Goal: Task Accomplishment & Management: Manage account settings

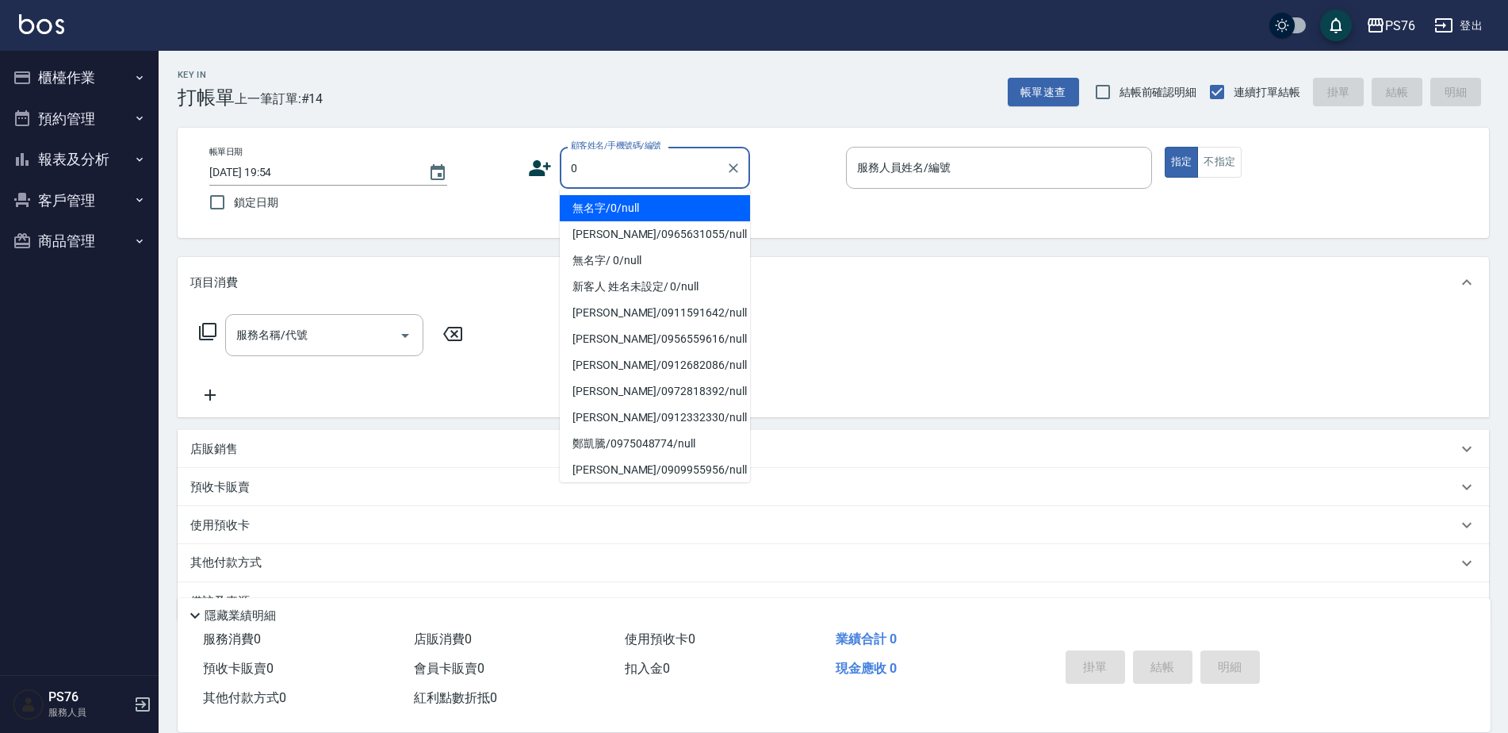
type input "無名字/0/null"
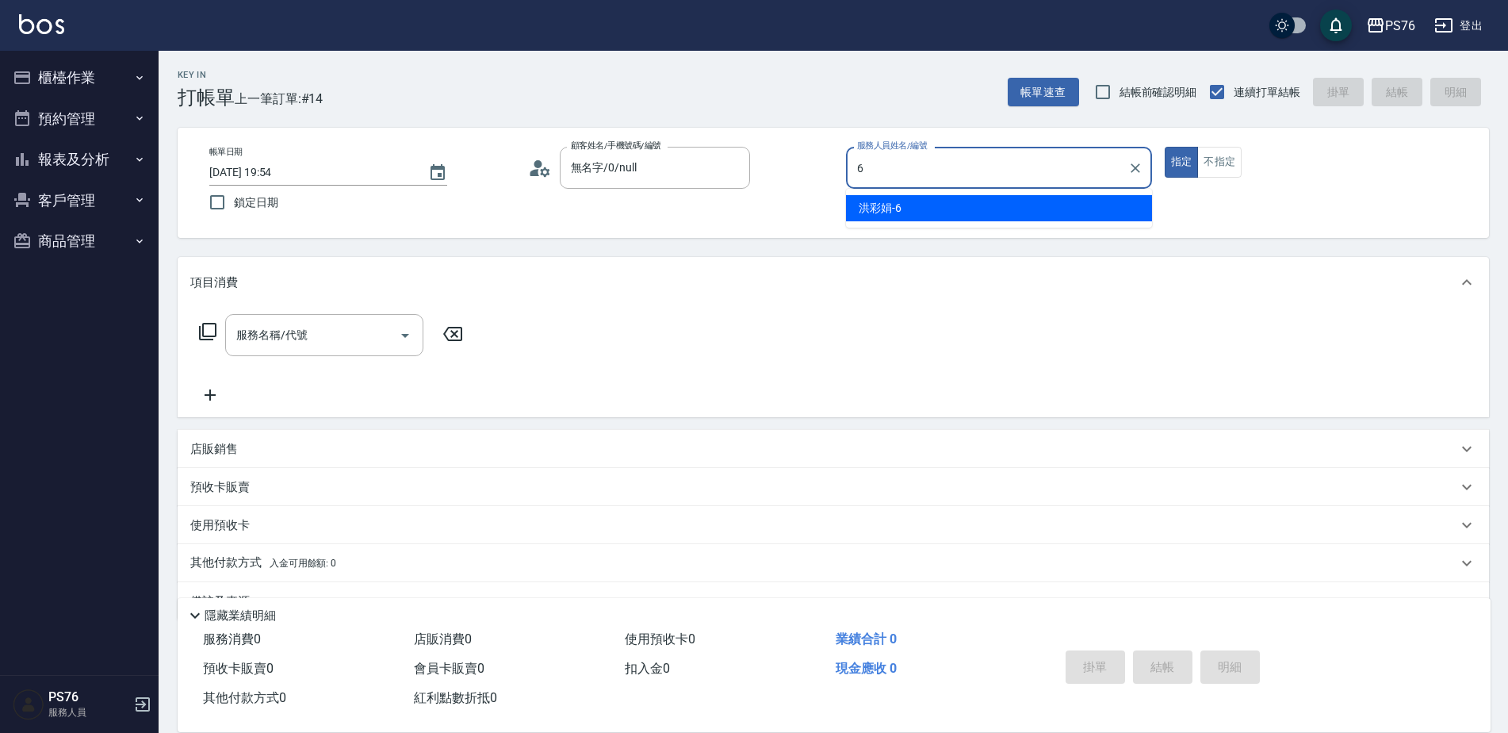
type input "[PERSON_NAME]-6"
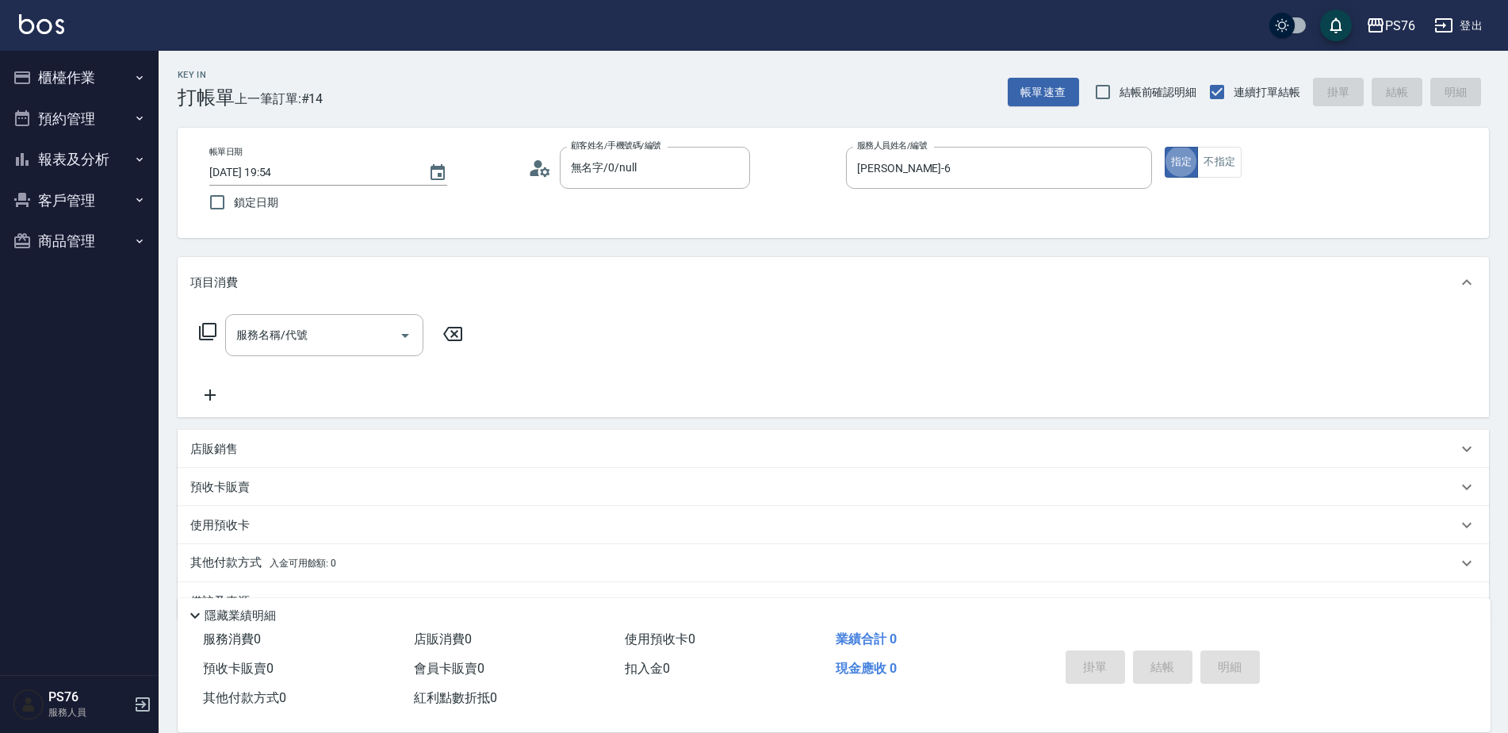
type button "true"
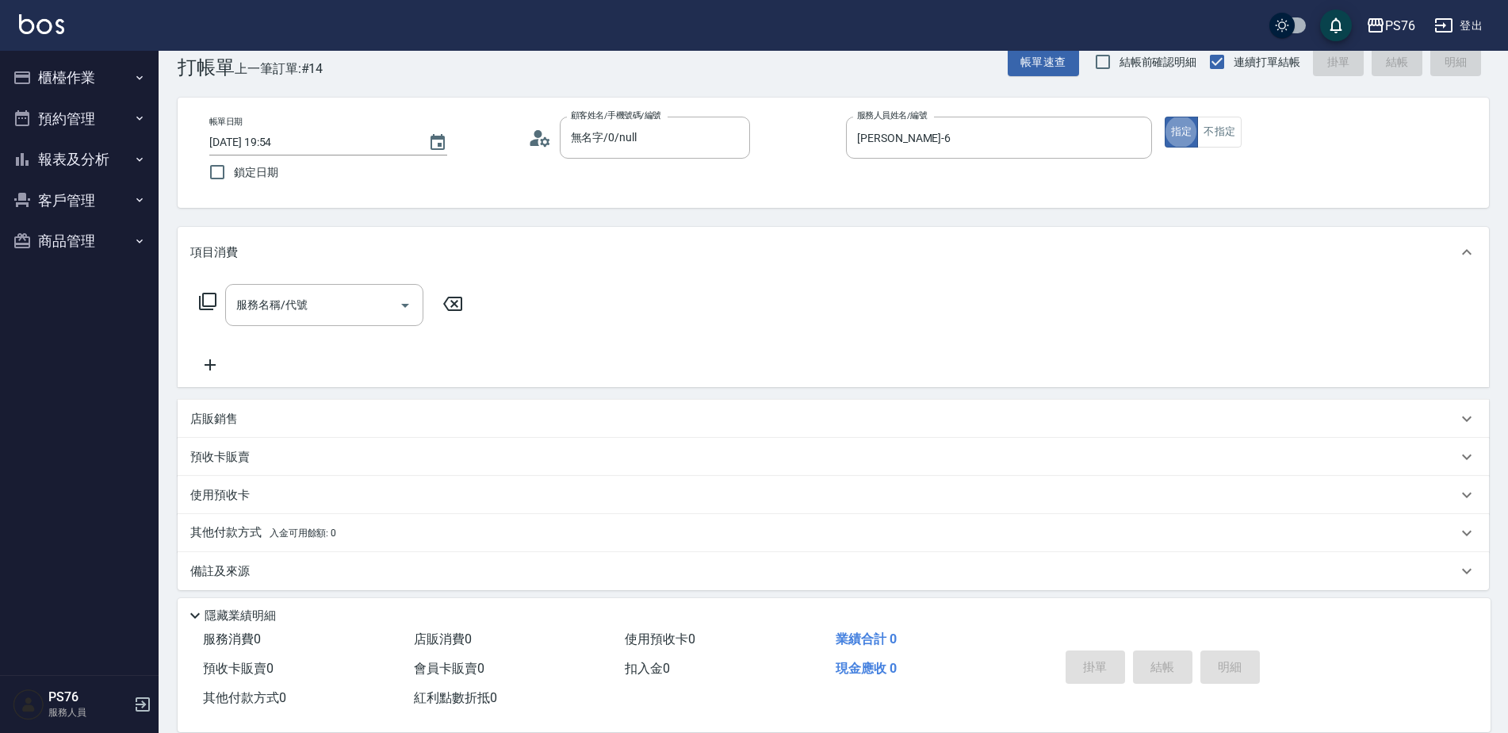
scroll to position [32, 0]
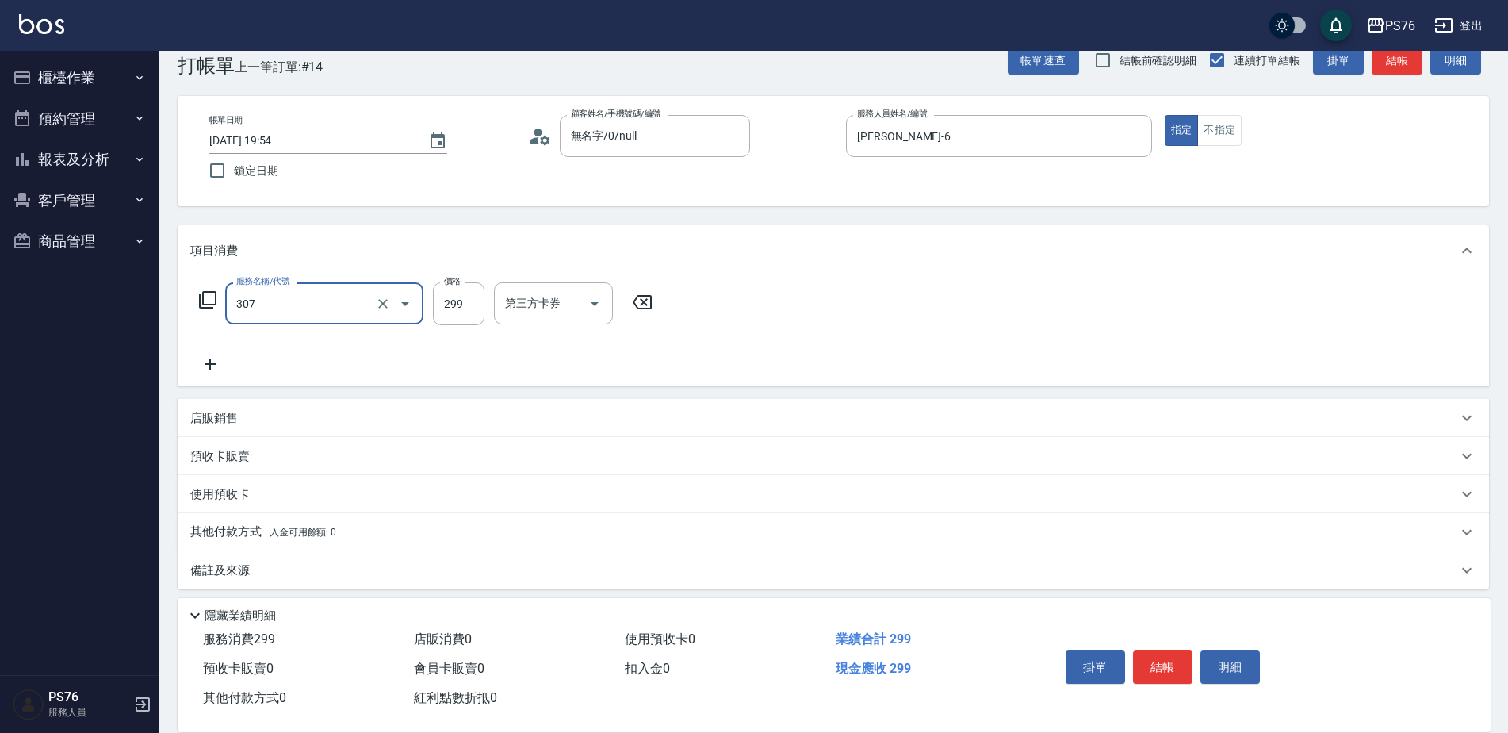
type input "剪髮(307)"
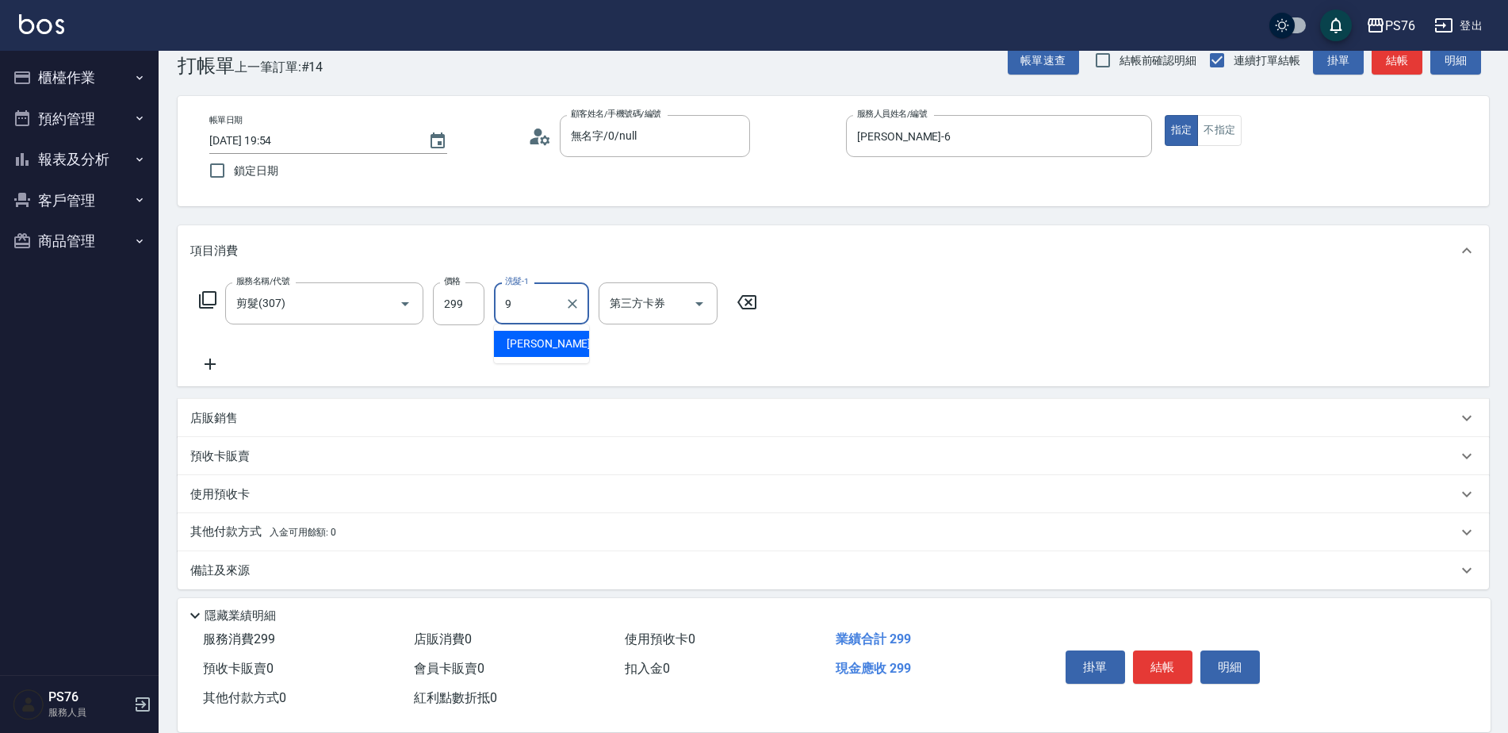
type input "[PERSON_NAME]-9"
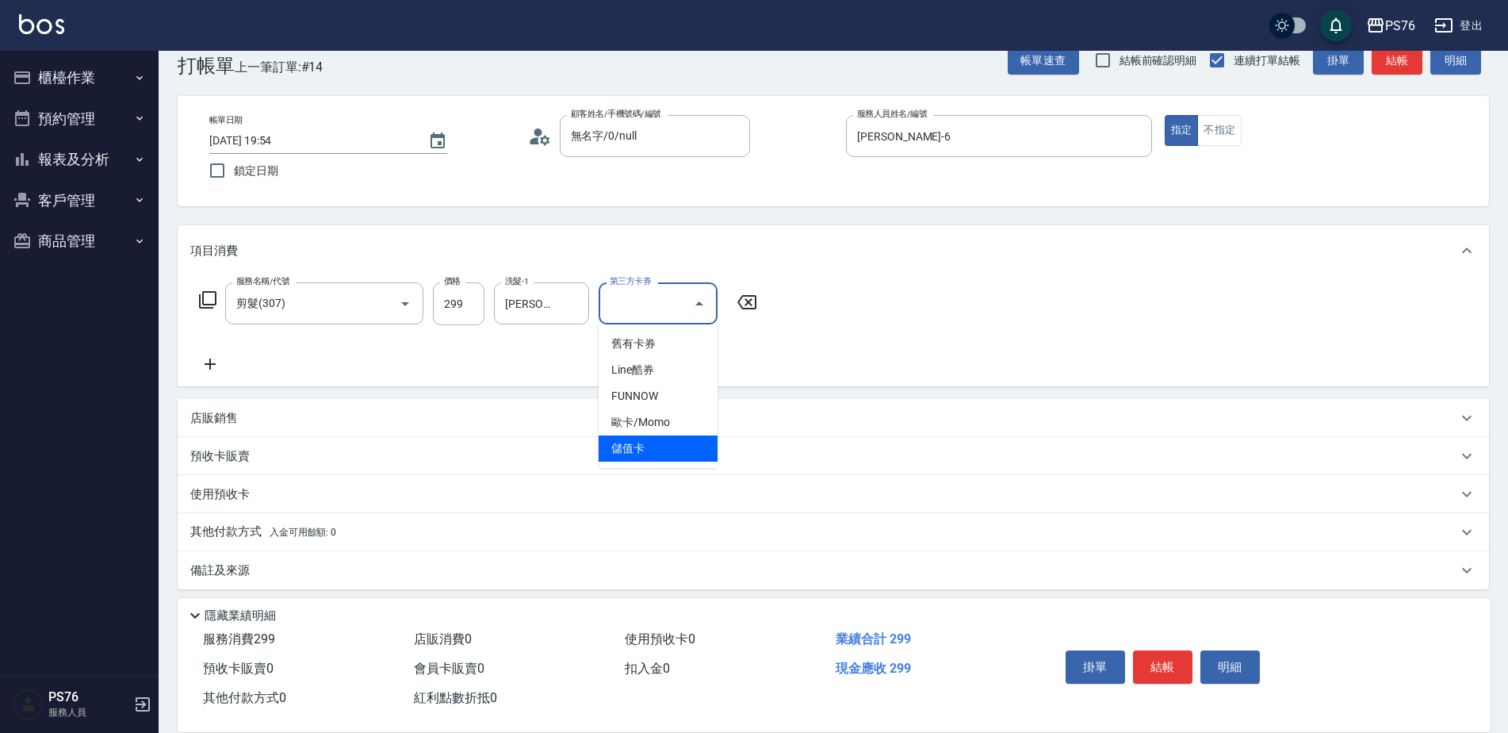
type input "儲值卡"
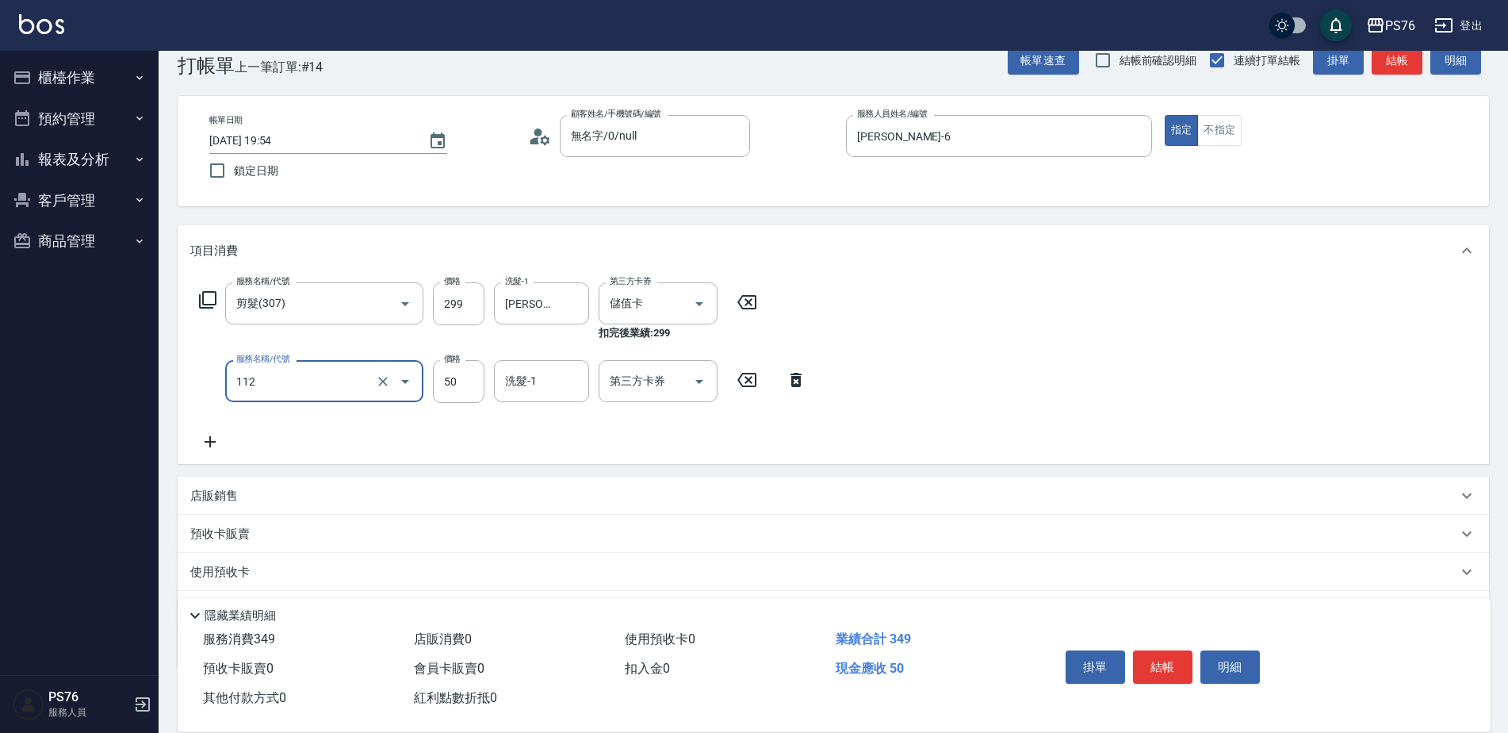
type input "精油50(112)"
type input "[PERSON_NAME]-9"
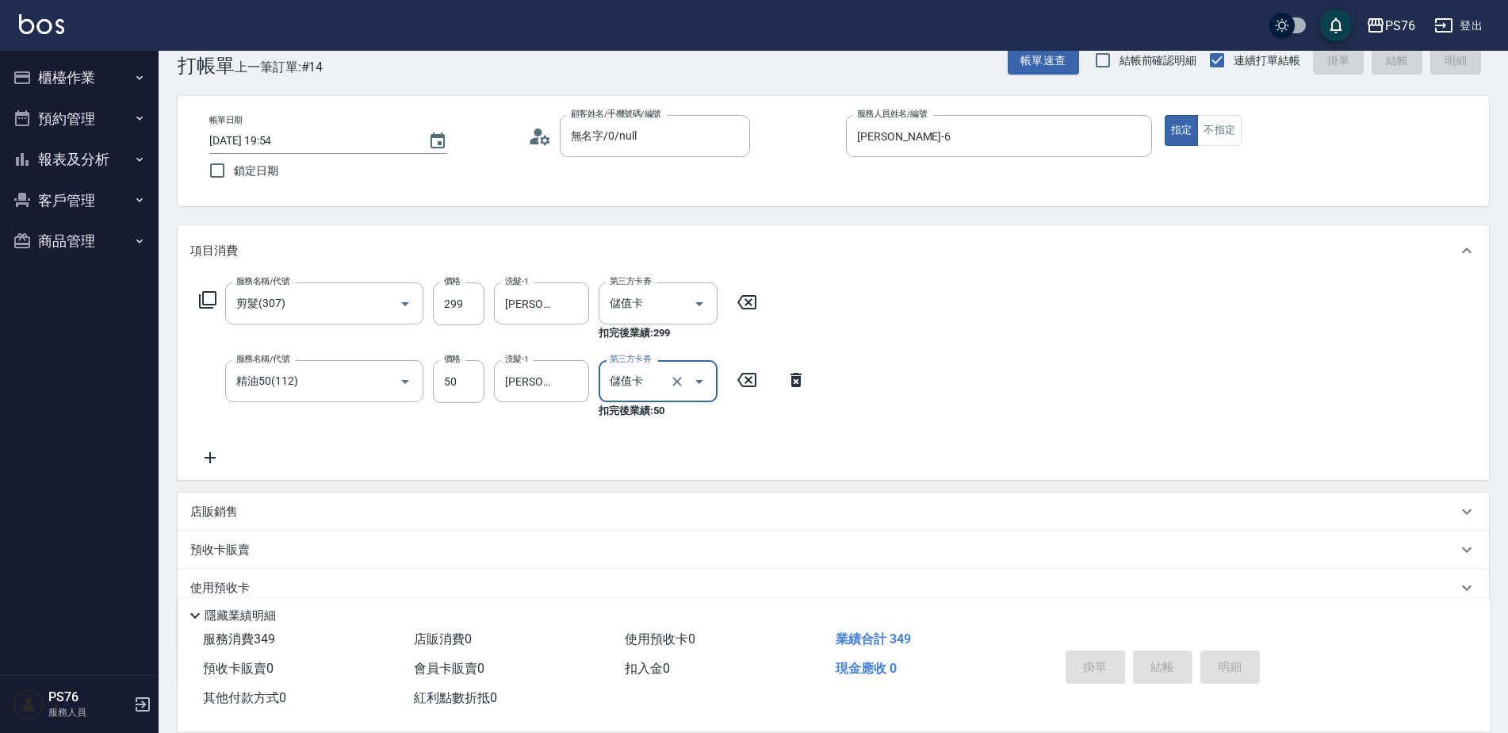
type input "儲值卡"
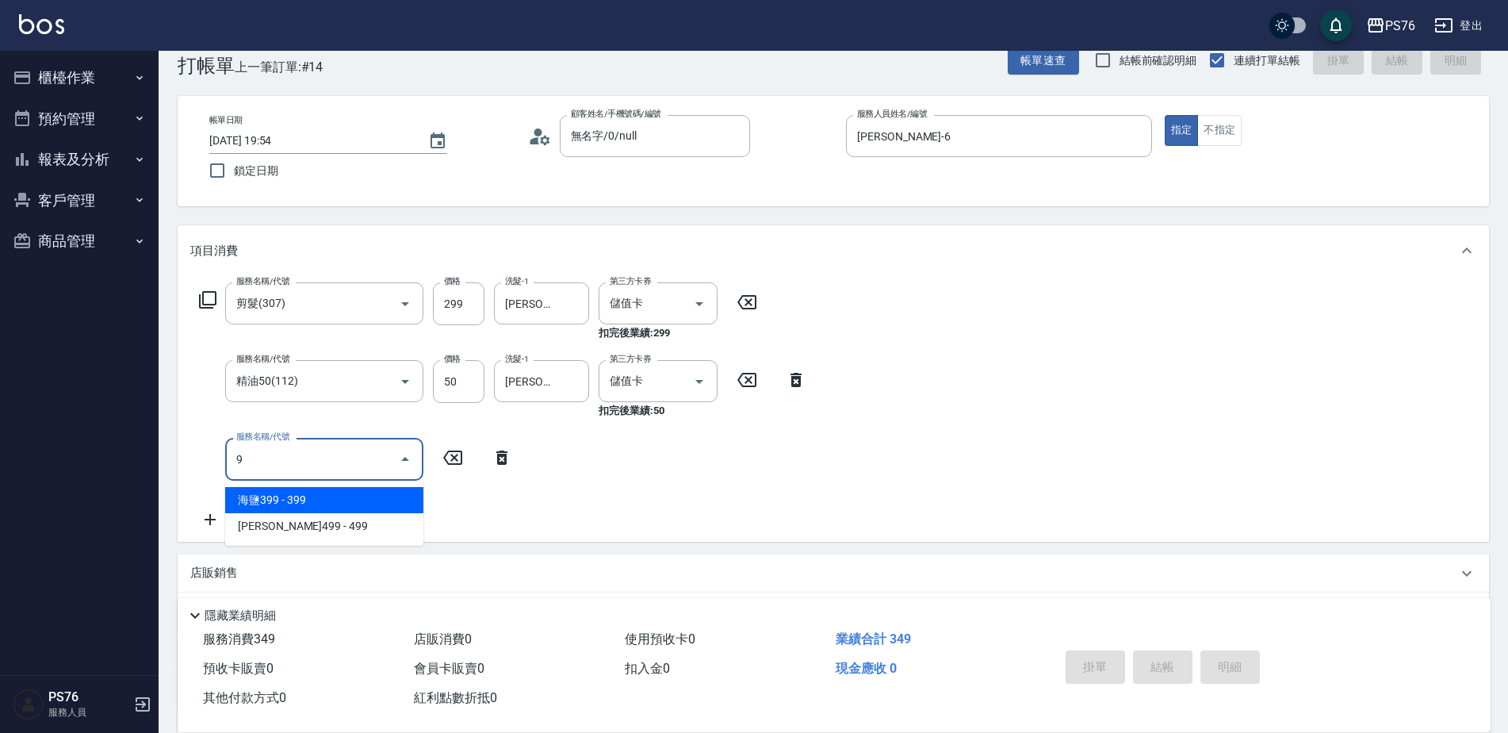
type input "海鹽399(0399)"
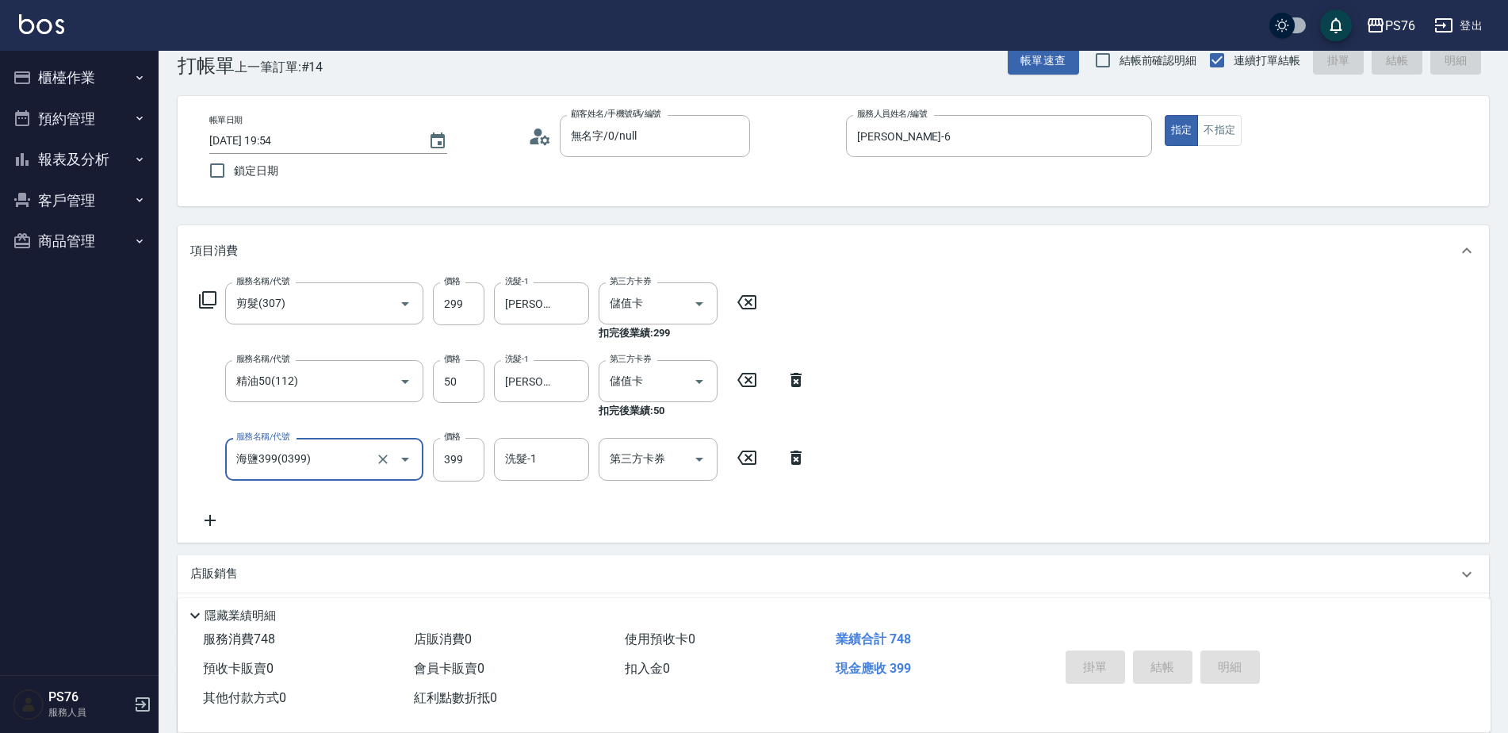
type input "[DATE] 20:50"
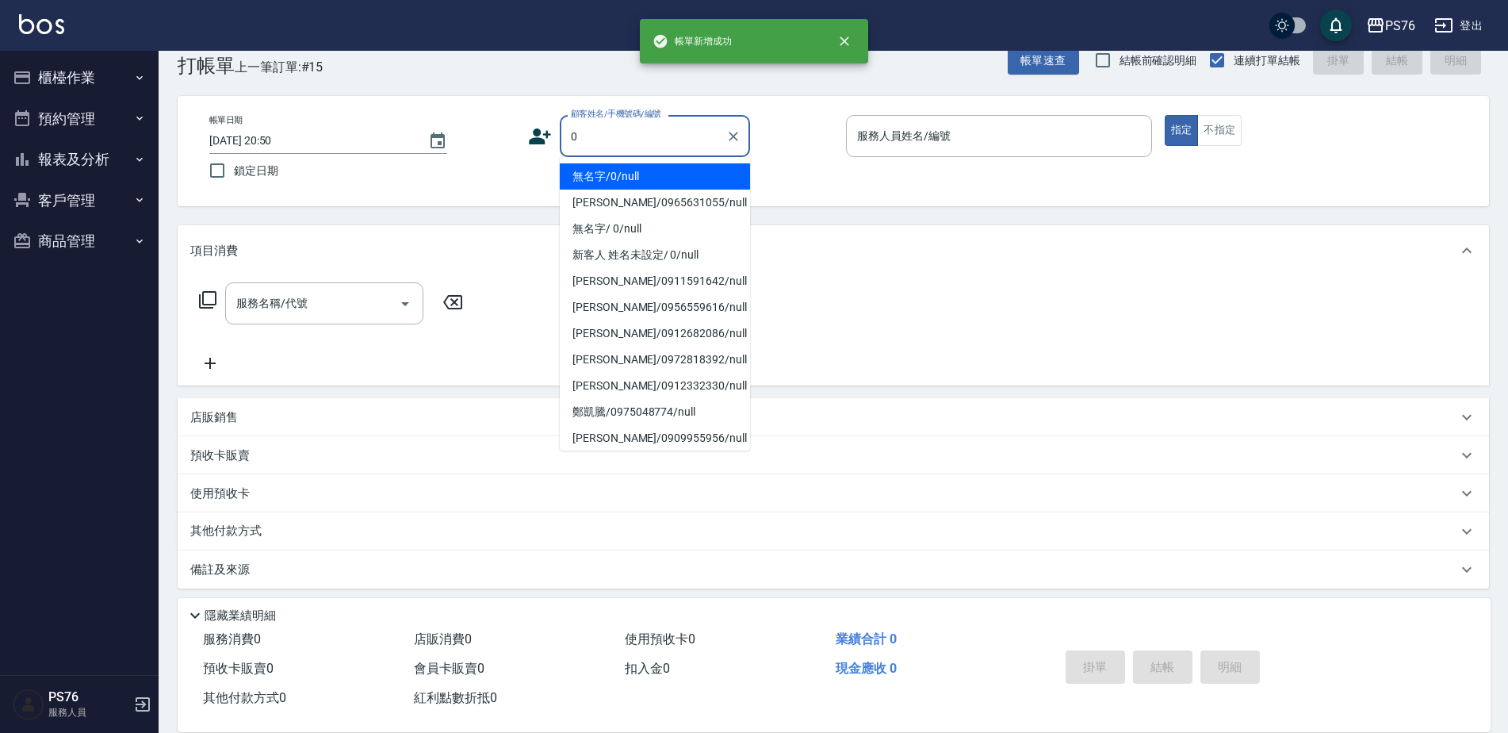
type input "無名字/0/null"
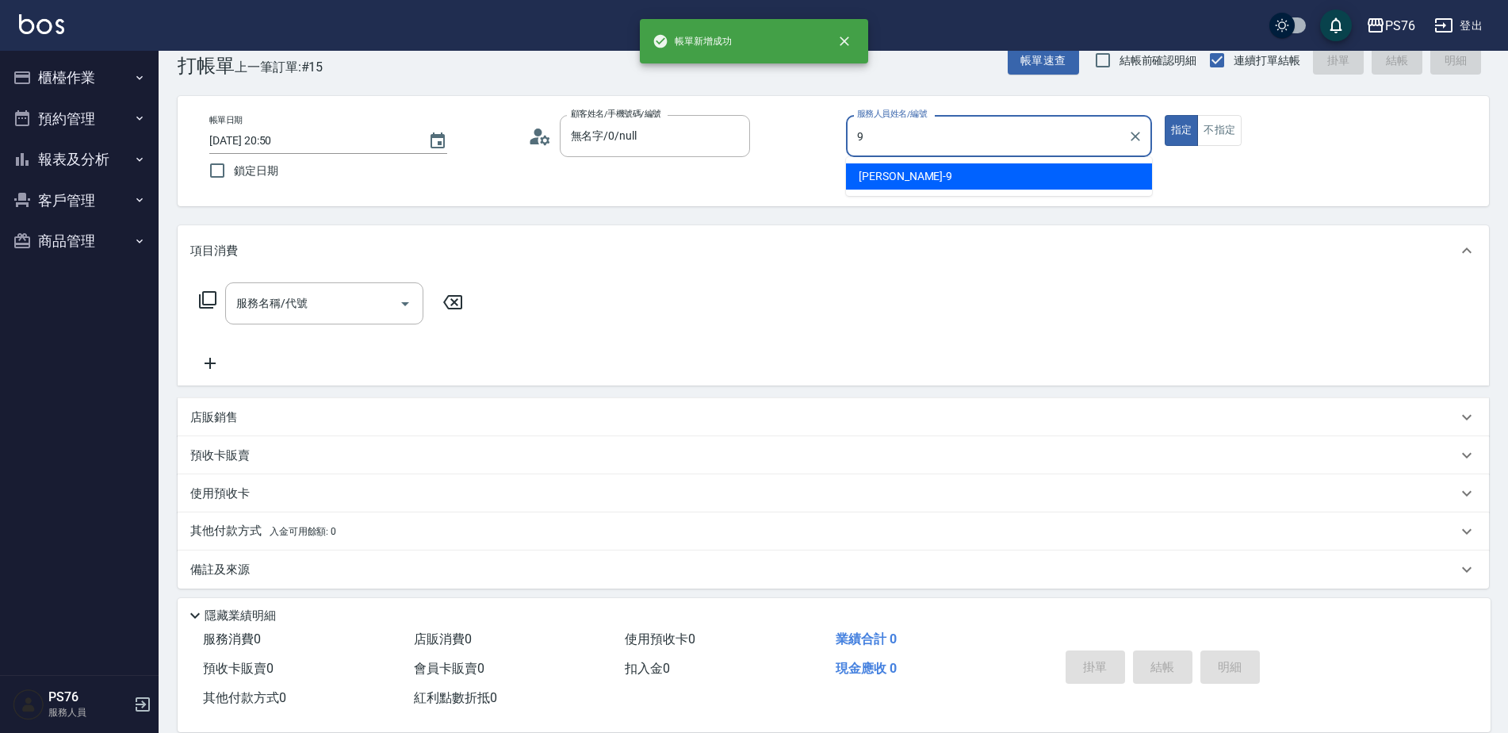
type input "[PERSON_NAME]-9"
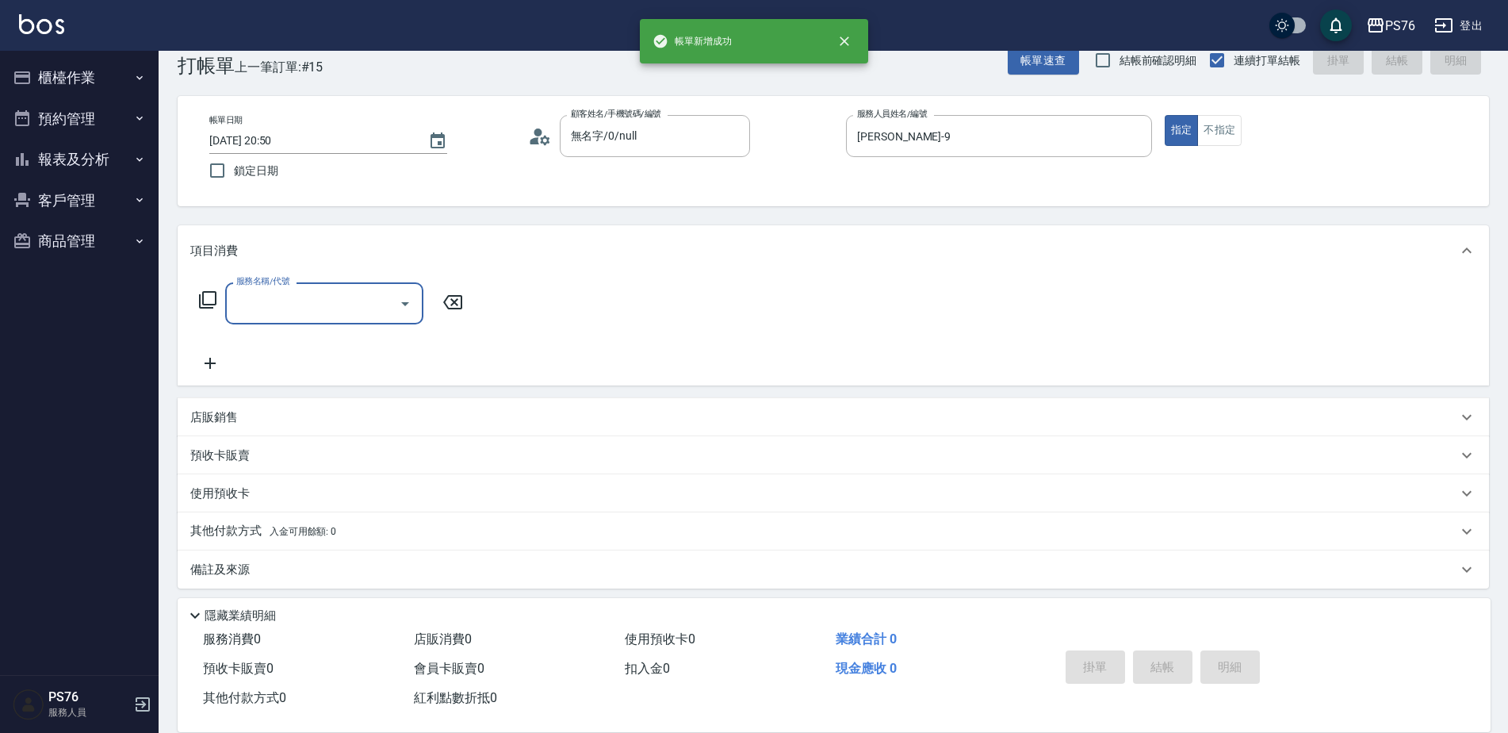
type input "3"
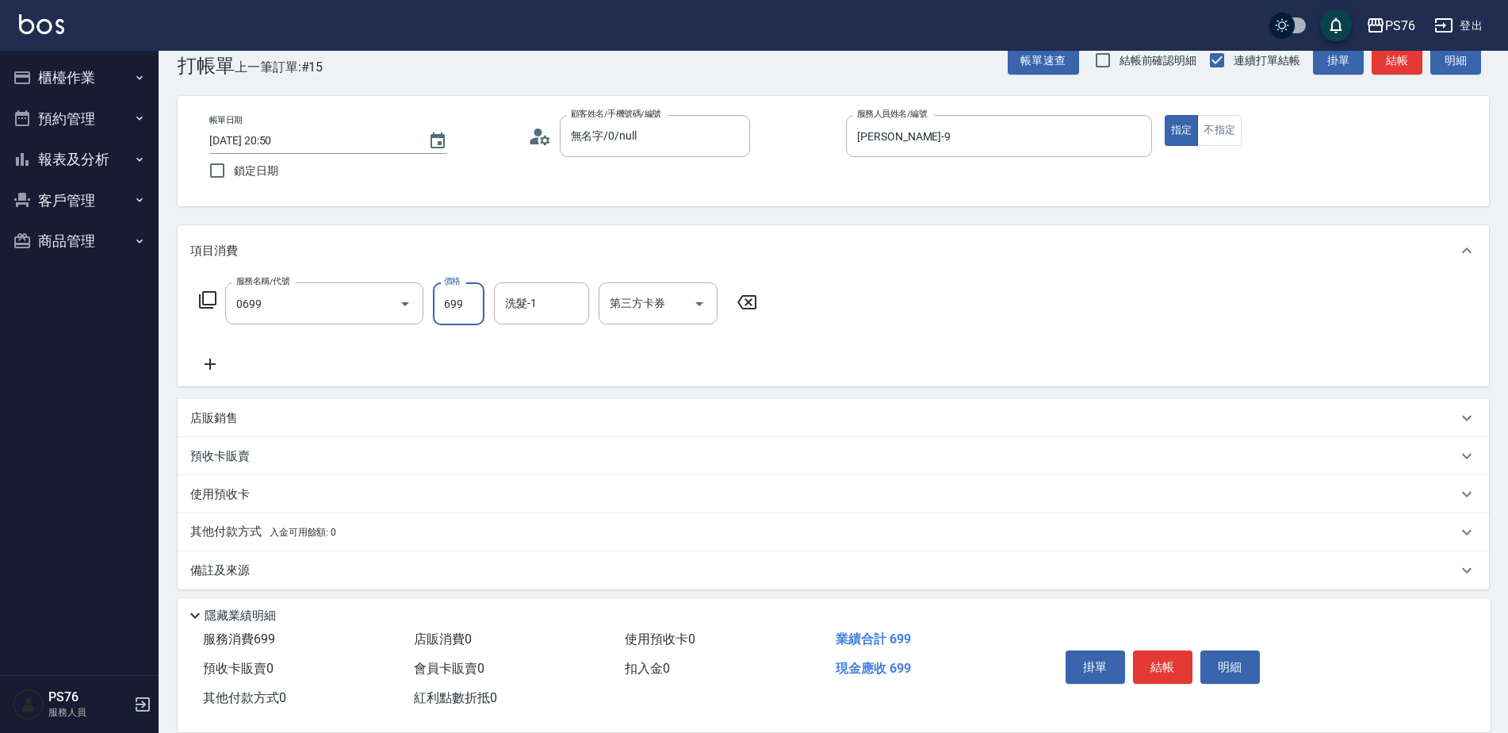
type input "精油SPA(0699)"
type input "[PERSON_NAME]-9"
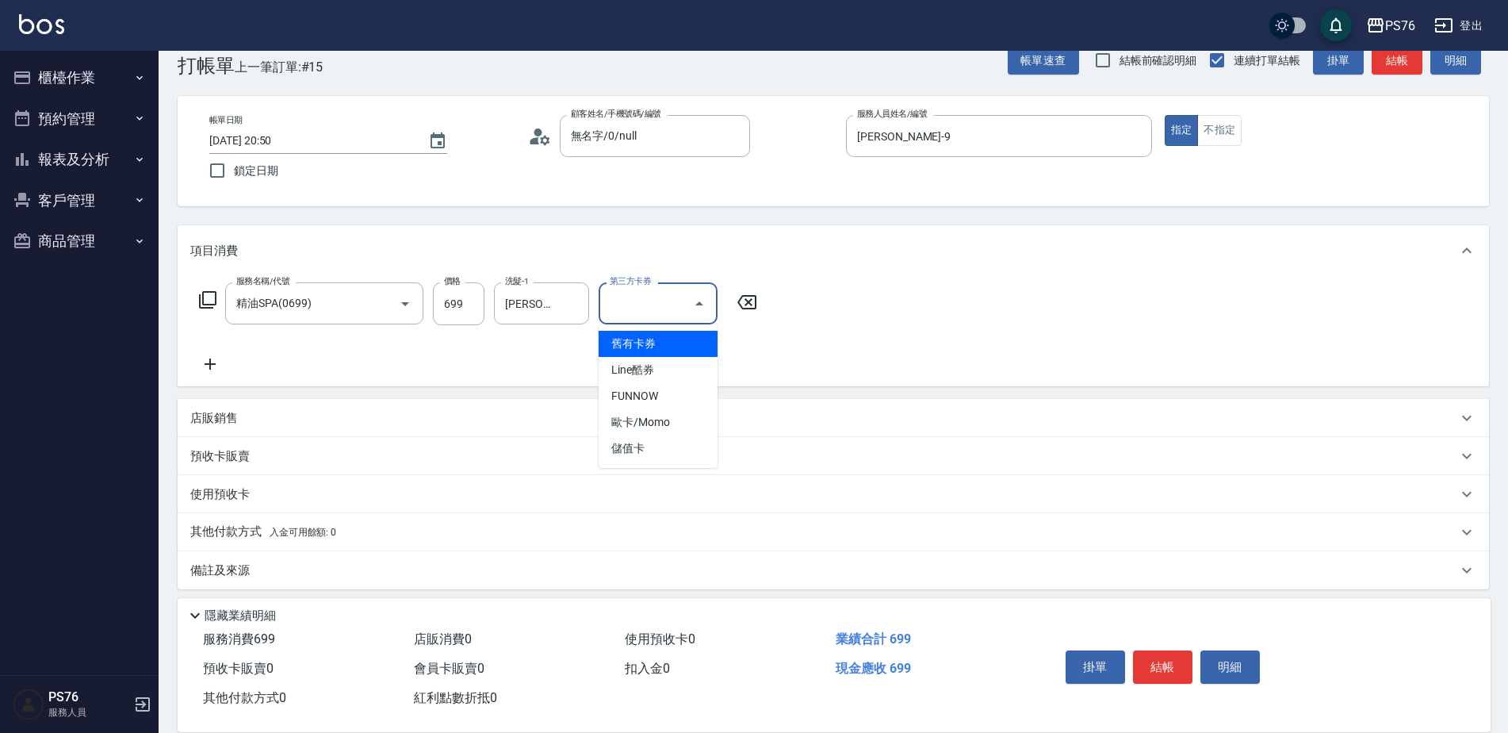
type input "儲值卡"
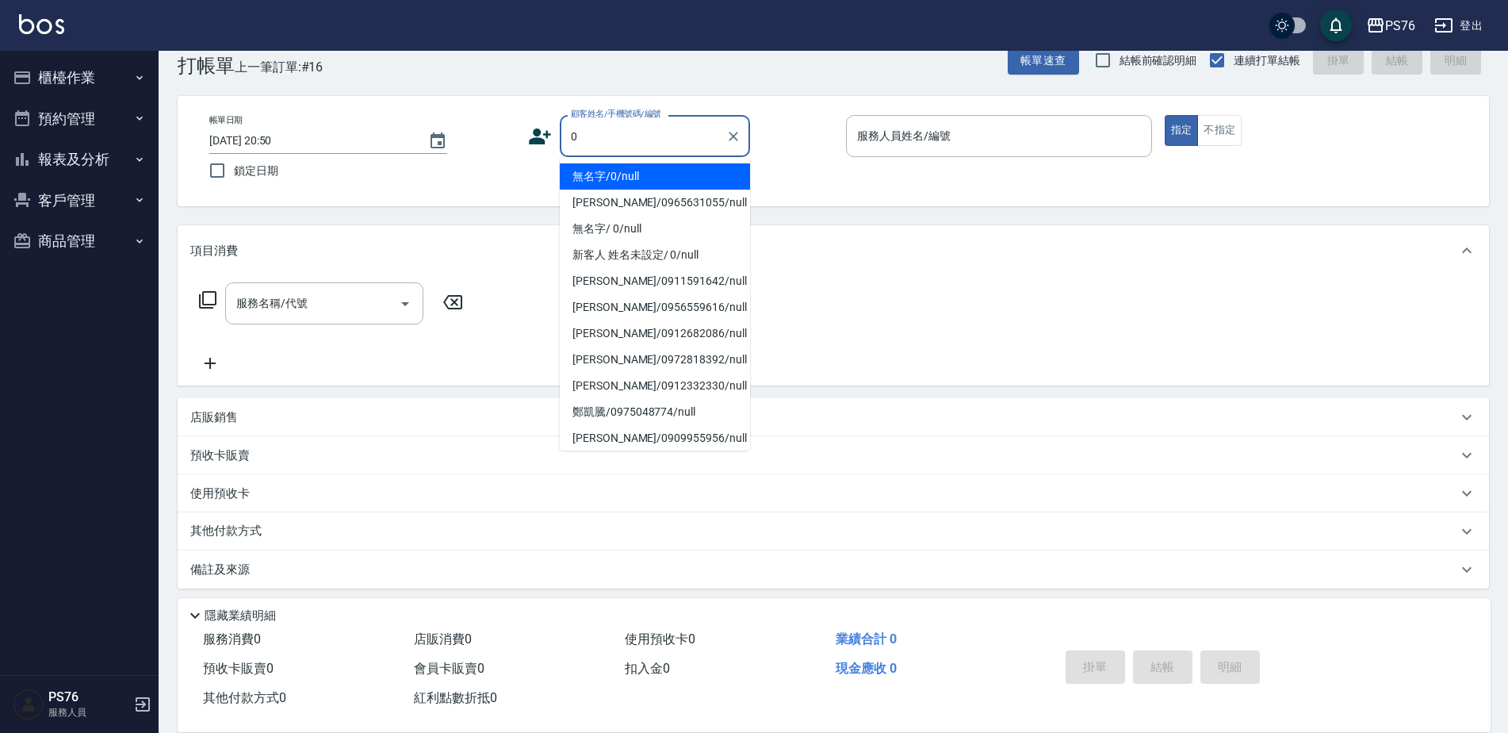
type input "無名字/0/null"
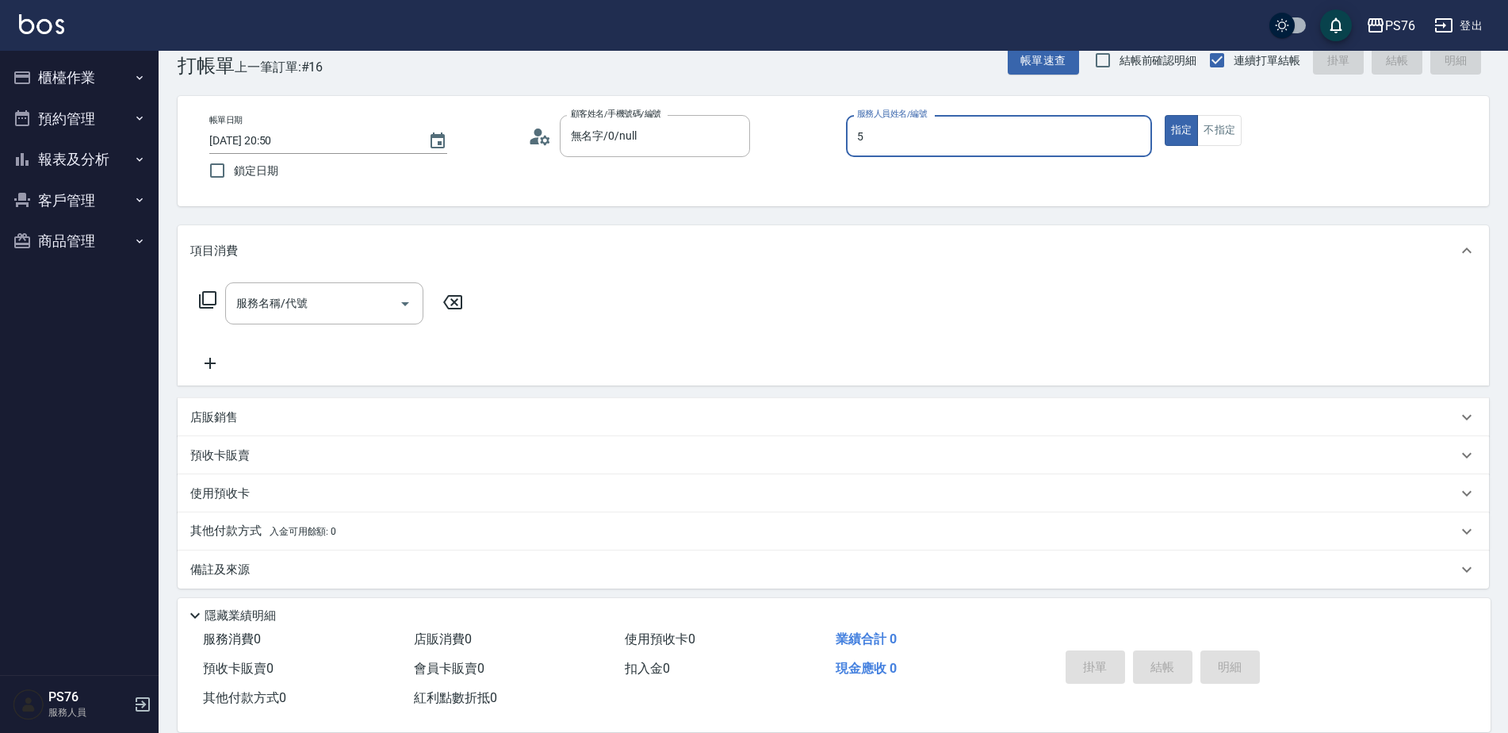
type input "[PERSON_NAME]-5"
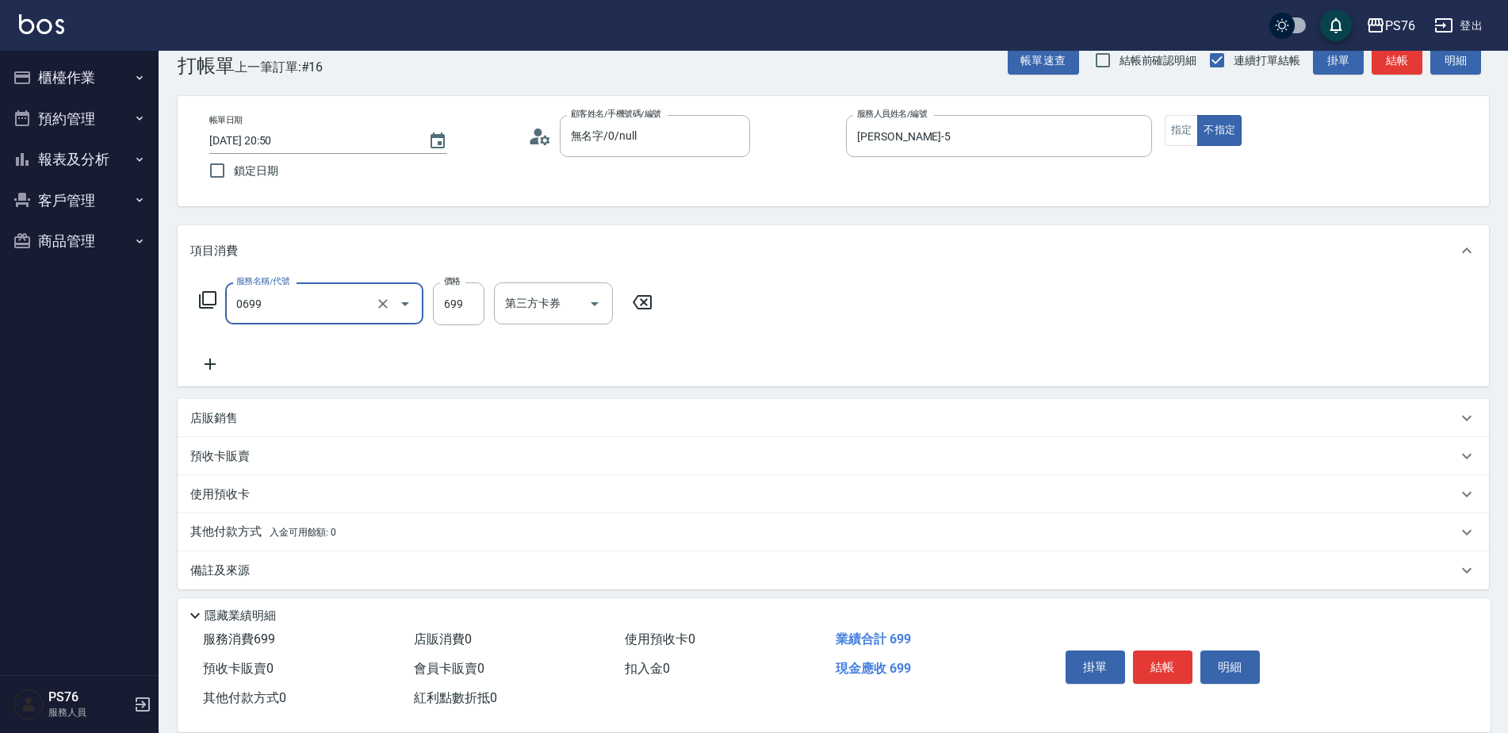
type input "精油SPA(0699)"
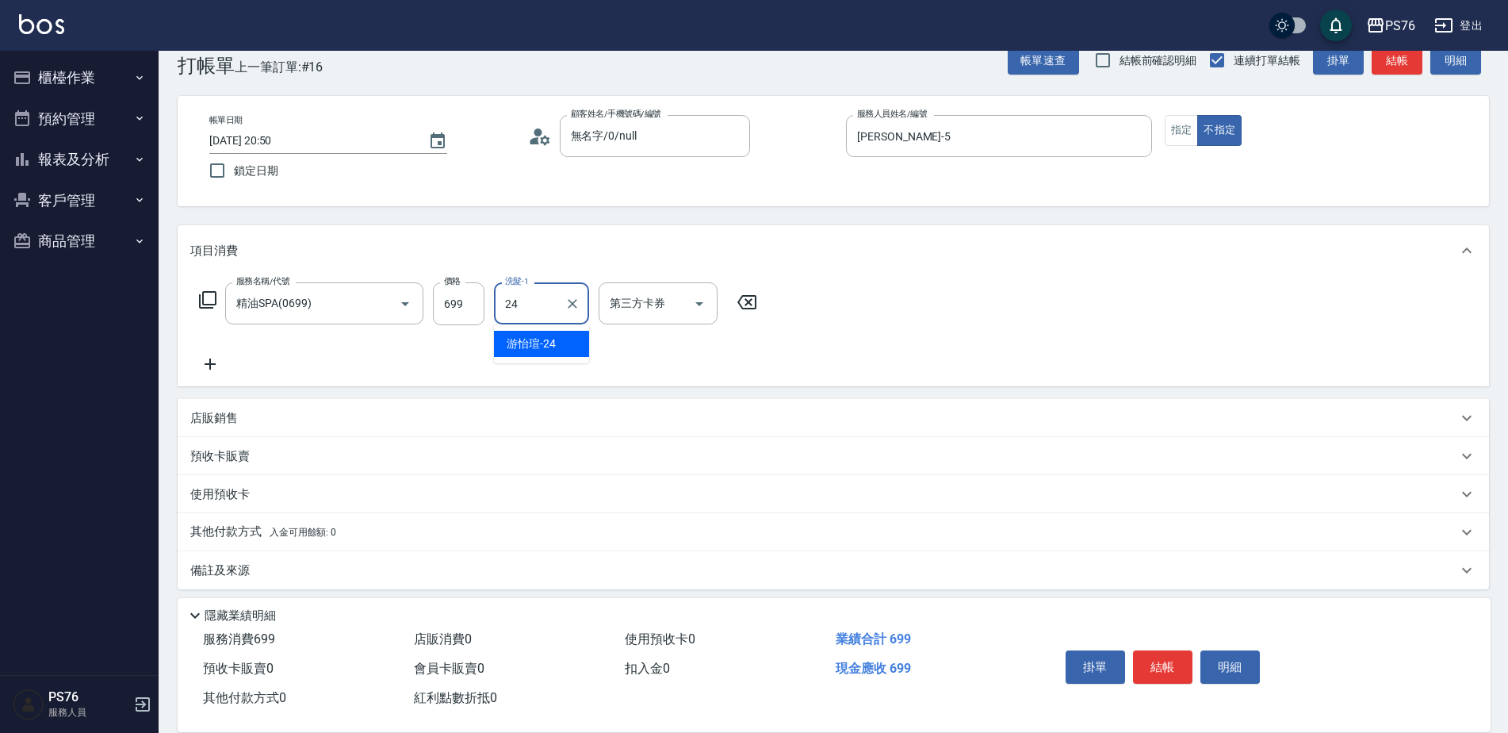
type input "[PERSON_NAME]-24"
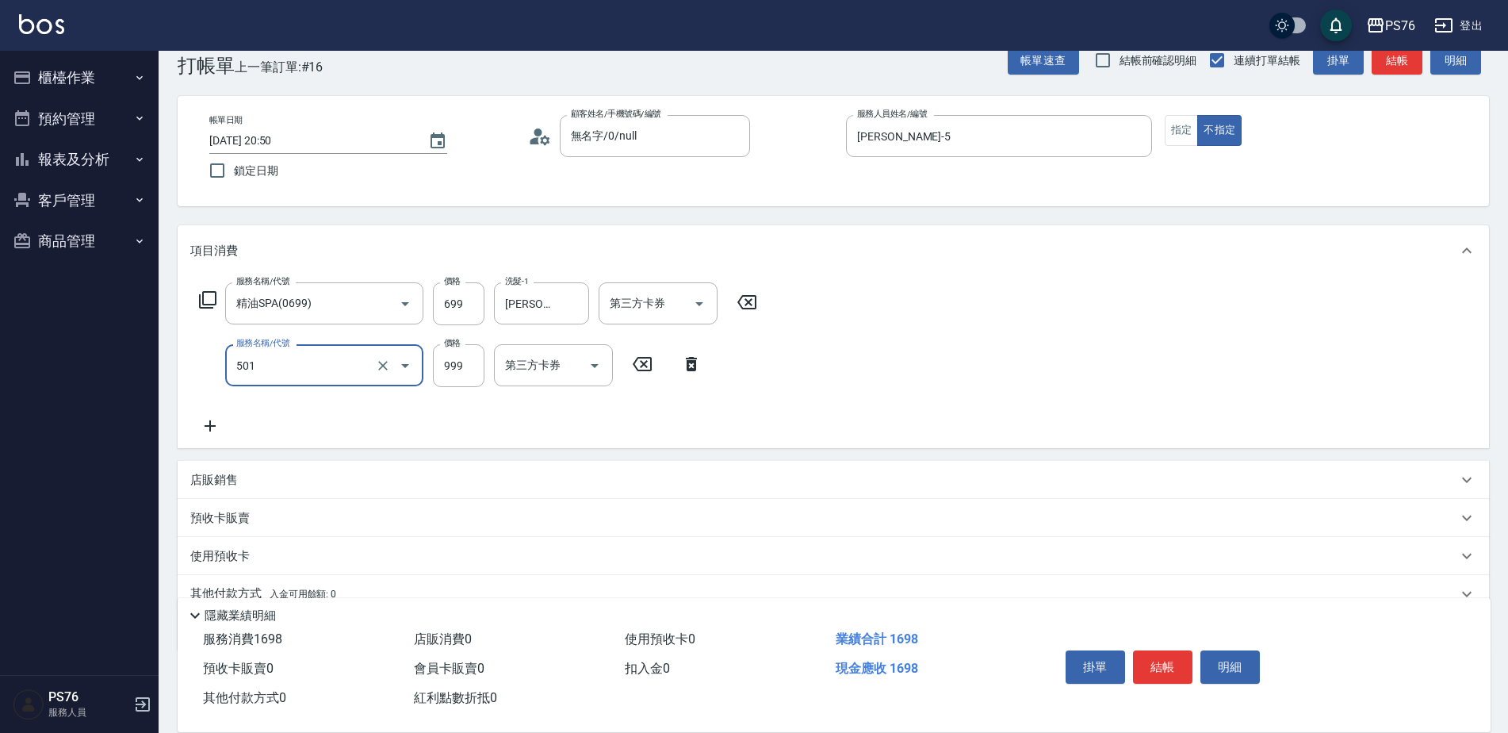
type input "染髮(501)"
type input "1600"
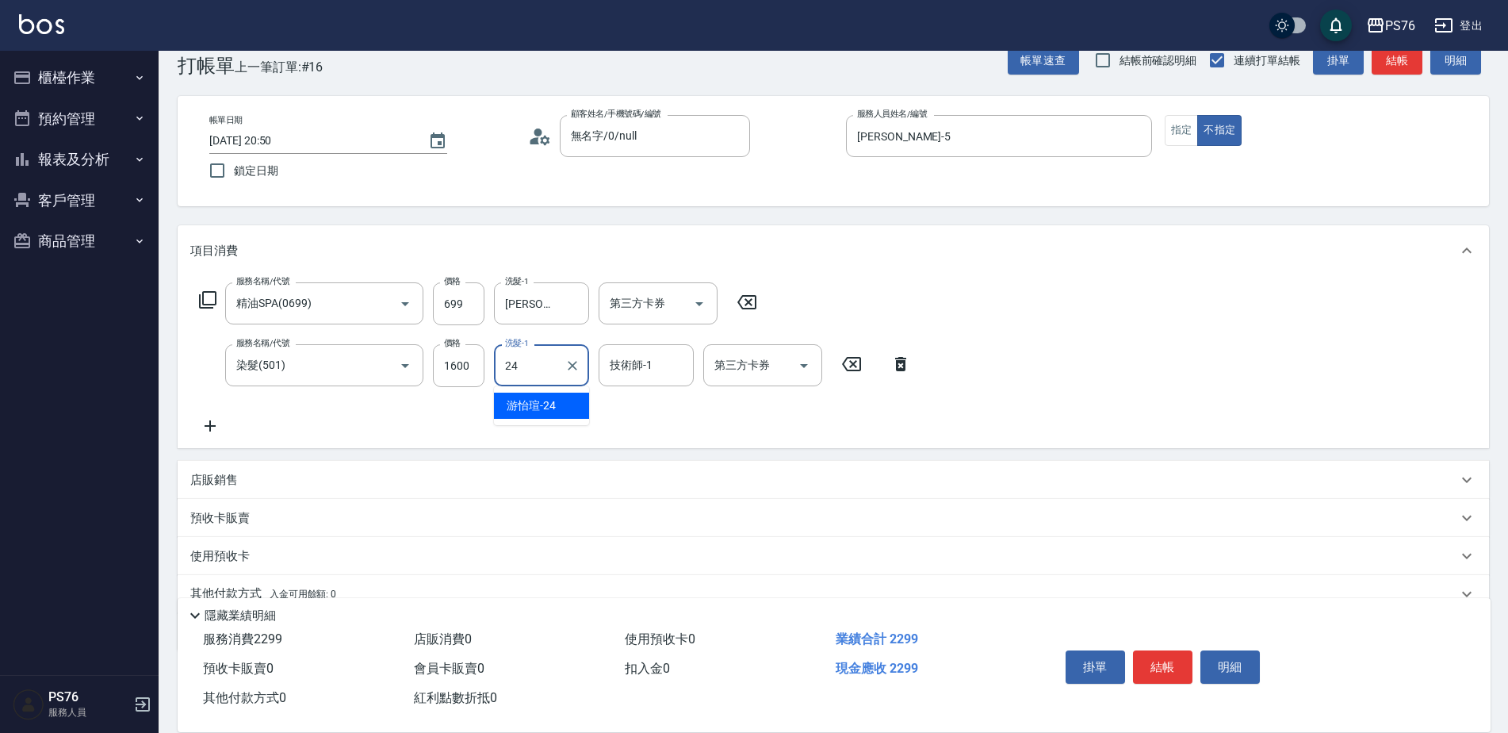
type input "[PERSON_NAME]-24"
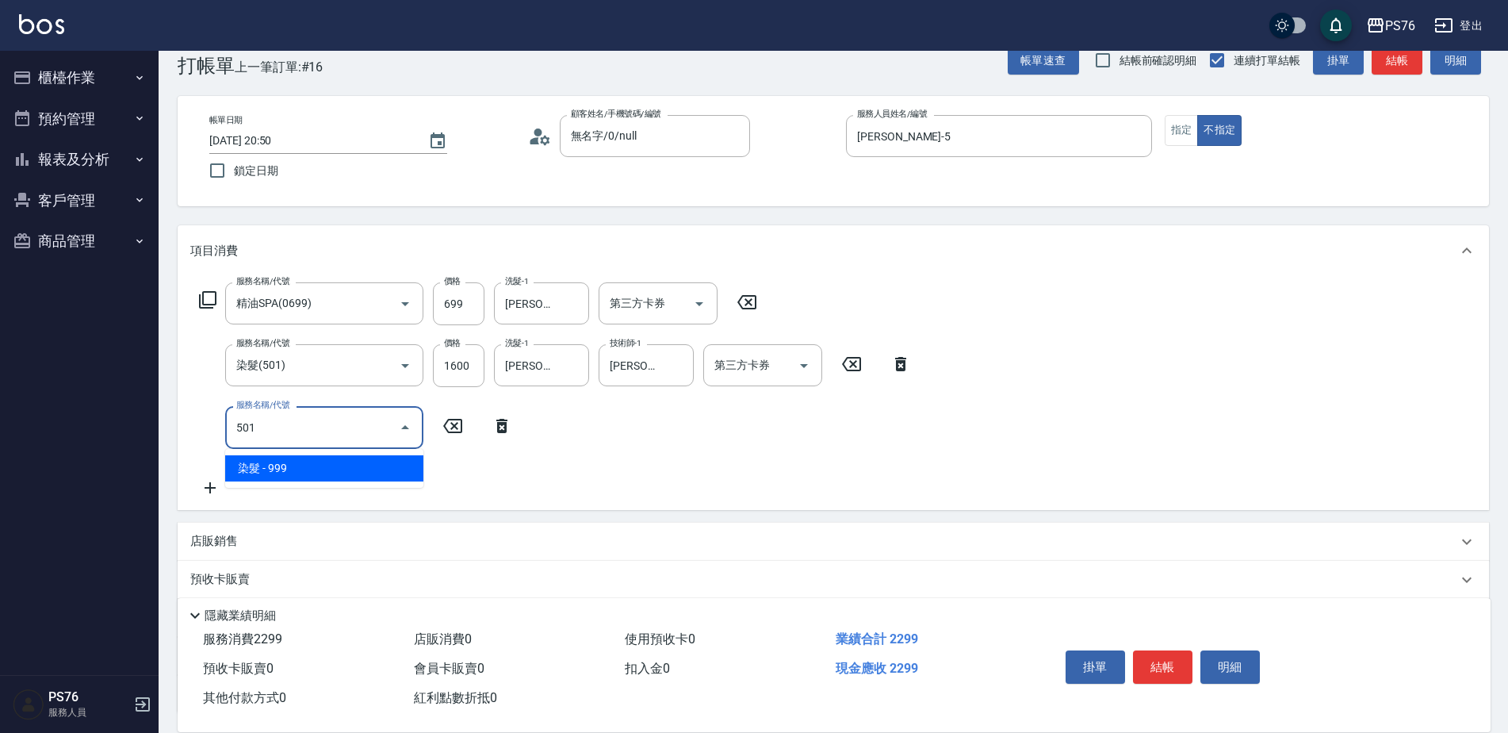
type input "染髮(501)"
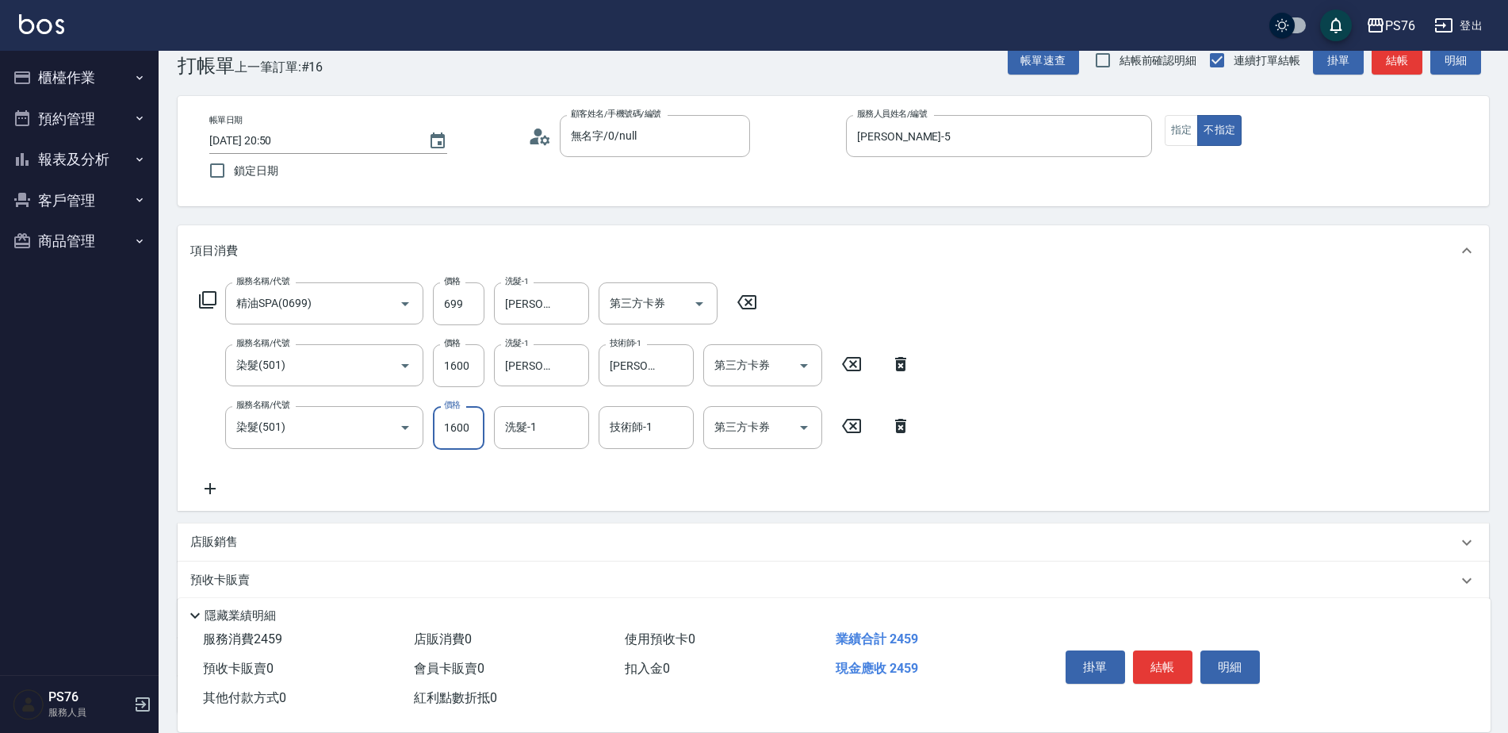
type input "1600"
type input "[PERSON_NAME]-24"
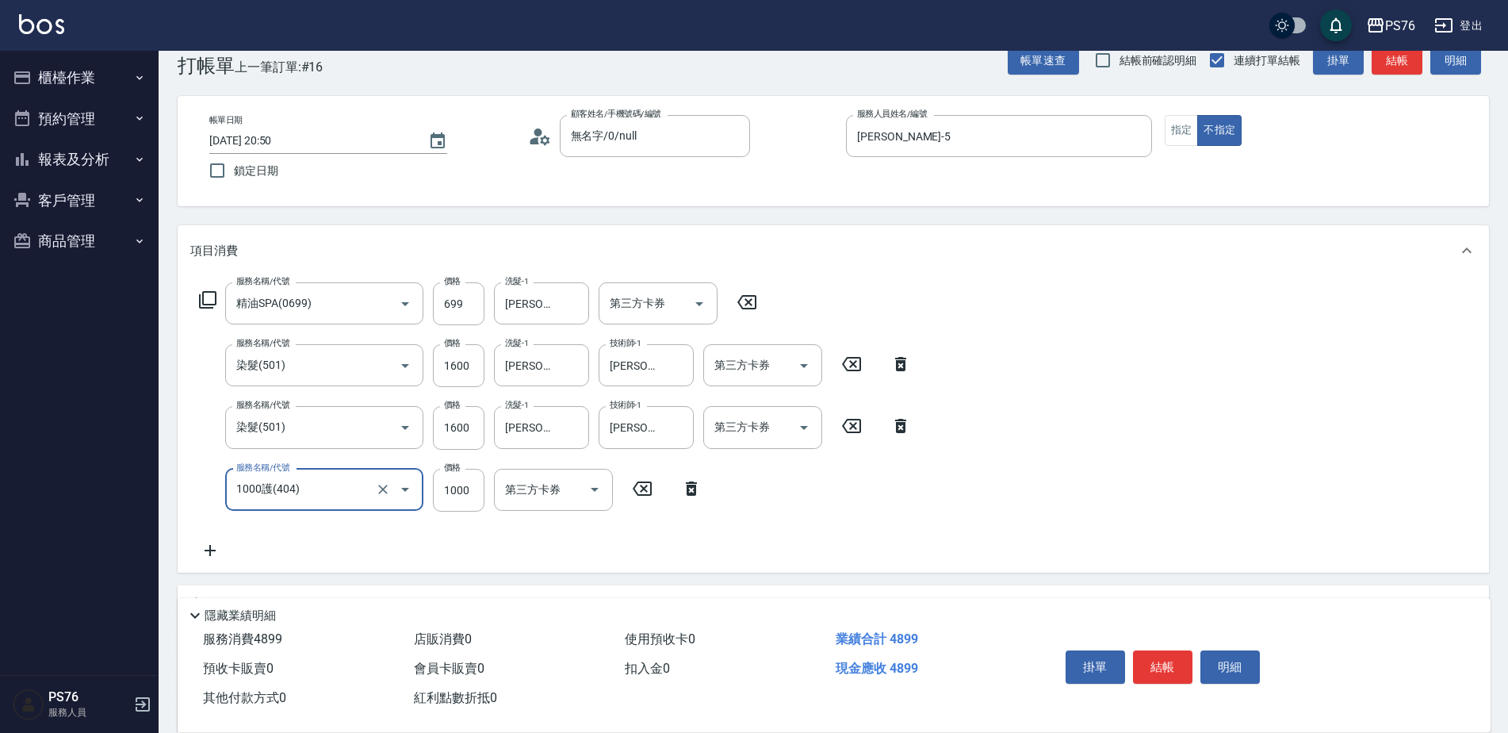
type input "1000護(404)"
type input "[PERSON_NAME]-24"
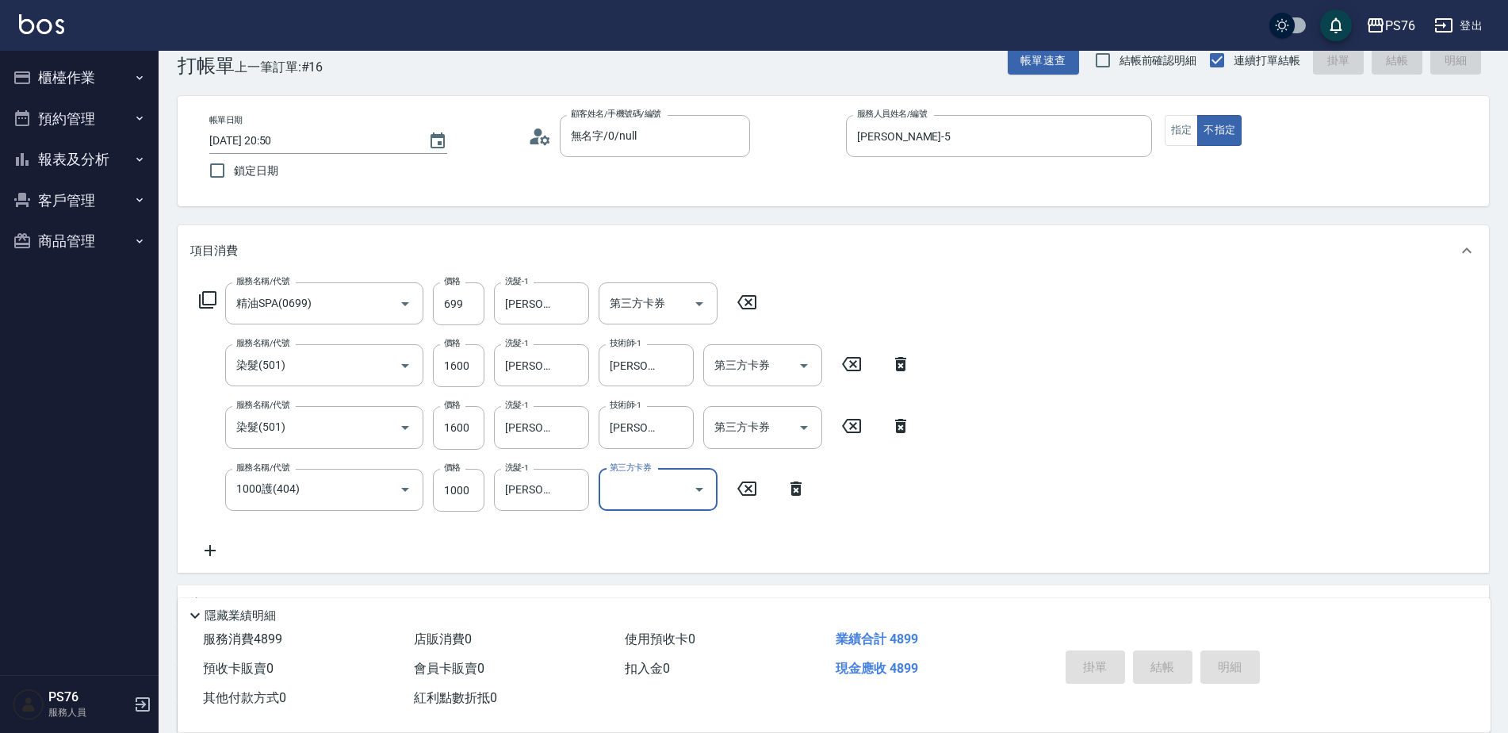
type input "[DATE] 20:51"
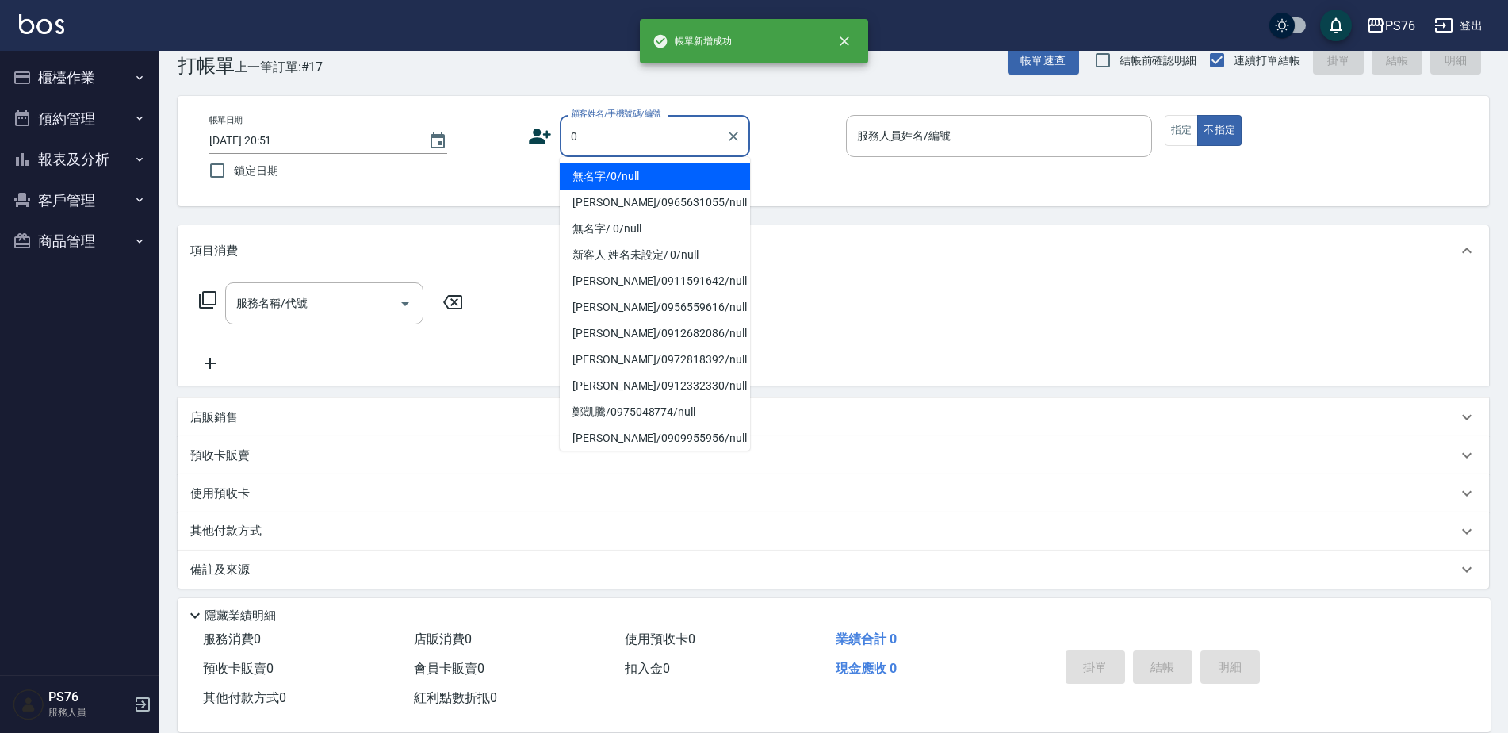
type input "無名字/0/null"
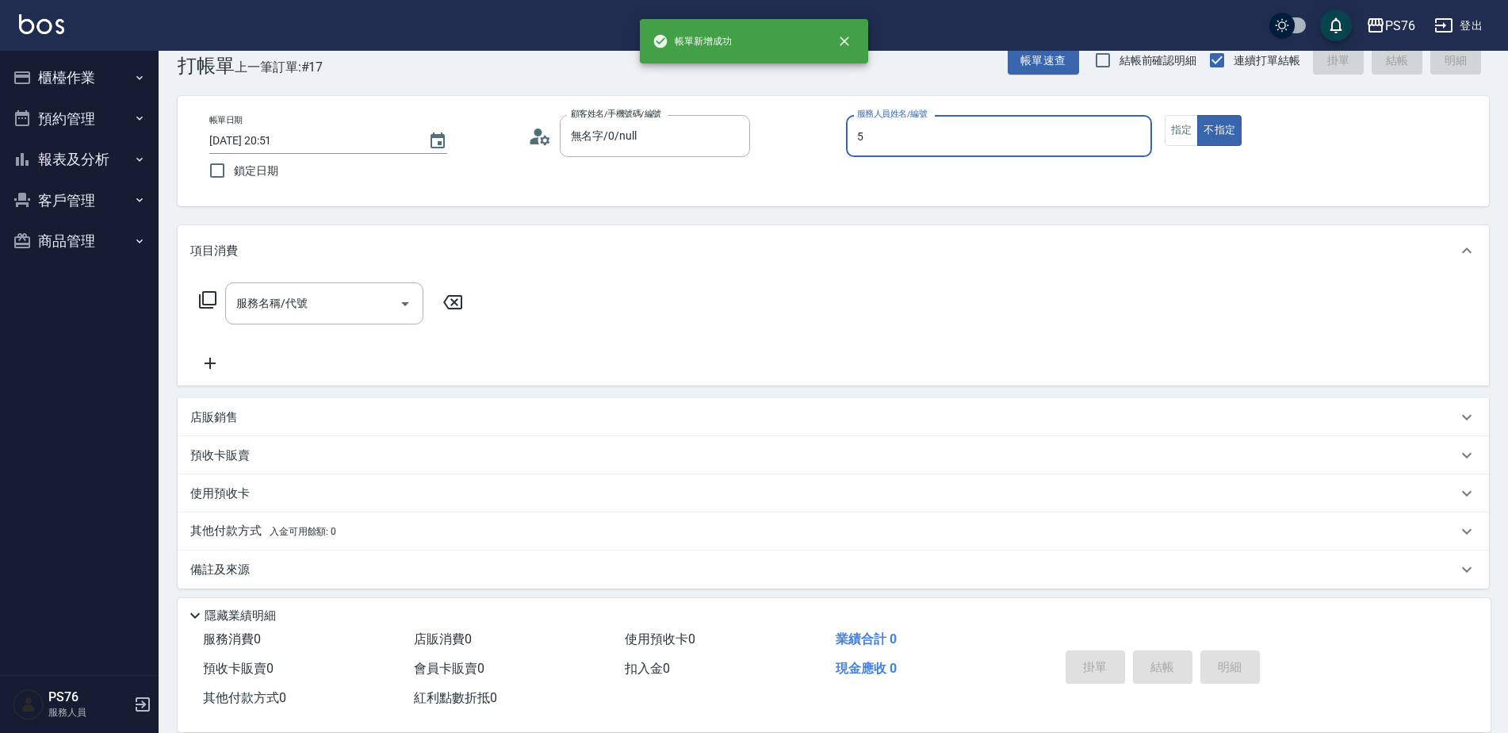
type input "[PERSON_NAME]-5"
type button "false"
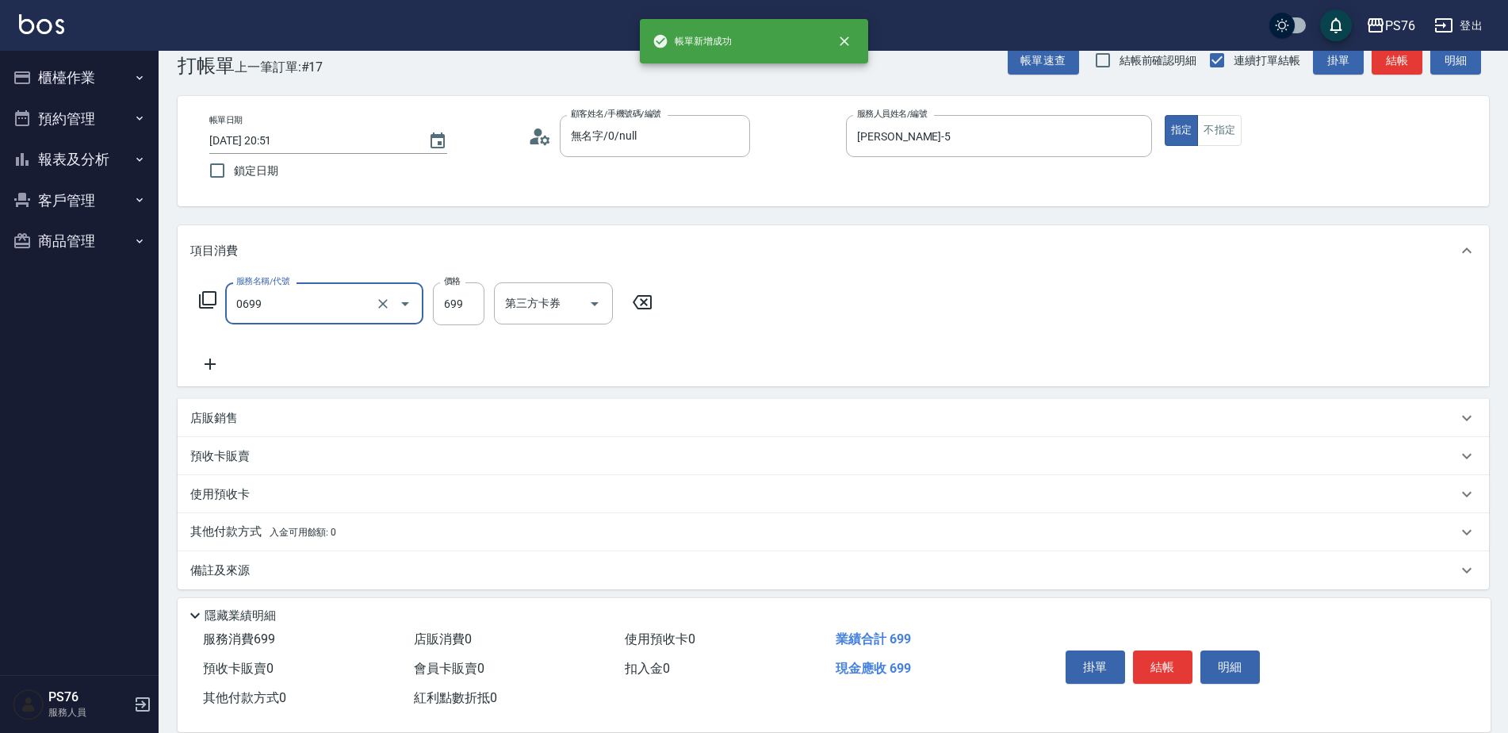
type input "精油SPA(0699)"
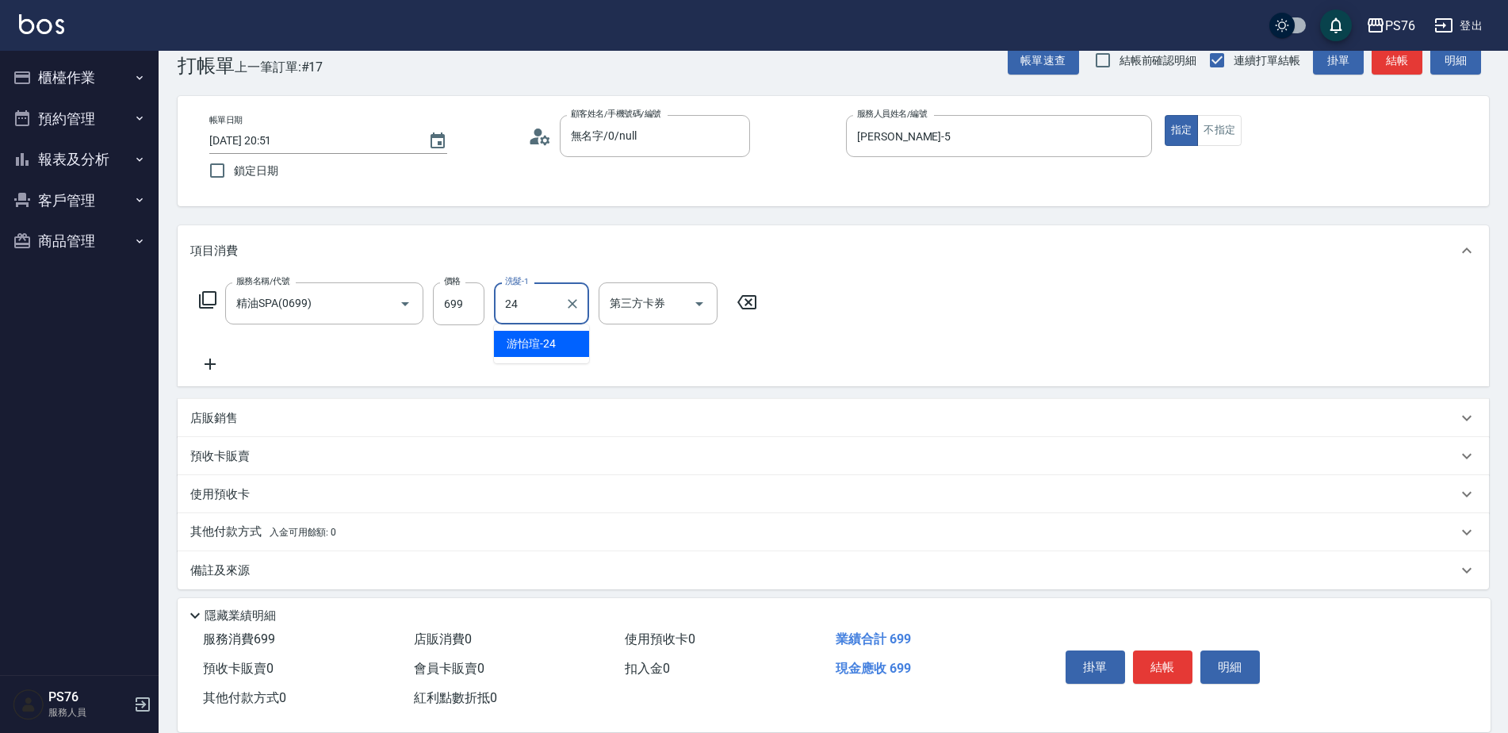
type input "[PERSON_NAME]-24"
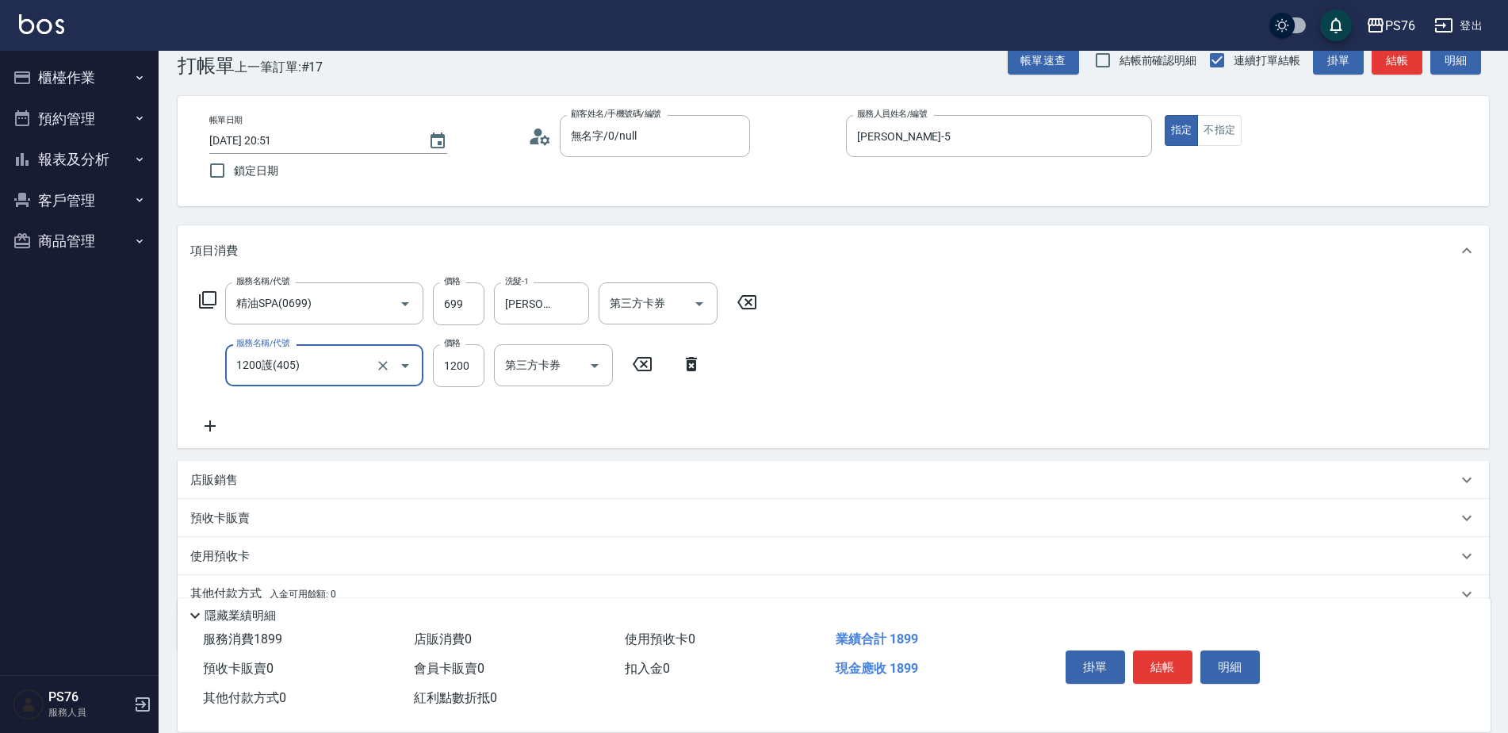
type input "1200護(405)"
type input "[PERSON_NAME]-24"
click at [320, 473] on div "店販銷售" at bounding box center [823, 480] width 1267 height 17
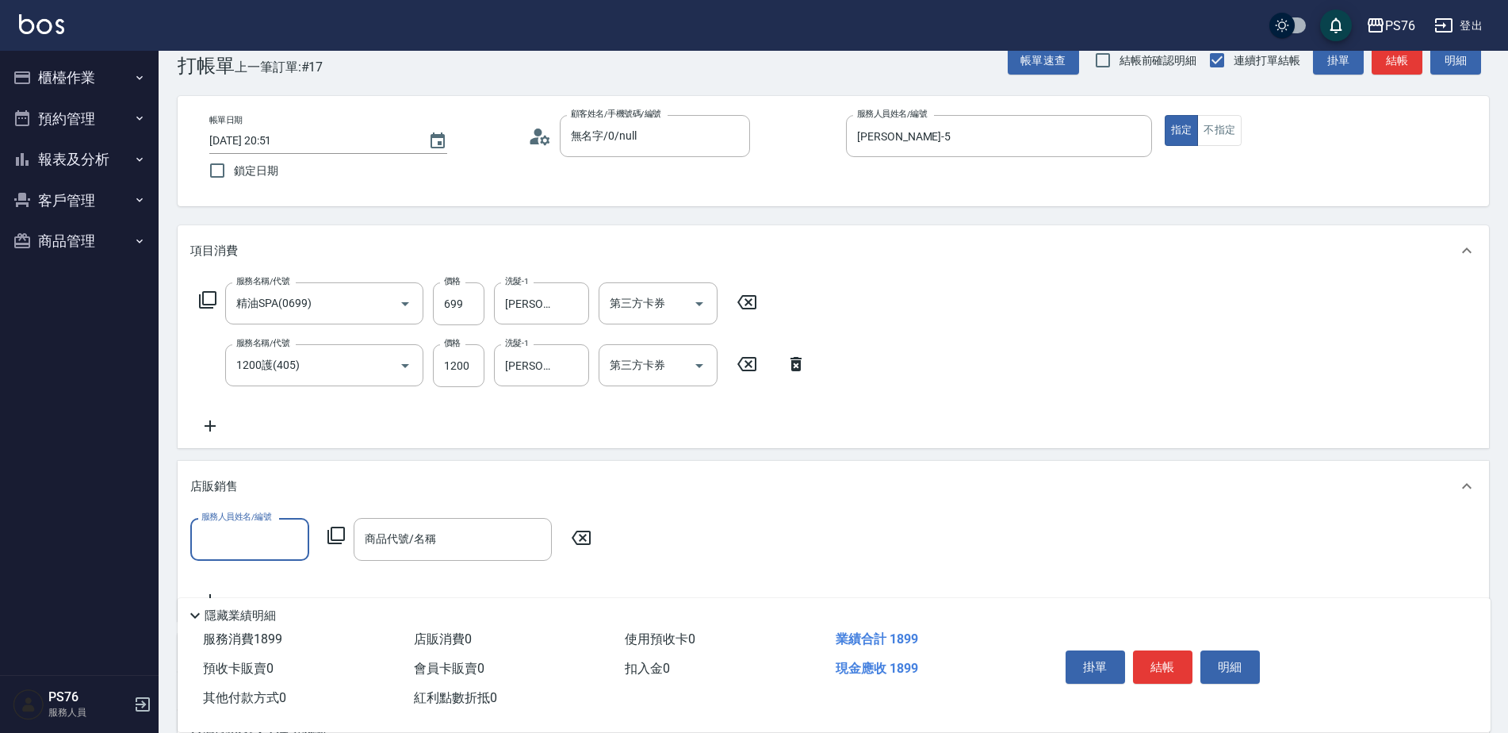
scroll to position [1, 0]
type input "[PERSON_NAME]-24"
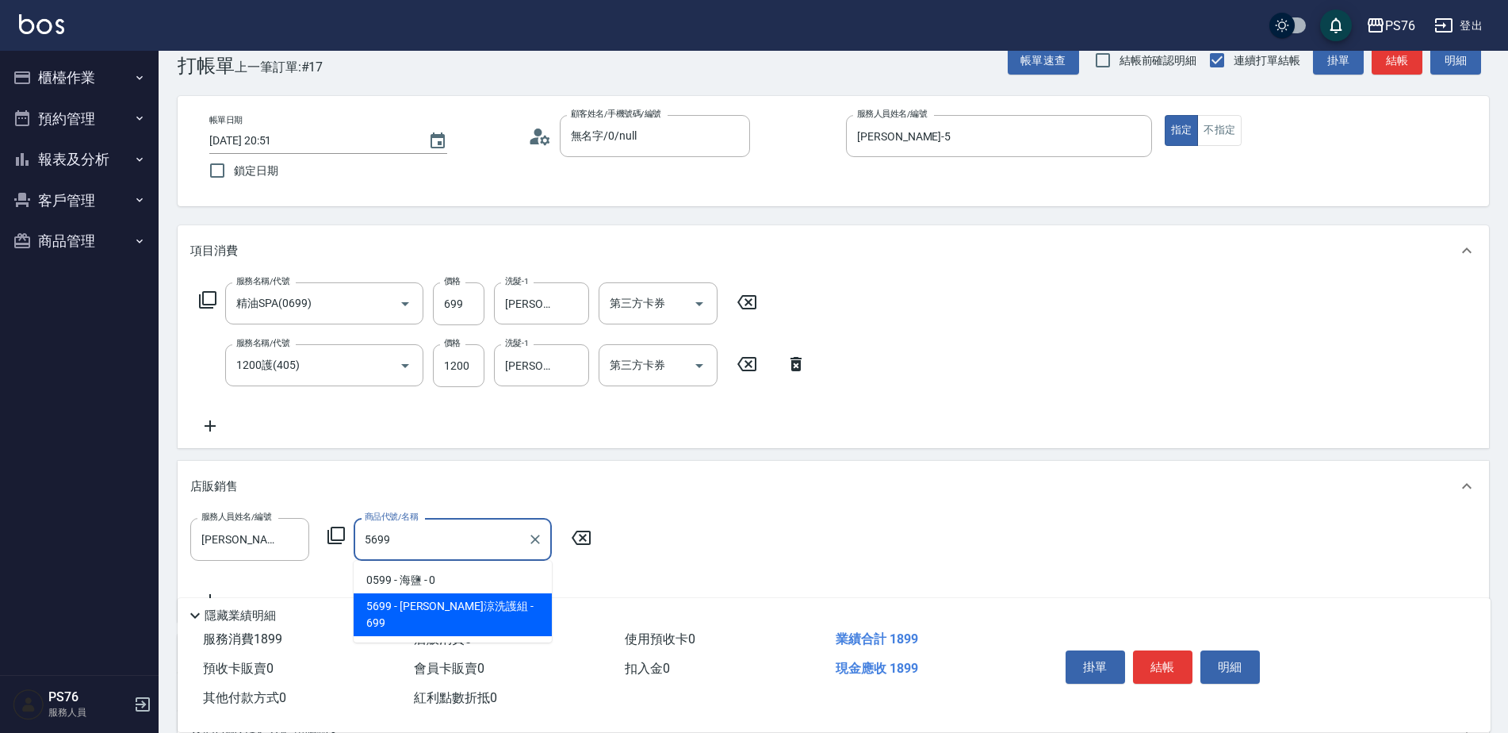
type input "[PERSON_NAME]涼洗護組"
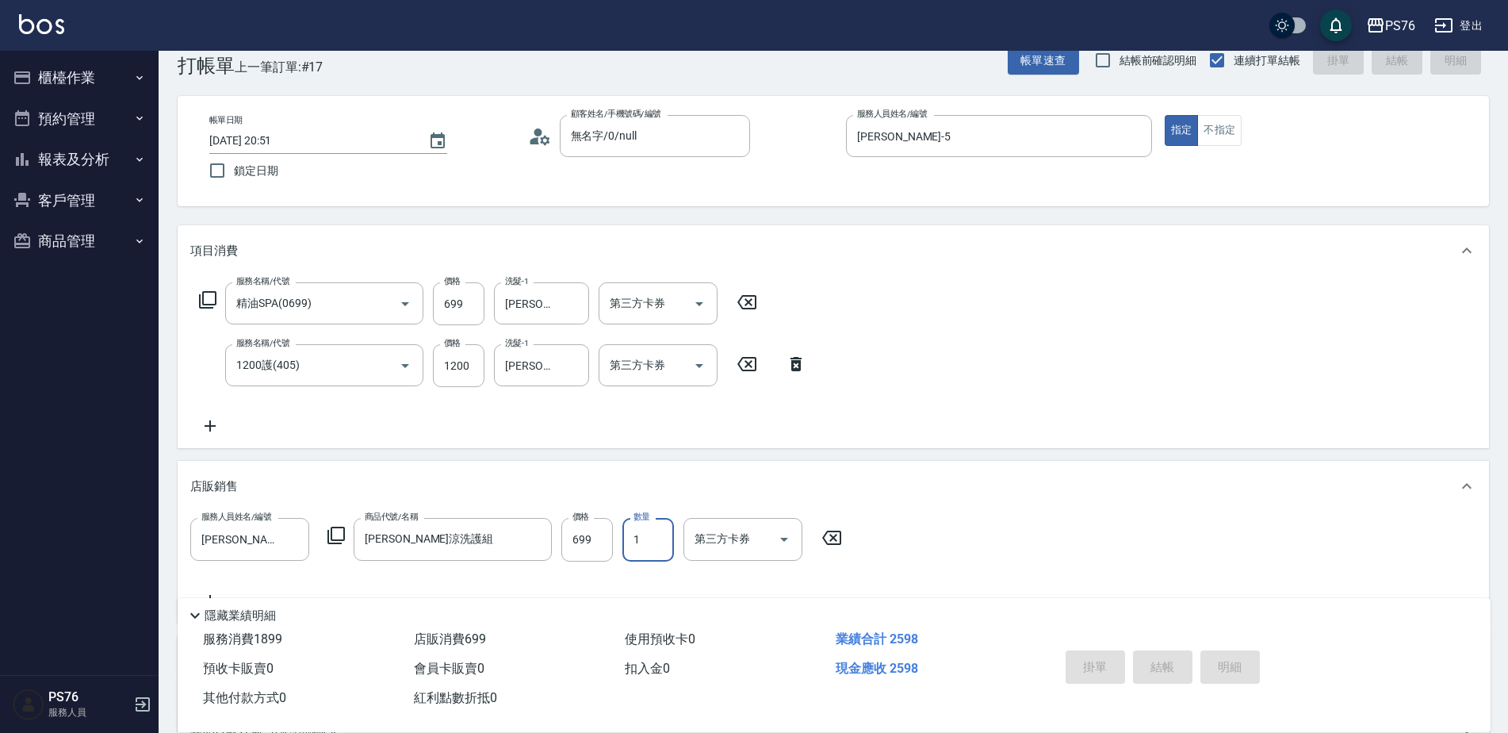
type input "[DATE] 20:52"
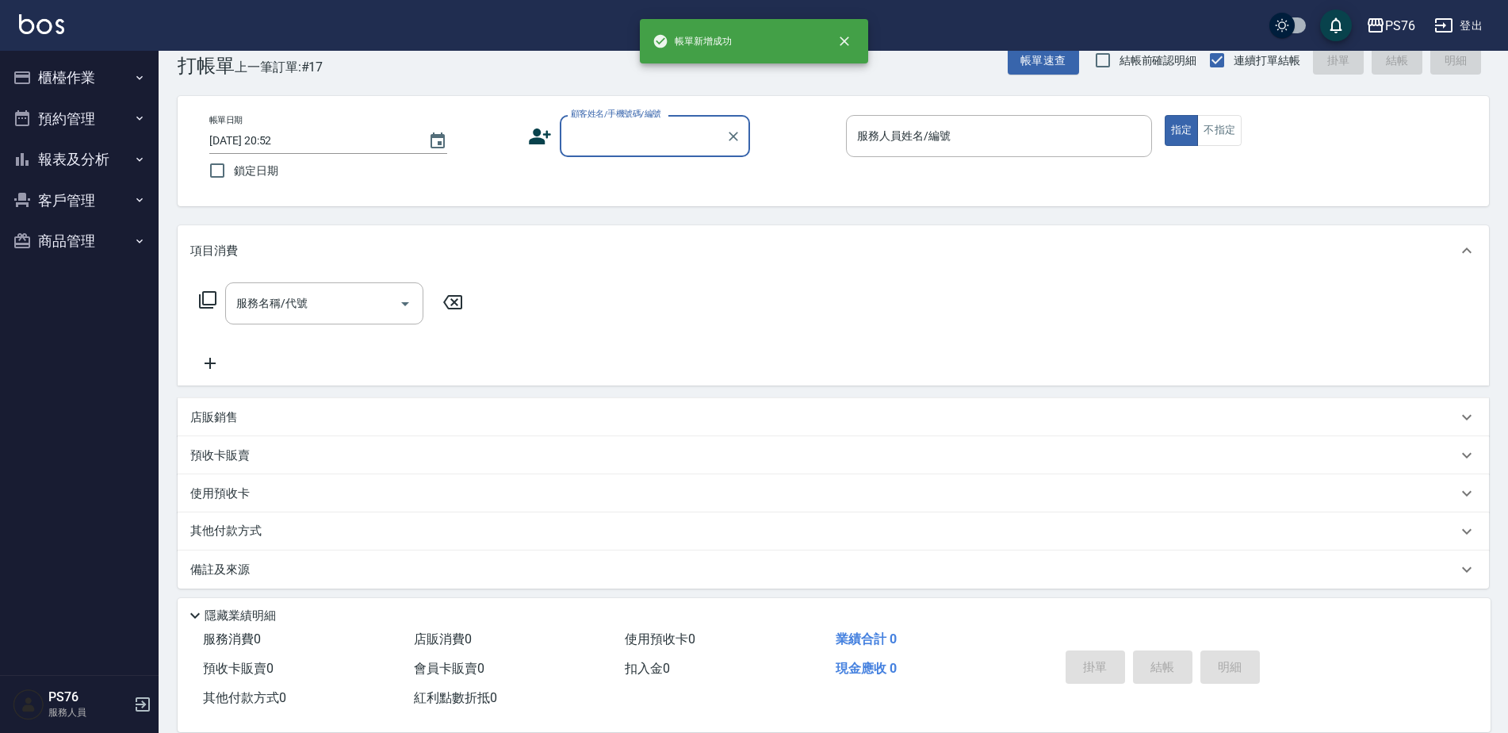
scroll to position [0, 0]
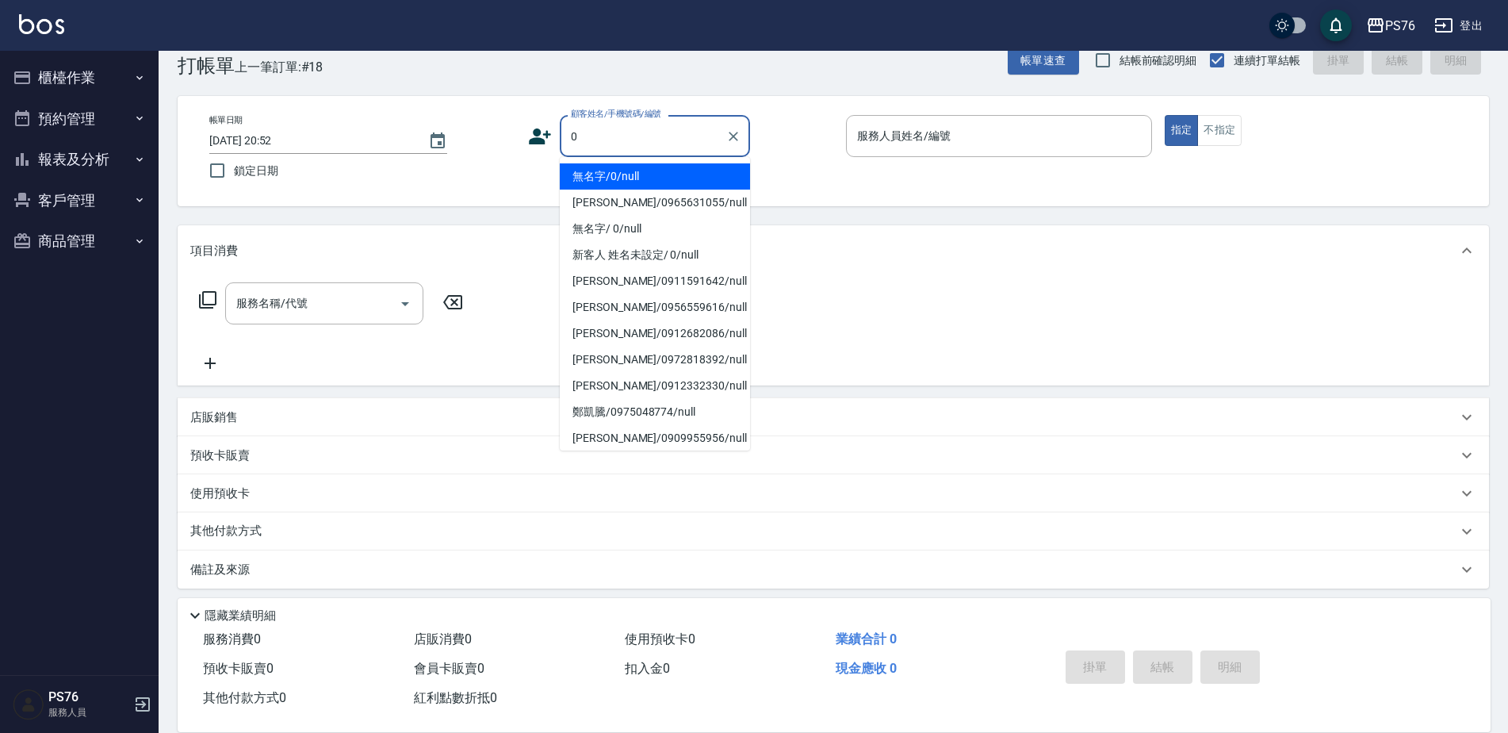
type input "無名字/0/null"
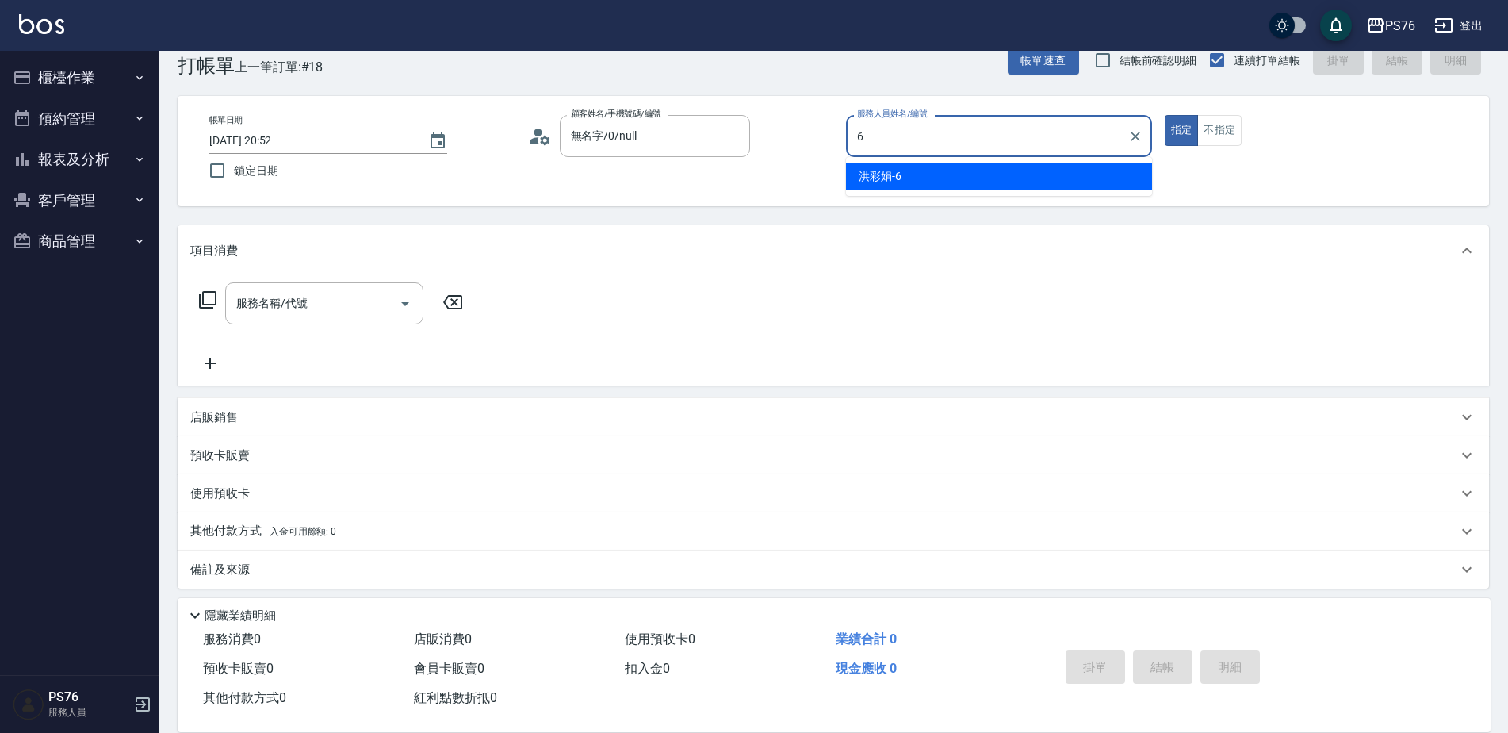
type input "[PERSON_NAME]-6"
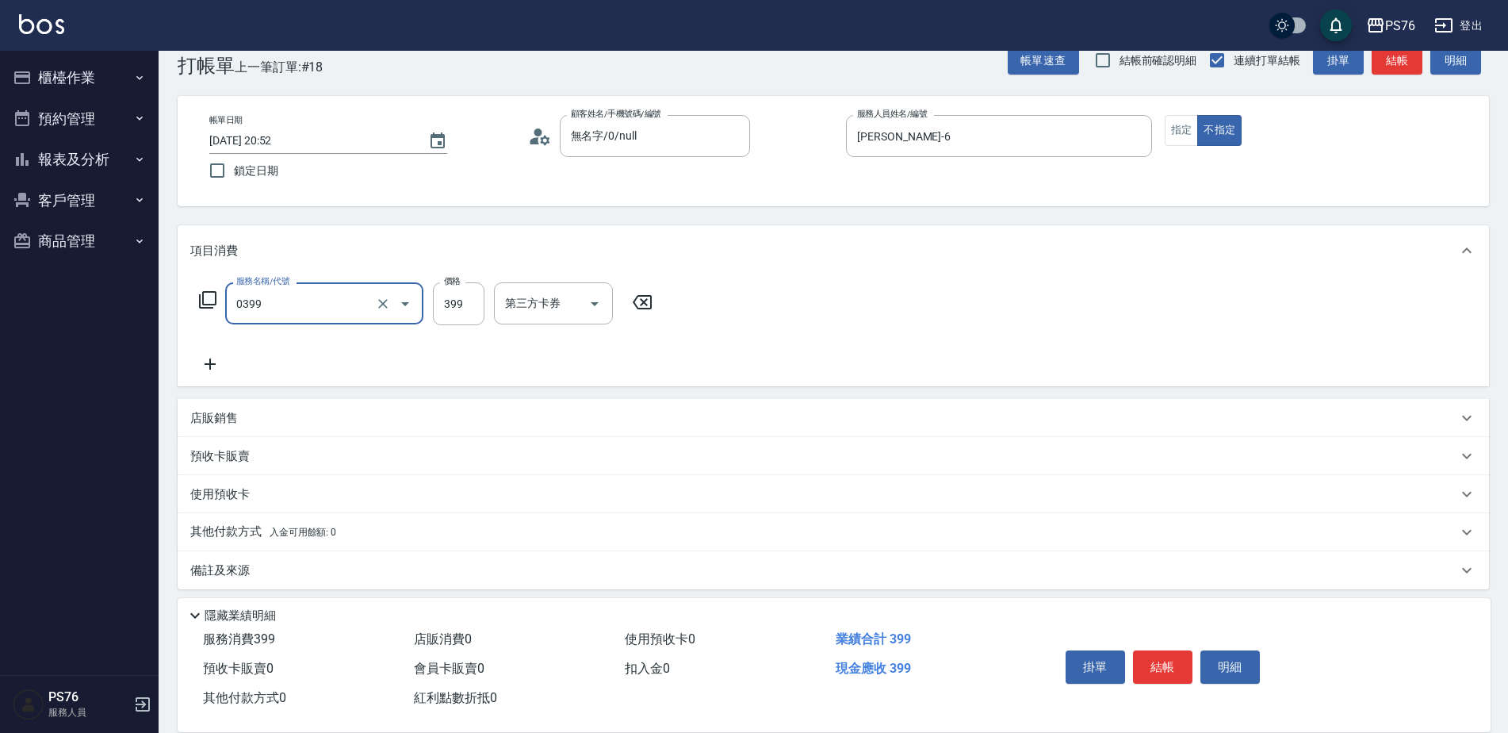
type input "海鹽399(0399)"
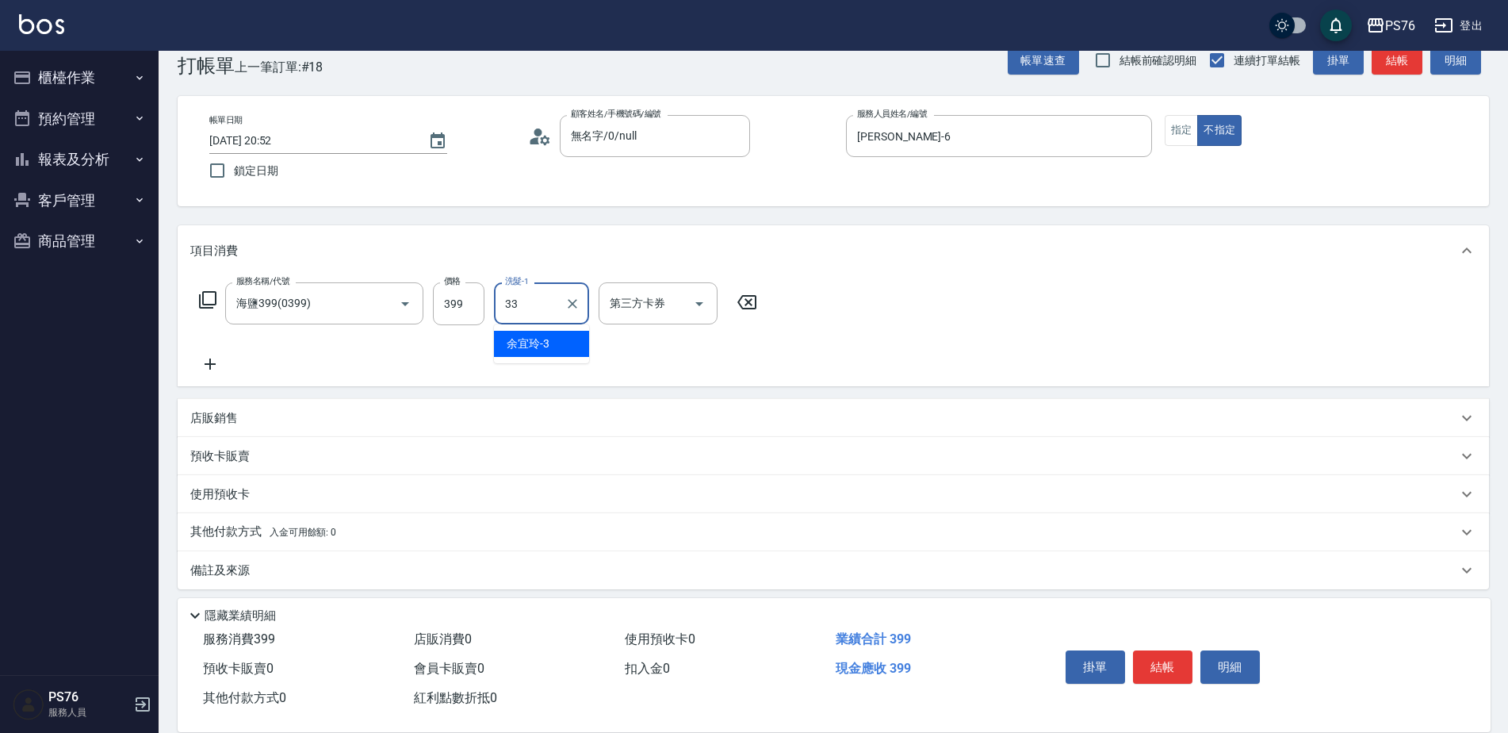
type input "[PERSON_NAME]33"
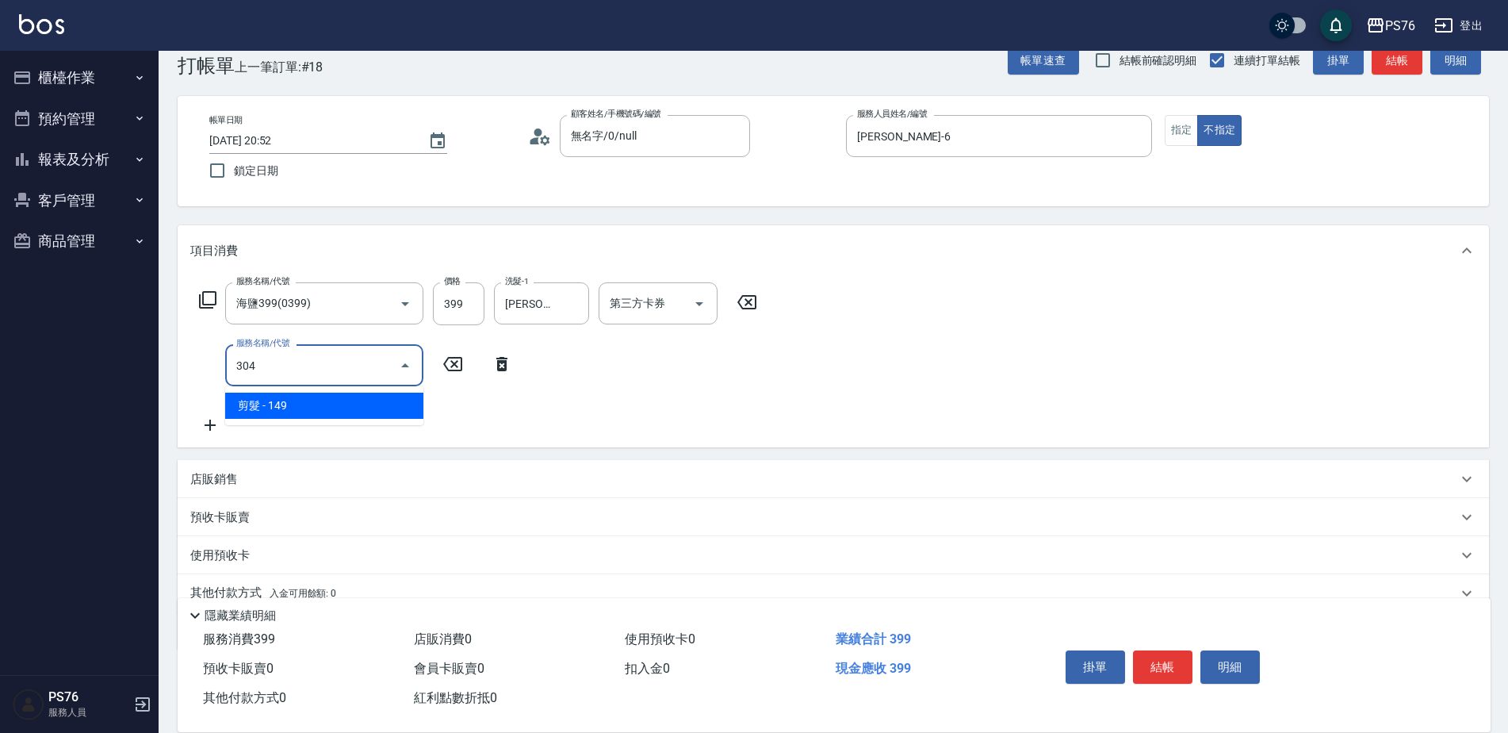
type input "剪髮(304)"
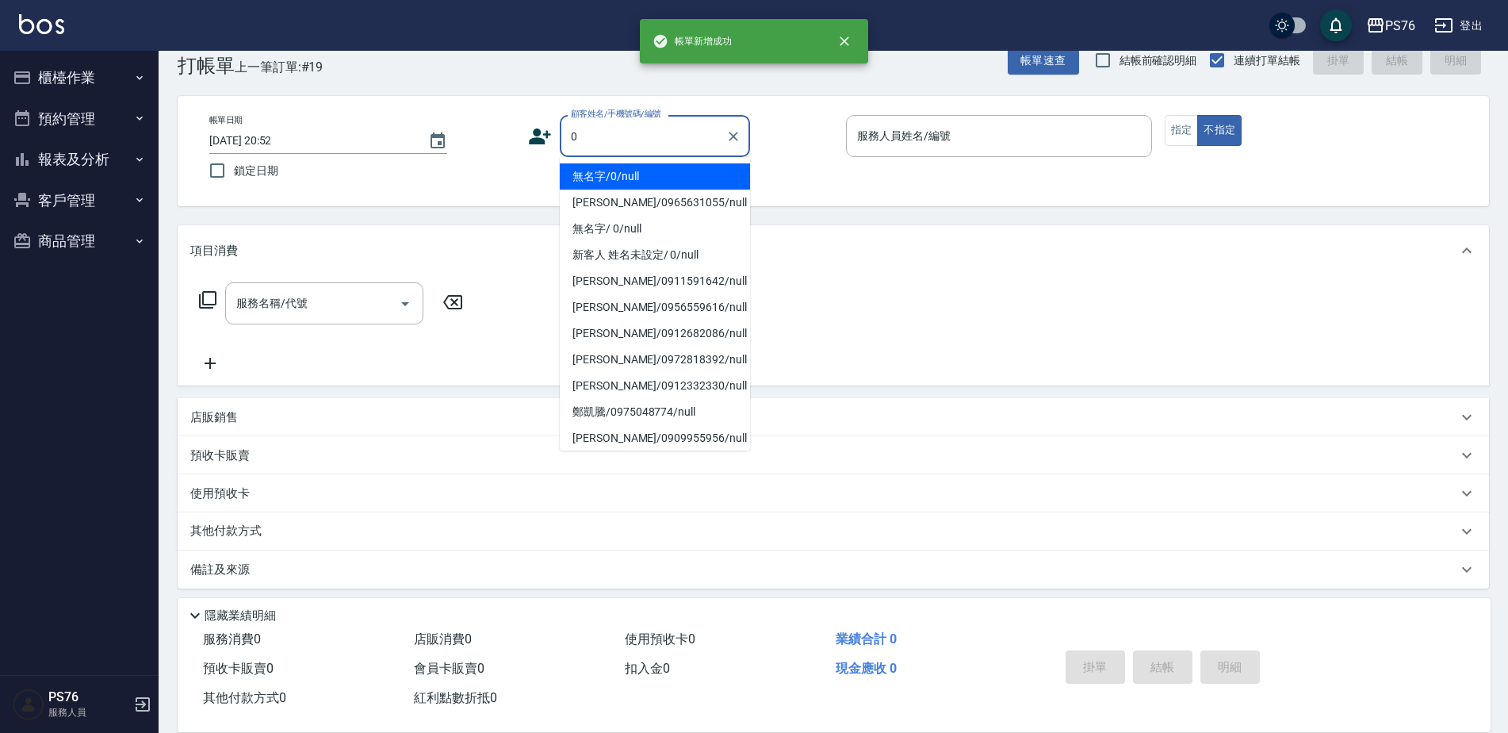
type input "無名字/0/null"
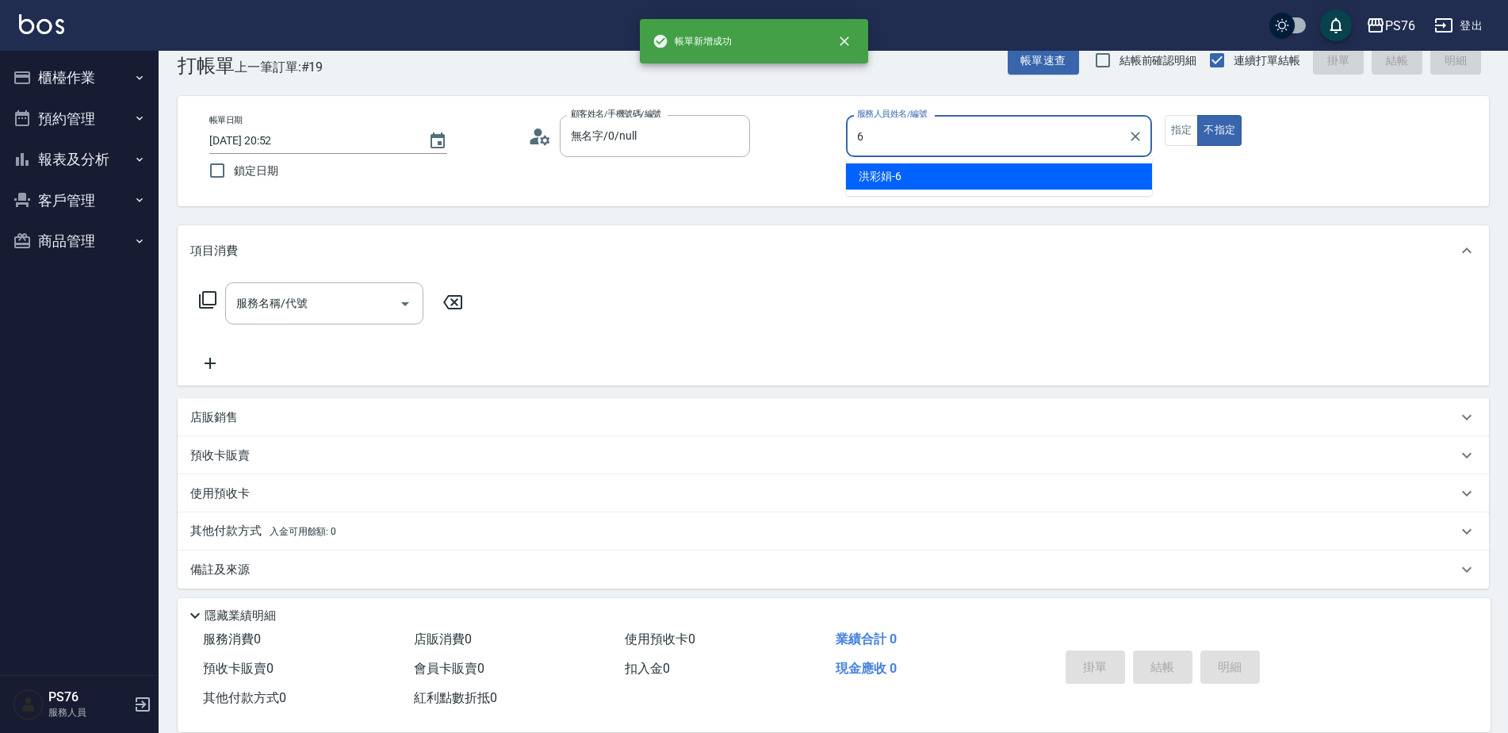
type input "[PERSON_NAME]-6"
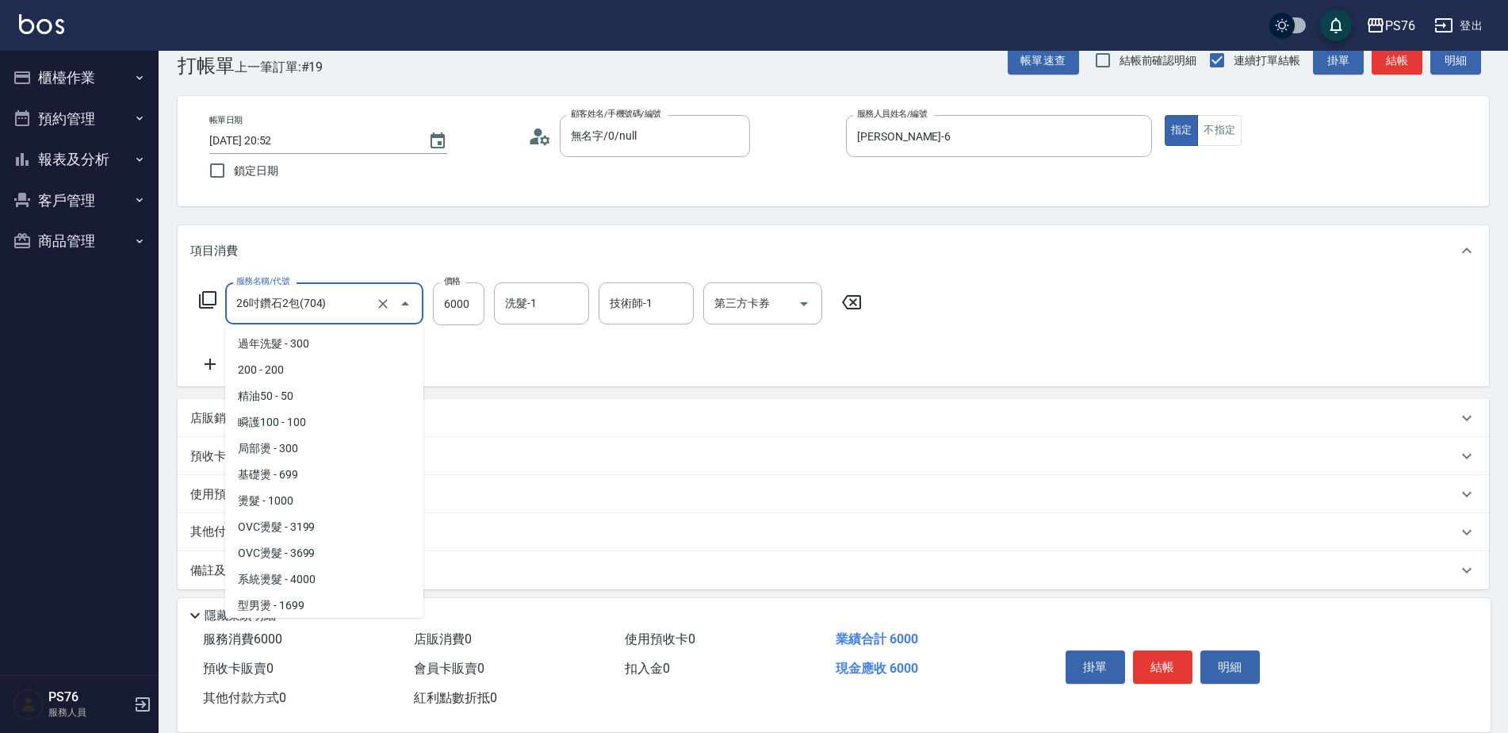
type input "26吋鑽石2包(704)"
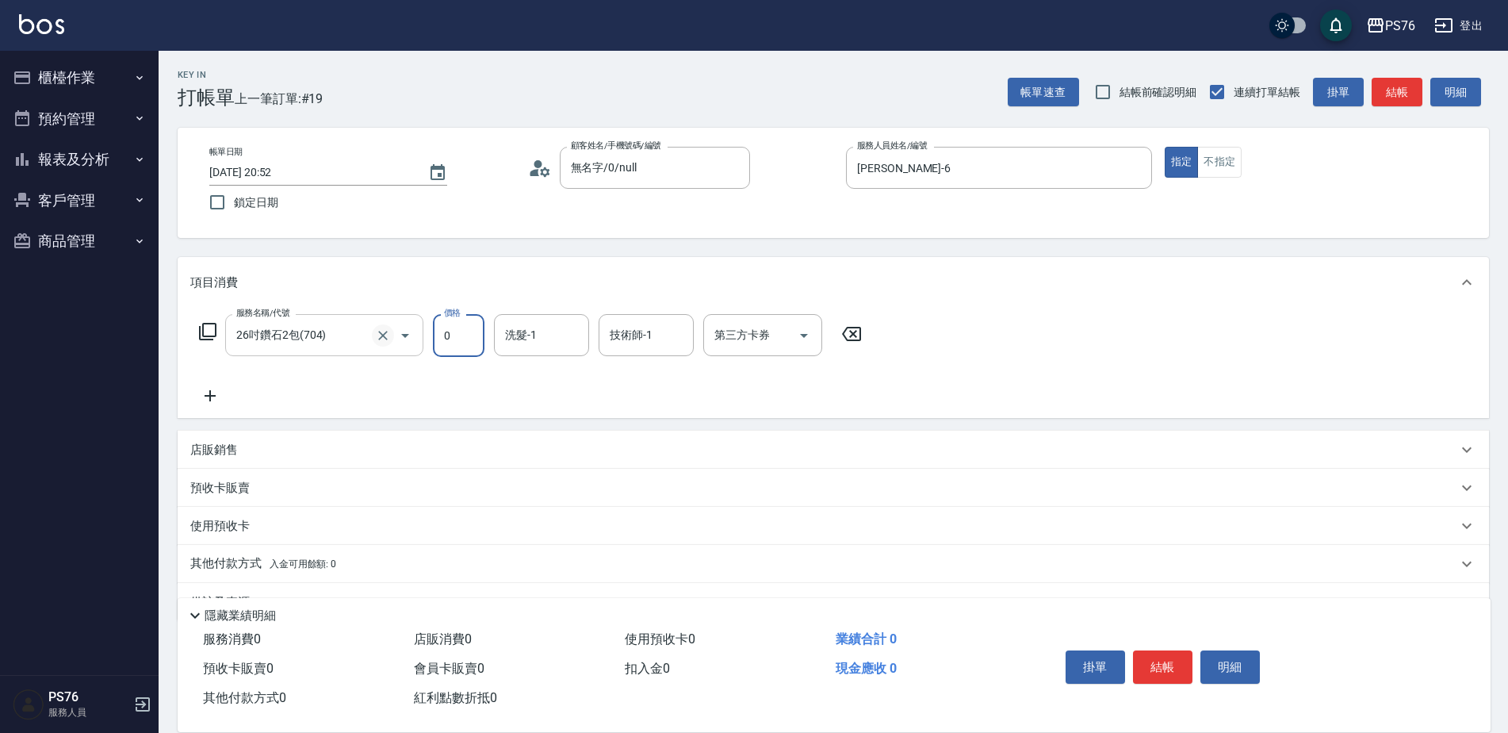
click at [385, 340] on icon "Clear" at bounding box center [383, 336] width 16 height 16
type input "0"
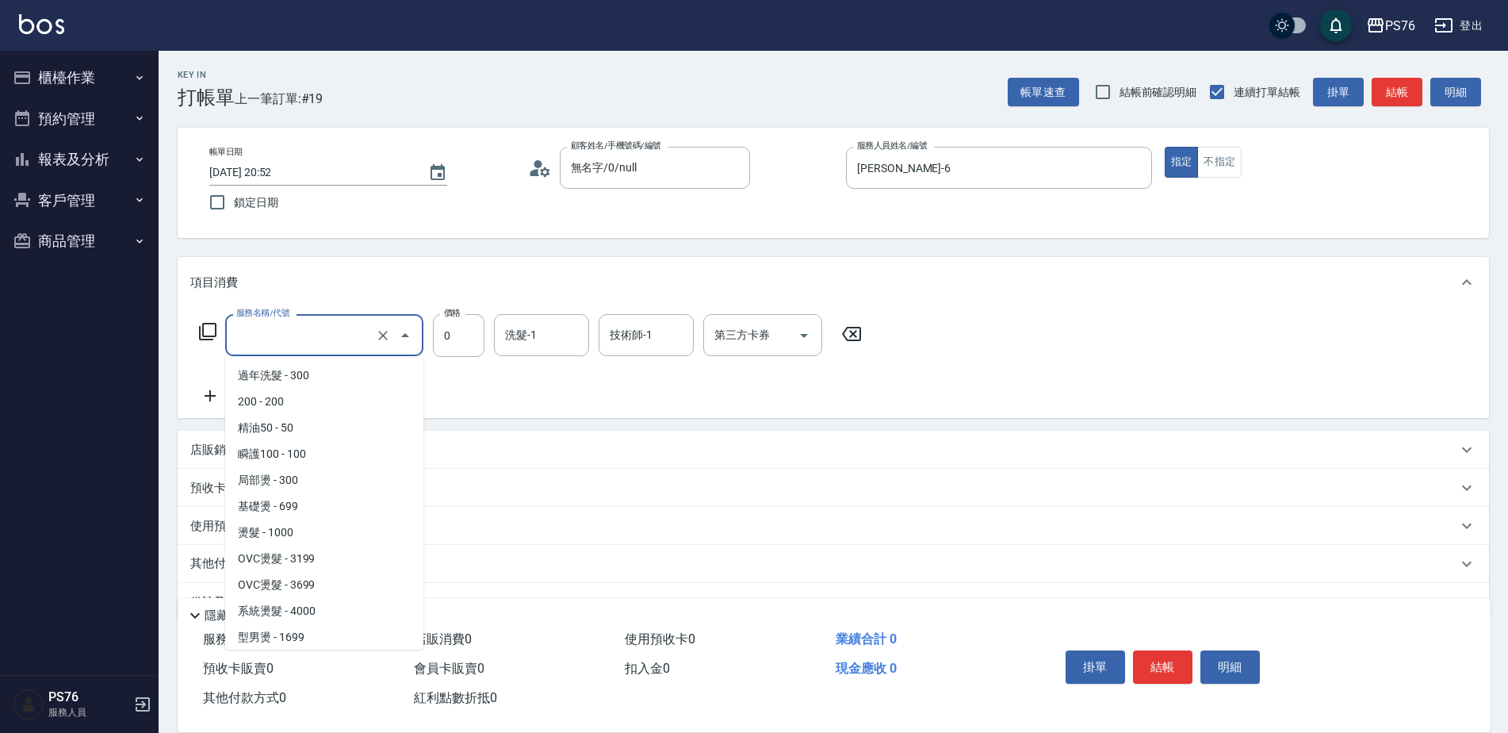
click at [342, 335] on input "服務名稱/代號" at bounding box center [302, 335] width 140 height 28
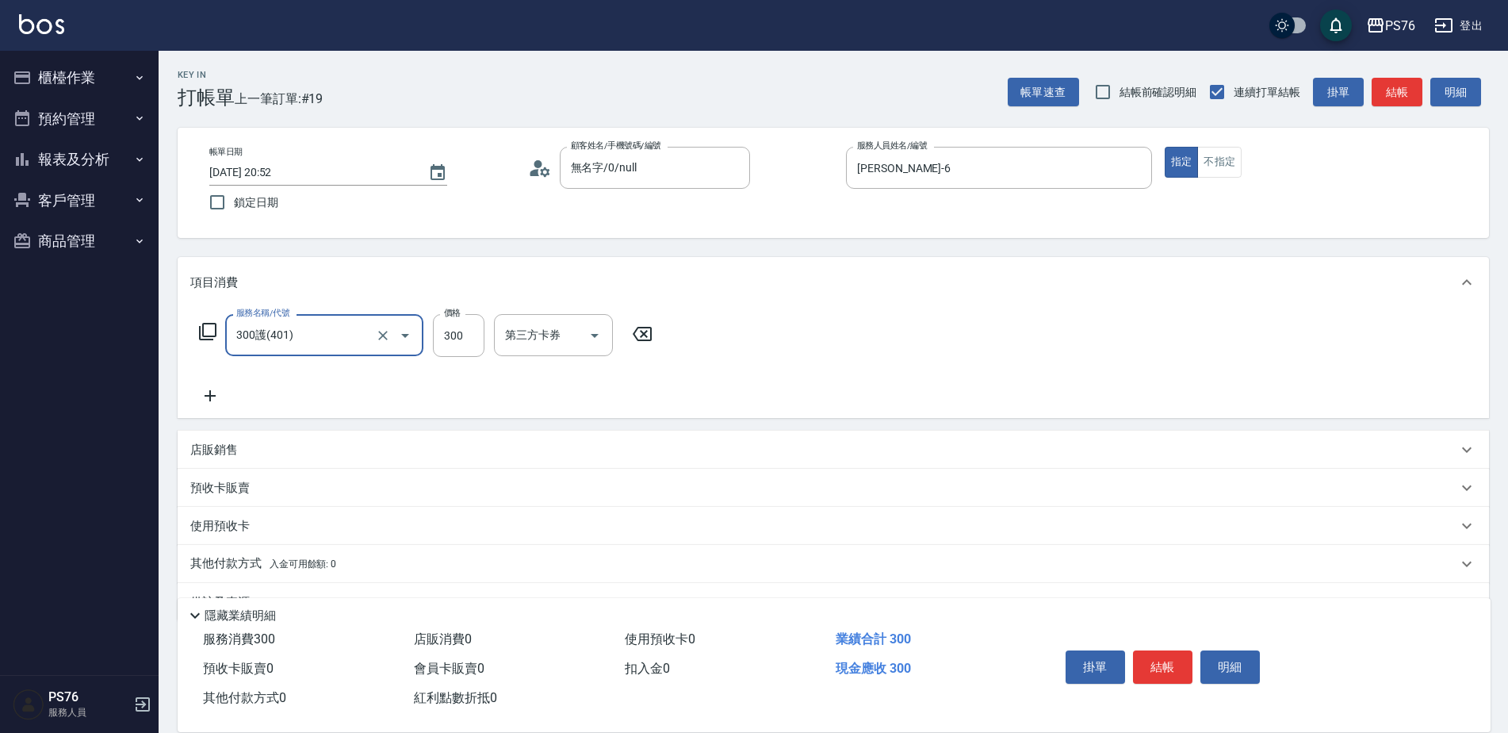
type input "300護(401)"
type input "[PERSON_NAME]-24"
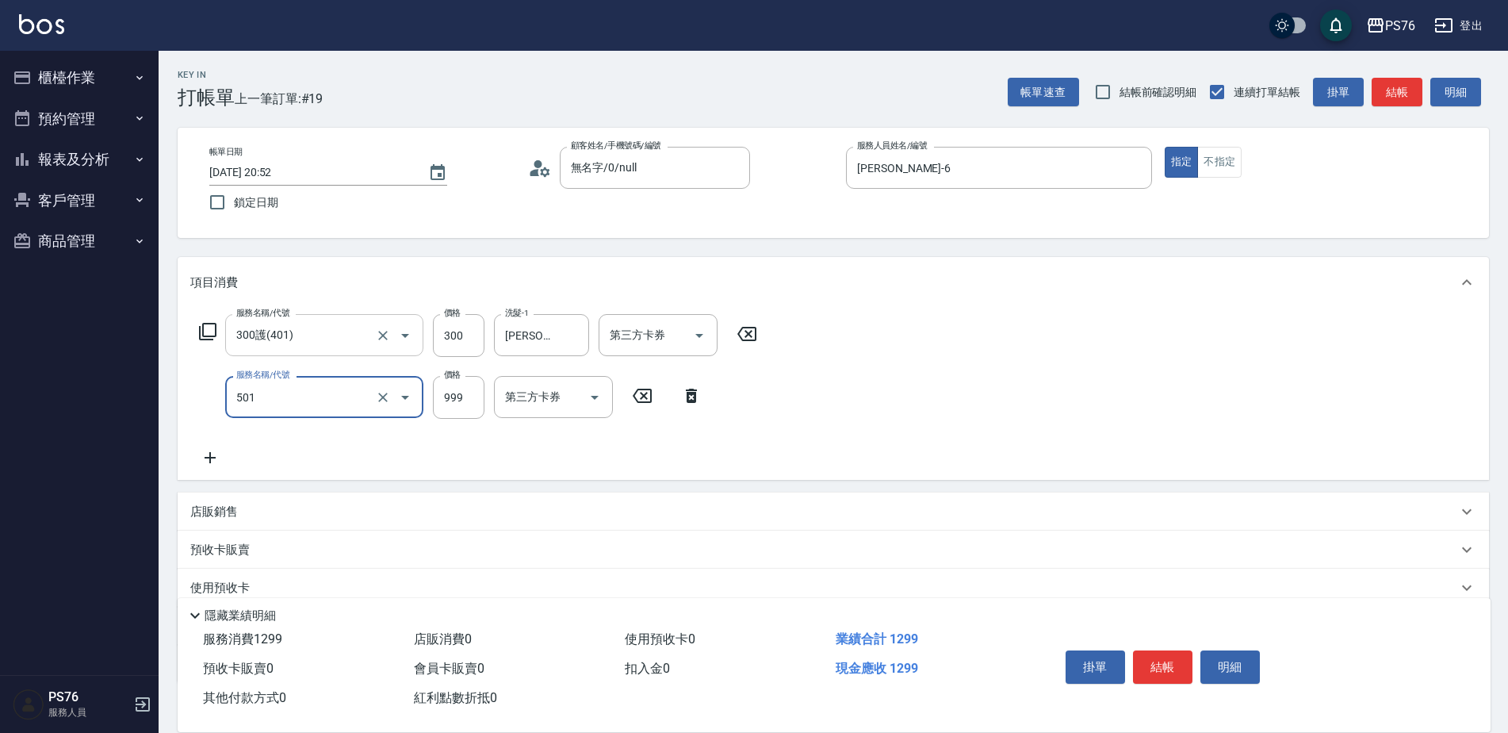
type input "染髮(501)"
type input "1000"
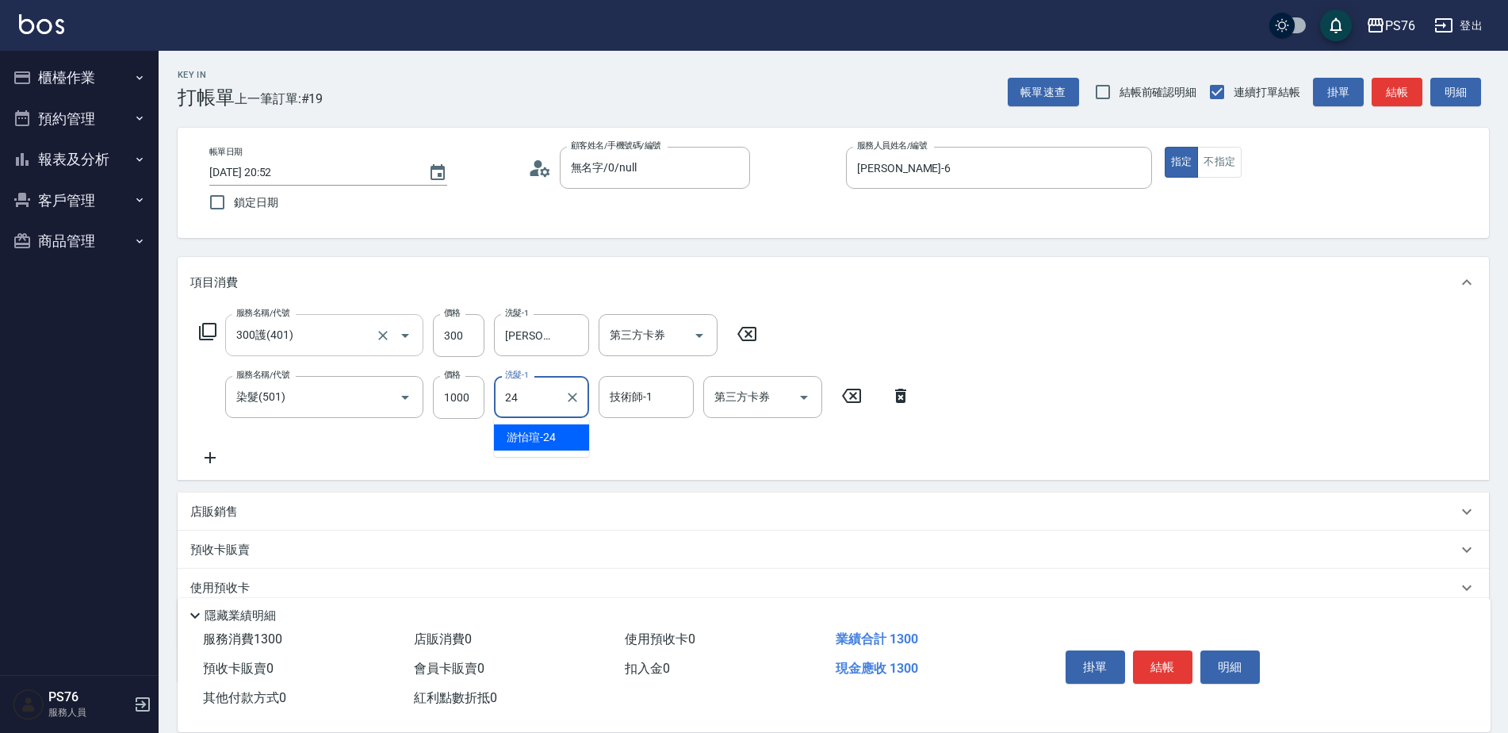
type input "[PERSON_NAME]-24"
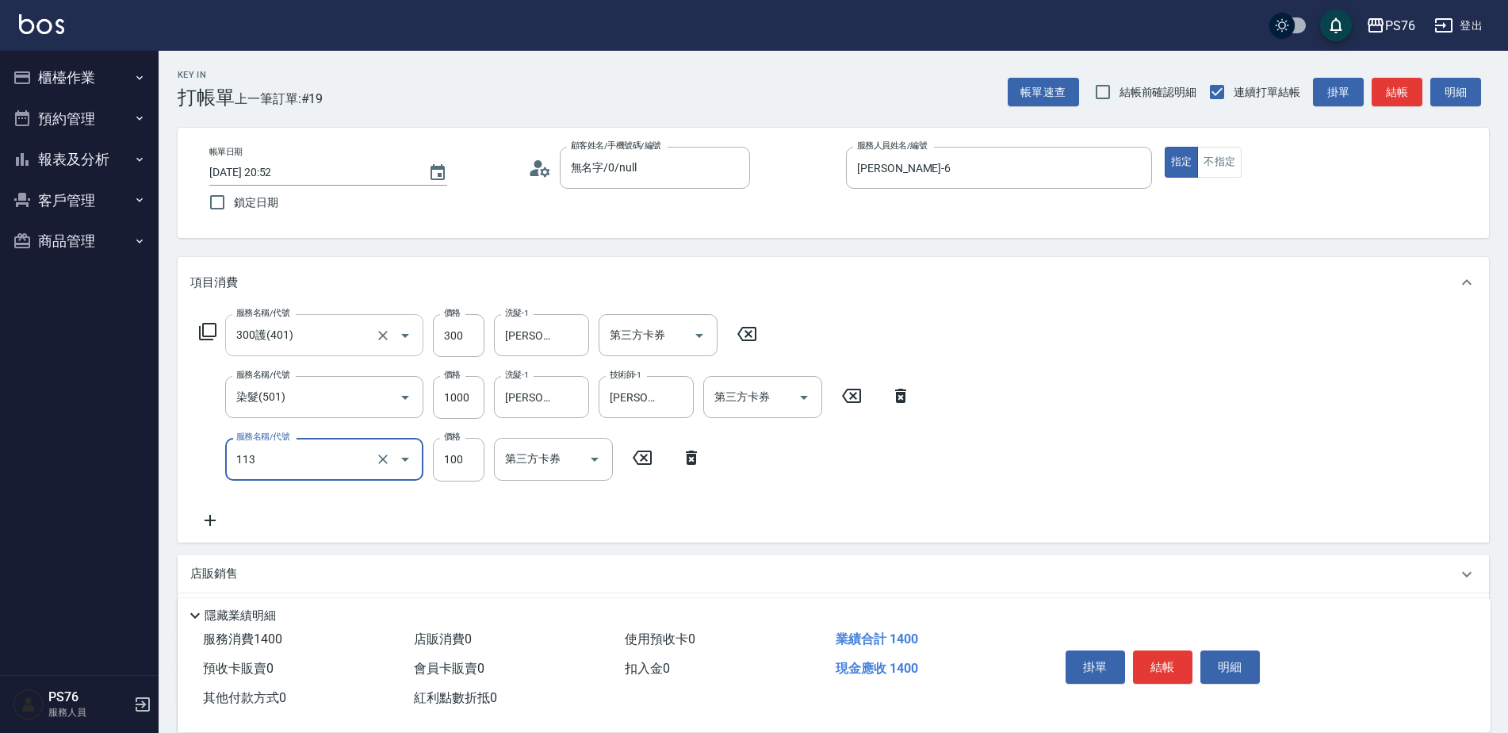
type input "瞬護100(113)"
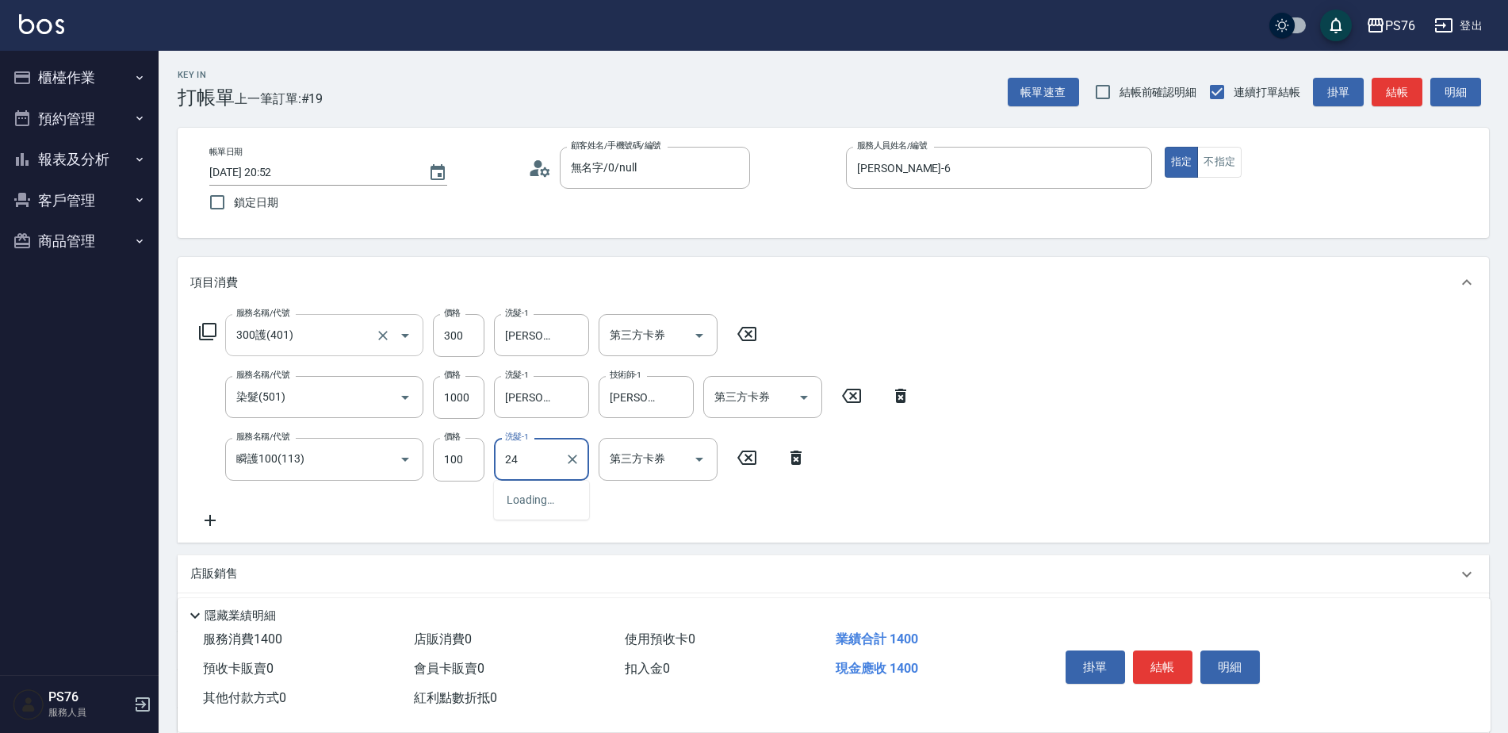
type input "[PERSON_NAME]-24"
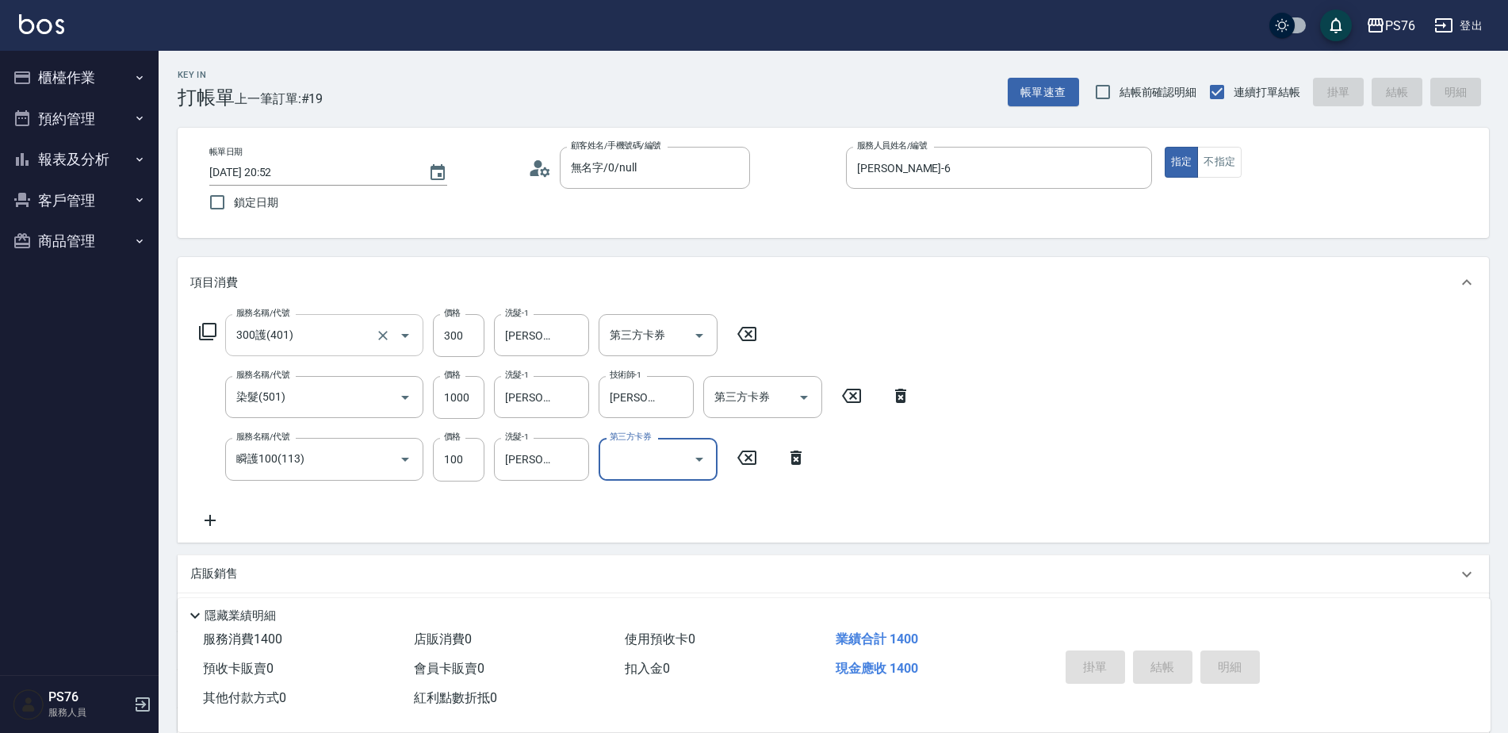
type input "[DATE] 20:53"
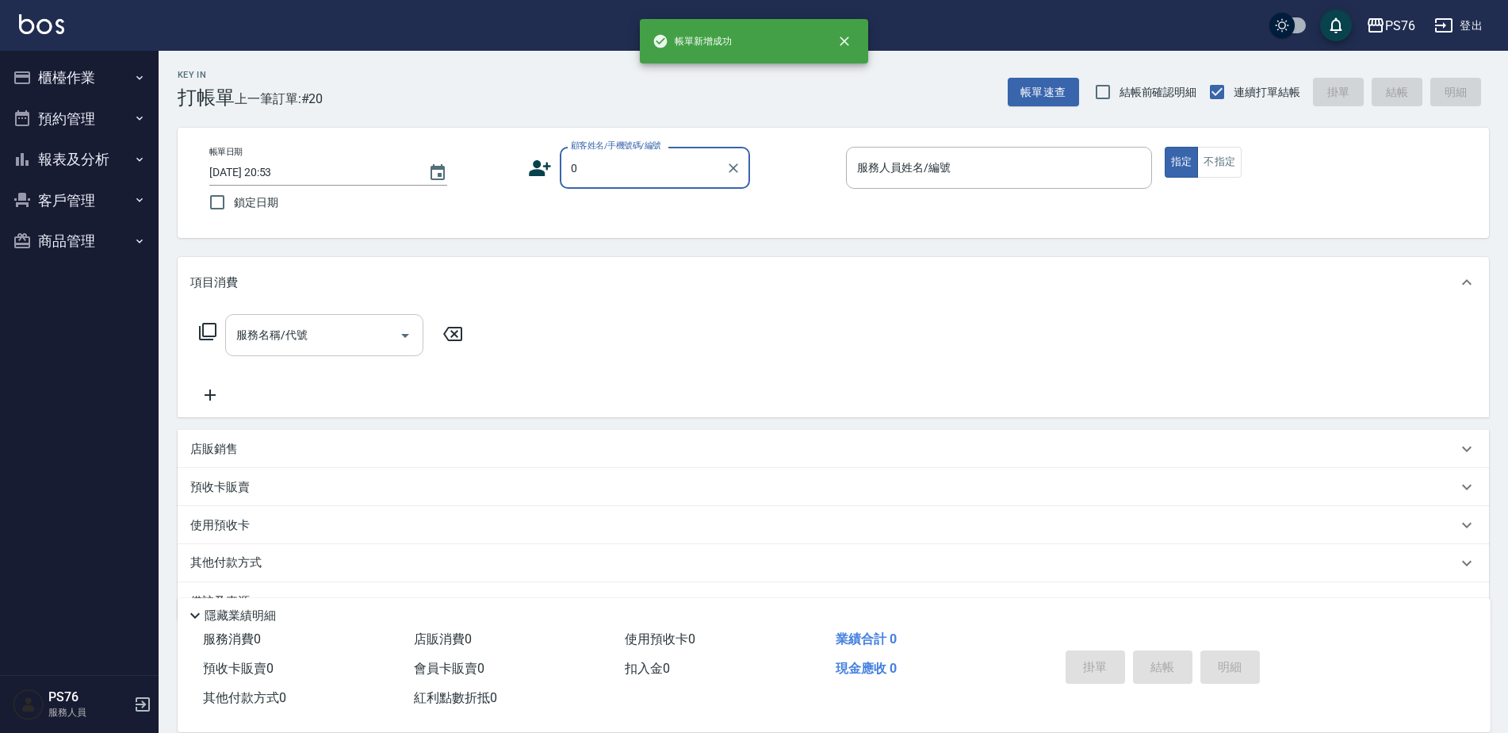
type input "無名字/0/null"
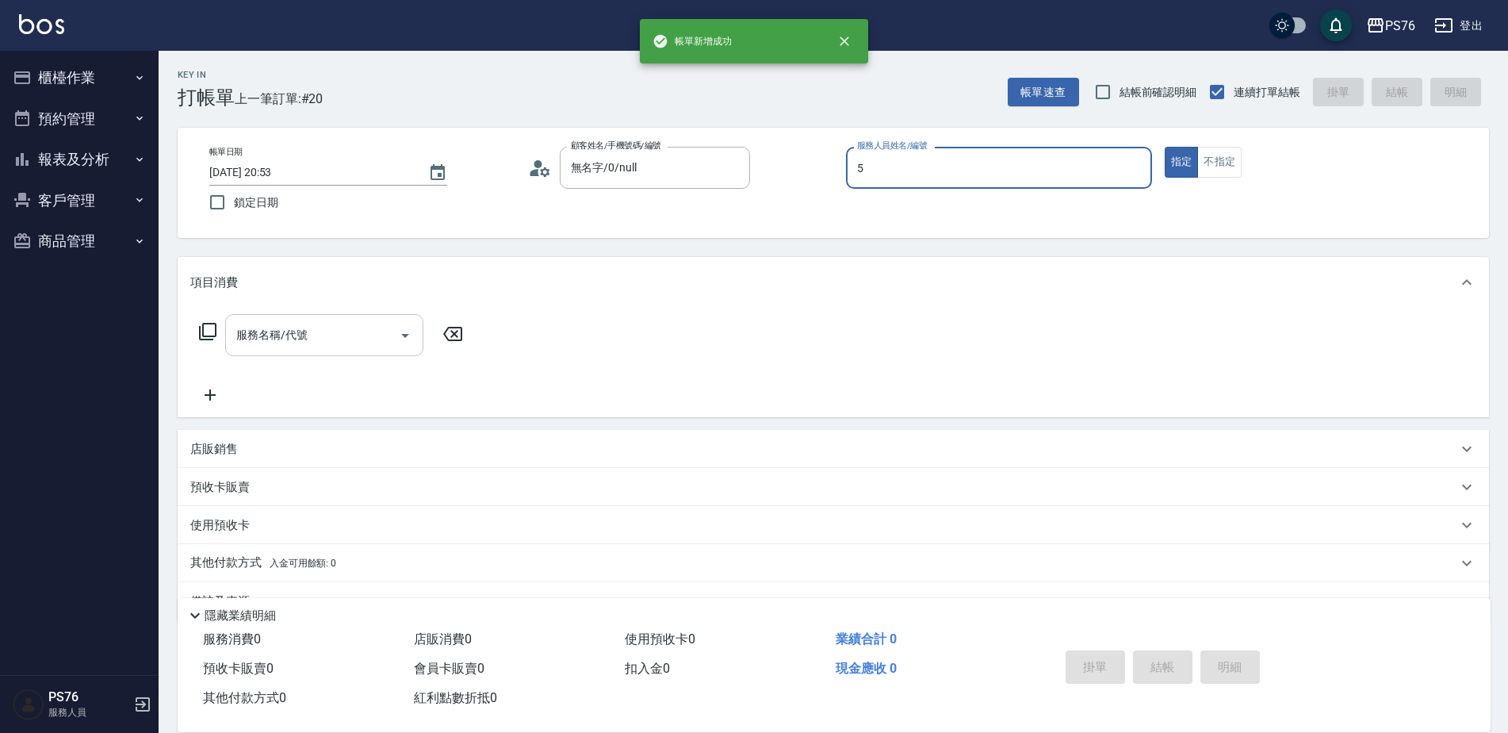
type input "[PERSON_NAME]-5"
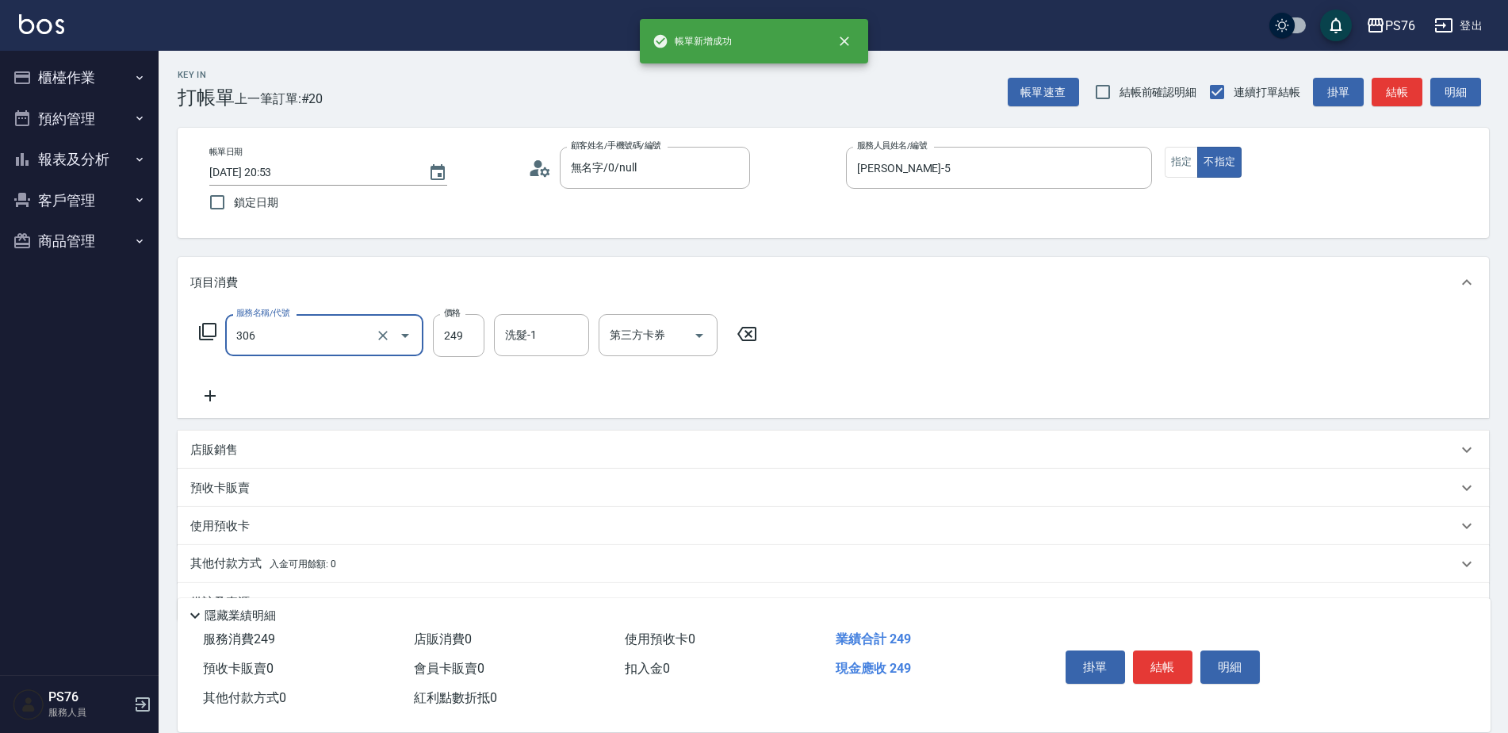
type input "剪髮(306)"
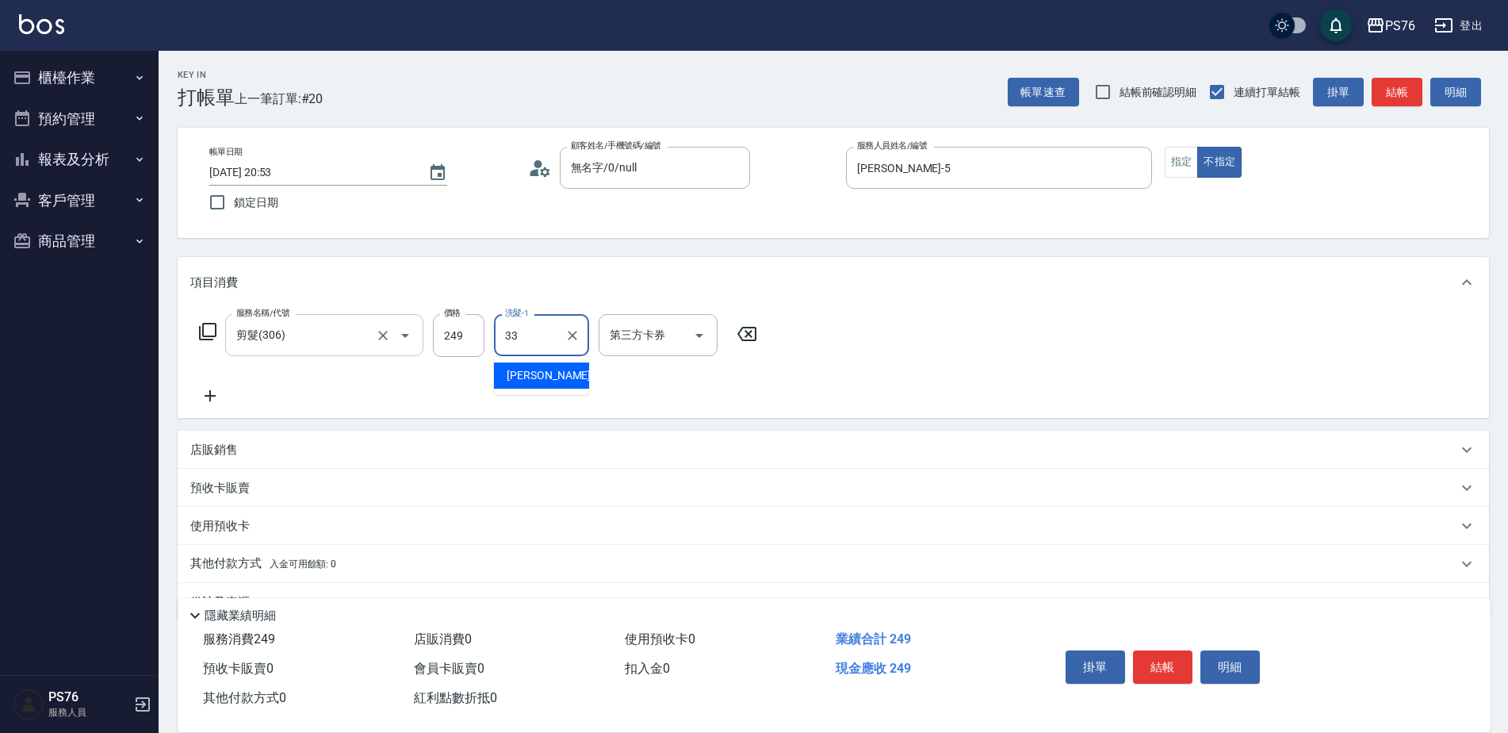
type input "[PERSON_NAME]33"
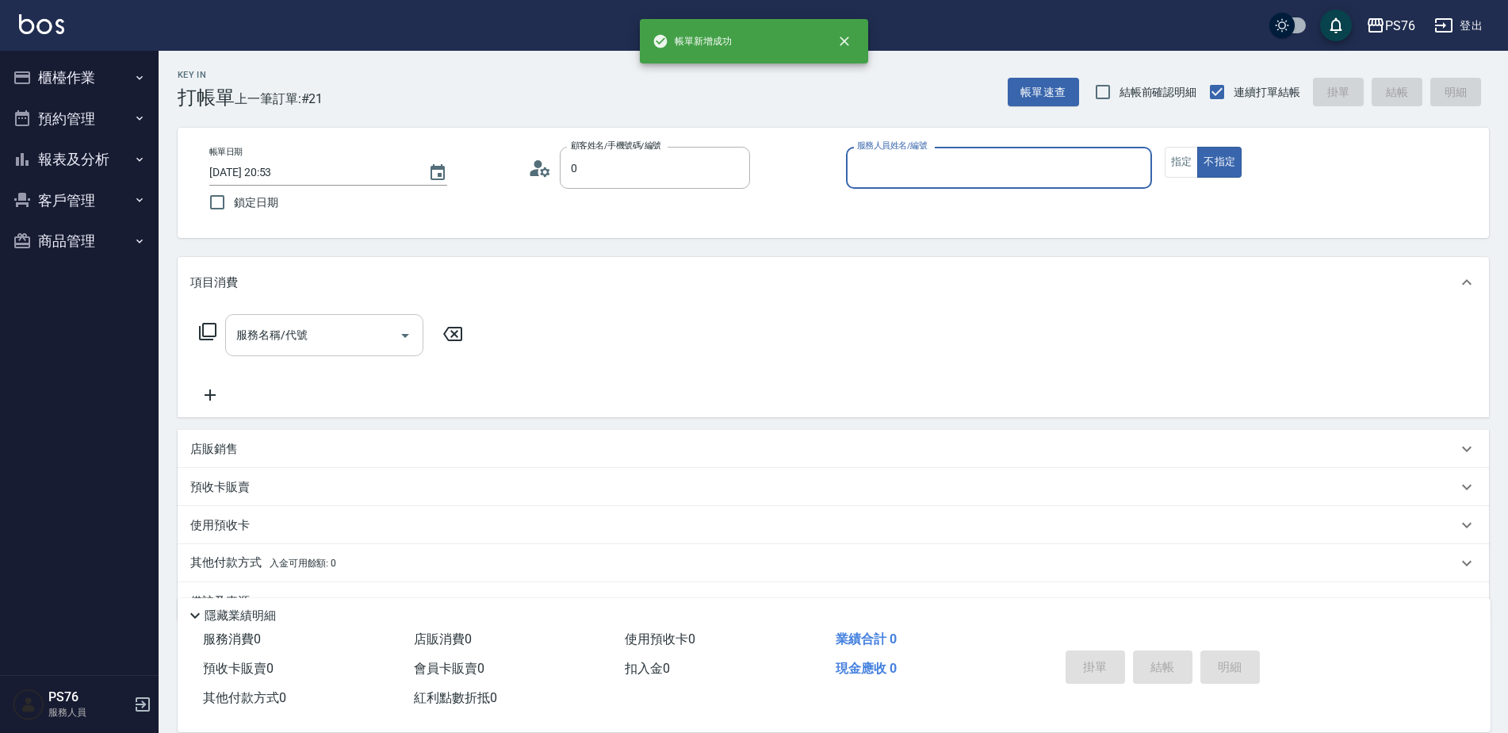
type input "無名字/0/null"
type input "蕭孟廷-4"
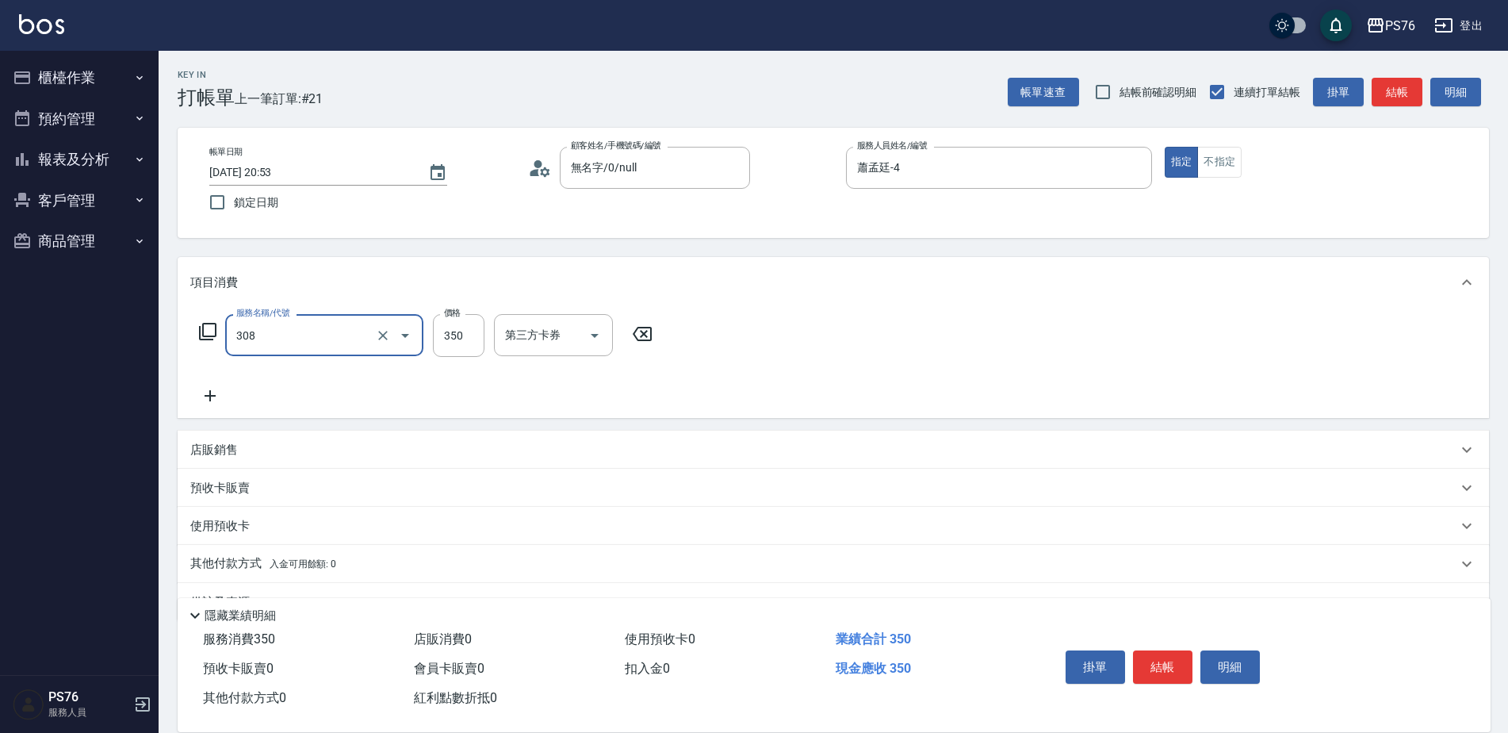
type input "洗+剪(308)"
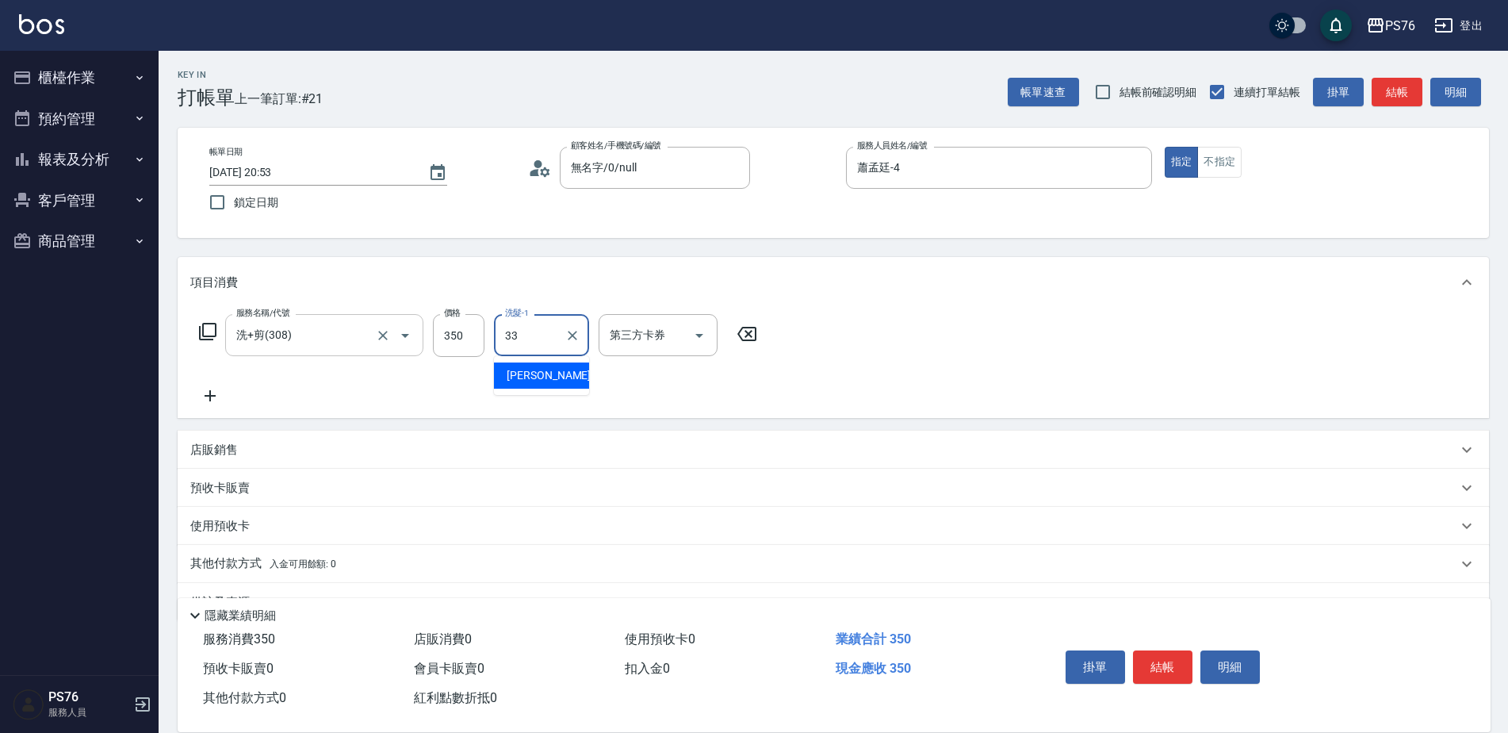
type input "[PERSON_NAME]33"
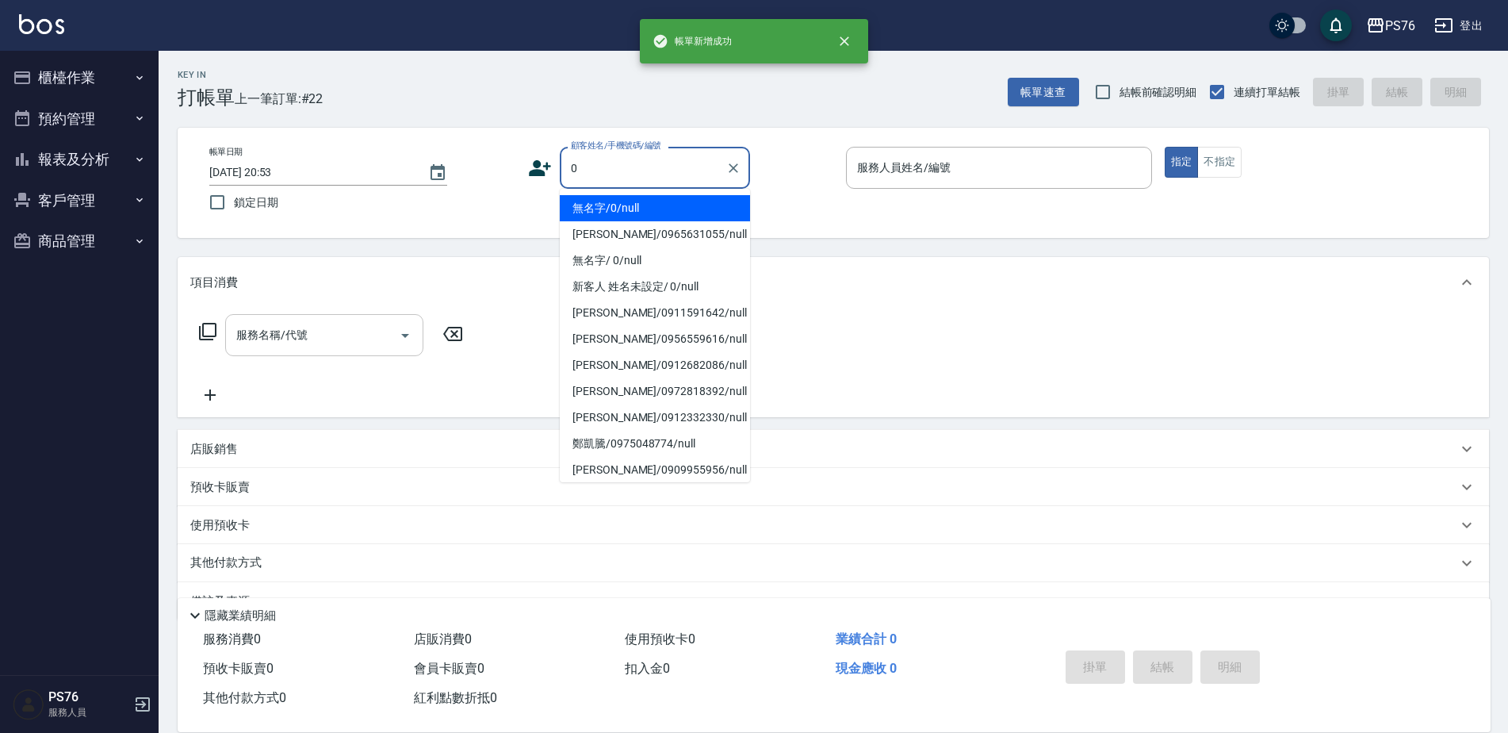
type input "無名字/0/null"
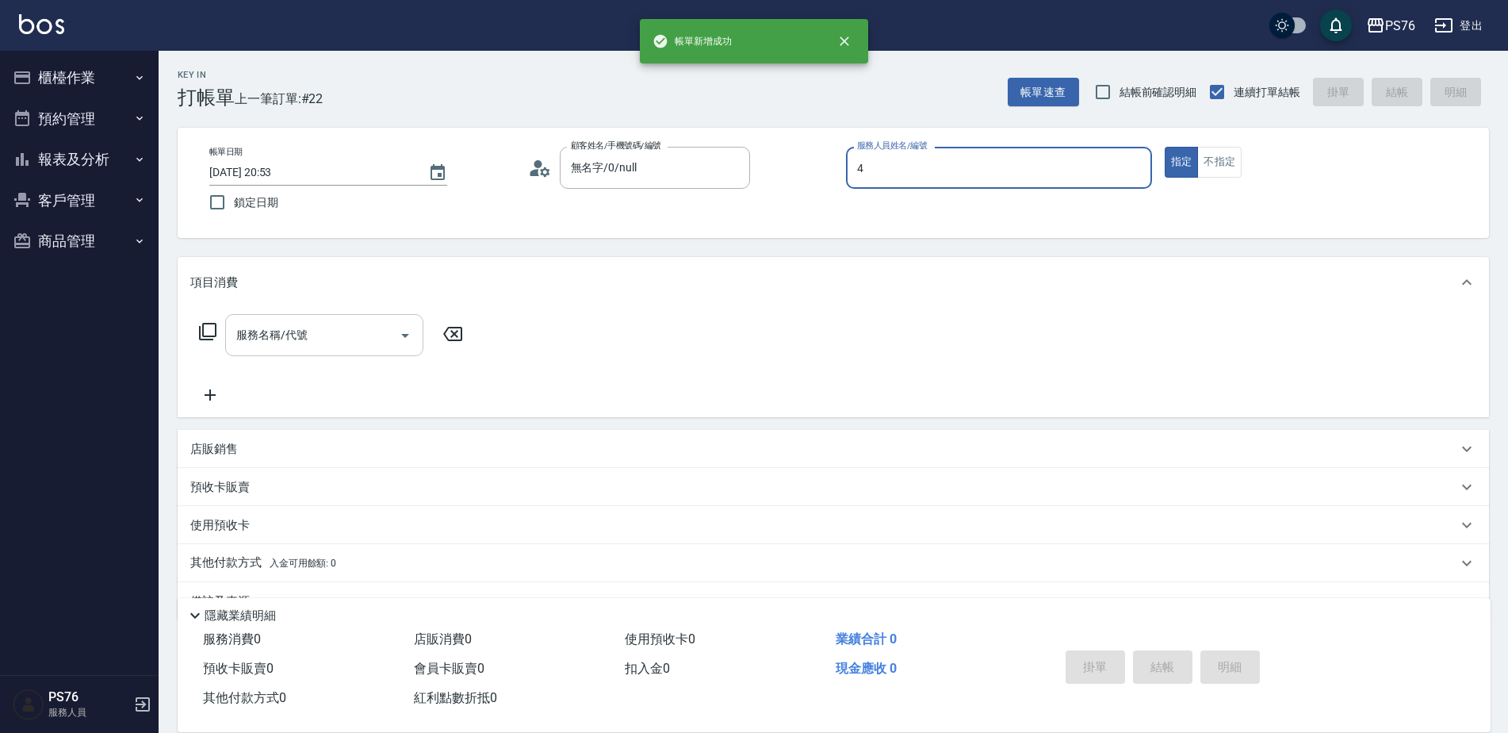
type input "蕭孟廷-4"
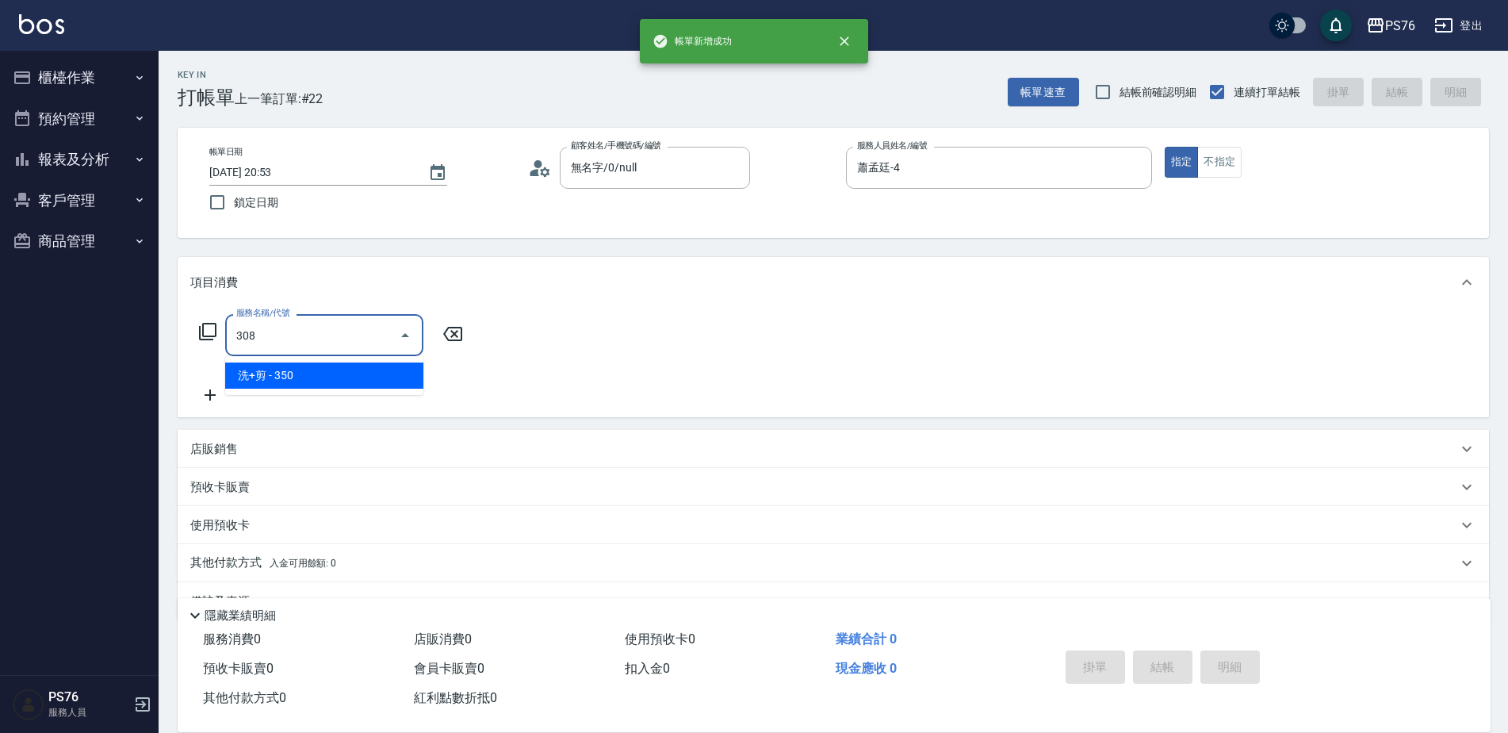
type input "洗+剪(308)"
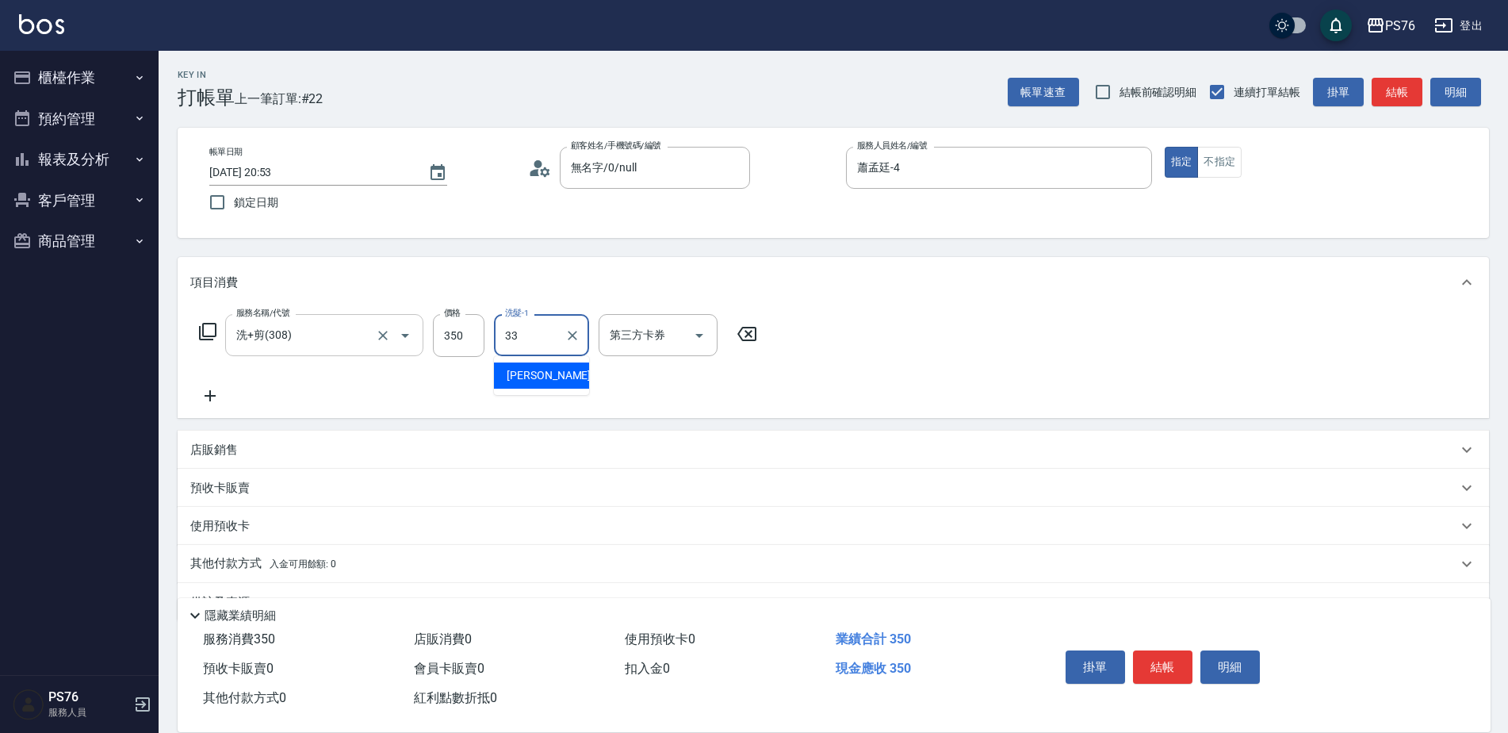
type input "[PERSON_NAME]33"
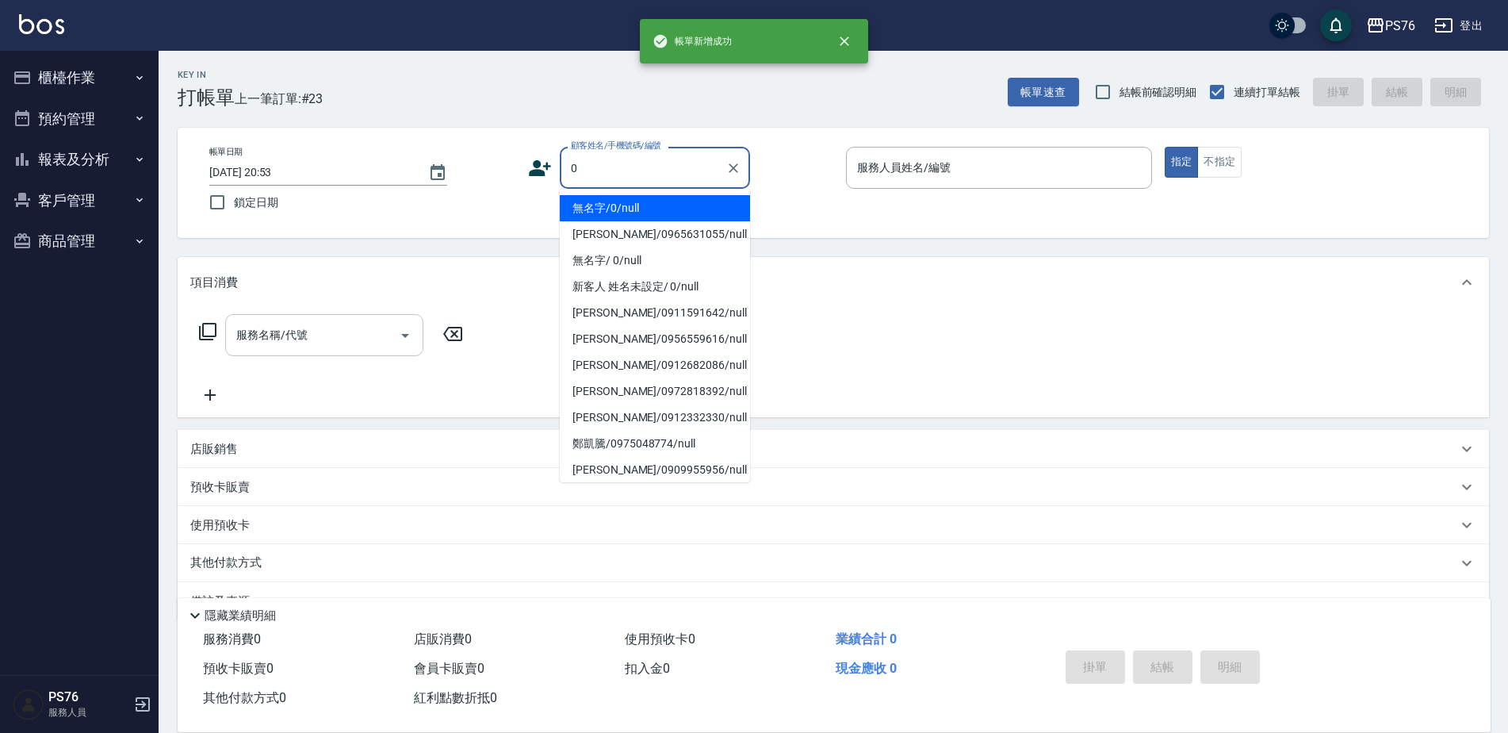
type input "無名字/0/null"
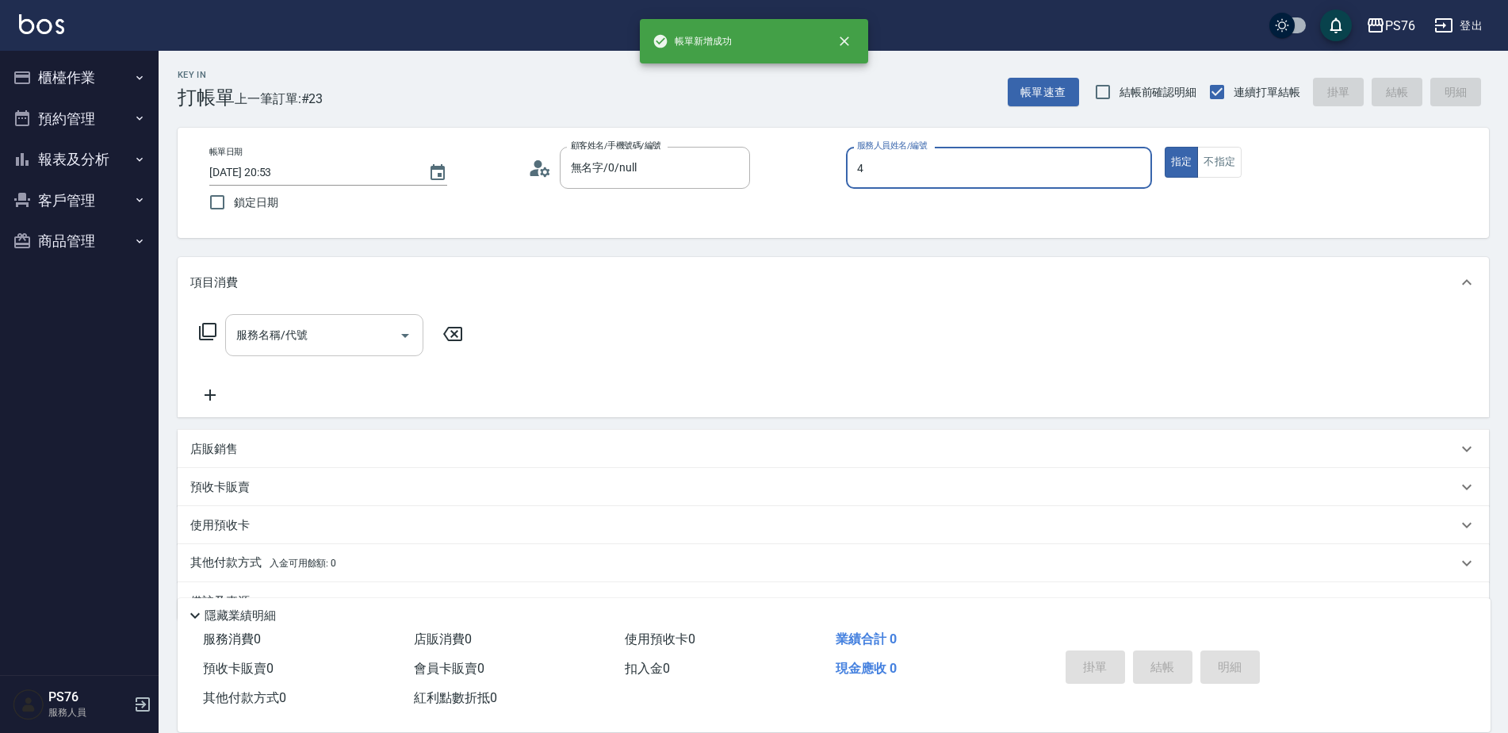
type input "蕭孟廷-4"
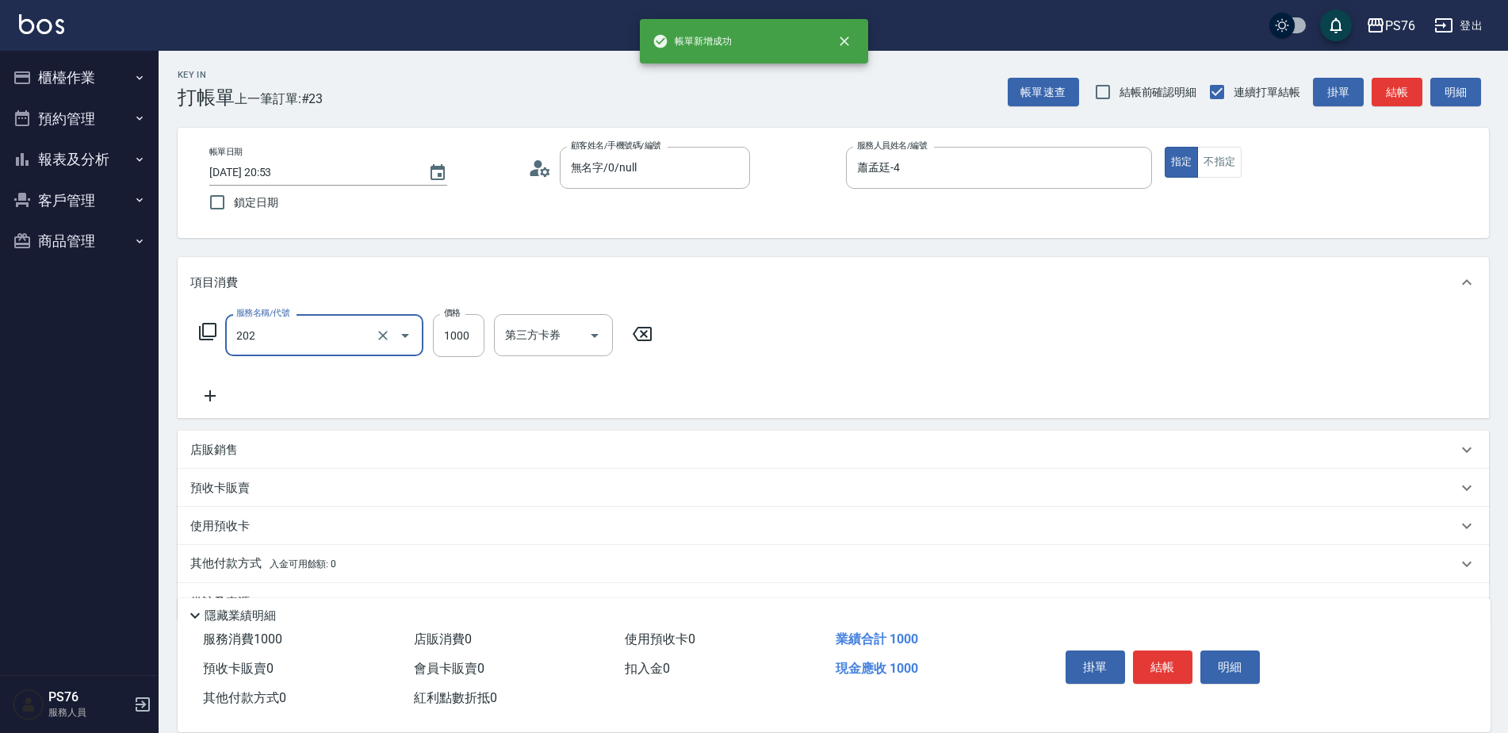
type input "燙髮(202)"
type input "2000"
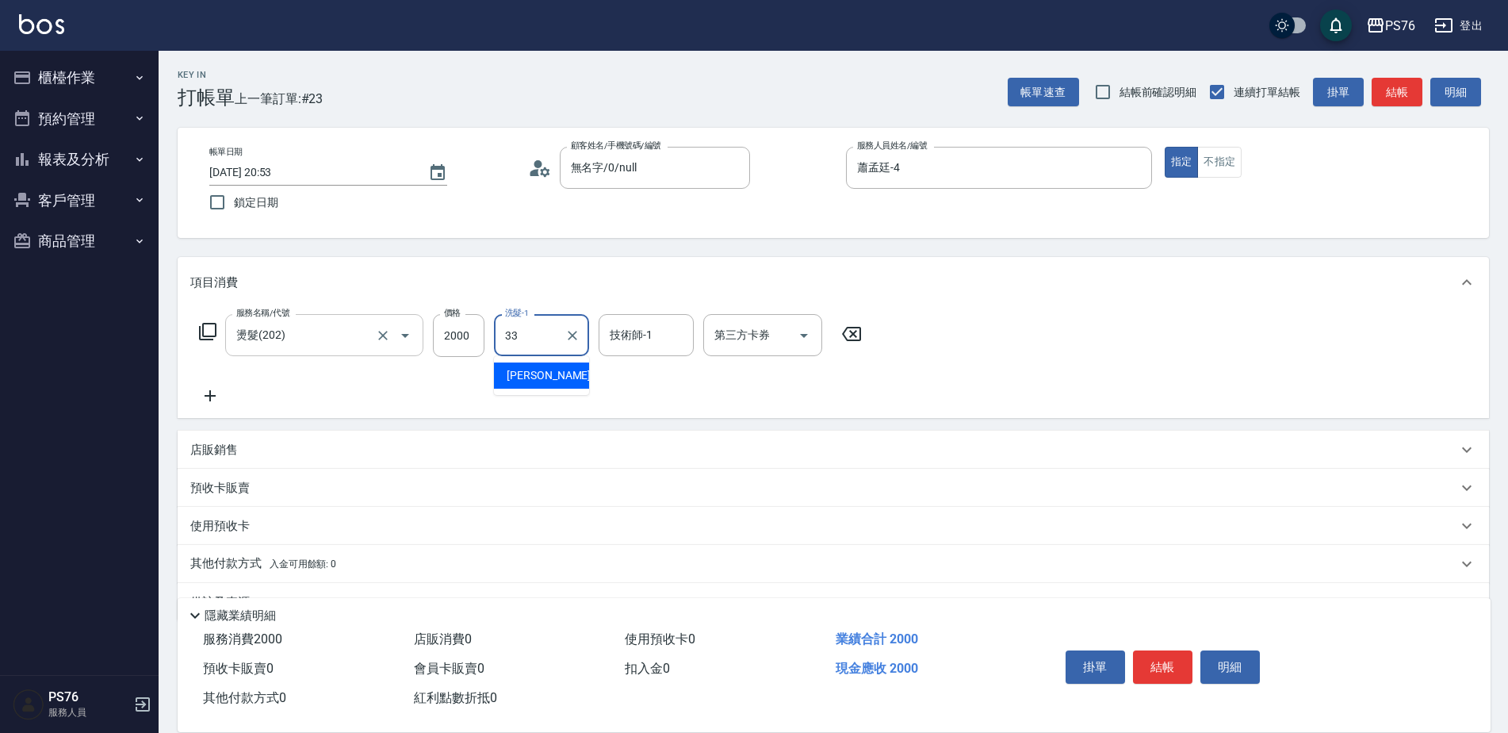
type input "[PERSON_NAME]33"
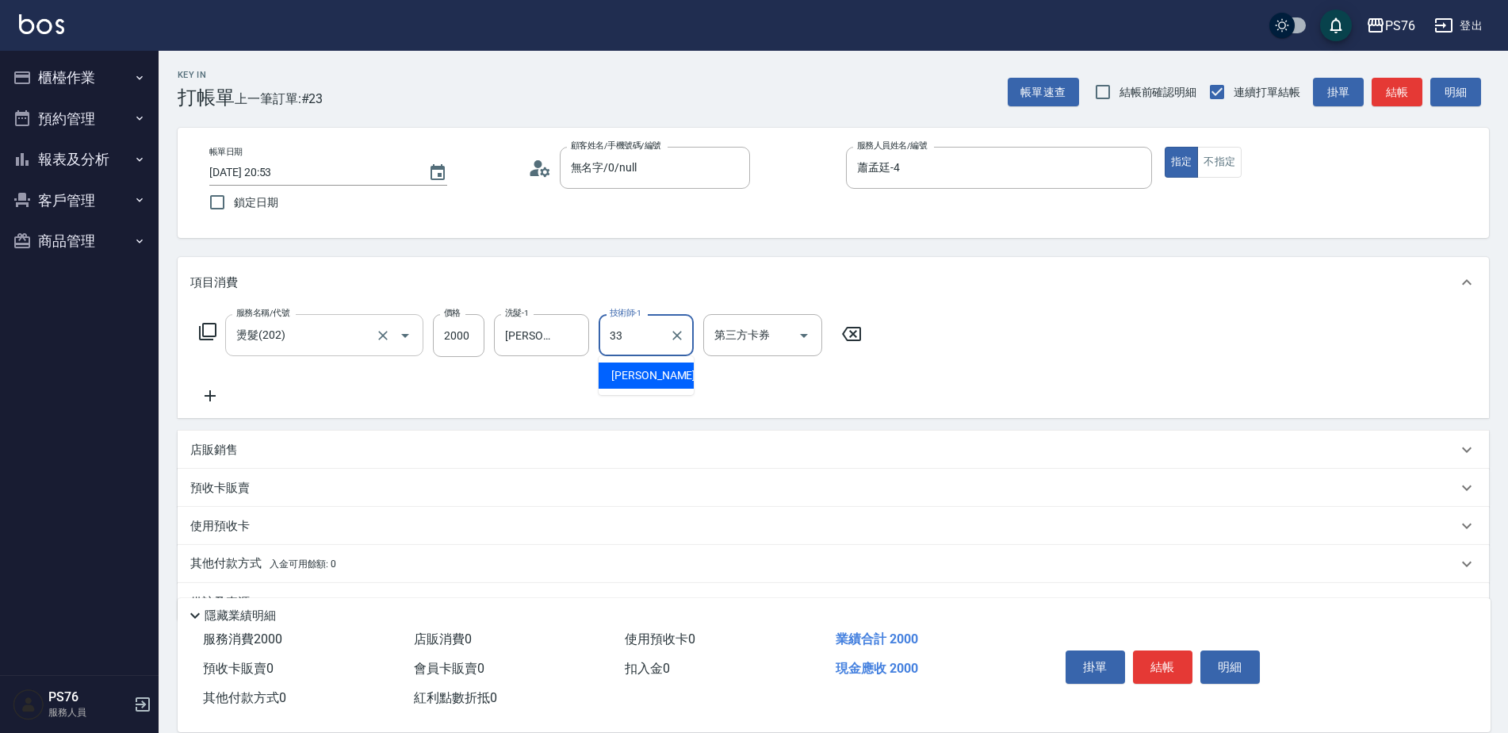
type input "[PERSON_NAME]33"
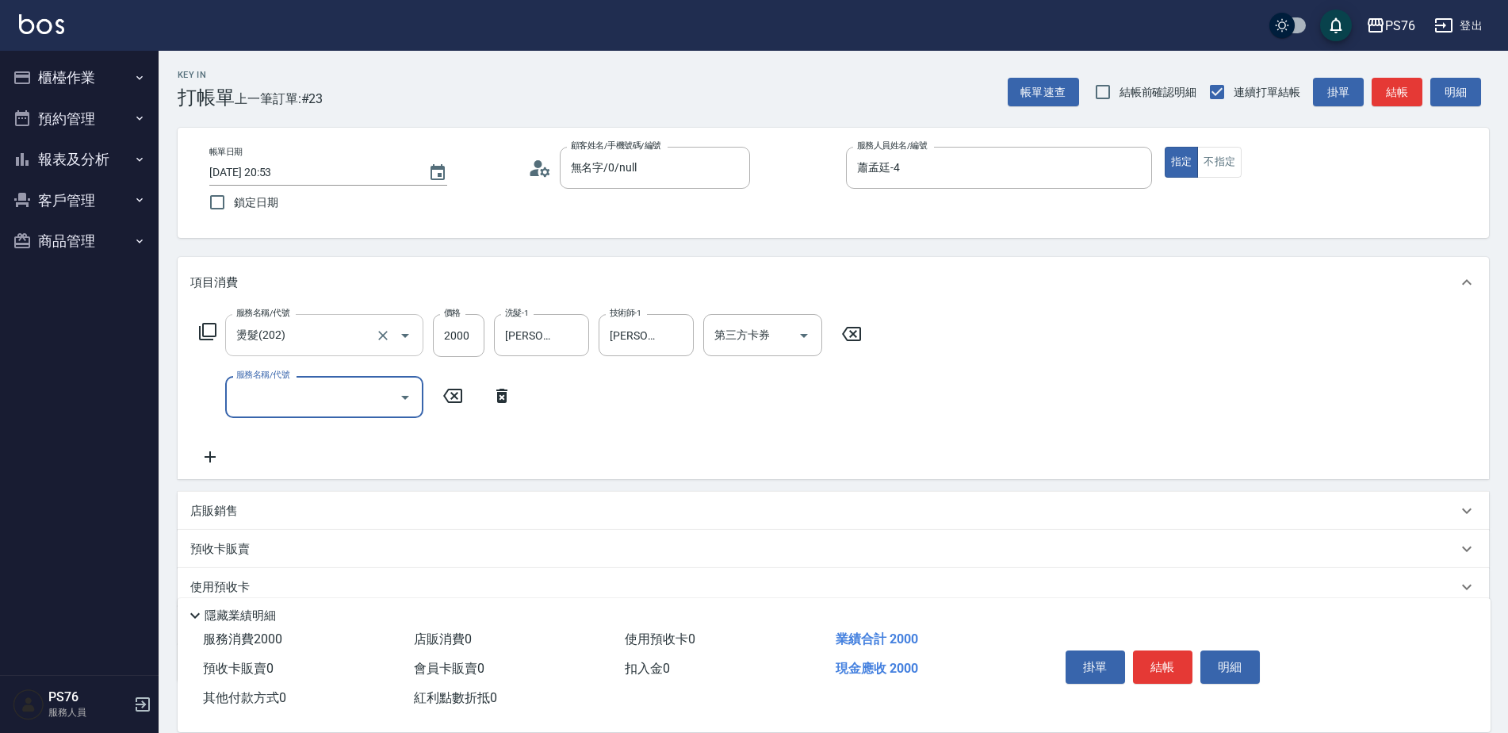
type input "1"
type input "750護(403)"
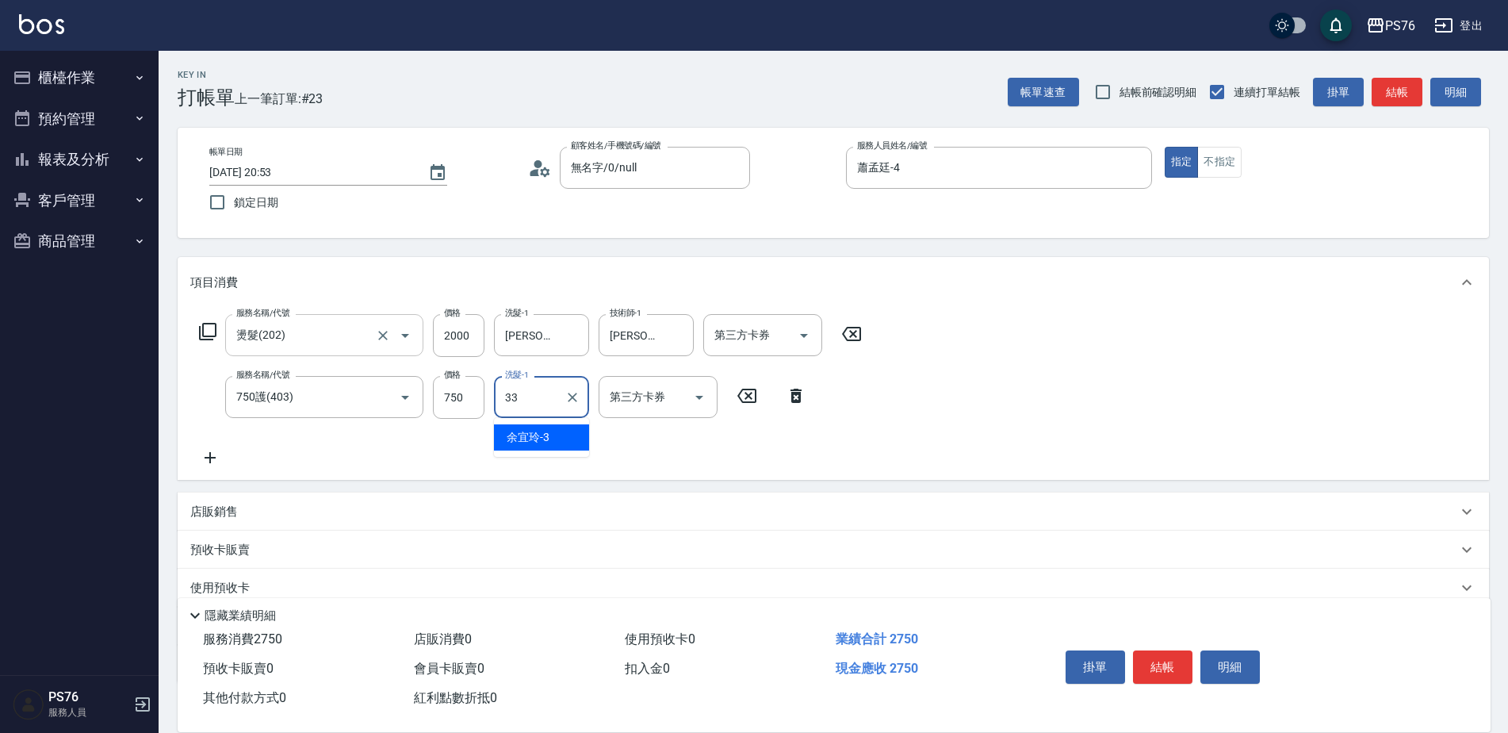
type input "[PERSON_NAME]33"
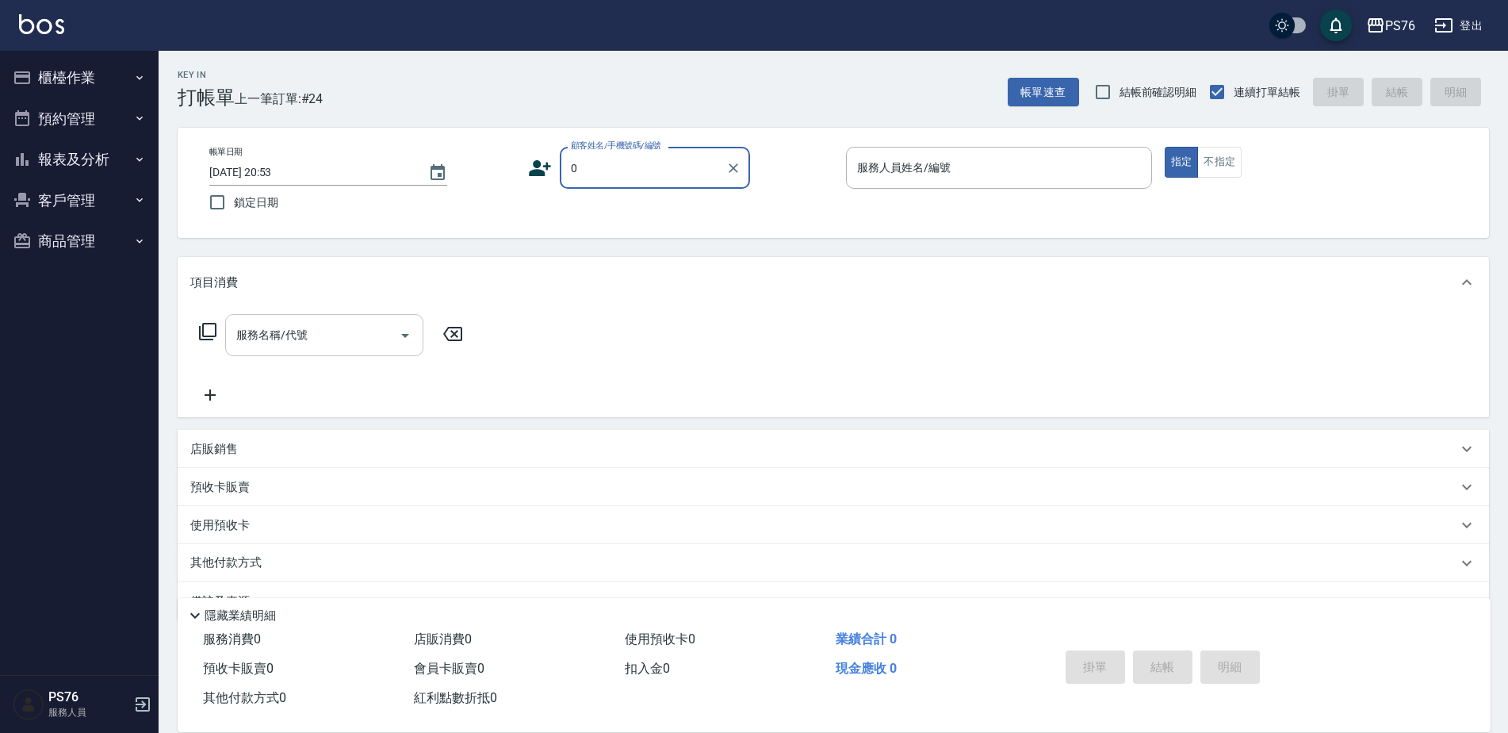
type input "無名字/0/null"
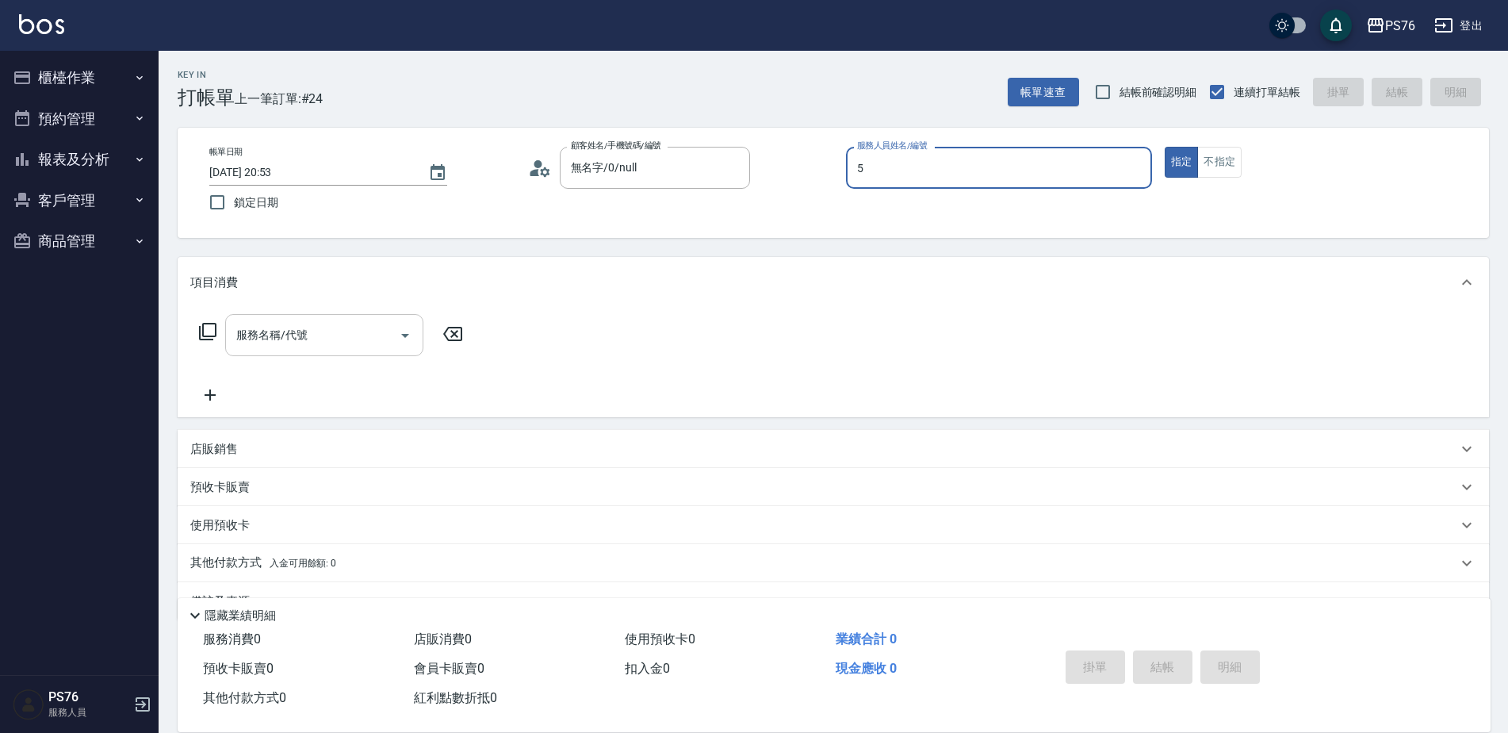
type input "[PERSON_NAME]-5"
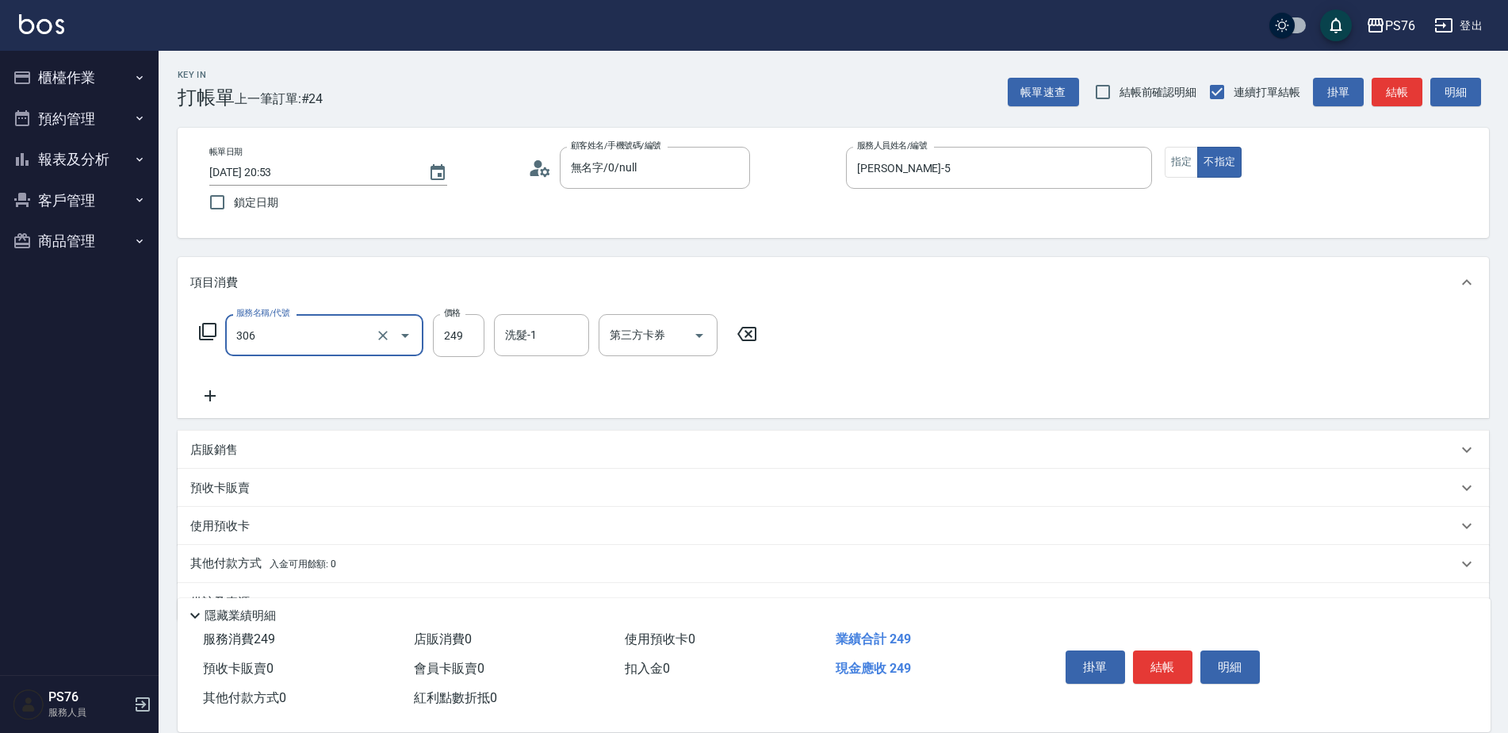
type input "剪髮(306)"
type input "[PERSON_NAME]-5"
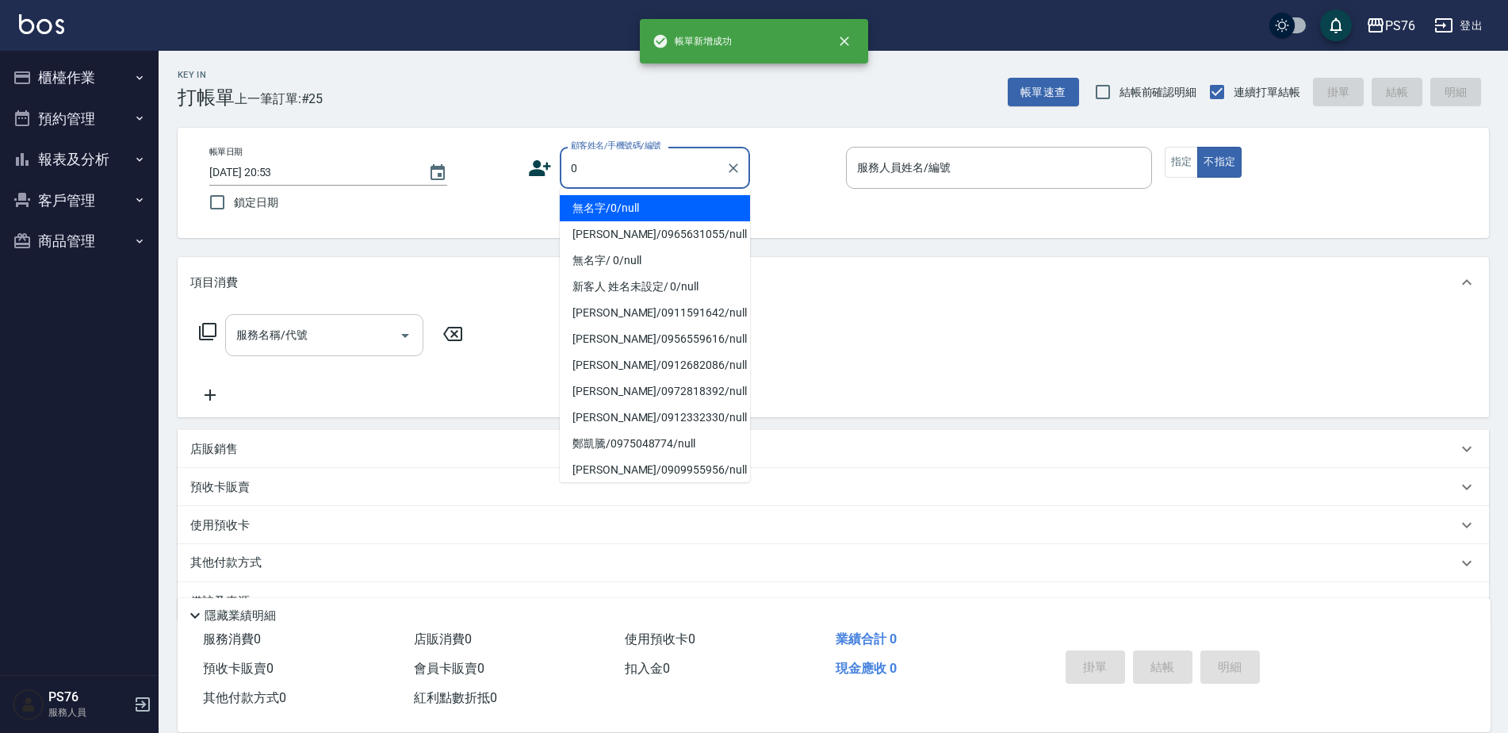
type input "無名字/0/null"
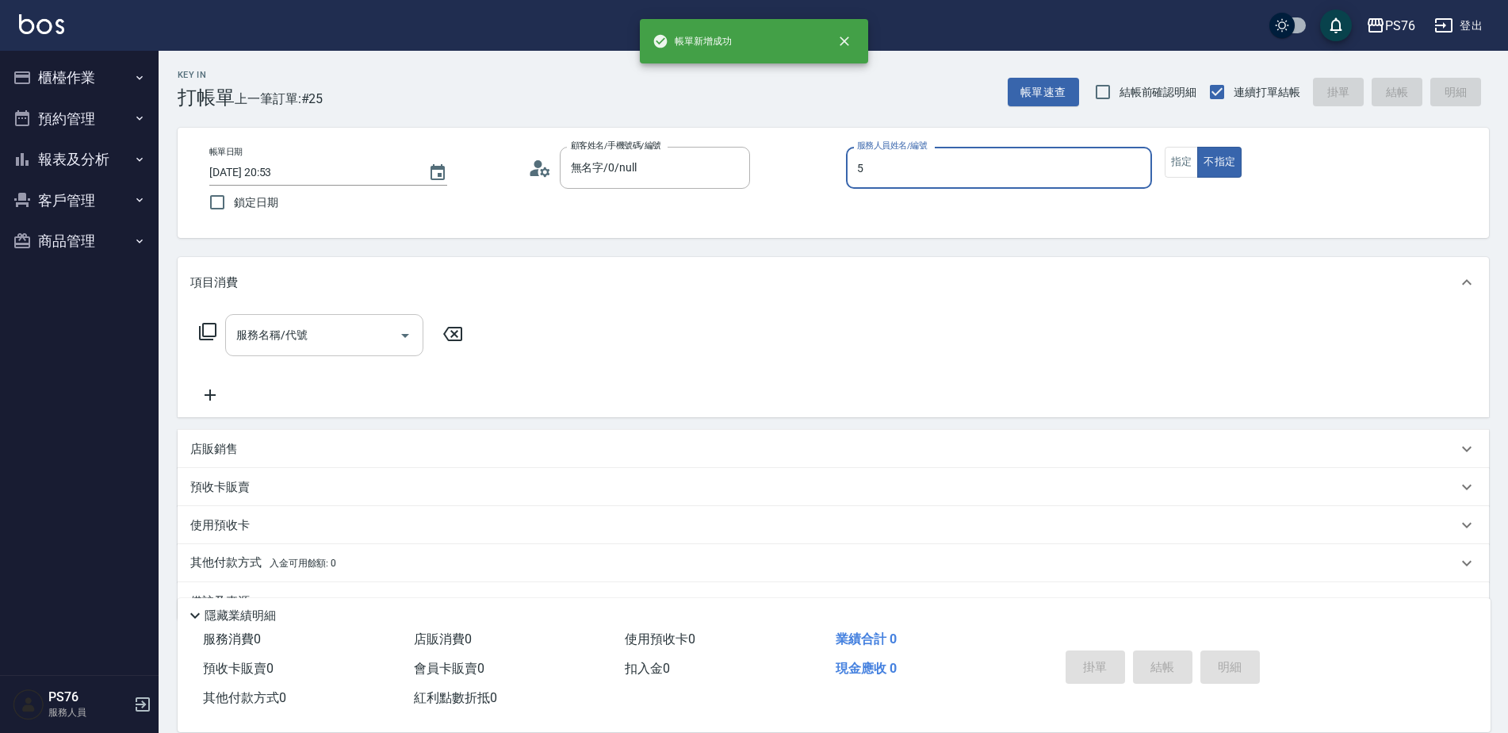
type input "[PERSON_NAME]-5"
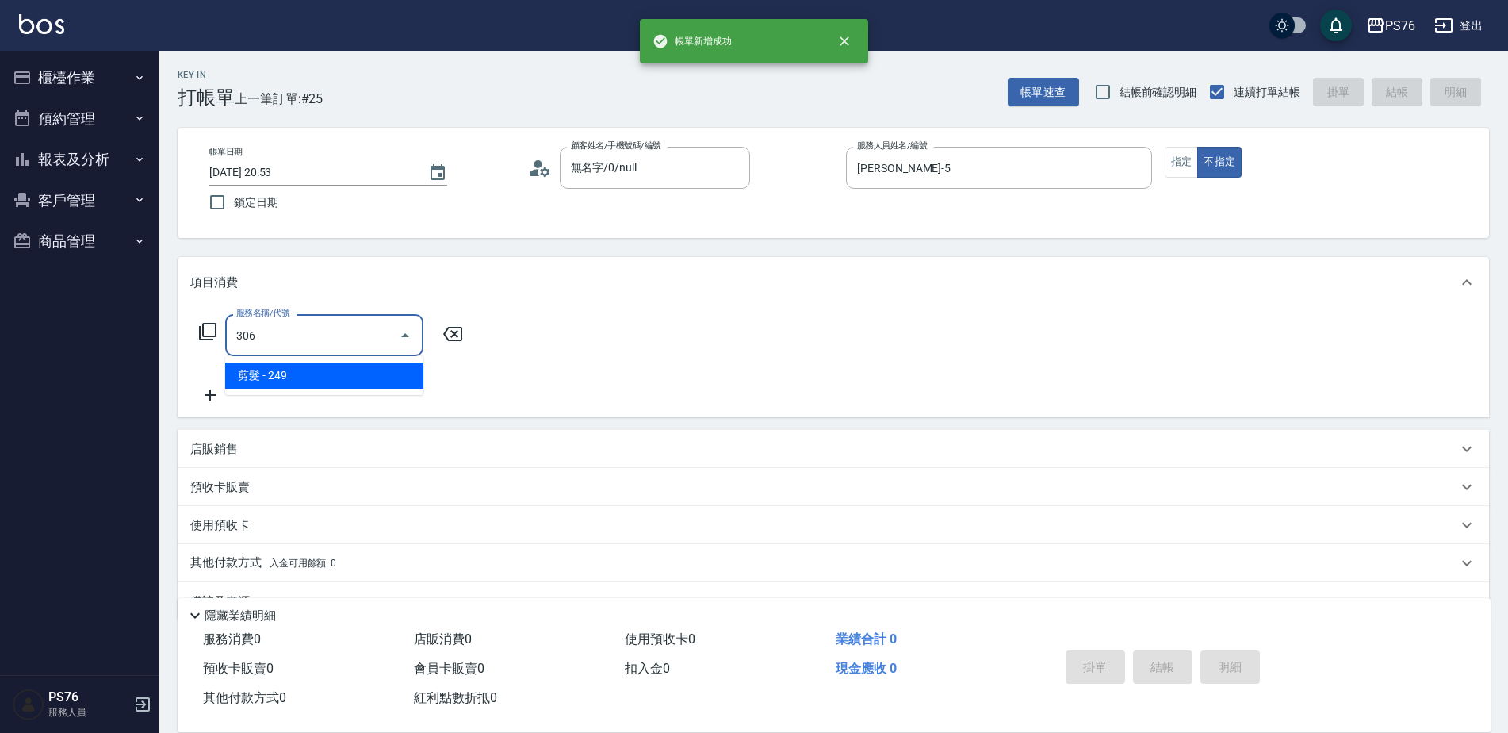
type input "剪髮(306)"
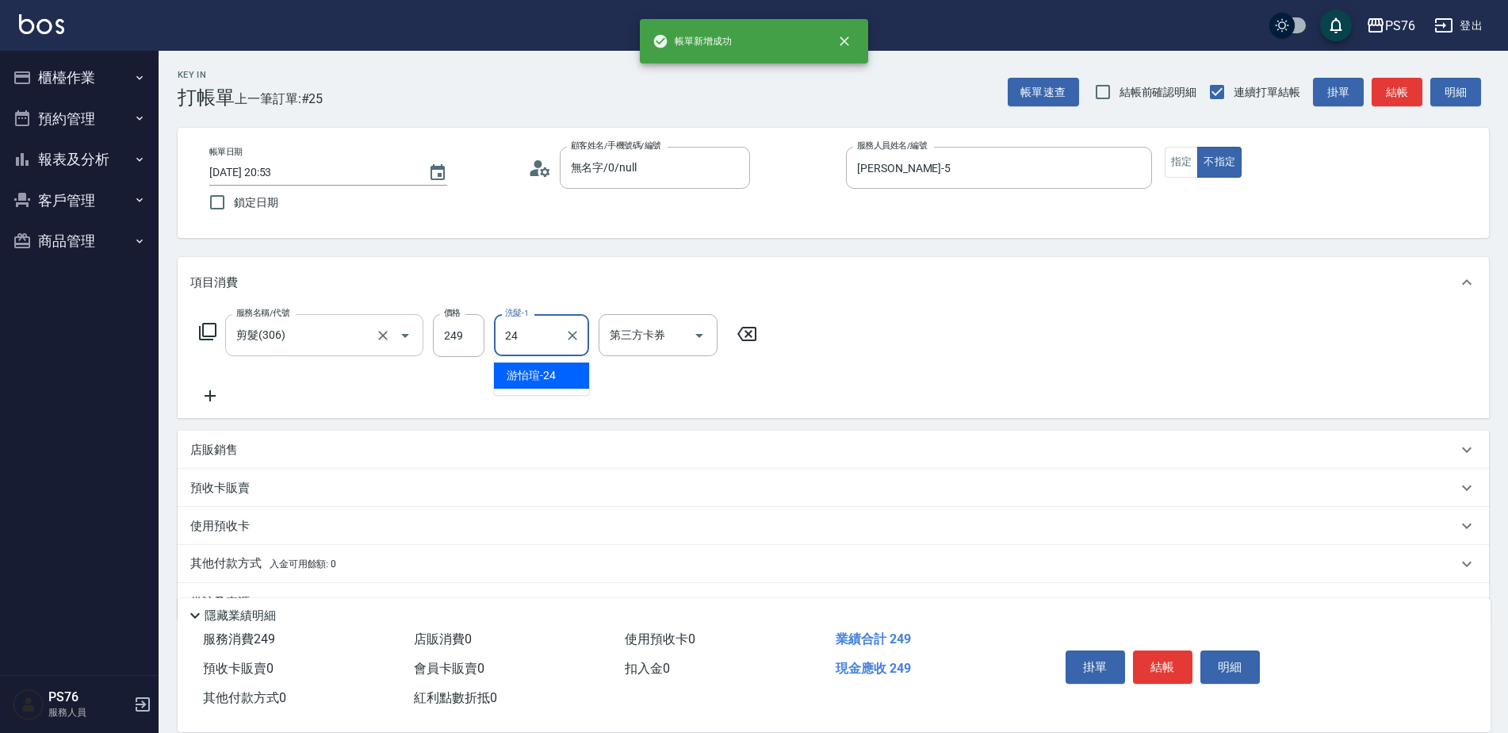
type input "[PERSON_NAME]-24"
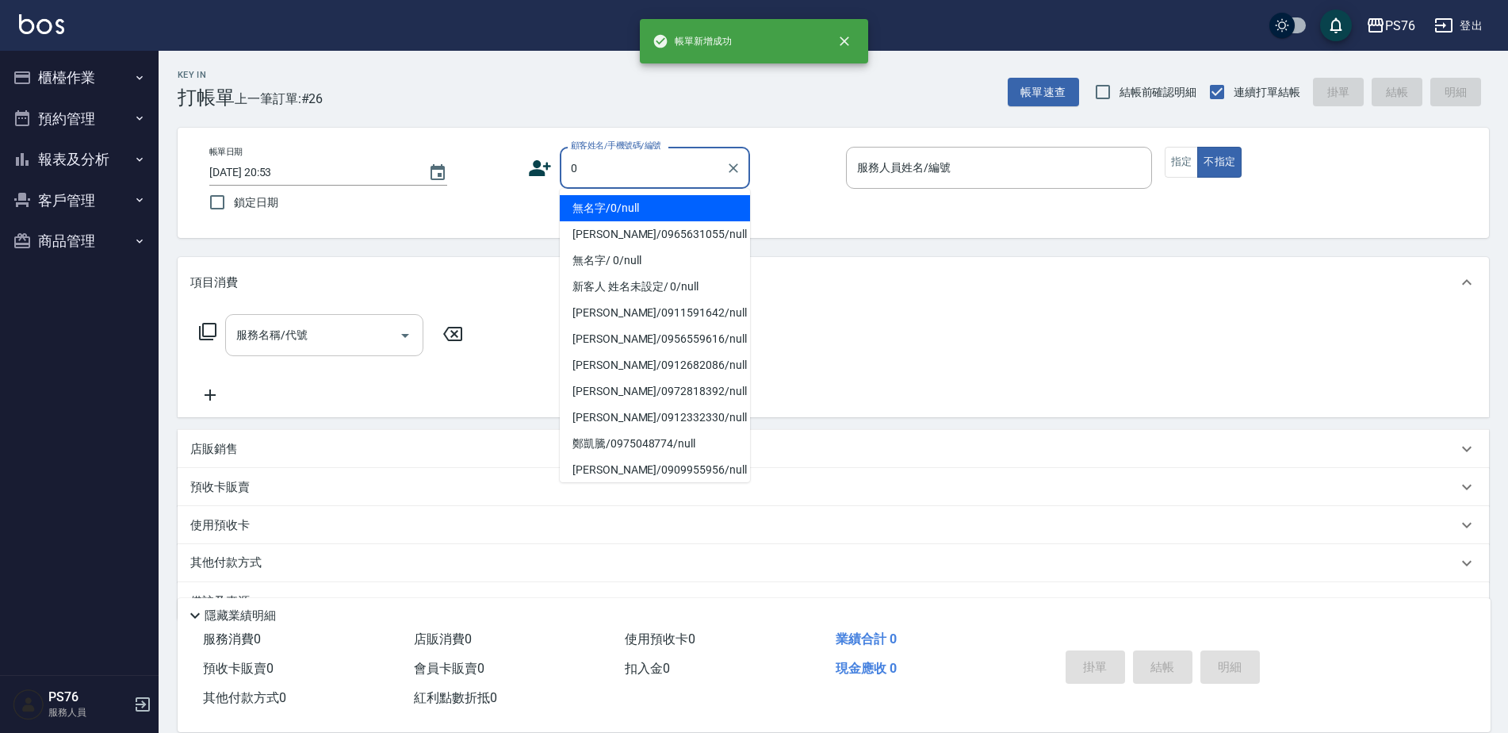
type input "無名字/0/null"
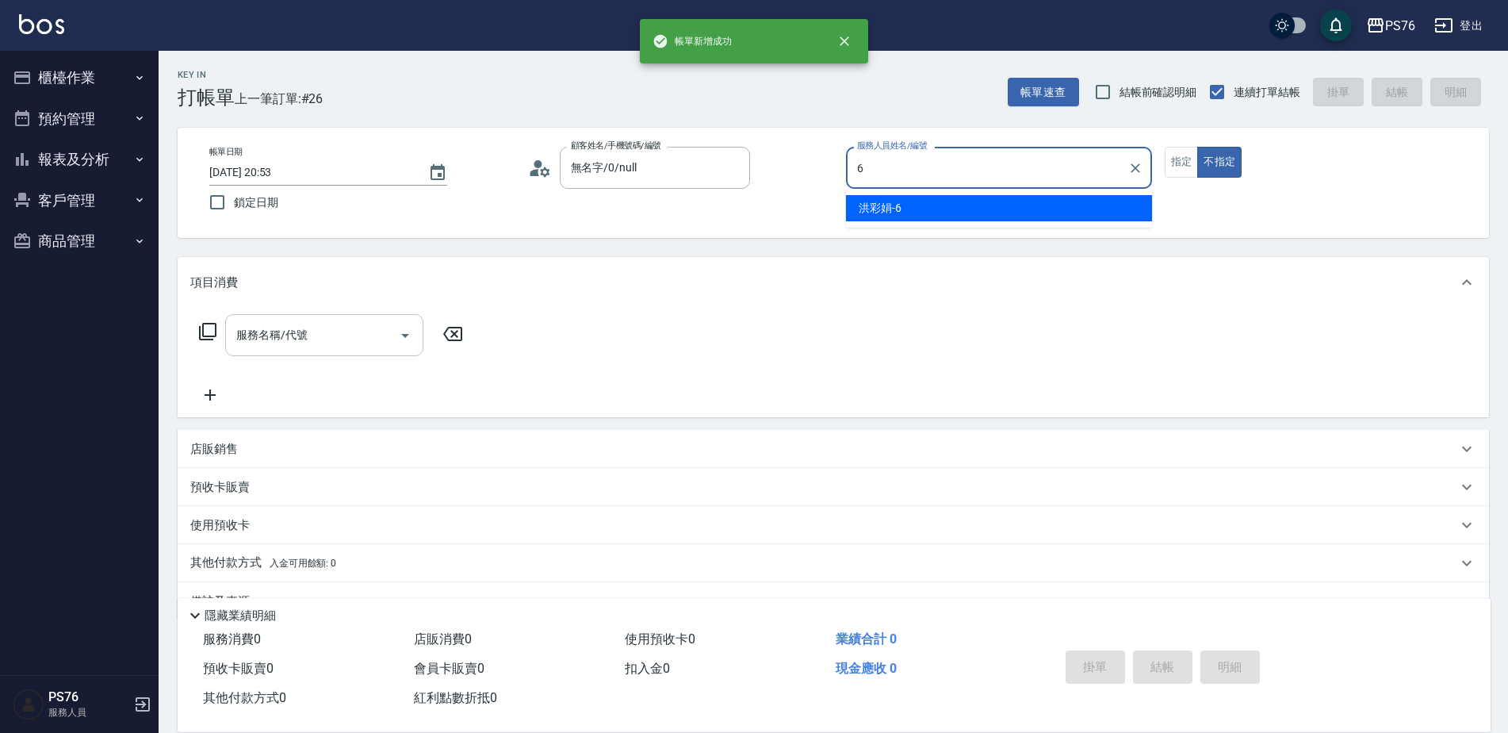
type input "[PERSON_NAME]-6"
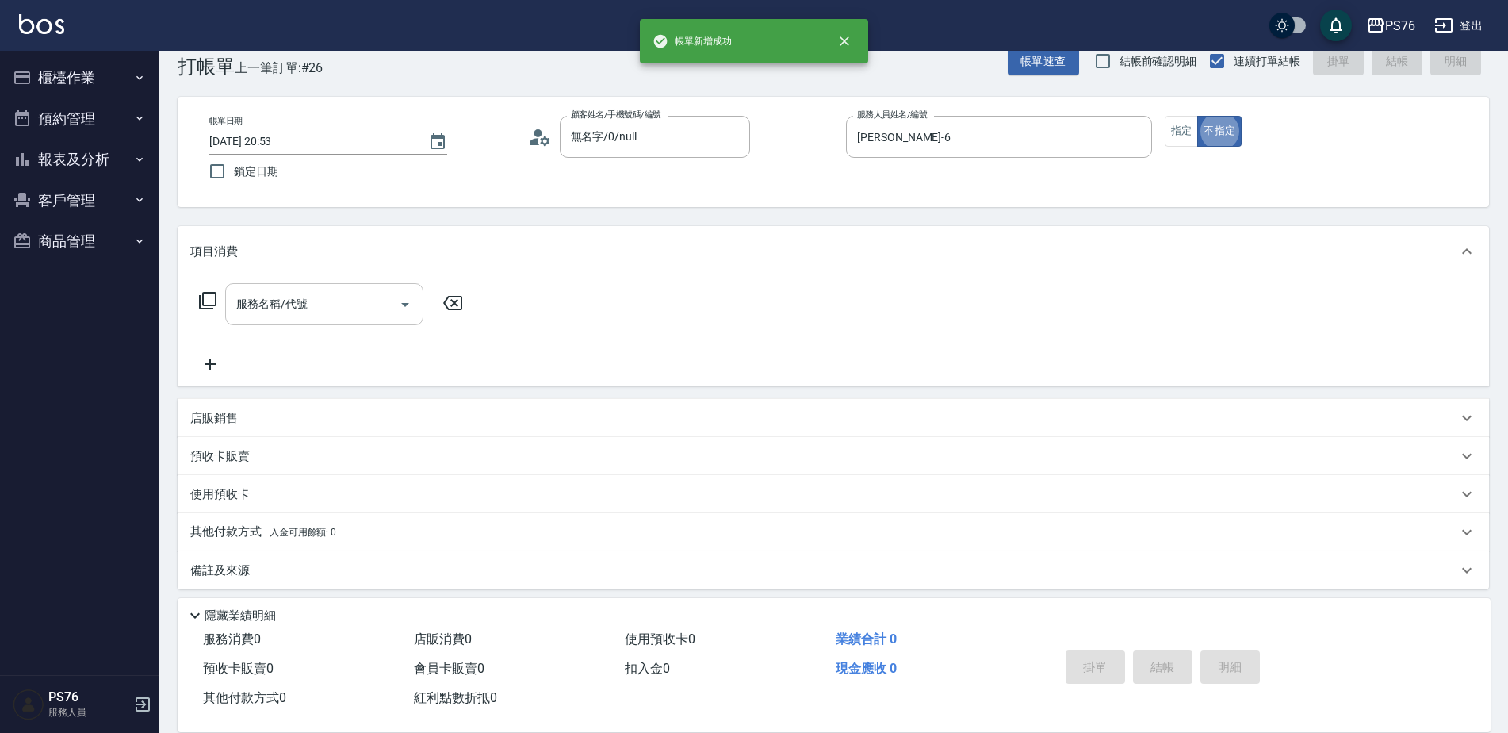
scroll to position [32, 0]
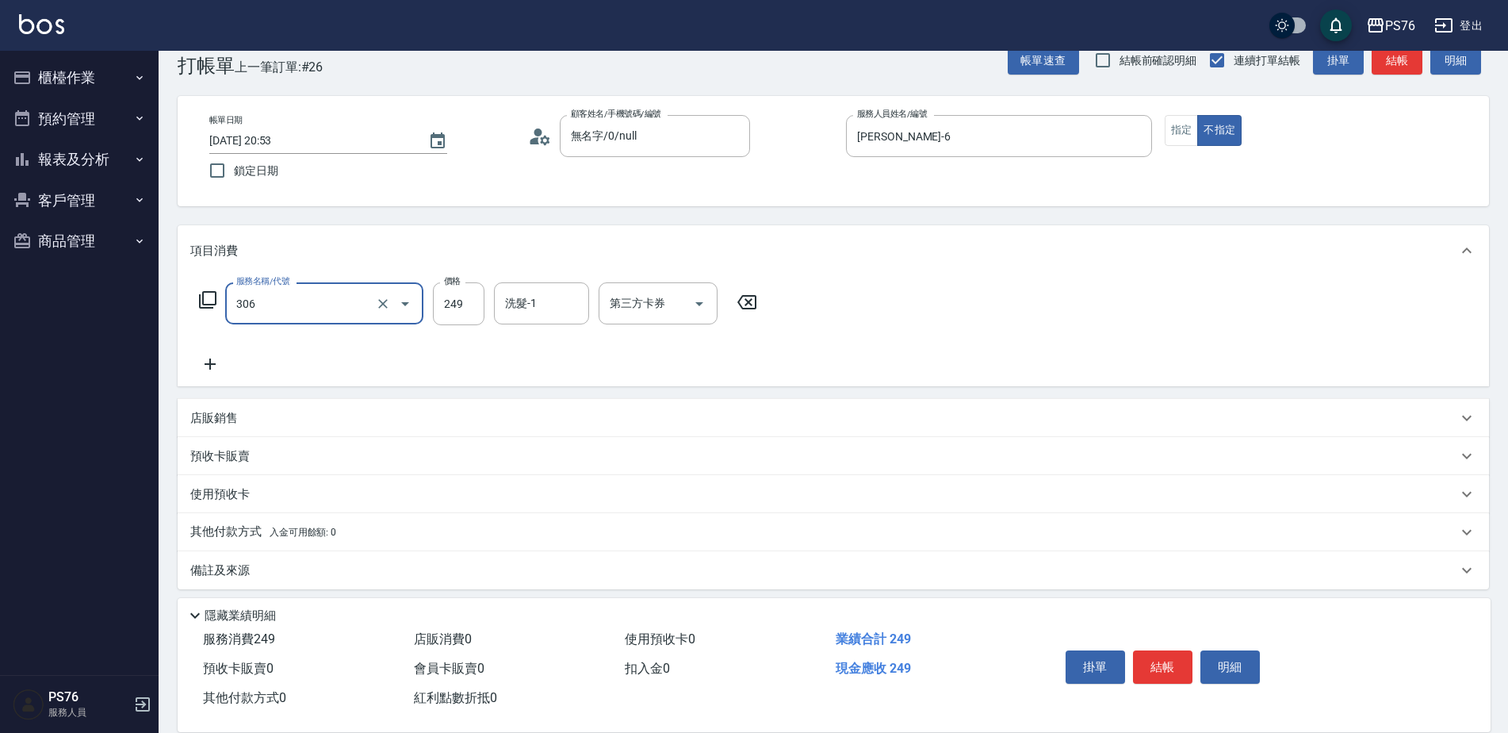
type input "剪髮(306)"
type input "[PERSON_NAME]-6"
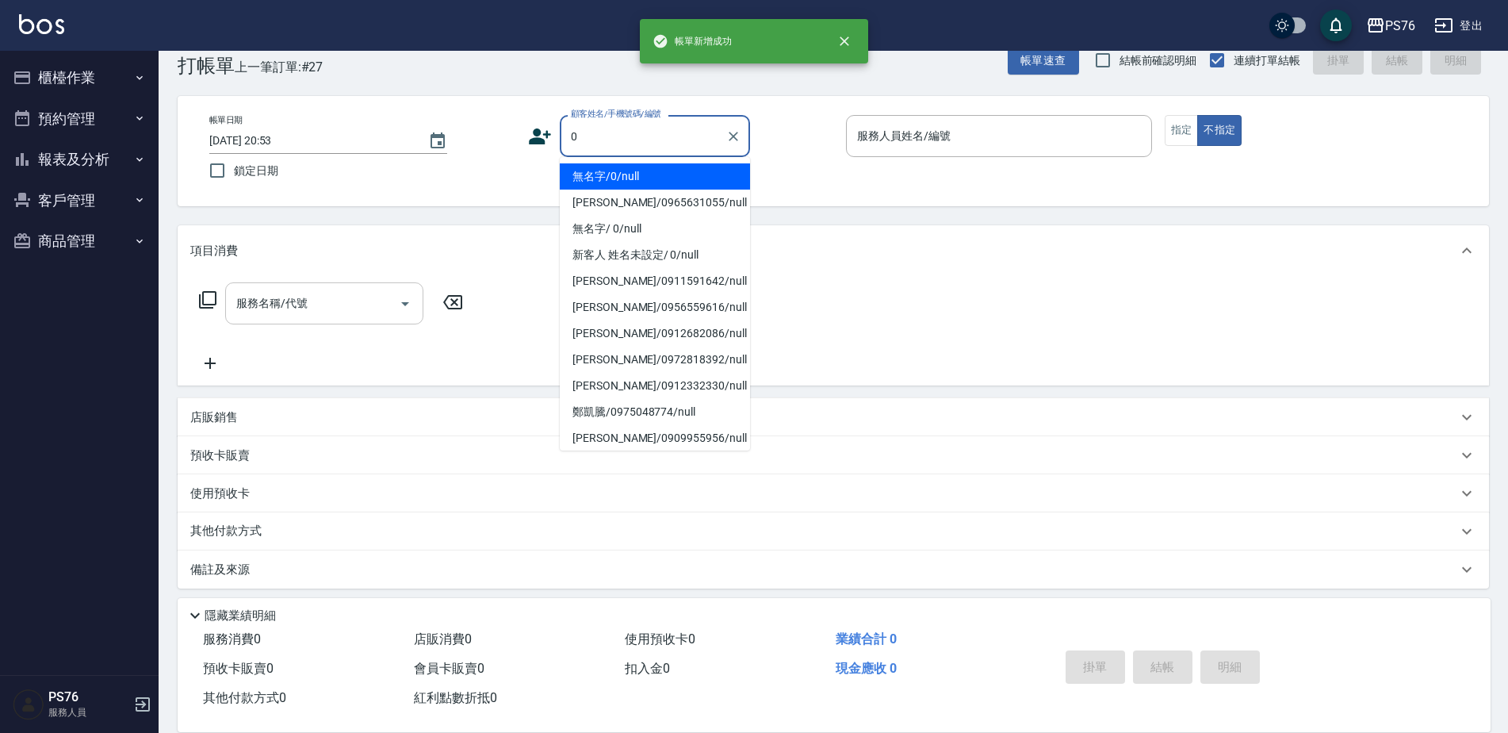
type input "無名字/0/null"
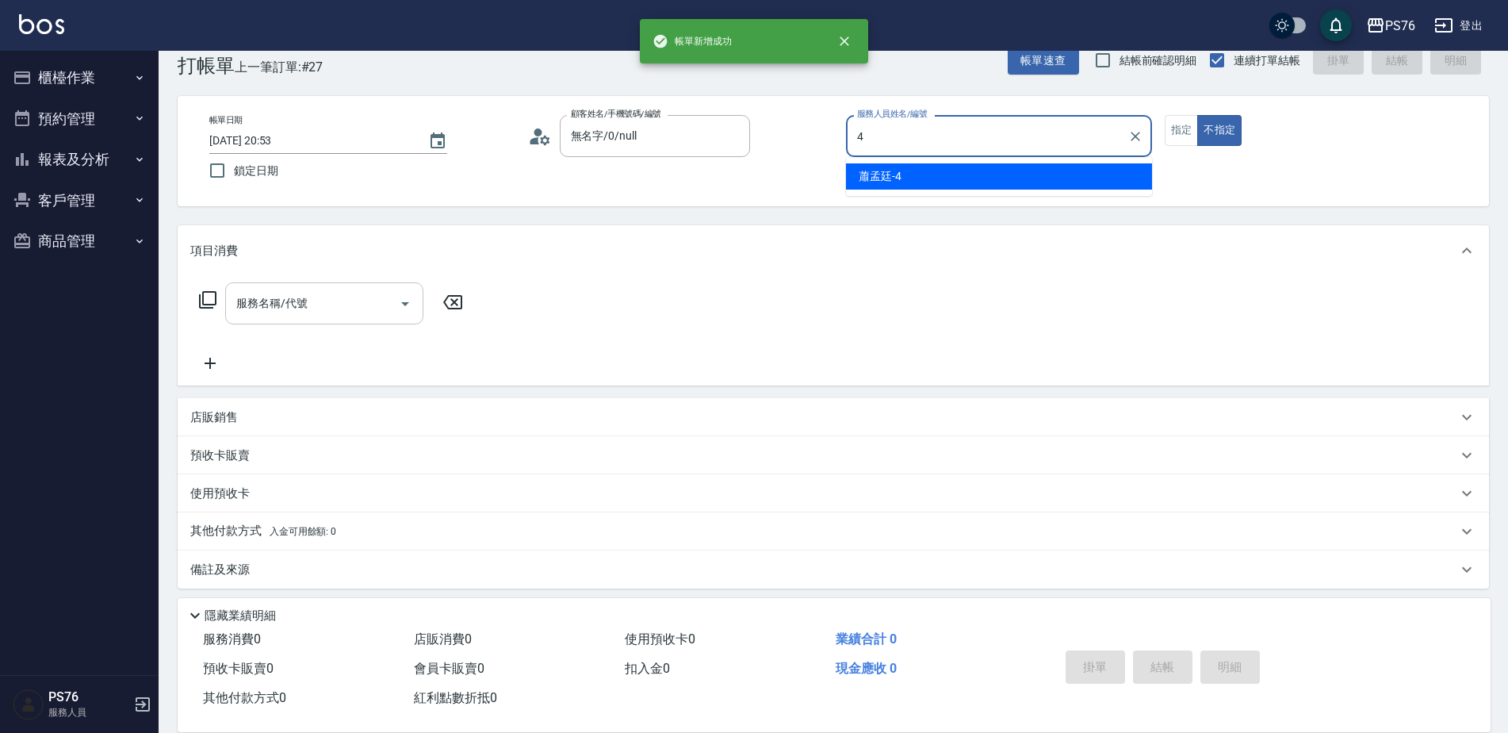
type input "蕭孟廷-4"
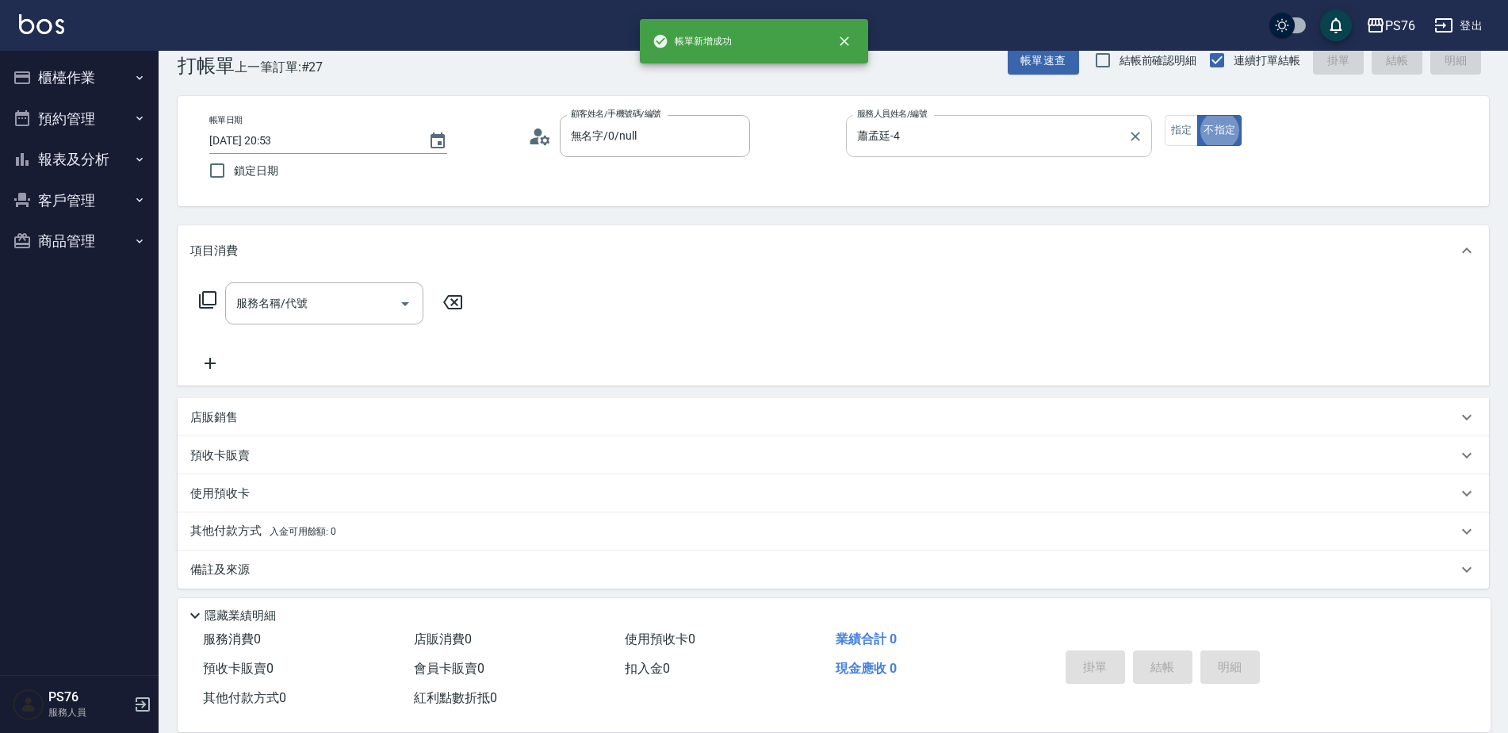
click at [1141, 134] on icon "Clear" at bounding box center [1136, 136] width 16 height 16
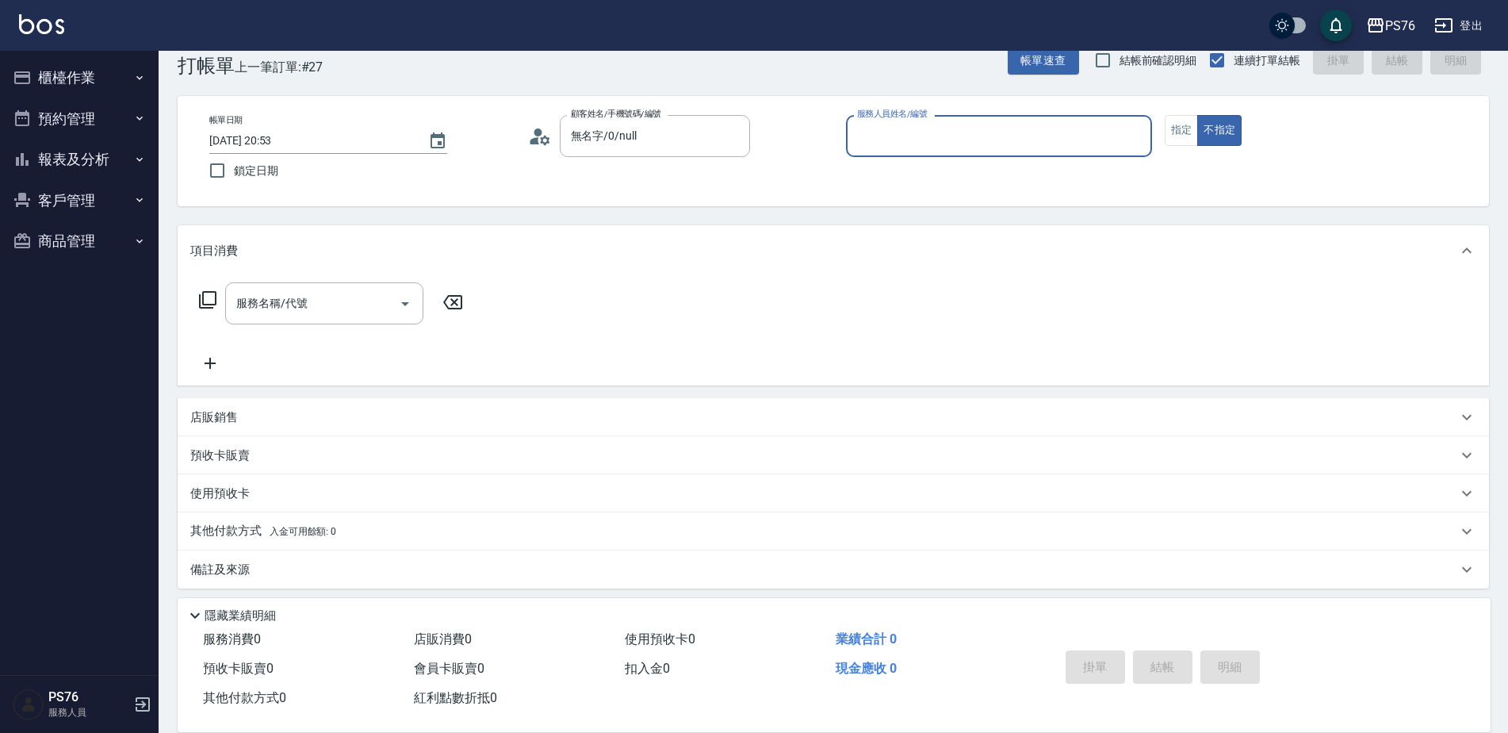
click at [1054, 141] on input "服務人員姓名/編號" at bounding box center [999, 136] width 292 height 28
type input "[PERSON_NAME]-6"
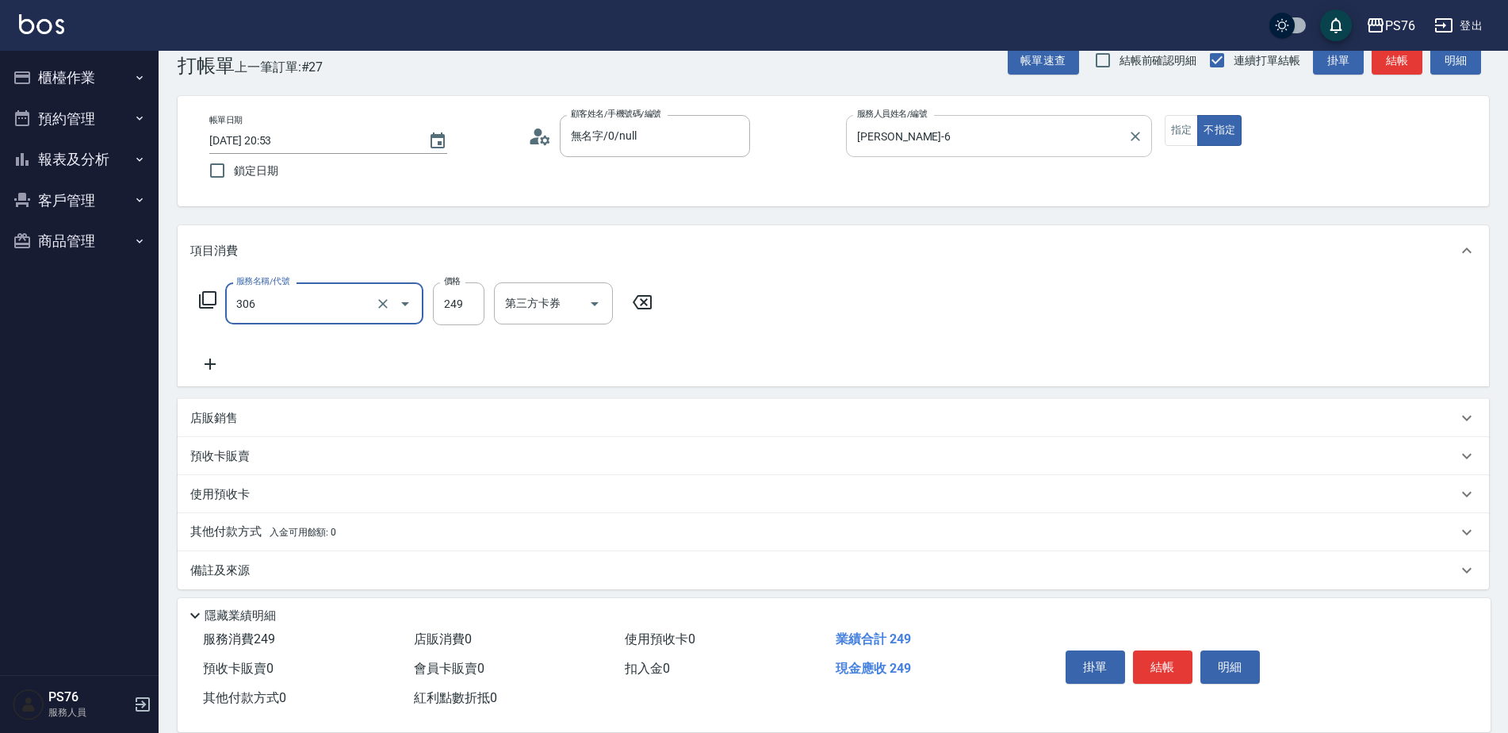
type input "剪髮(306)"
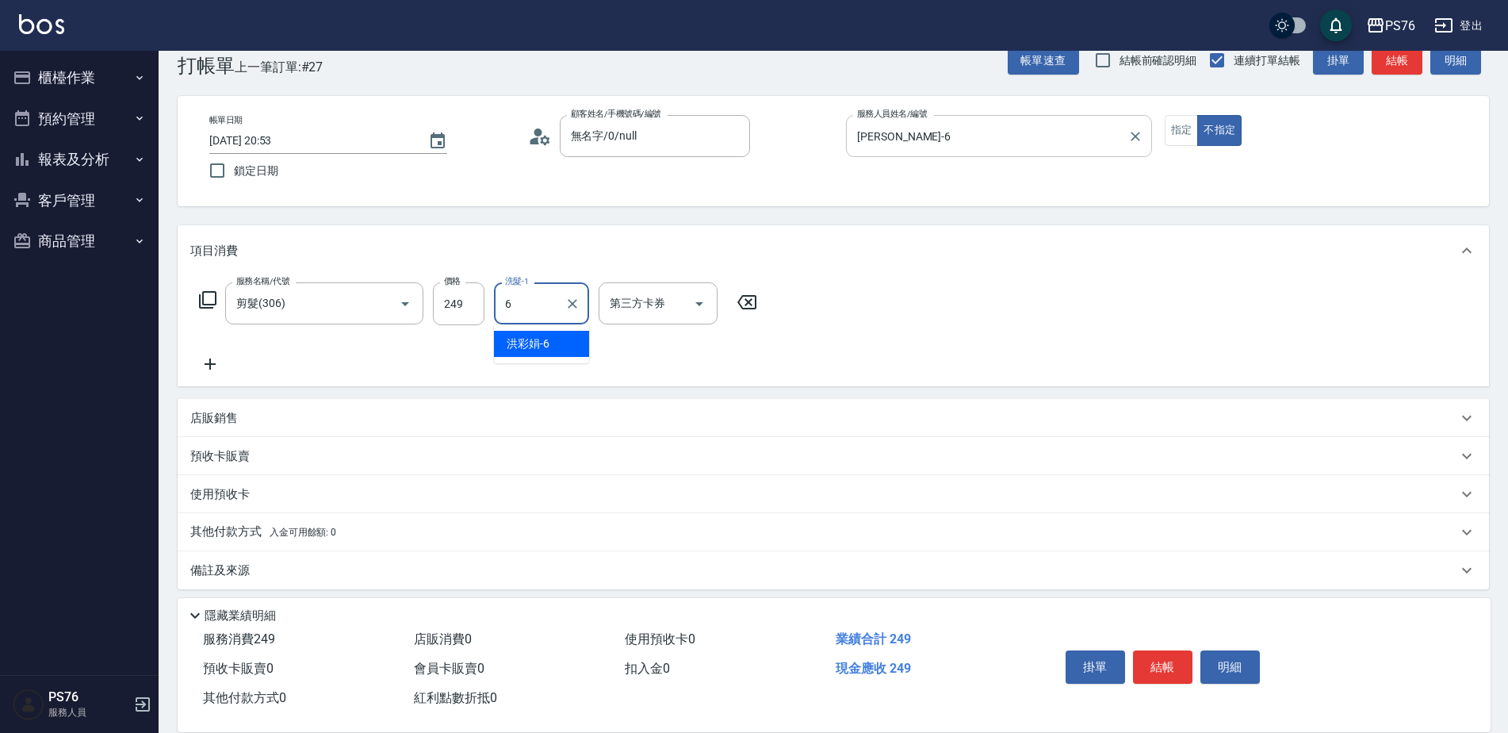
type input "[PERSON_NAME]-6"
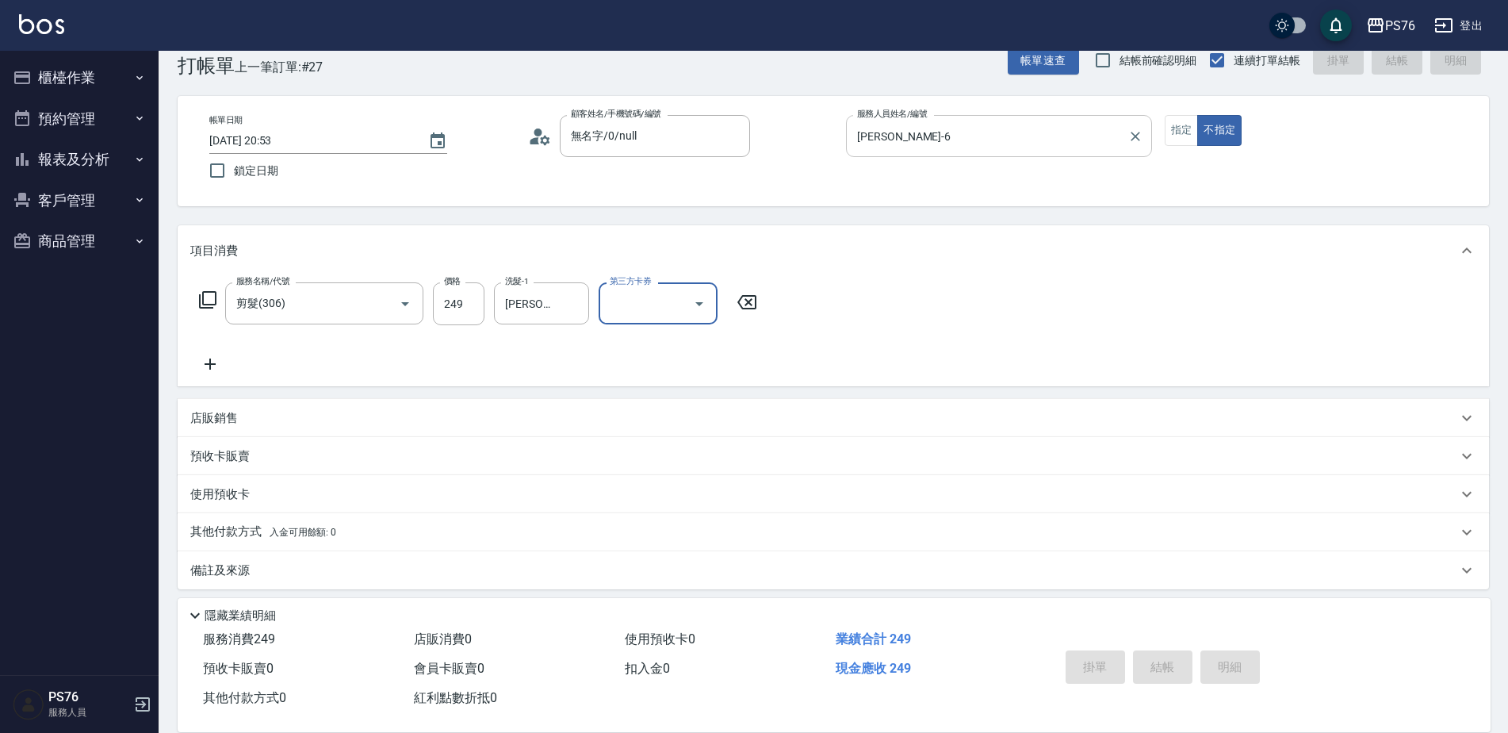
type input "[DATE] 20:54"
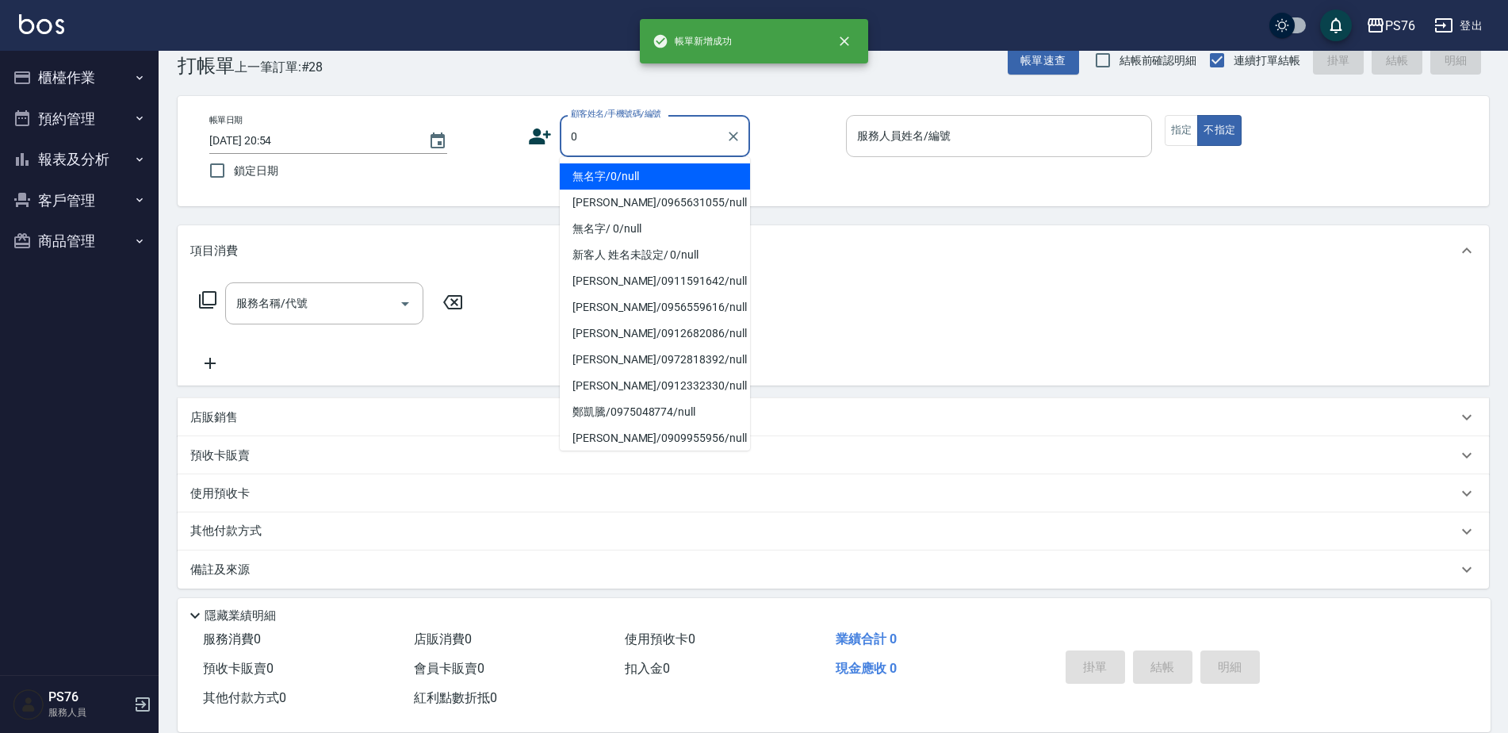
type input "無名字/0/null"
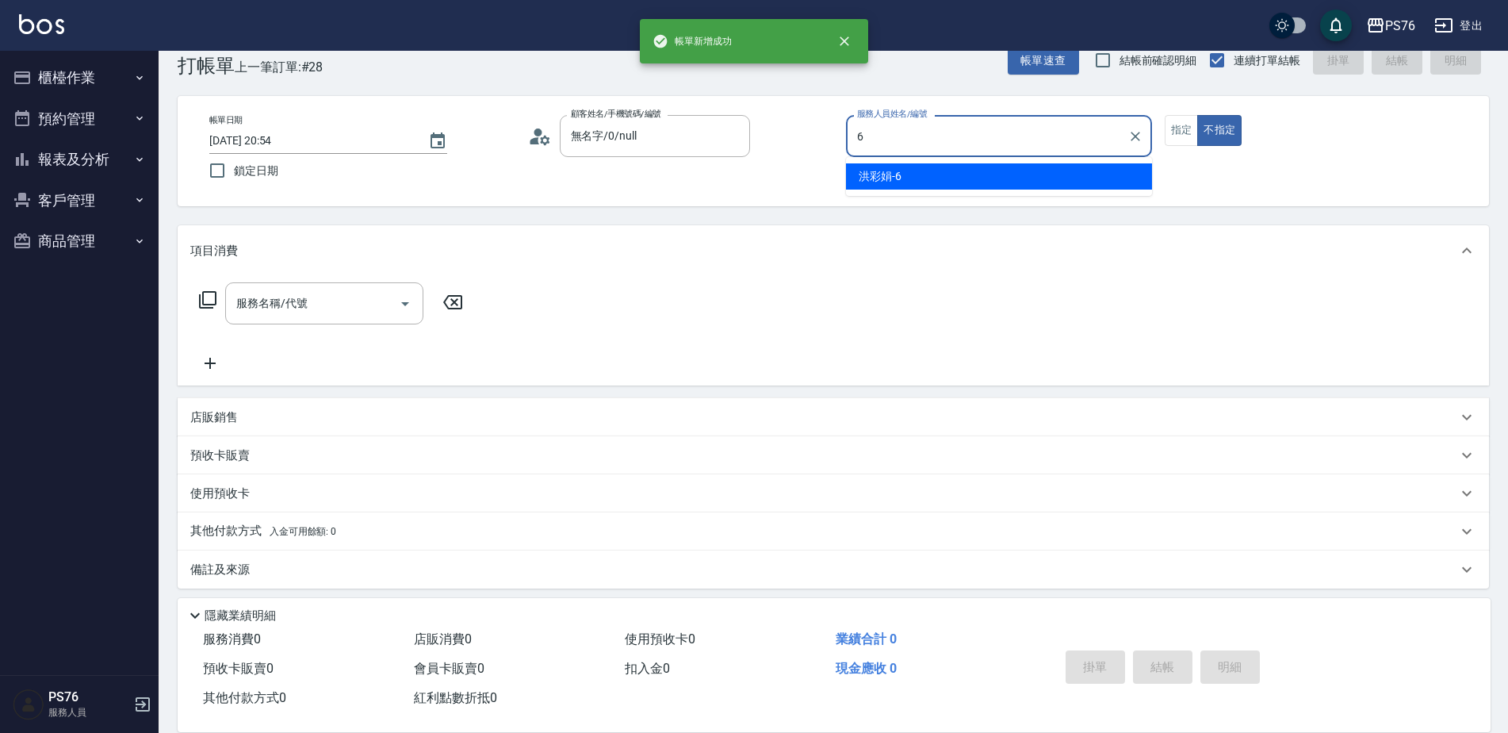
type input "[PERSON_NAME]-6"
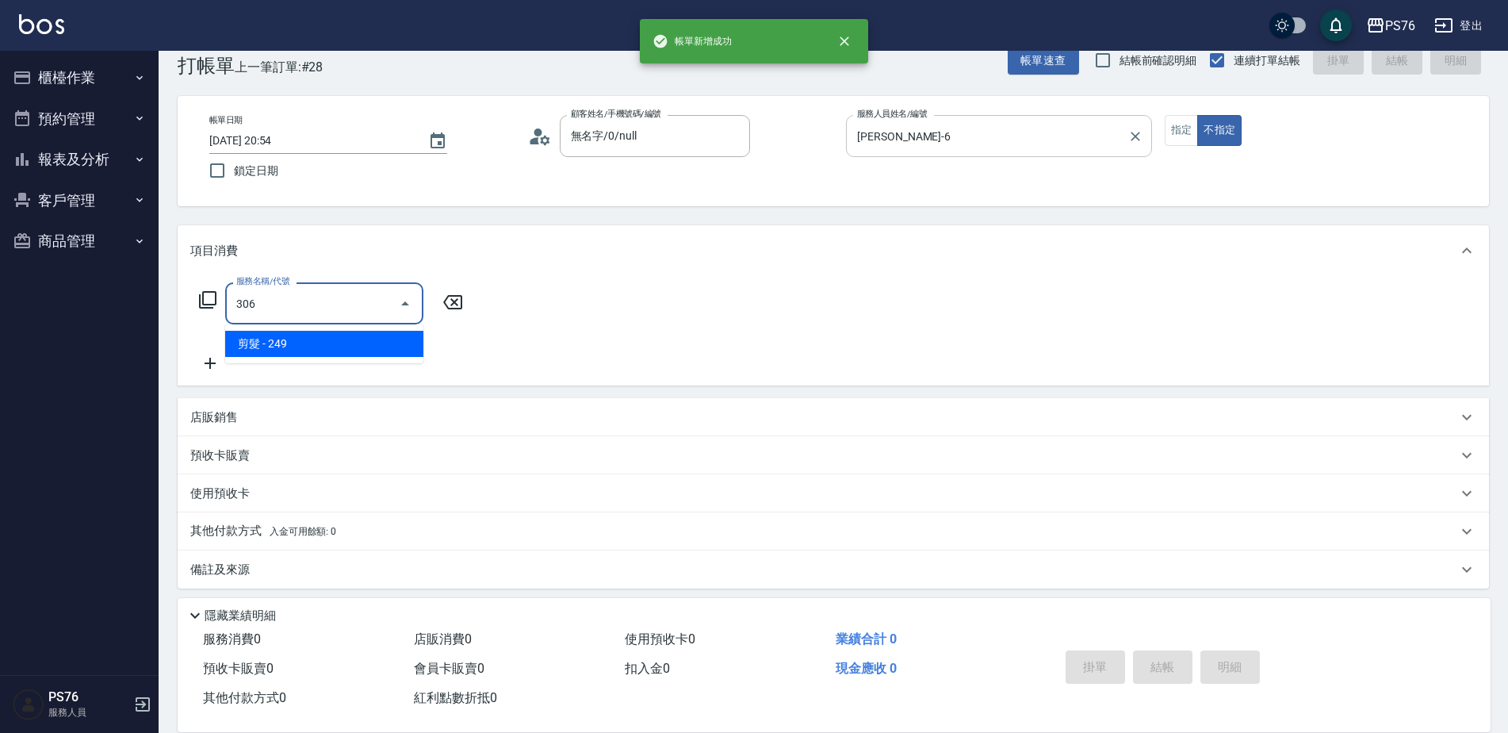
type input "剪髮(306)"
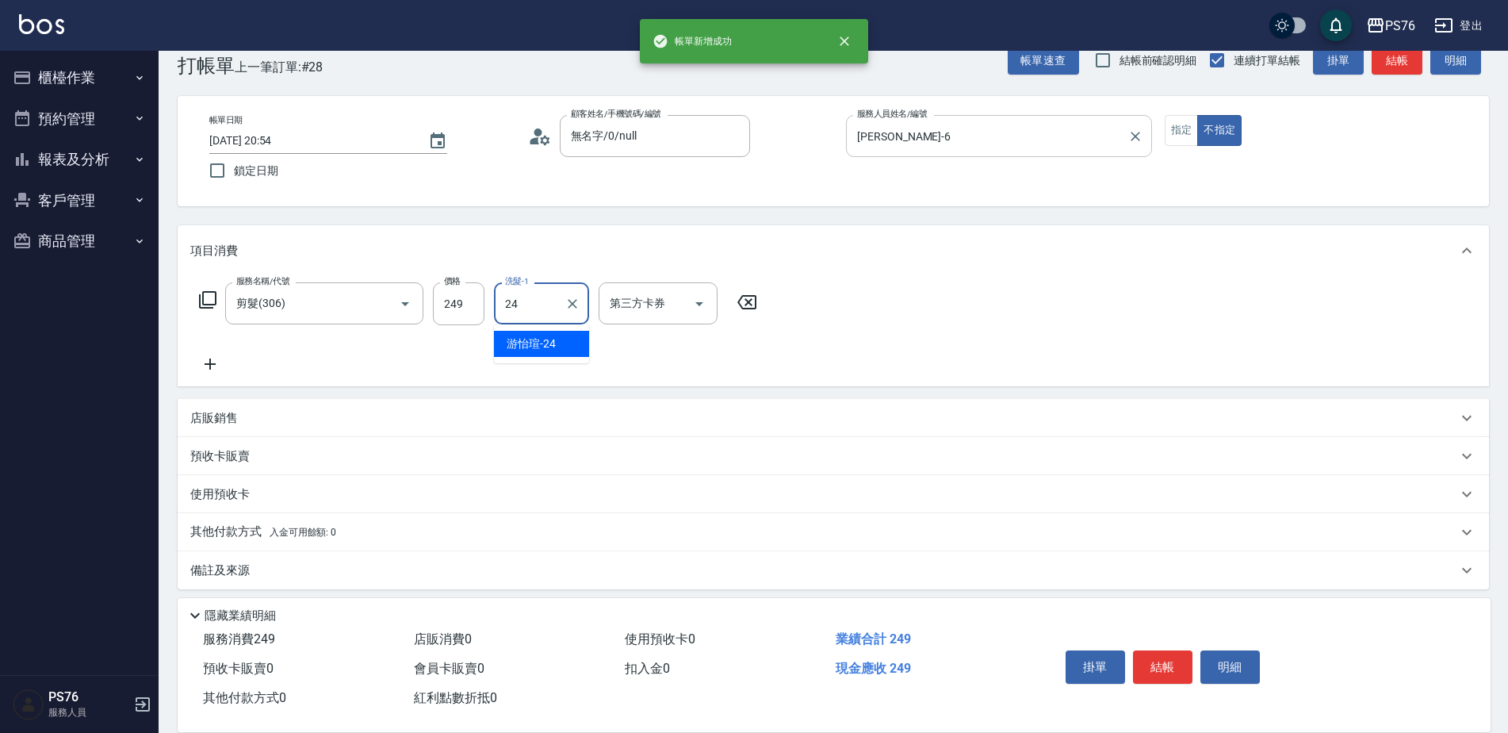
type input "[PERSON_NAME]-24"
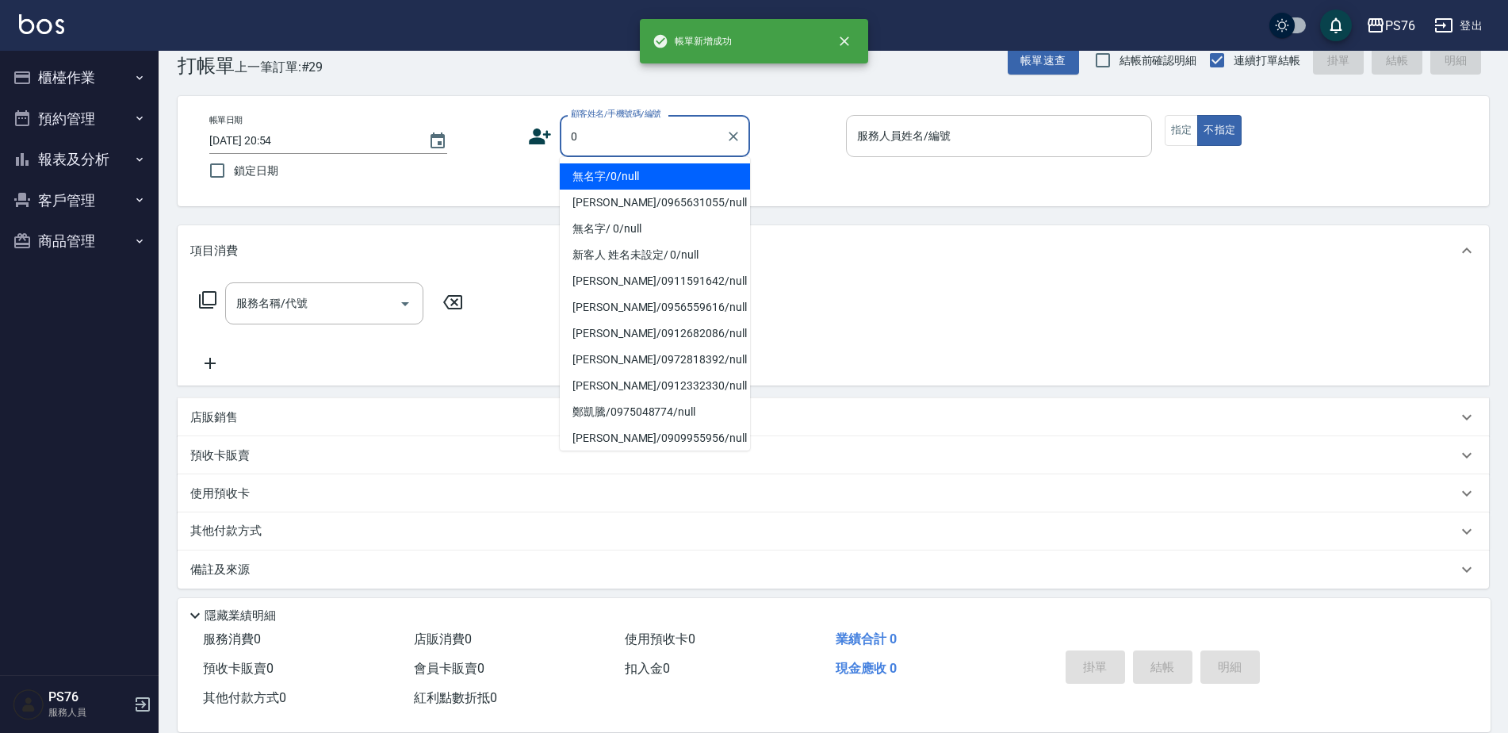
type input "無名字/0/null"
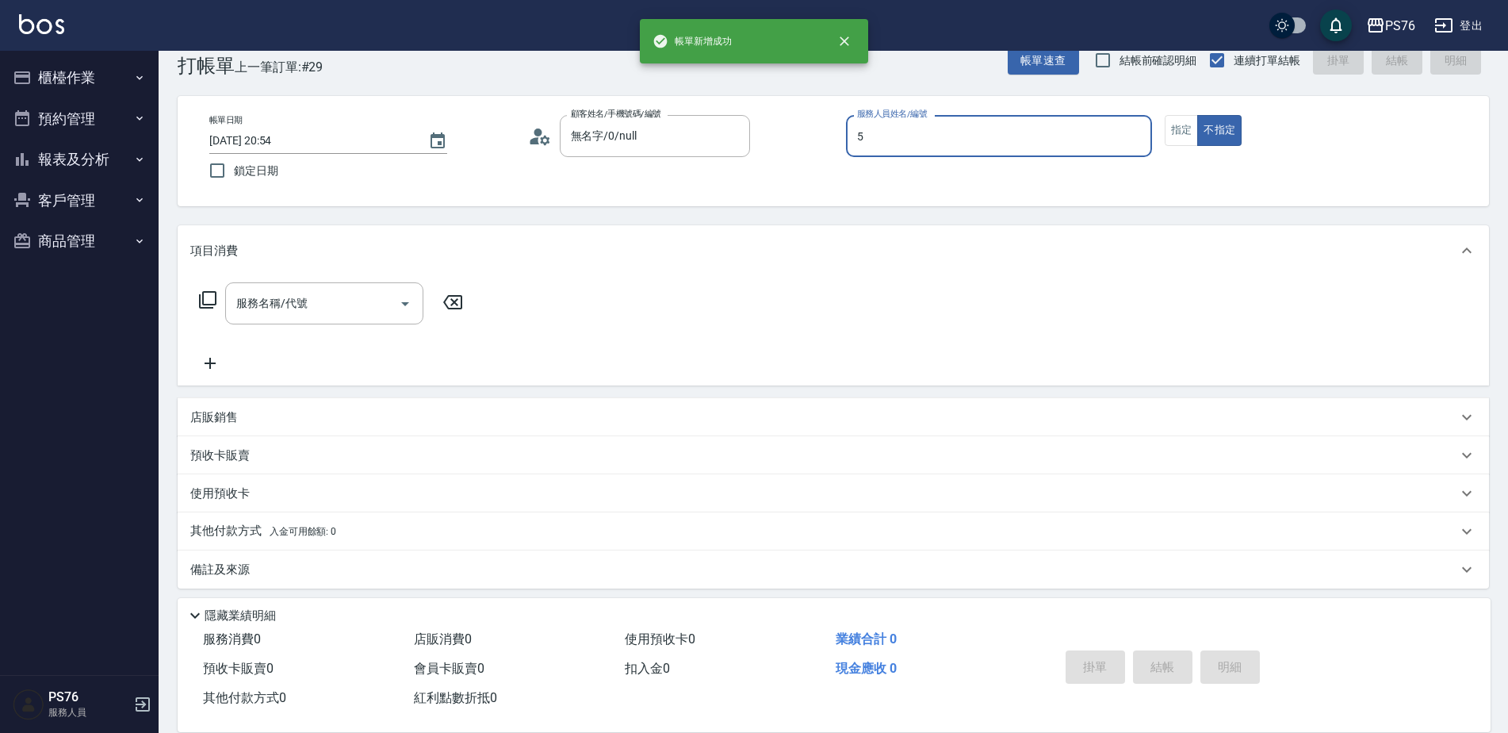
type input "[PERSON_NAME]-5"
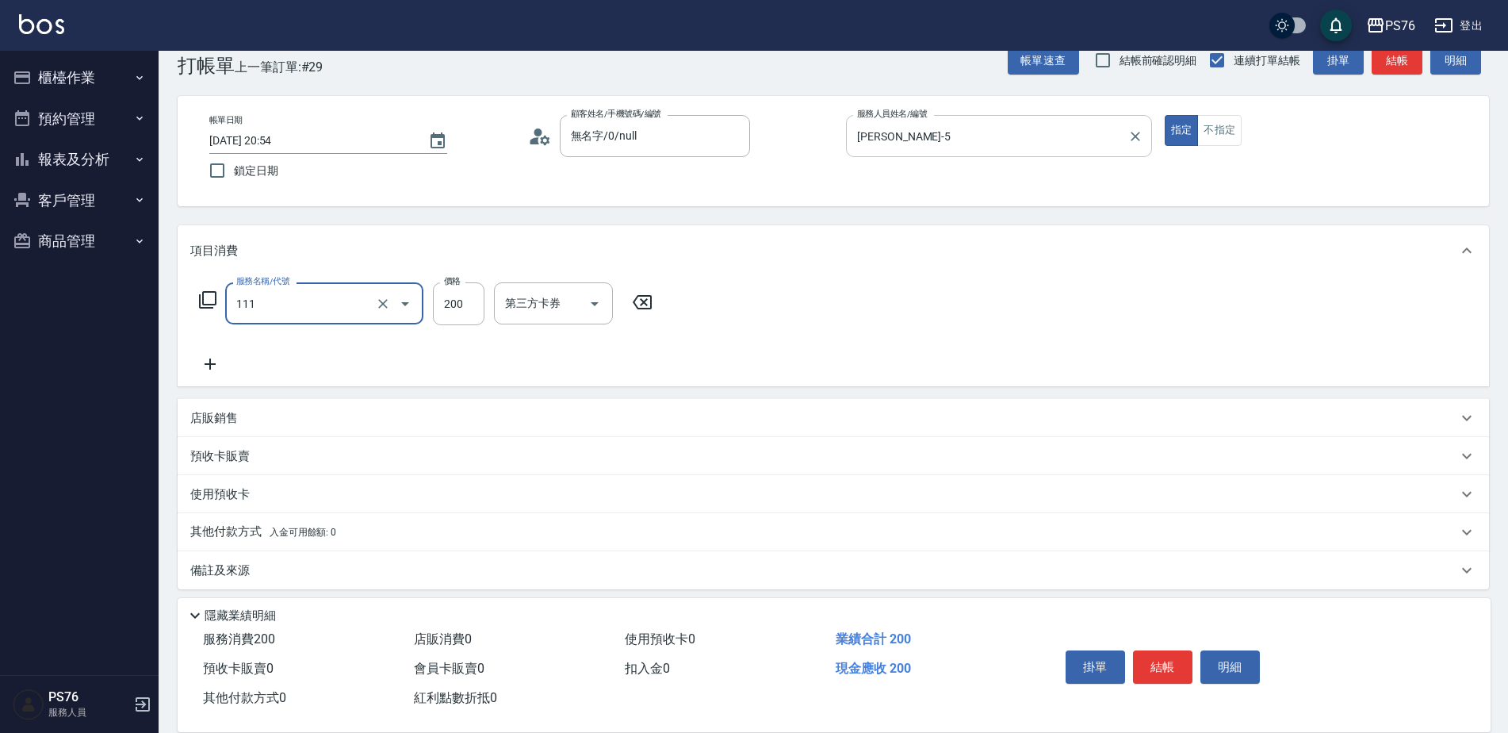
type input "200(111)"
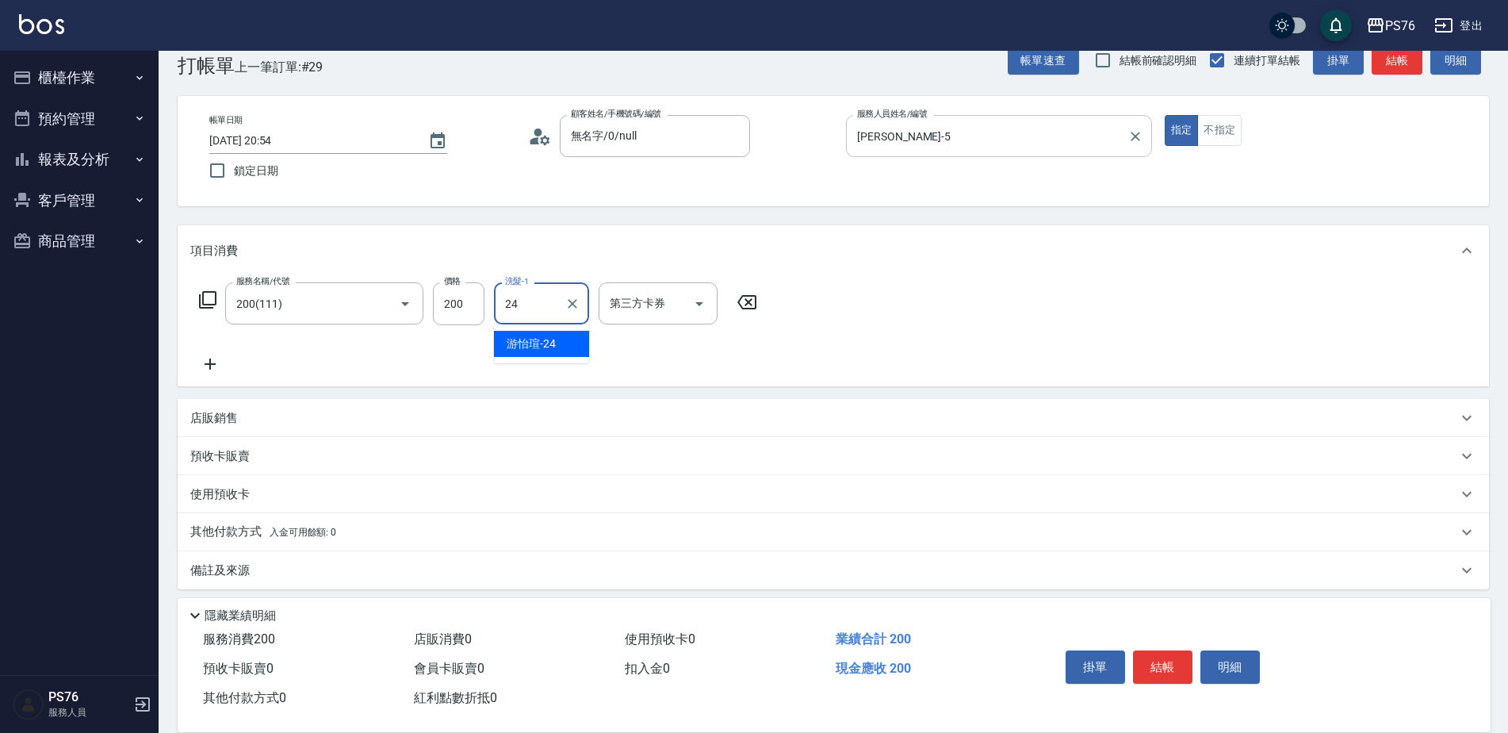
type input "[PERSON_NAME]-24"
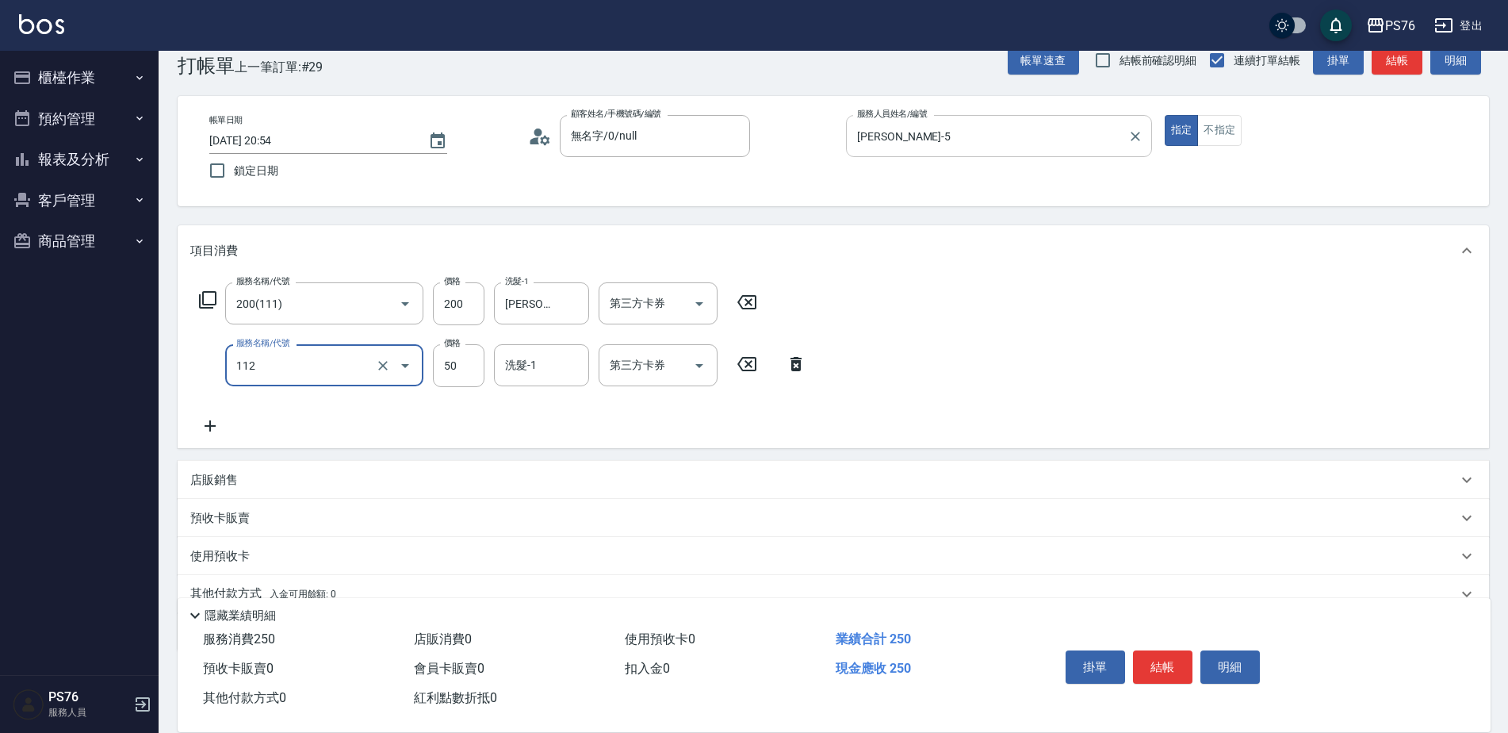
type input "精油50(112)"
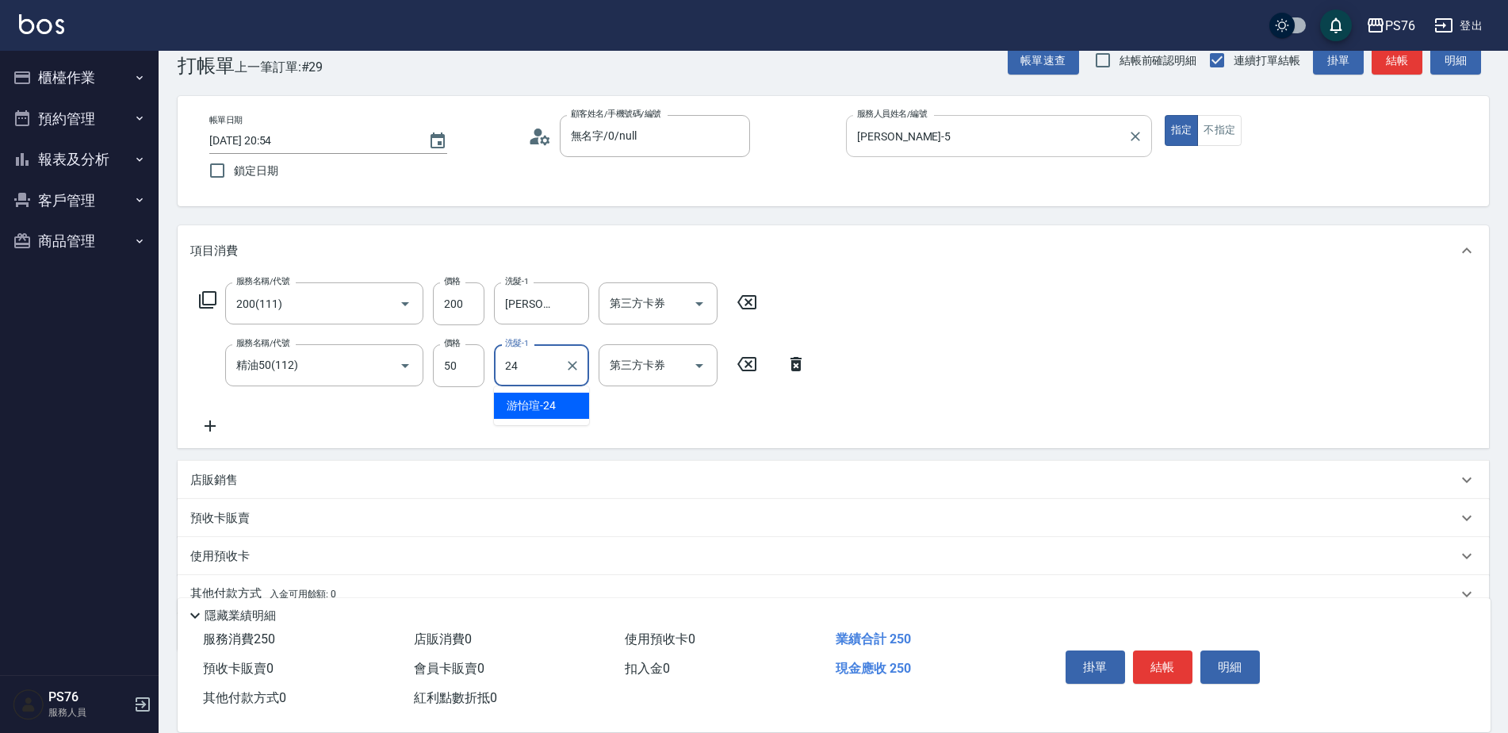
type input "[PERSON_NAME]-24"
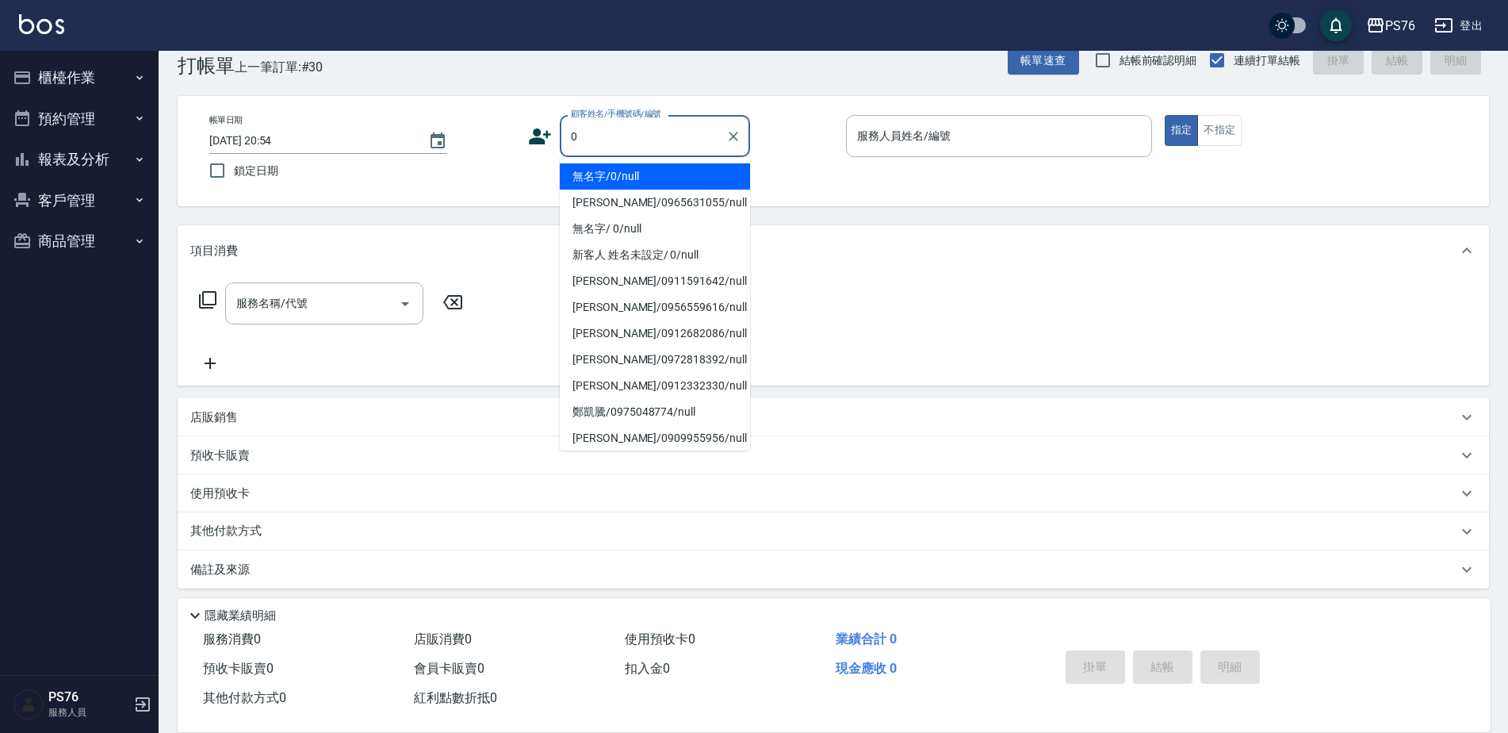
type input "無名字/0/null"
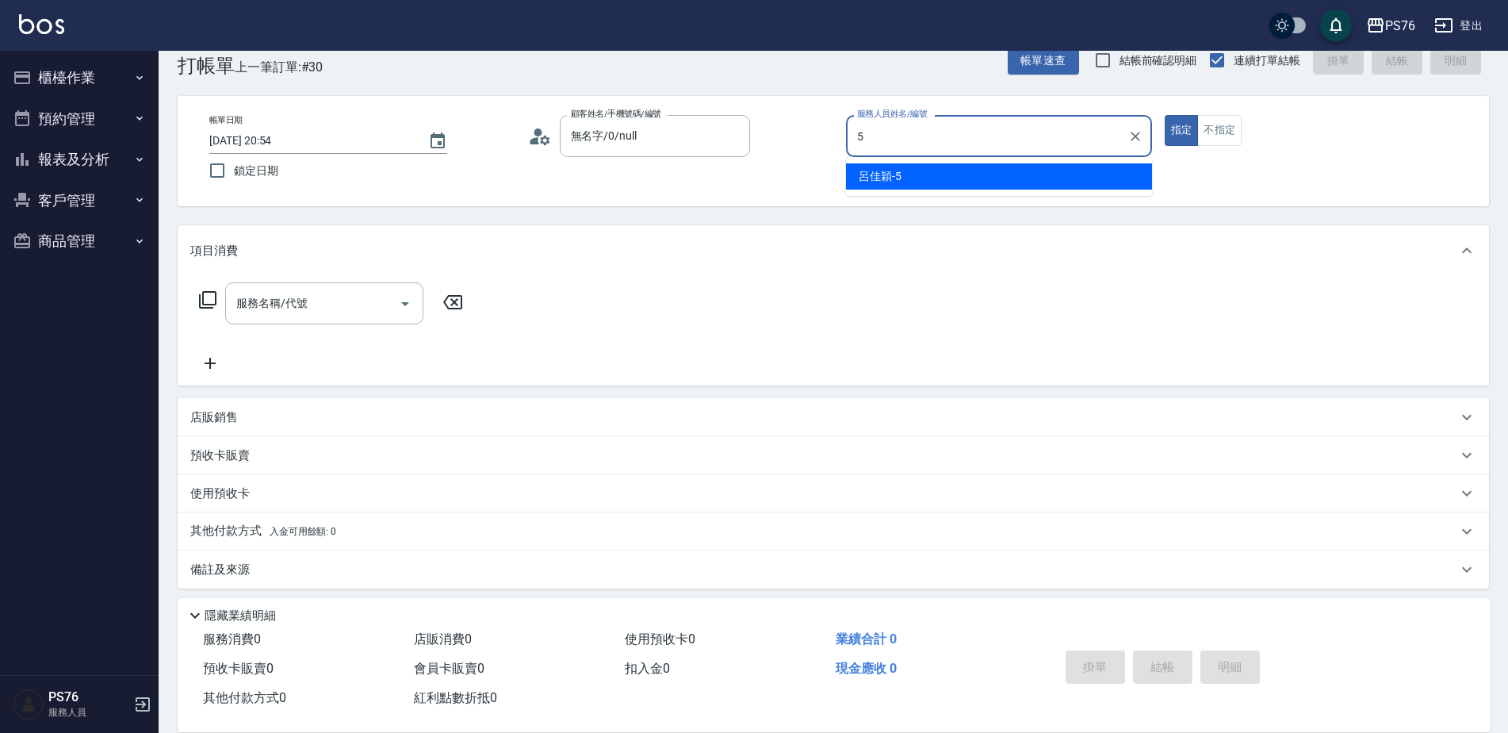
type input "[PERSON_NAME]-5"
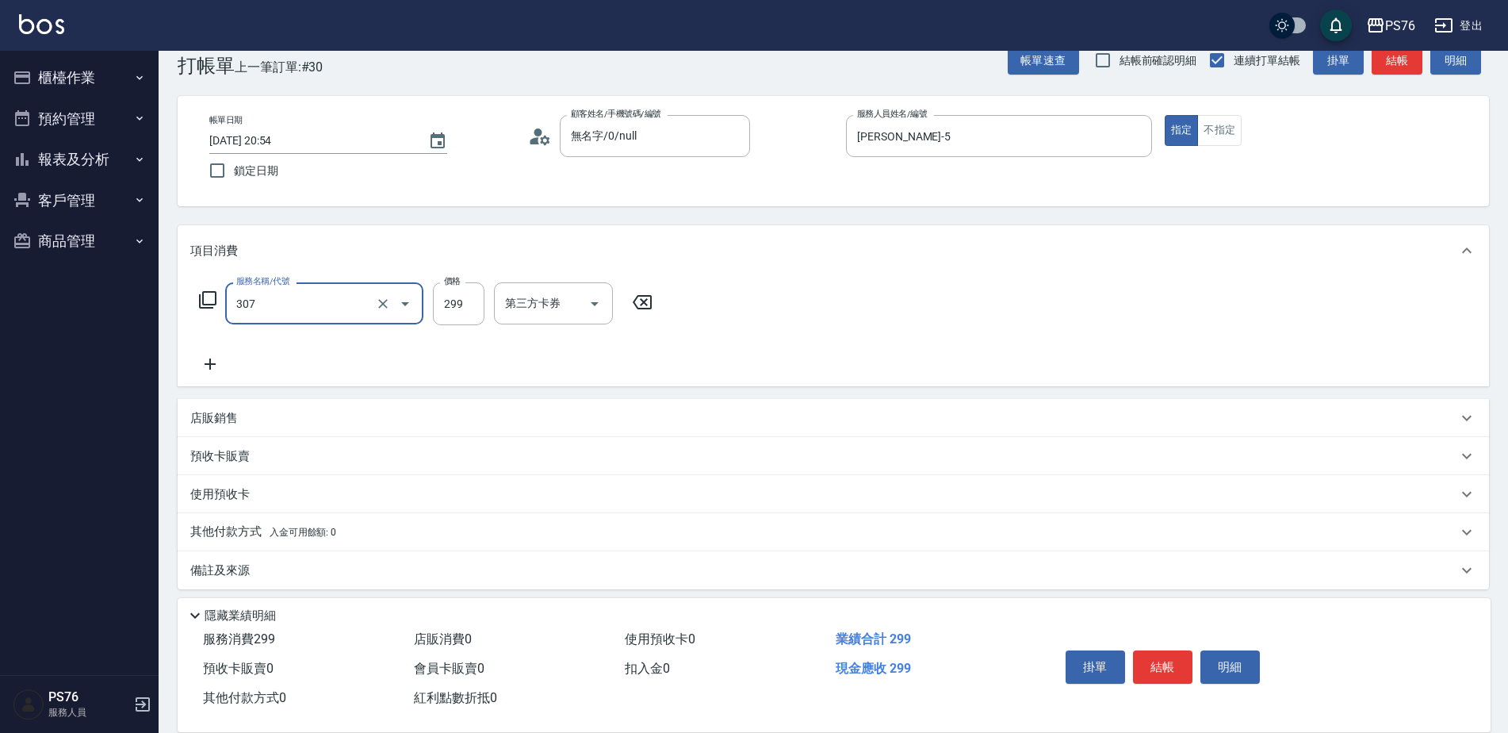
type input "剪髮(307)"
type input "[PERSON_NAME]-24"
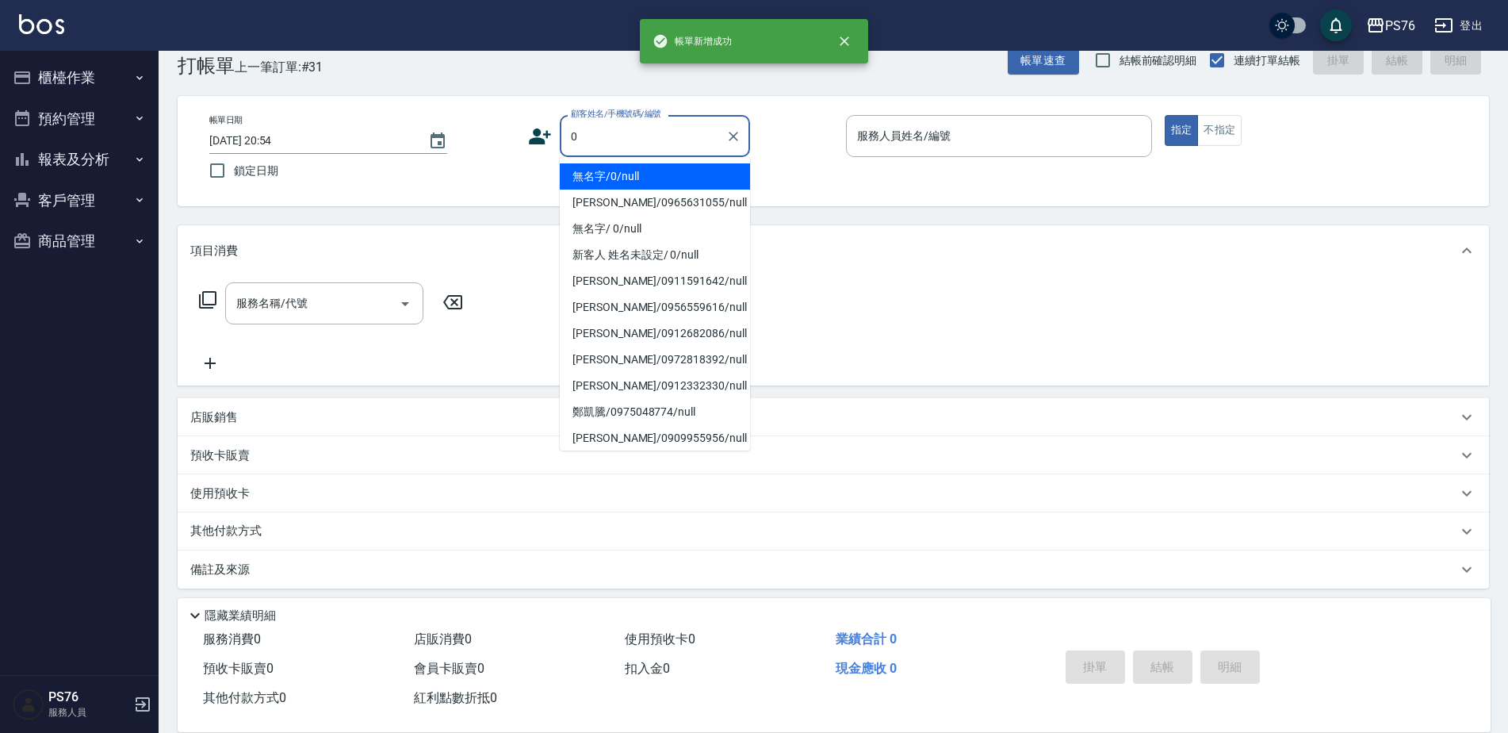
type input "無名字/0/null"
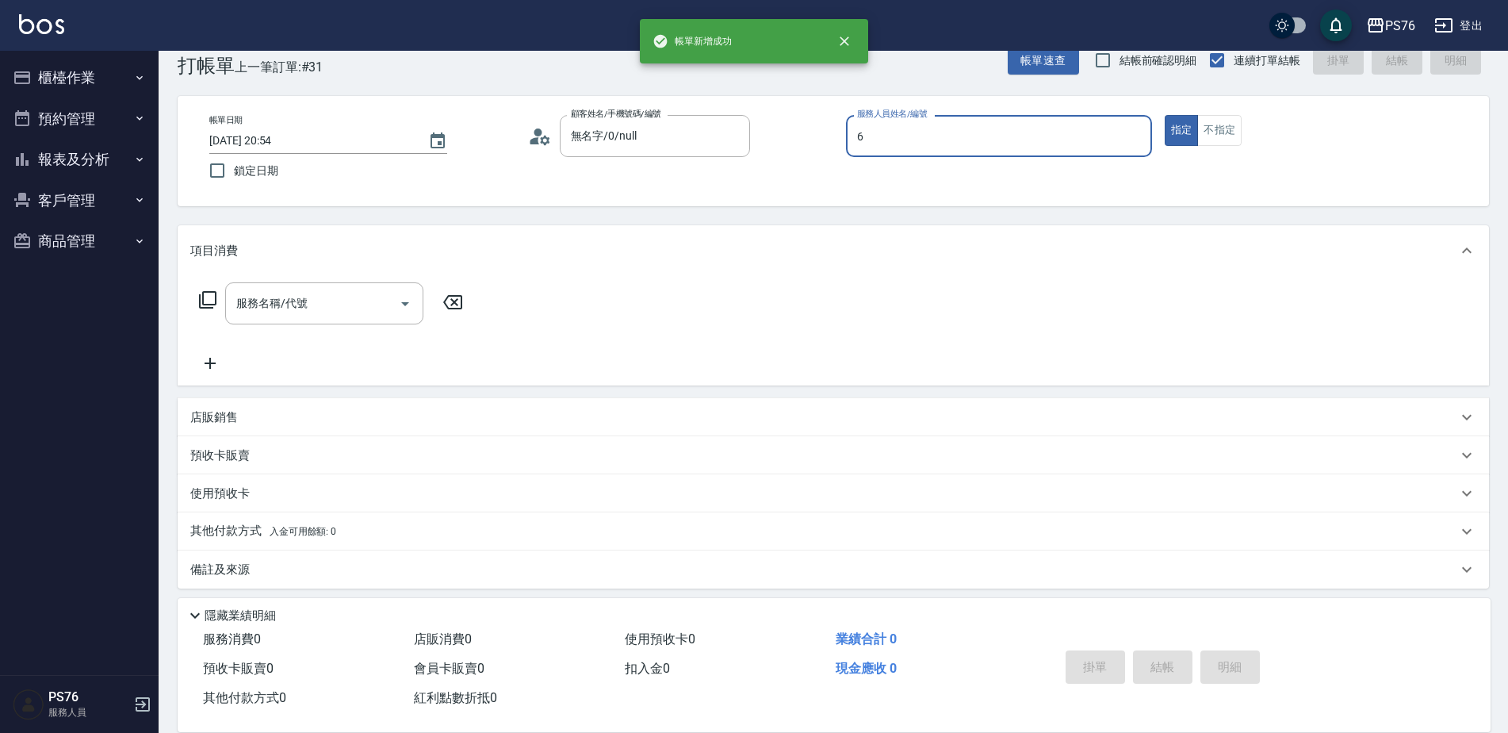
type input "[PERSON_NAME]-6"
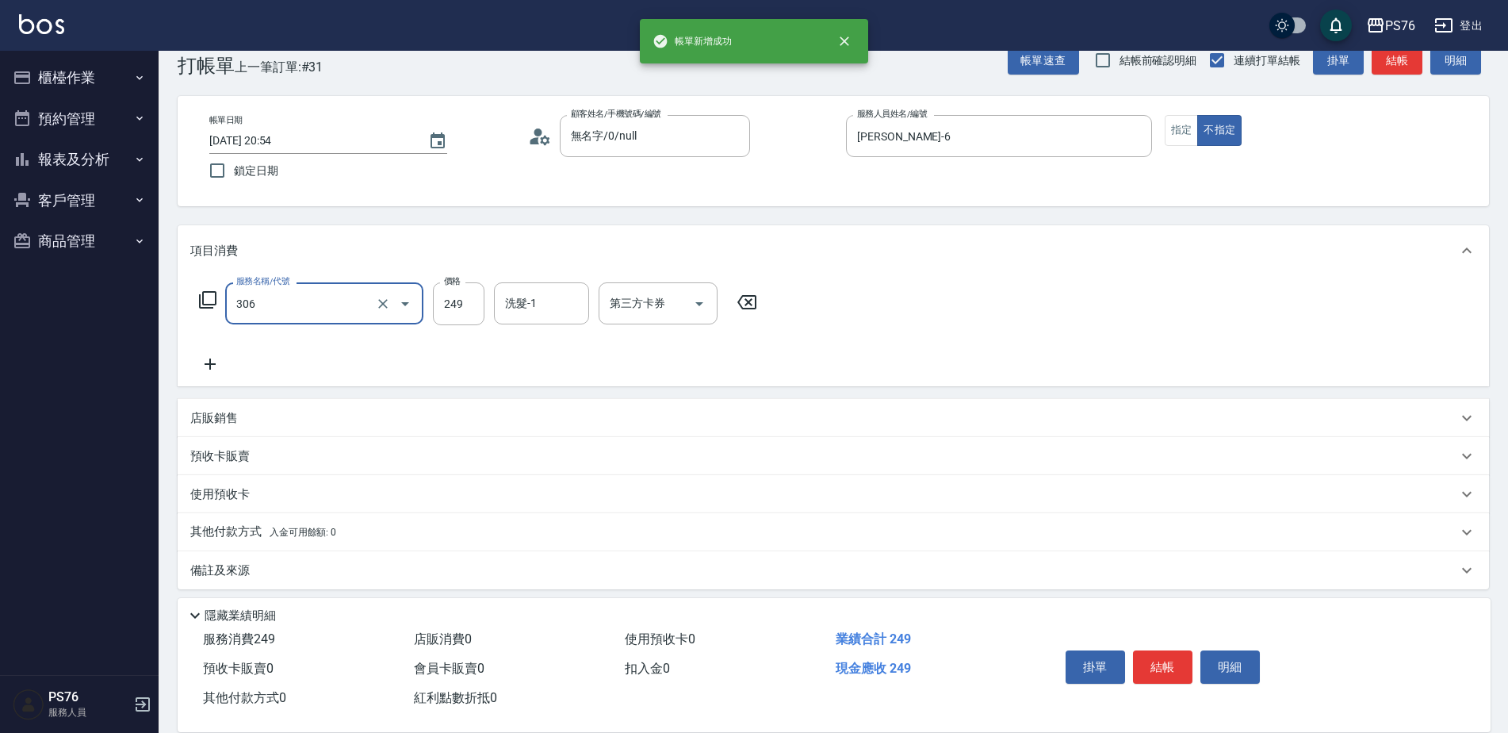
type input "剪髮(306)"
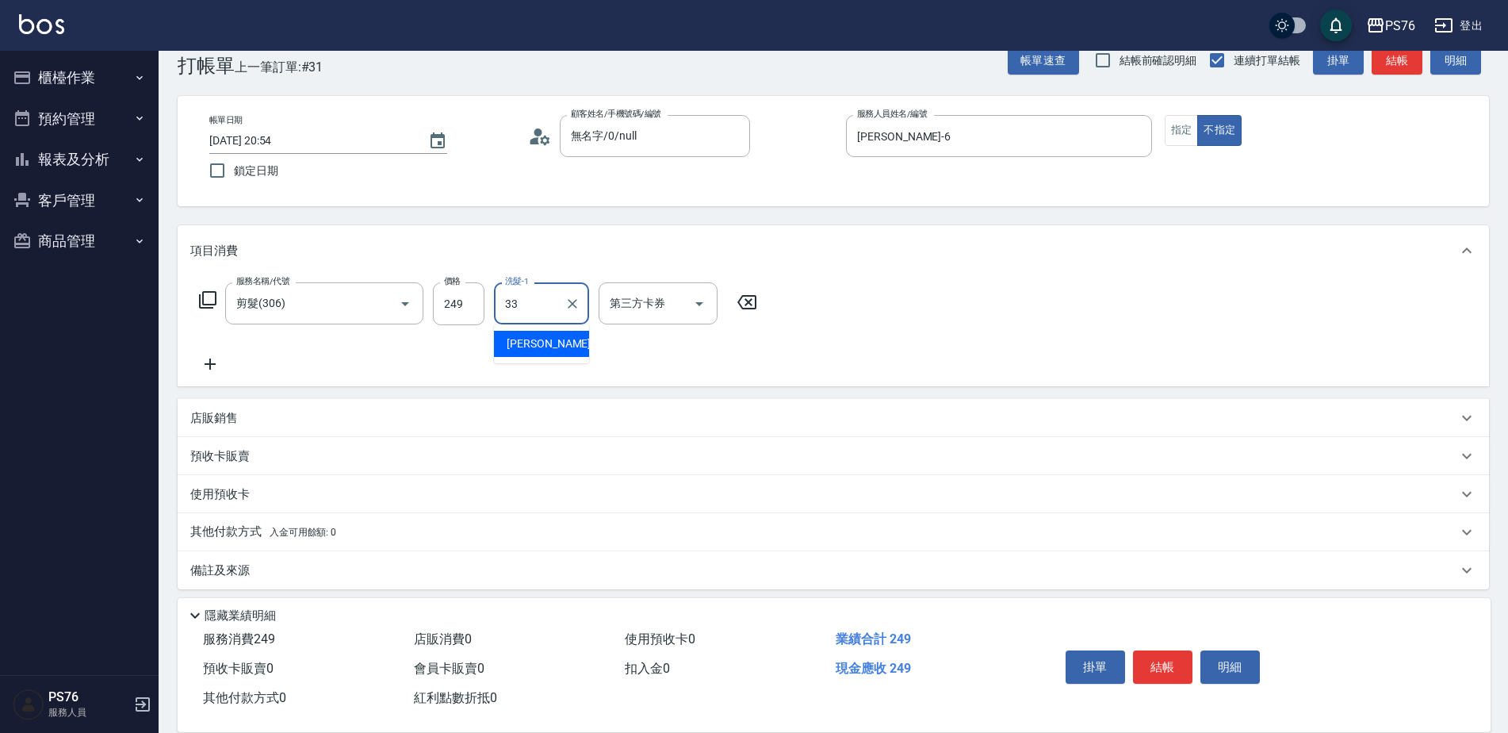
type input "[PERSON_NAME]33"
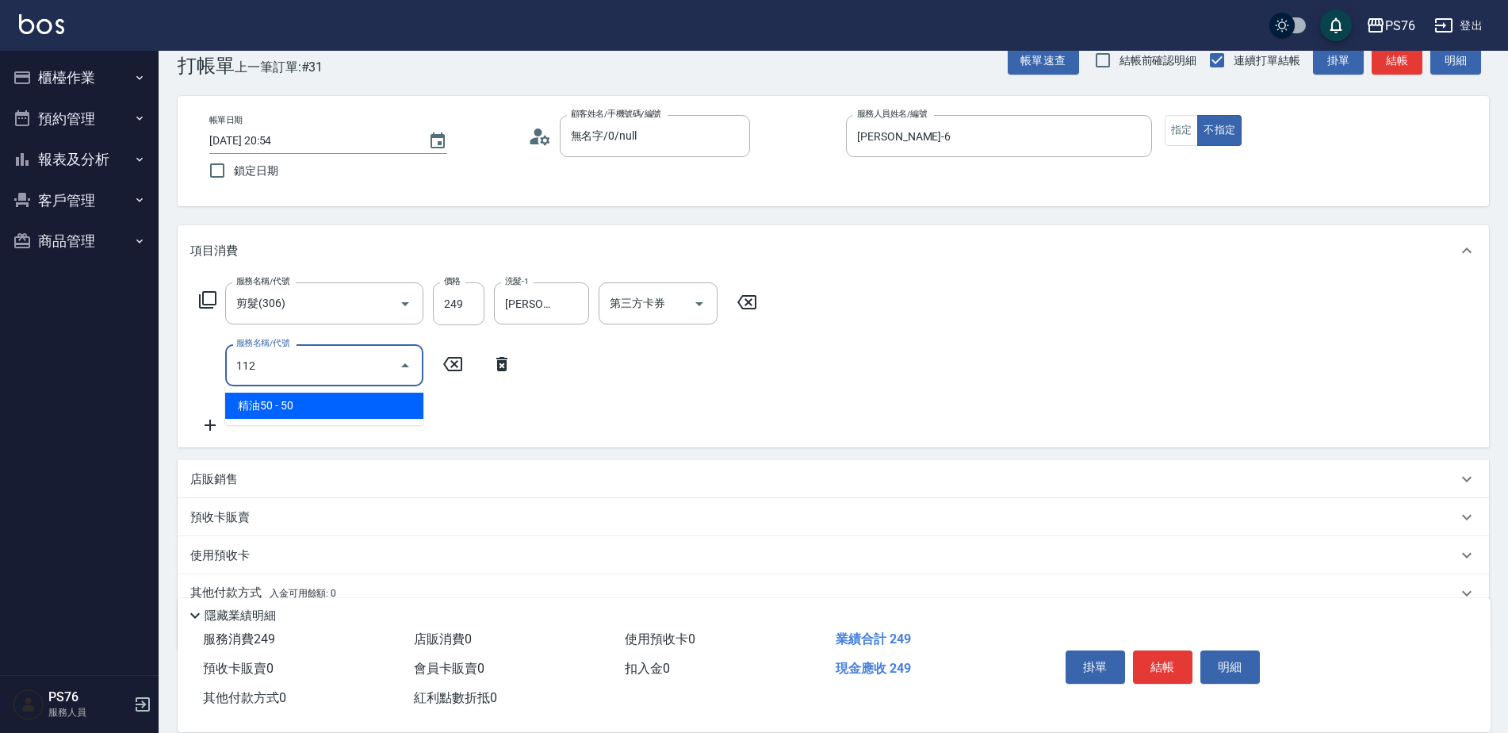
type input "精油50(112)"
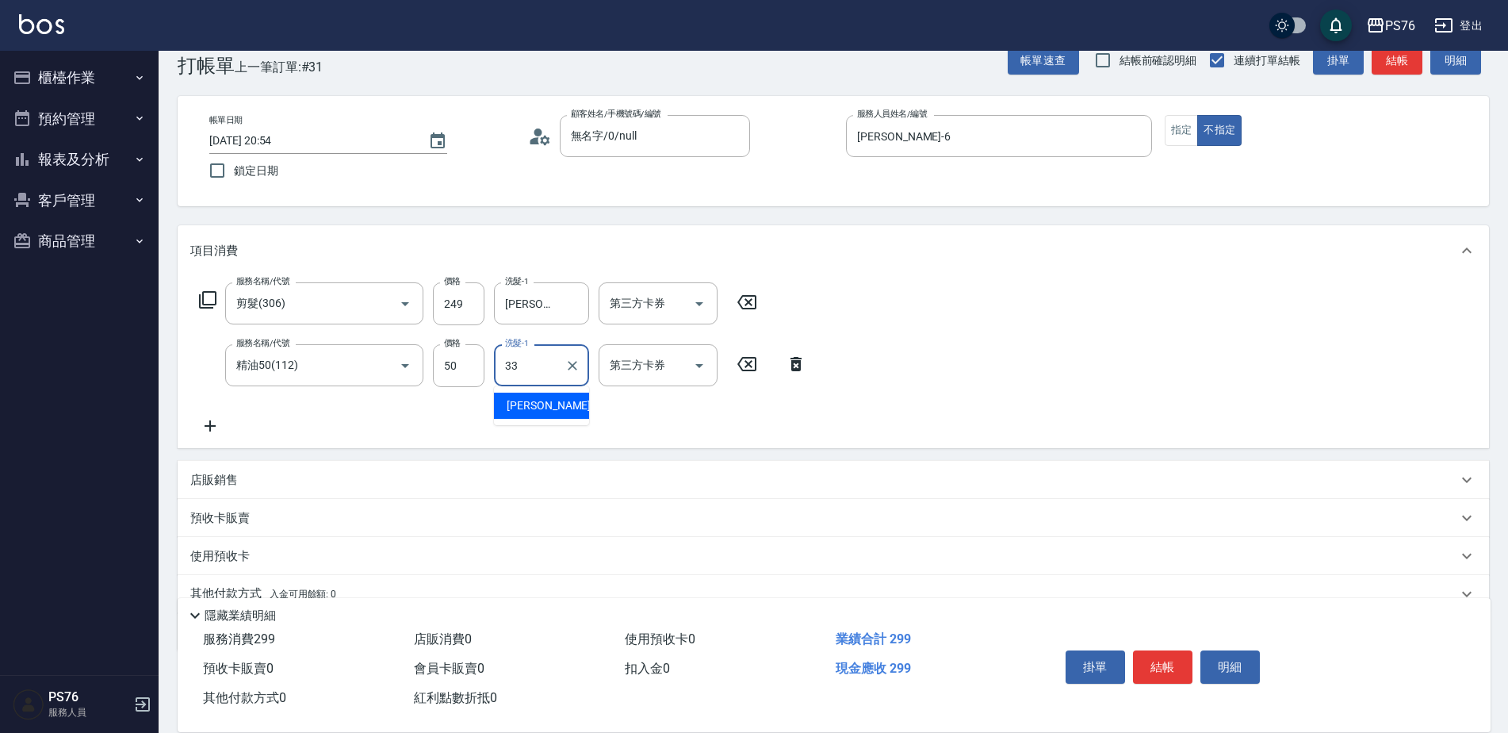
type input "[PERSON_NAME]33"
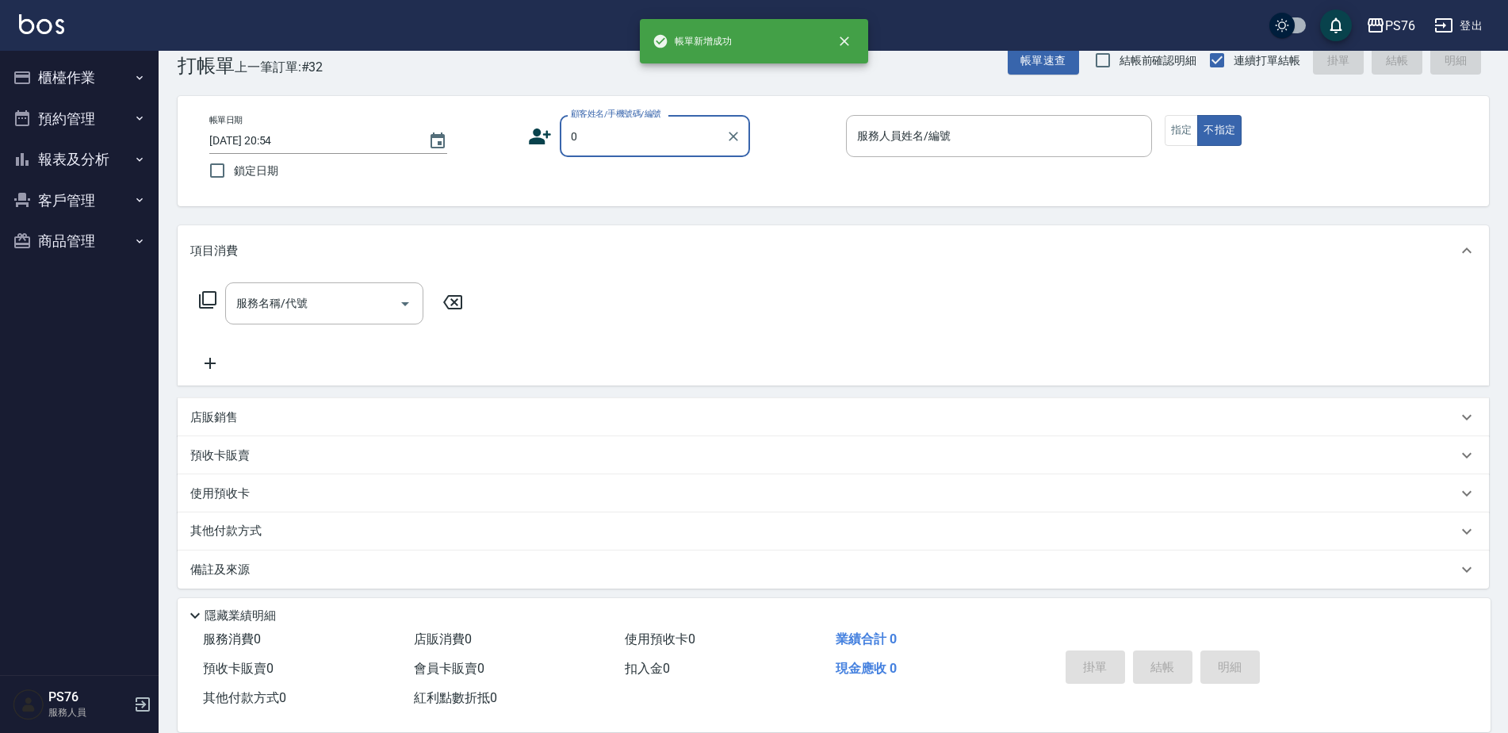
type input "無名字/0/null"
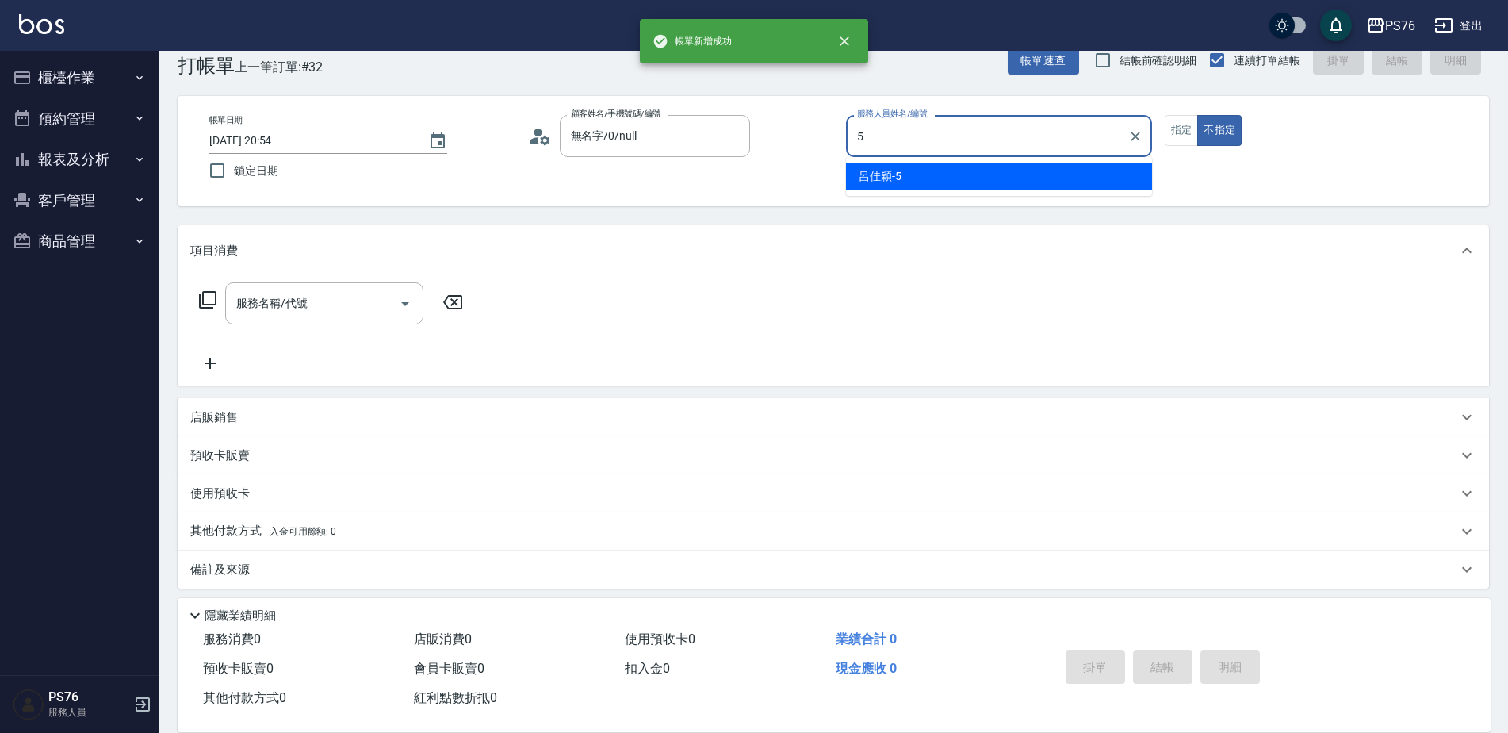
type input "[PERSON_NAME]-5"
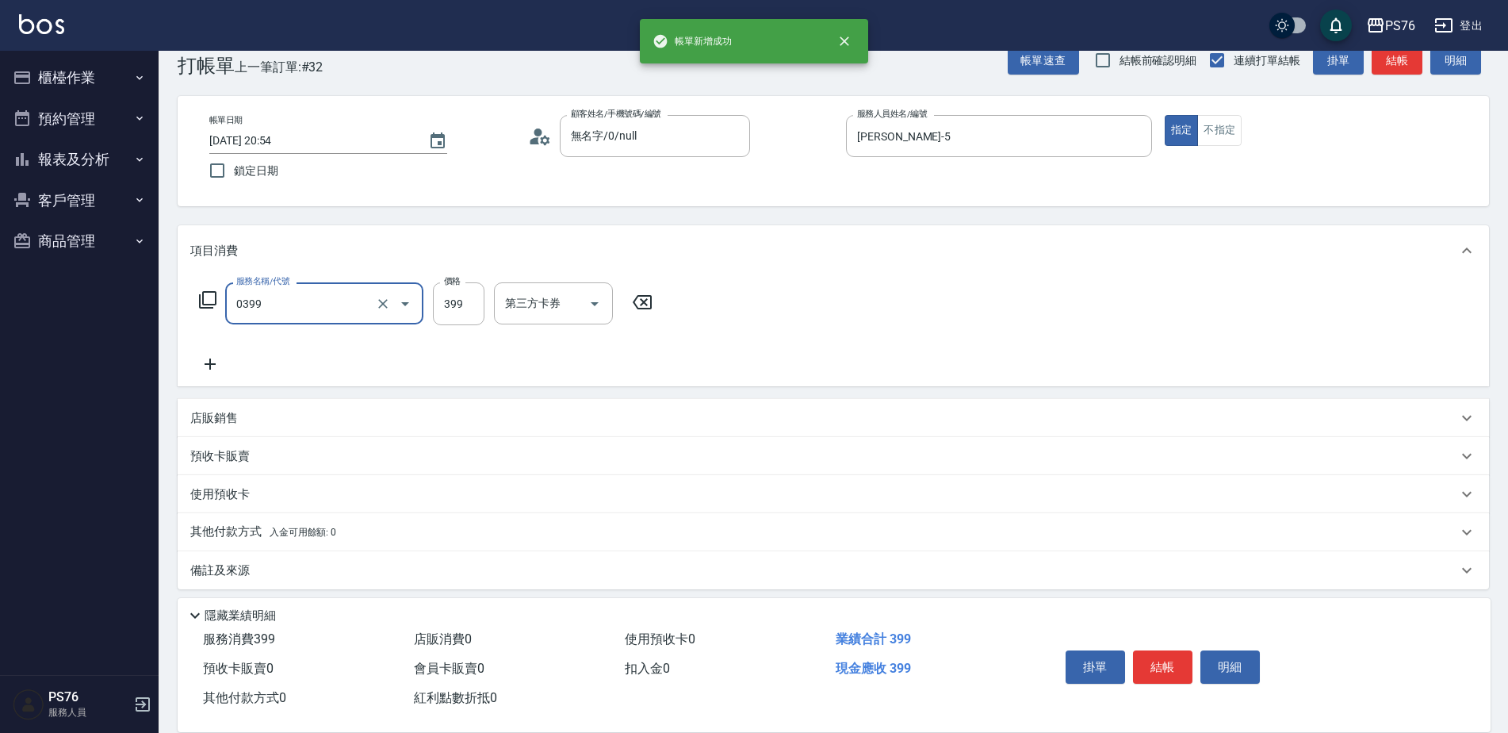
type input "海鹽399(0399)"
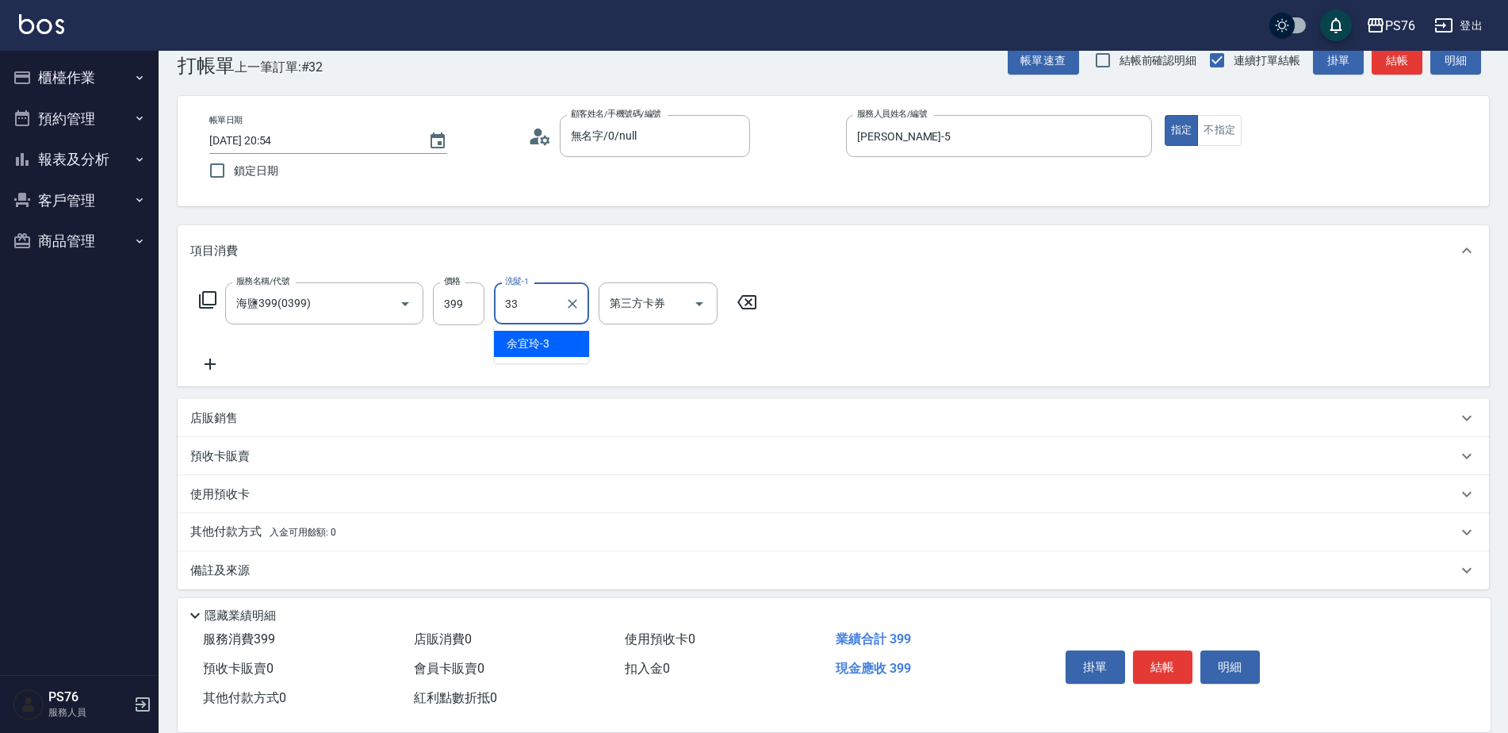
type input "[PERSON_NAME]33"
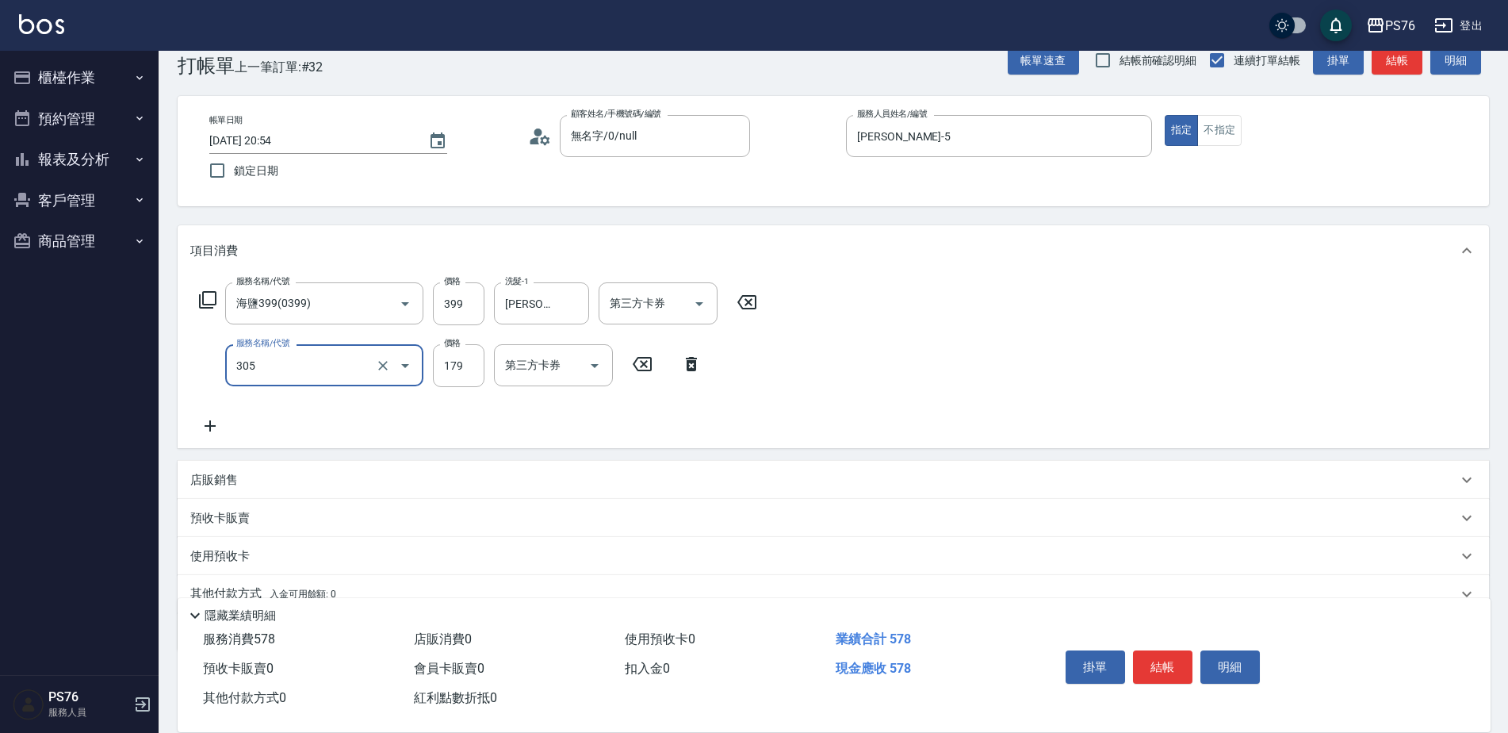
type input "剪髮(305)"
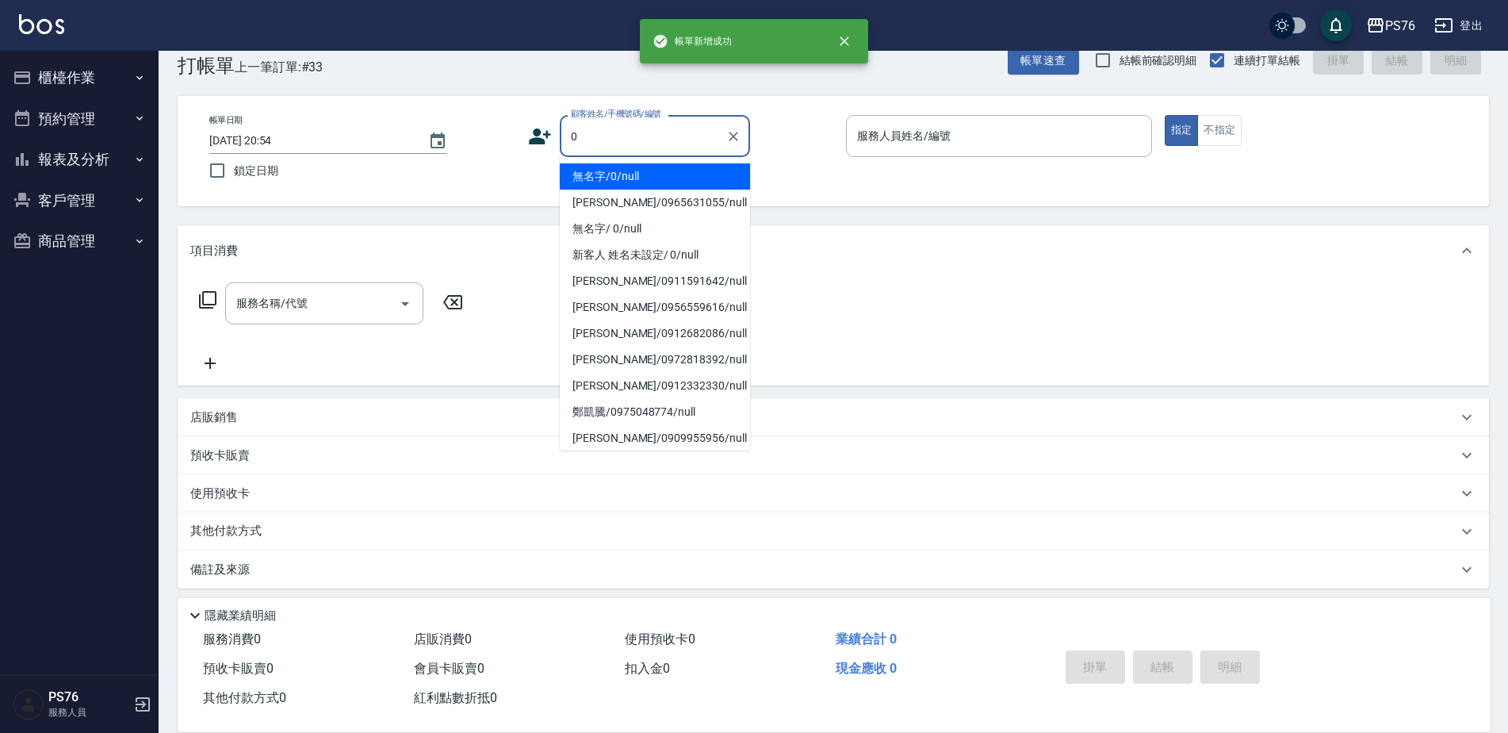
type input "無名字/0/null"
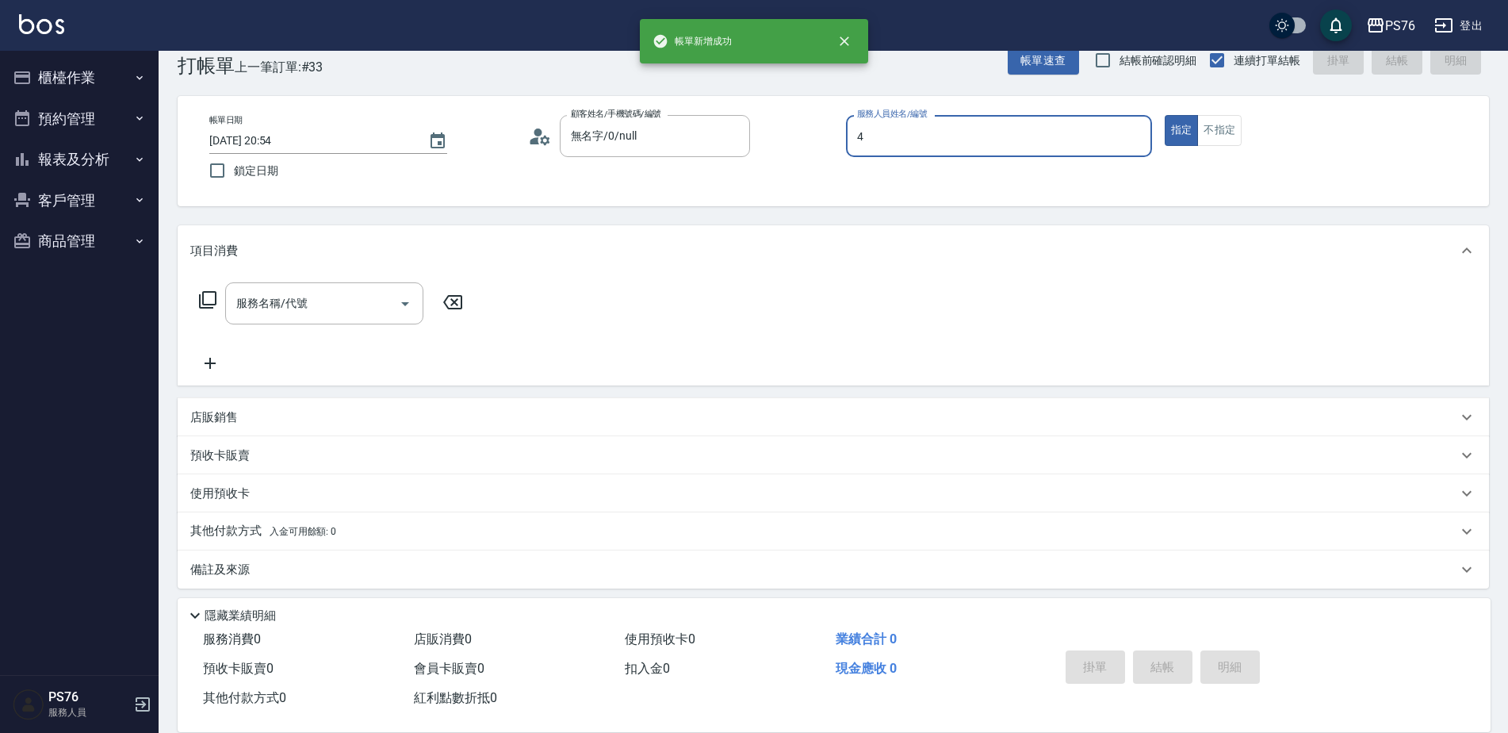
type input "蕭孟廷-4"
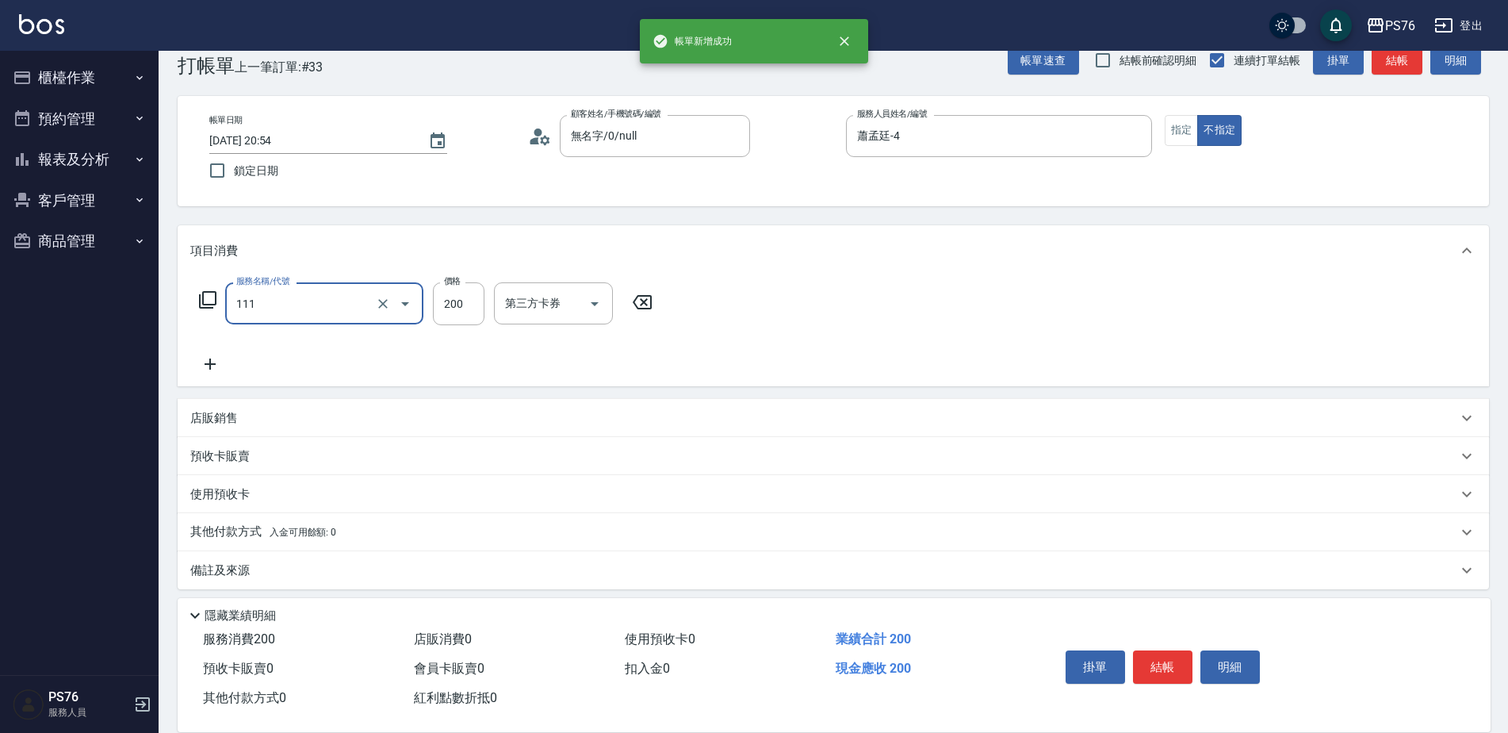
type input "200(111)"
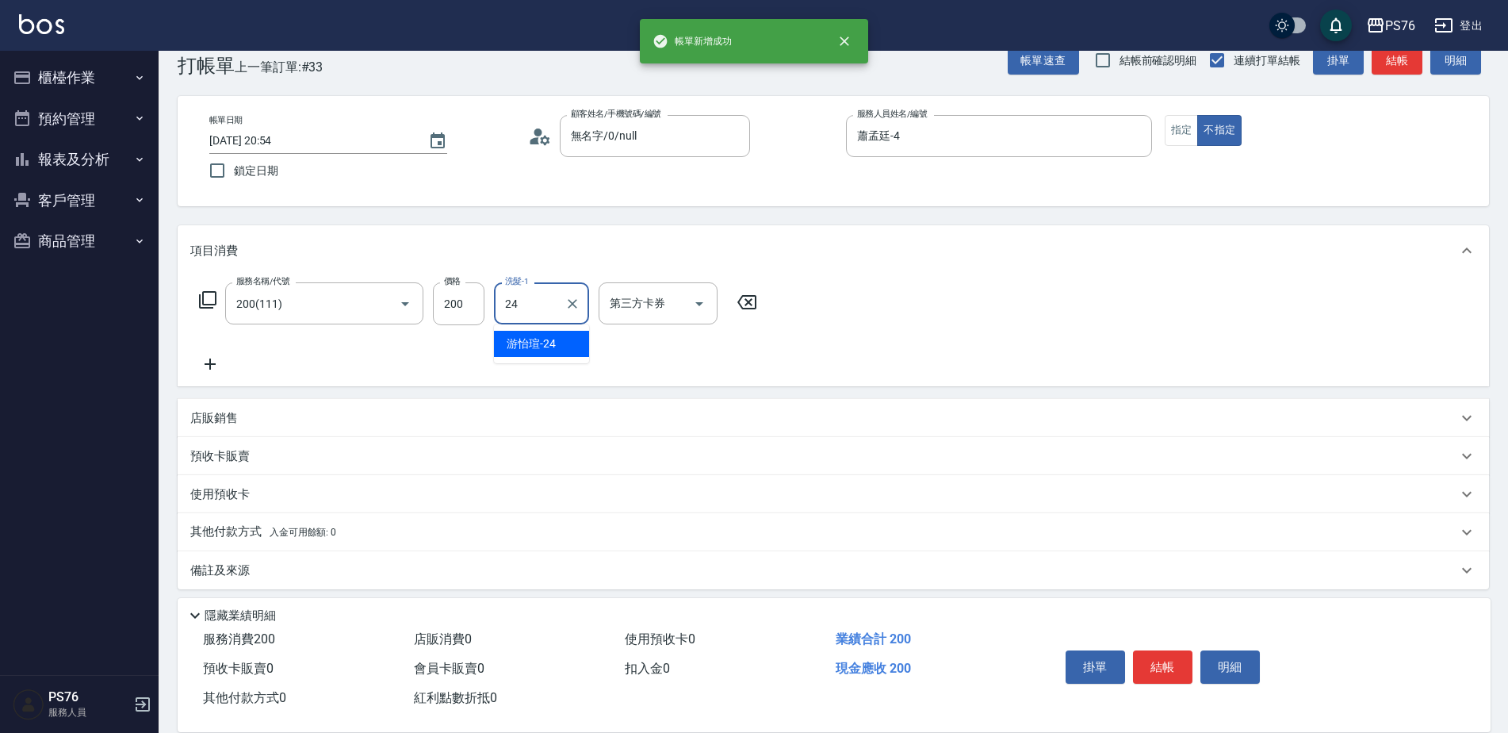
type input "[PERSON_NAME]-24"
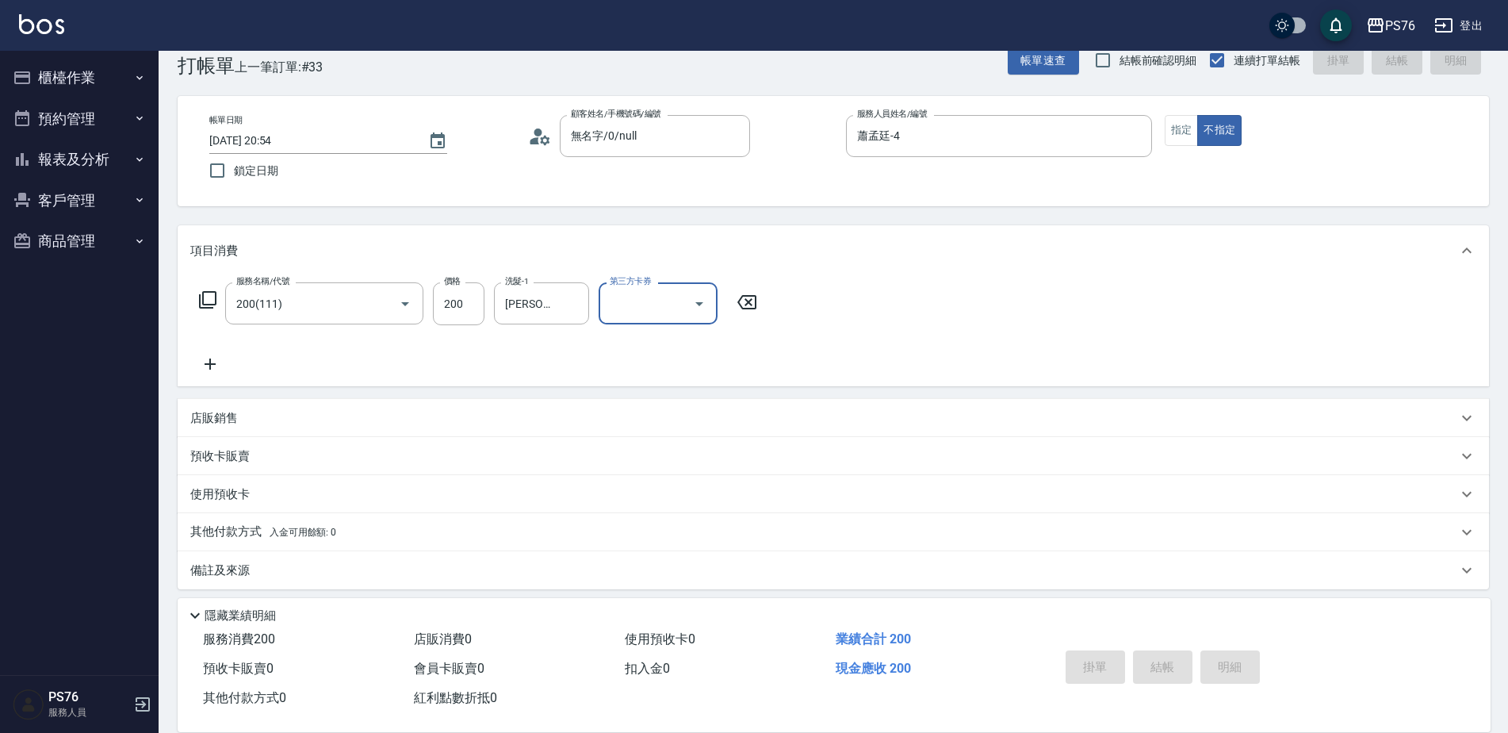
type input "[DATE] 20:55"
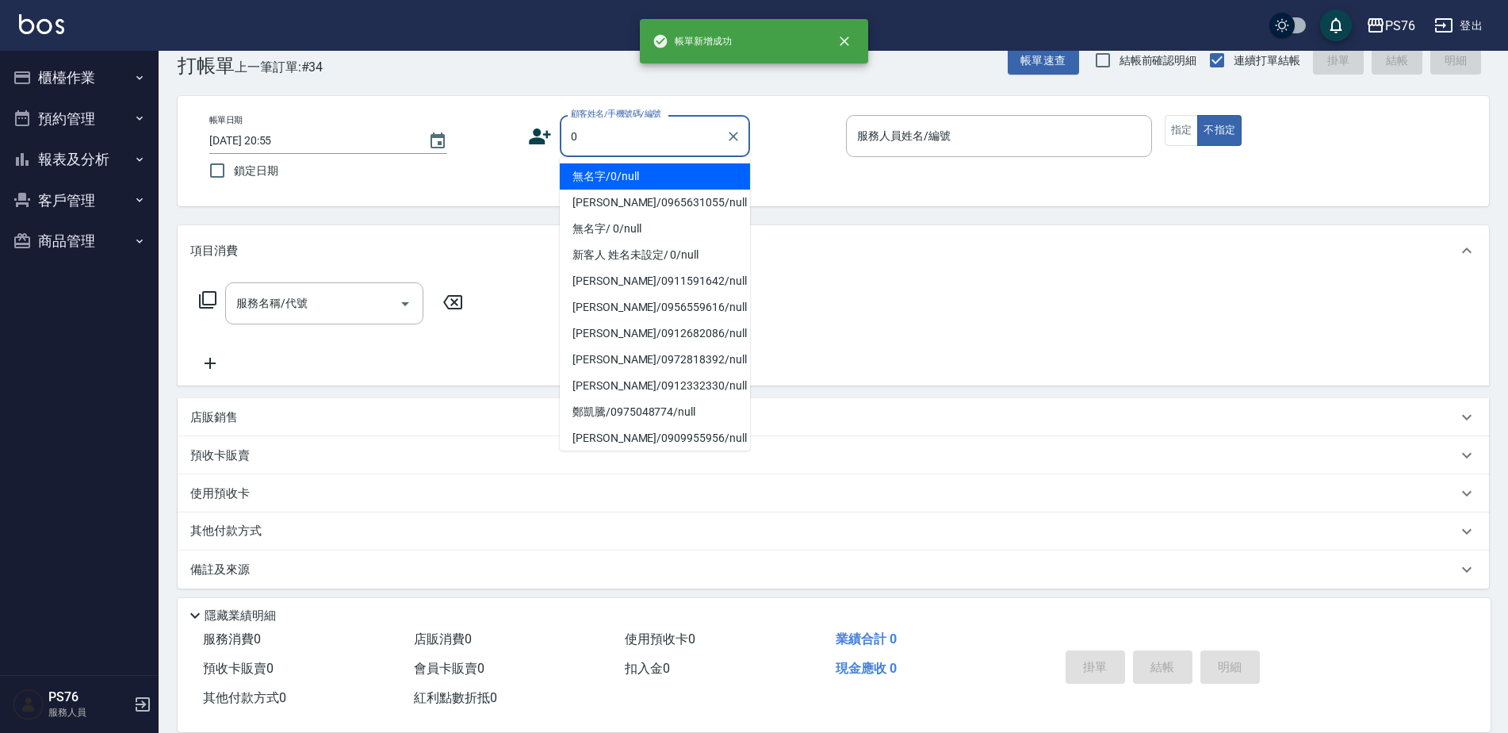
type input "無名字/0/null"
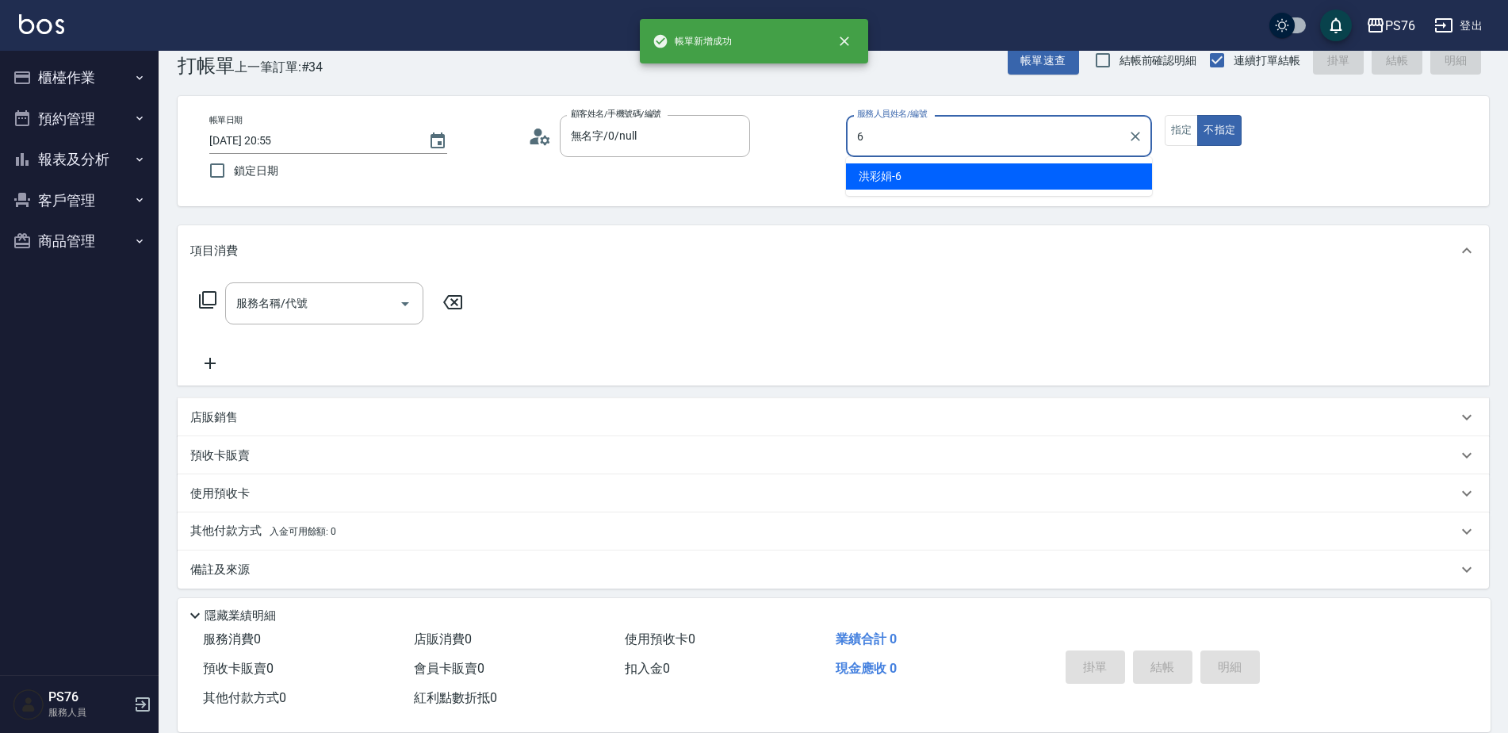
type input "[PERSON_NAME]-6"
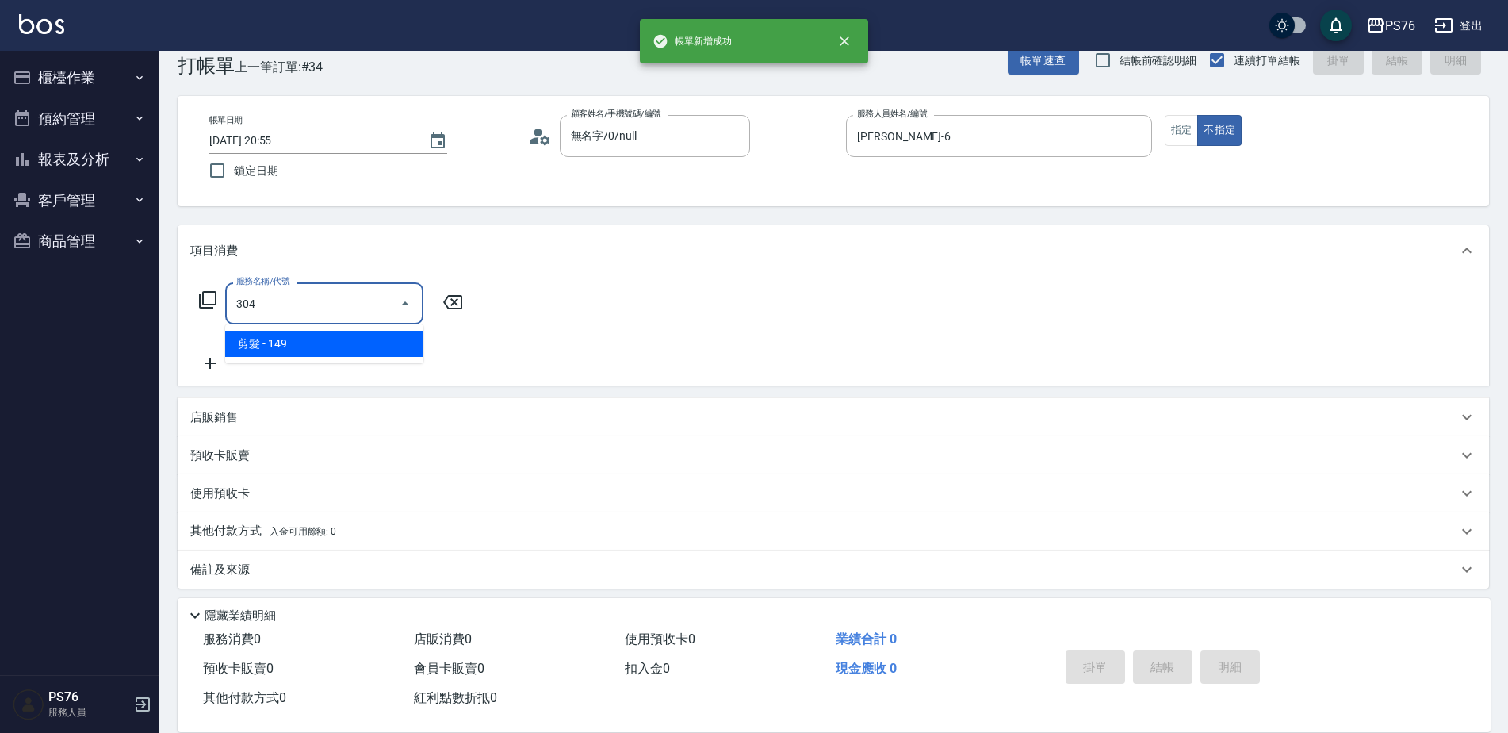
type input "剪髮(304)"
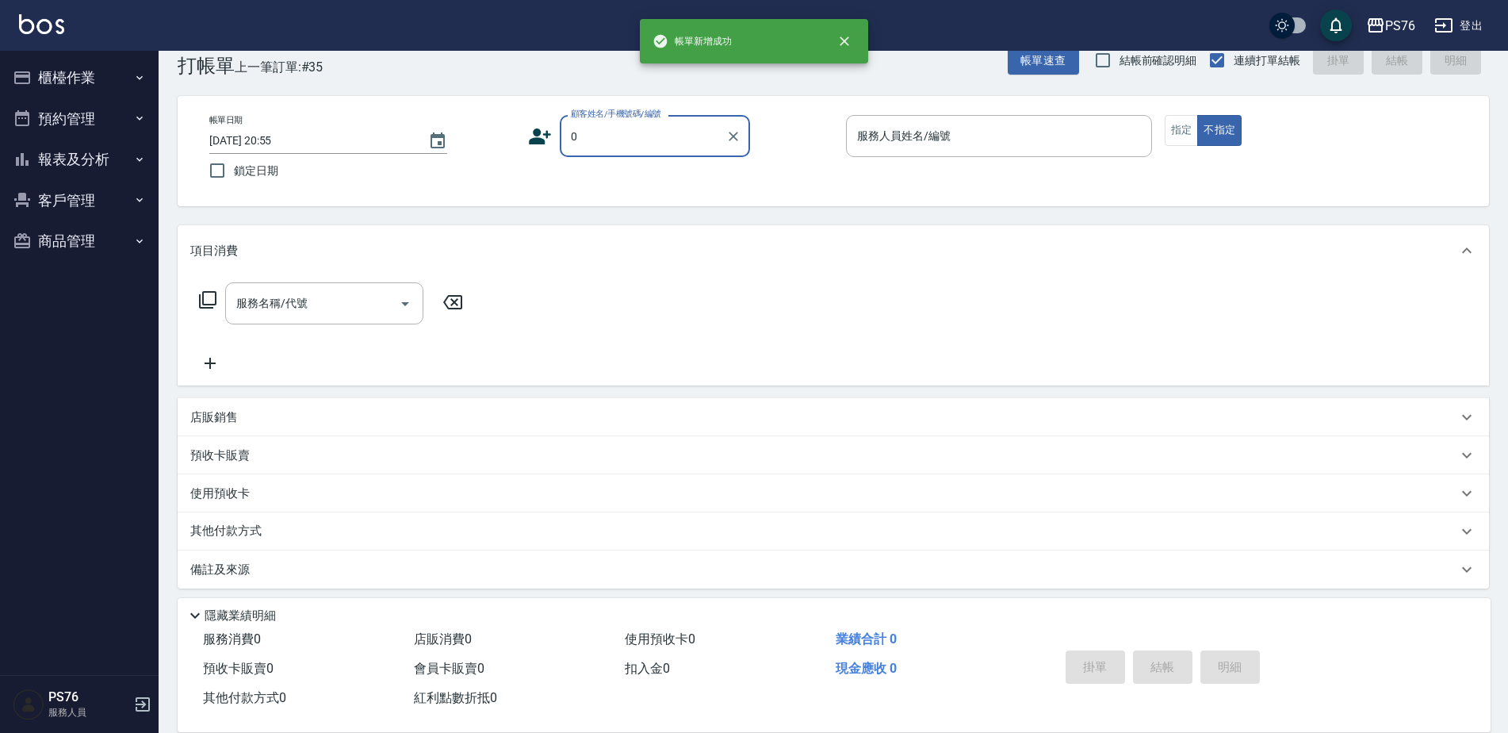
type input "無名字/0/null"
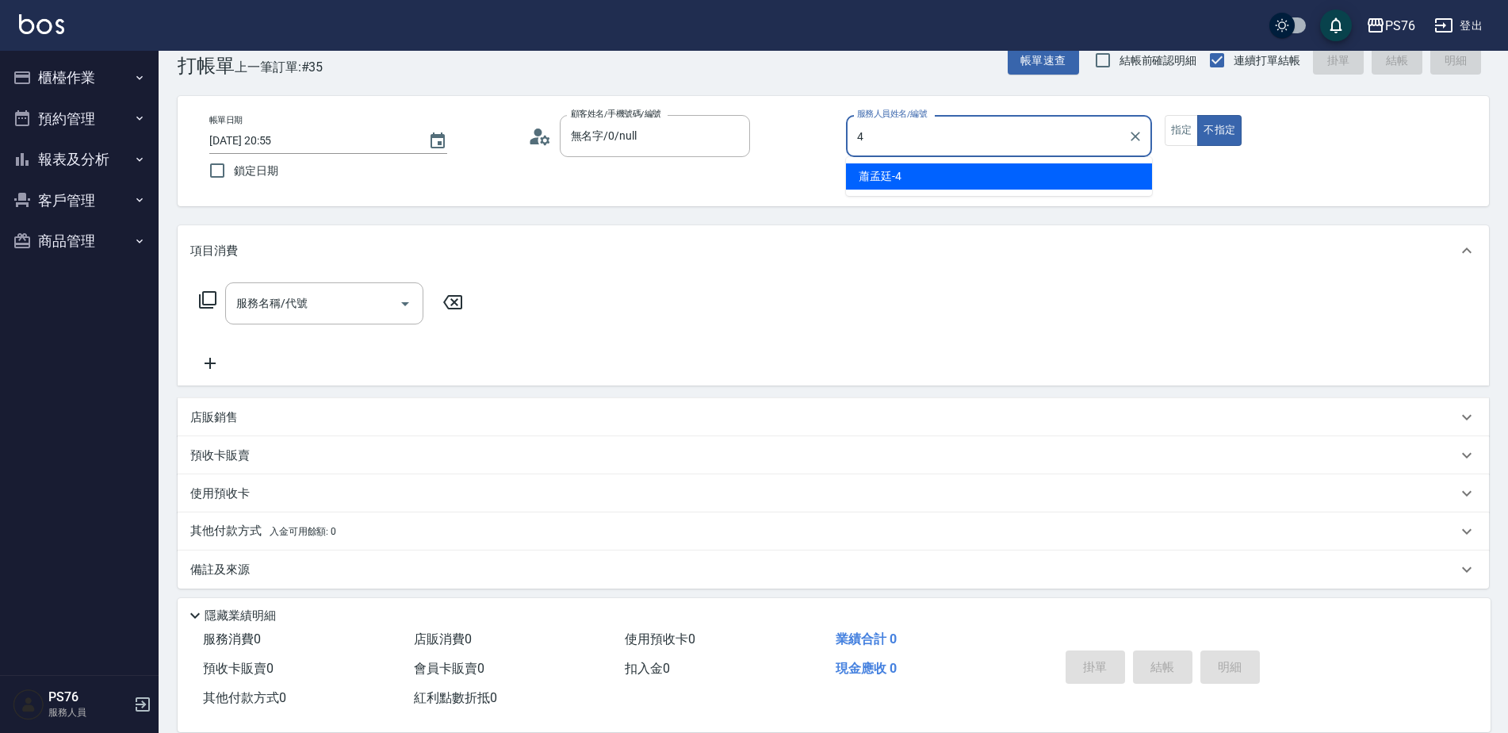
type input "蕭孟廷-4"
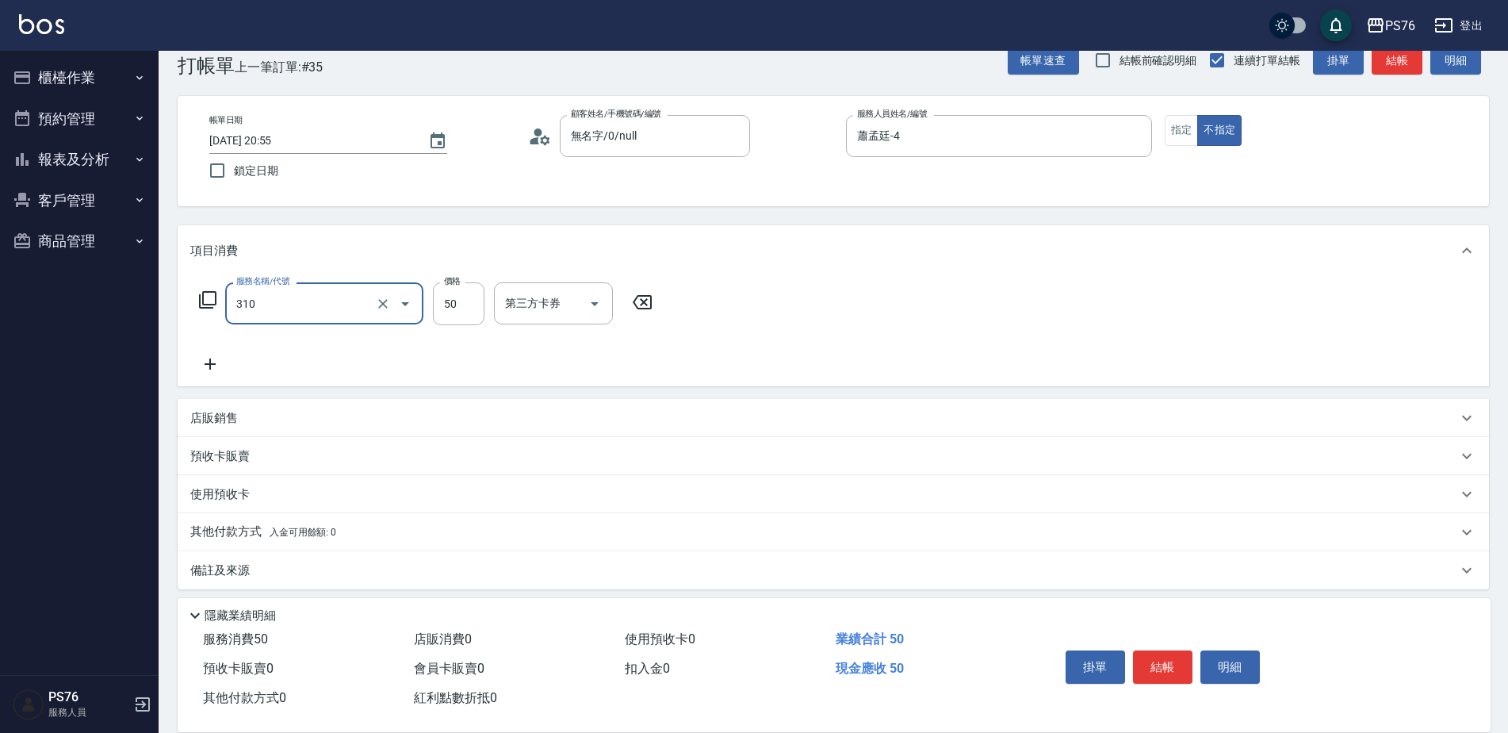
type input "剪瀏海(310)"
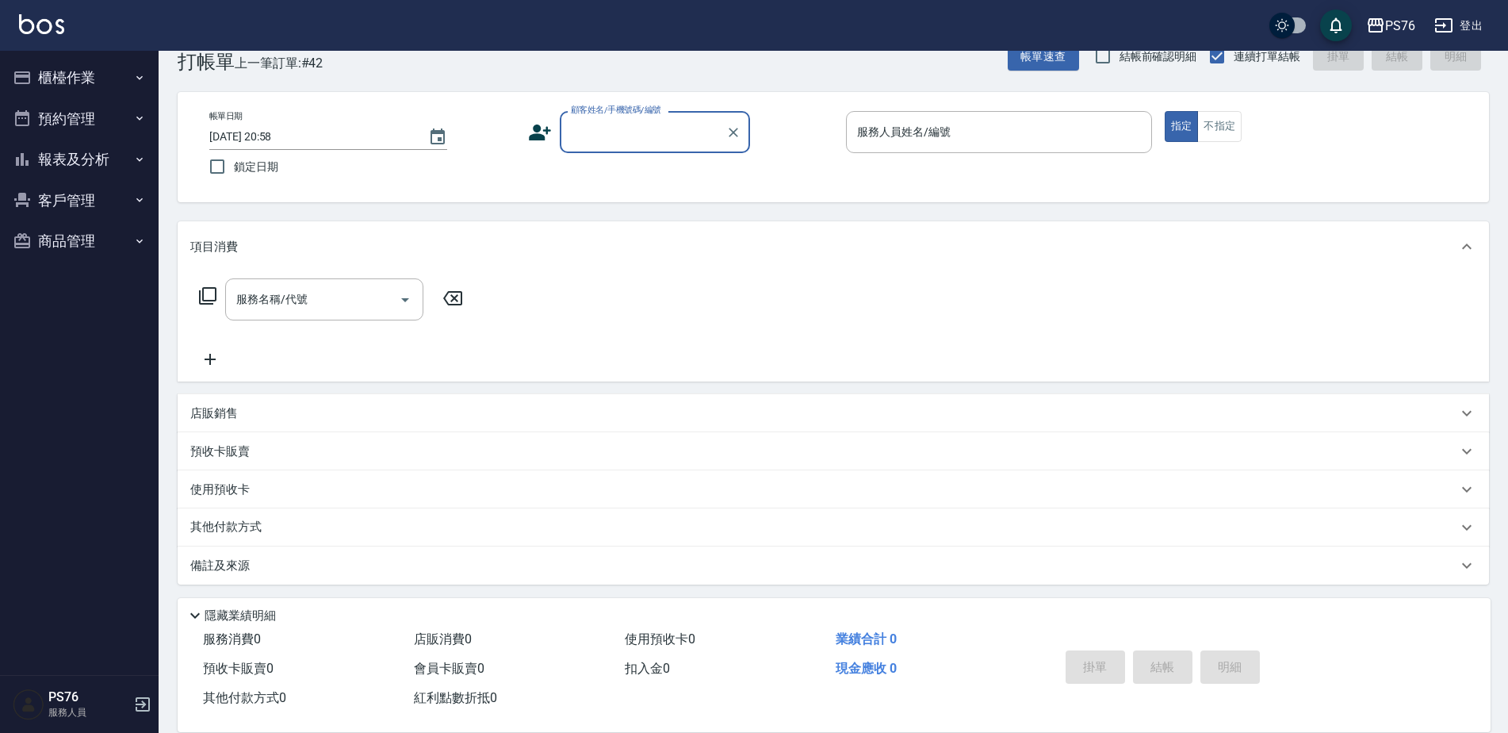
scroll to position [40, 0]
click at [87, 74] on button "櫃檯作業" at bounding box center [79, 77] width 146 height 41
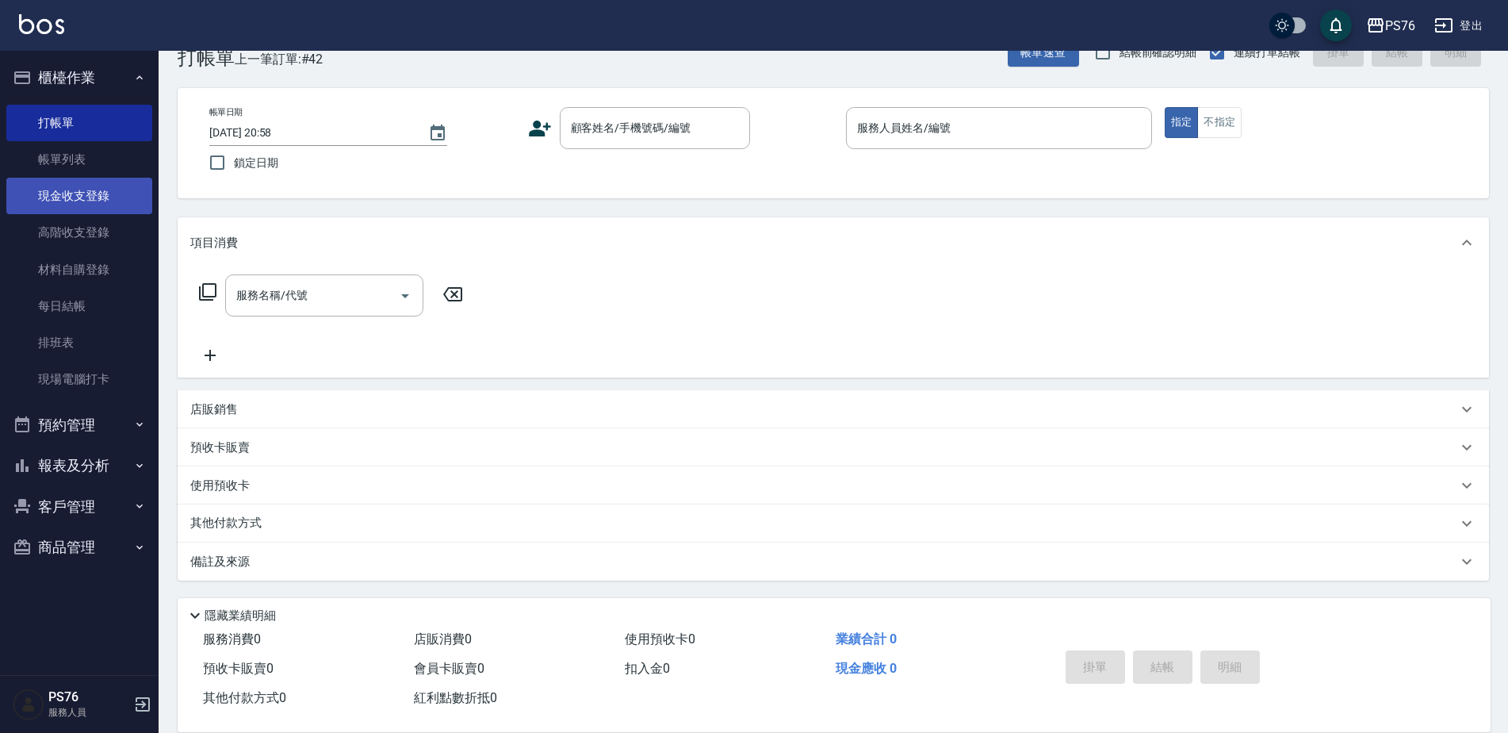
click at [93, 202] on link "現金收支登錄" at bounding box center [79, 196] width 146 height 36
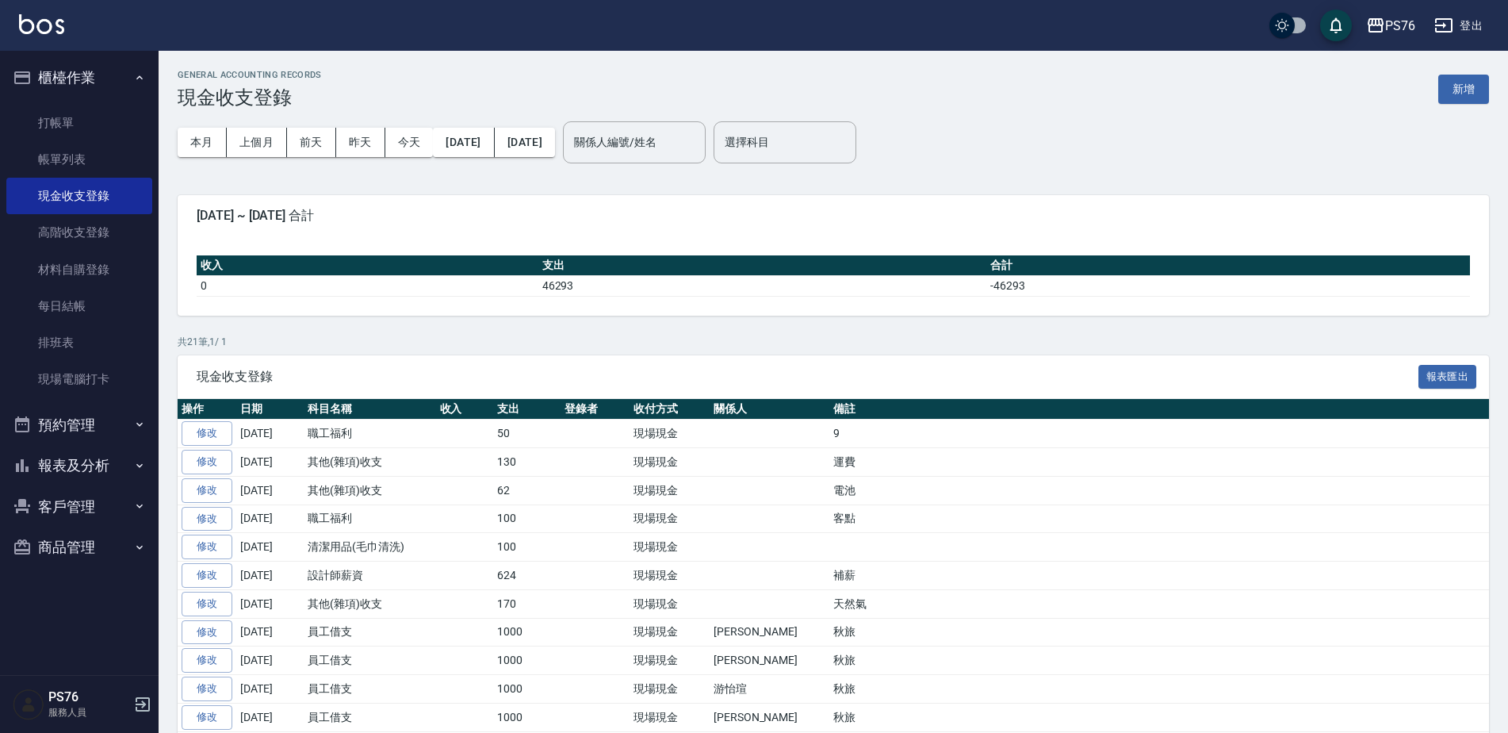
click at [1469, 72] on div "GENERAL ACCOUNTING RECORDS 現金收支登錄 新增" at bounding box center [834, 89] width 1312 height 39
drag, startPoint x: 1485, startPoint y: 96, endPoint x: 1473, endPoint y: 96, distance: 11.9
click at [1485, 95] on button "新增" at bounding box center [1464, 89] width 51 height 29
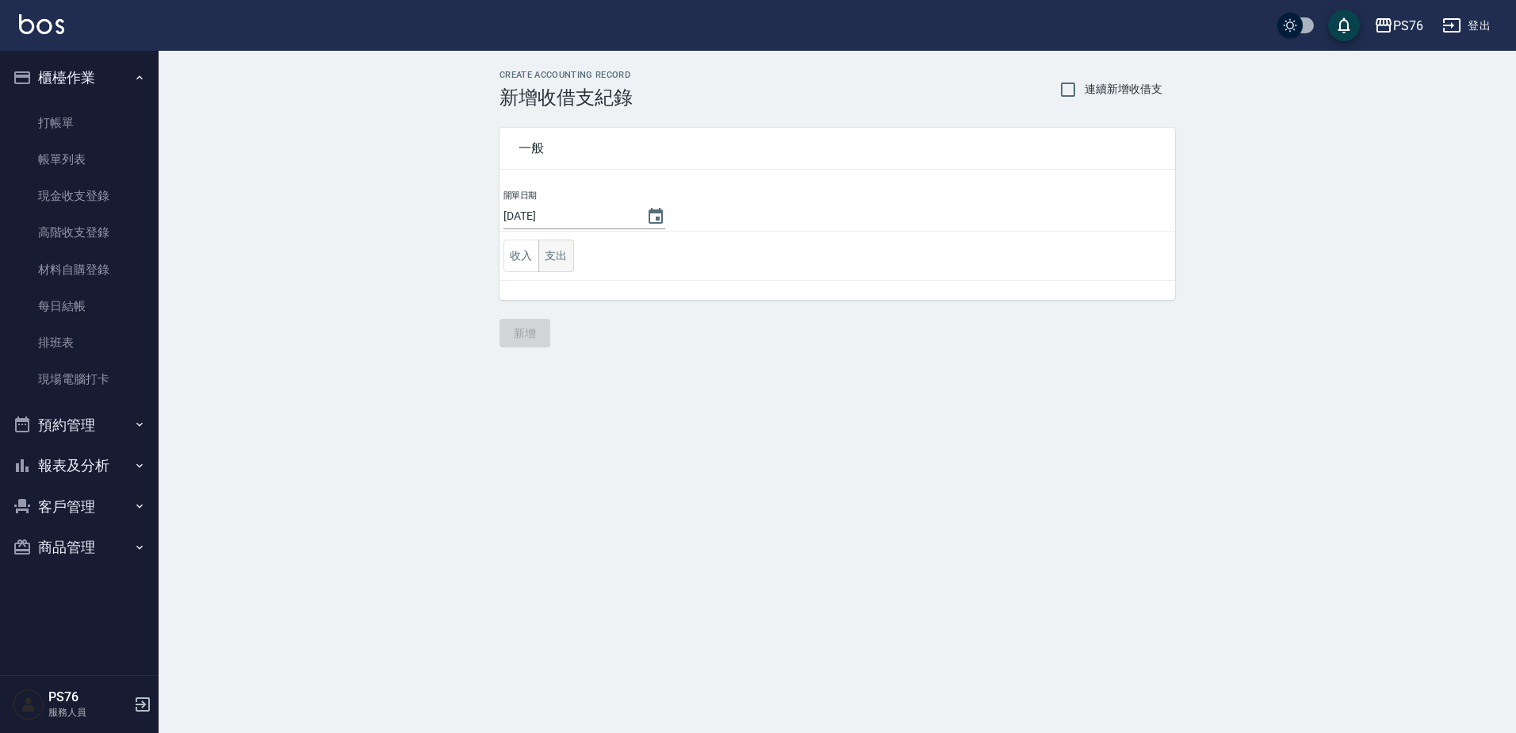
click at [556, 256] on button "支出" at bounding box center [556, 255] width 36 height 33
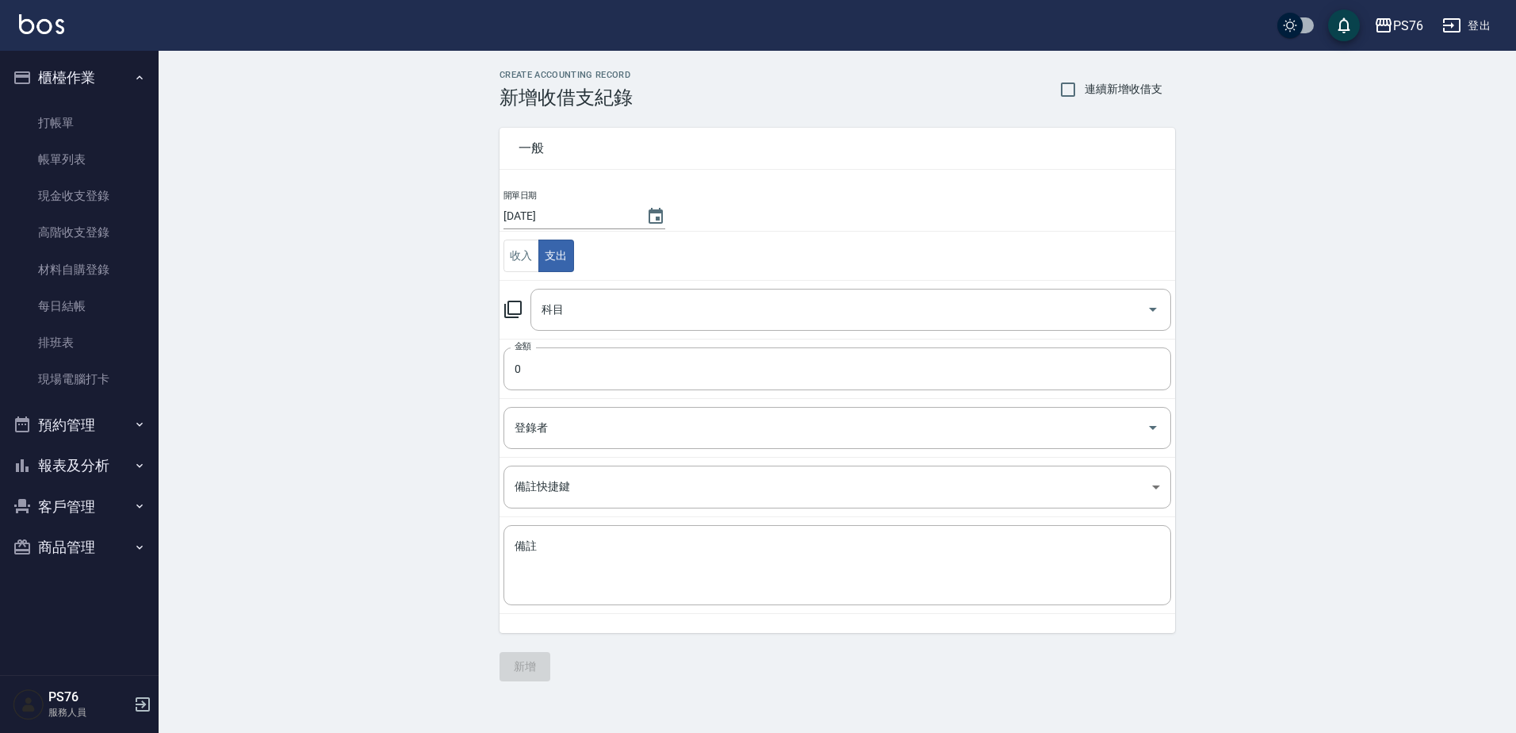
click at [593, 311] on input "科目" at bounding box center [839, 310] width 603 height 28
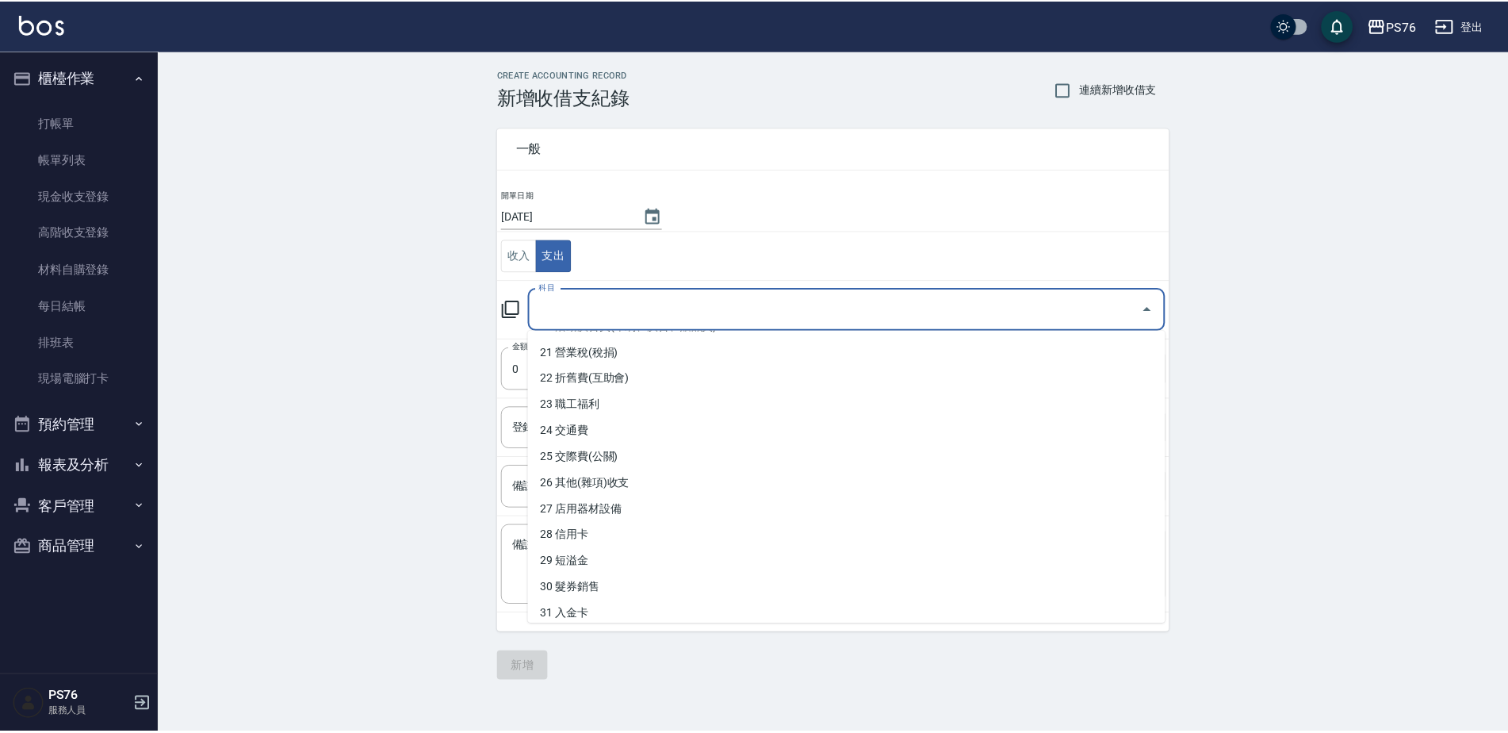
scroll to position [555, 0]
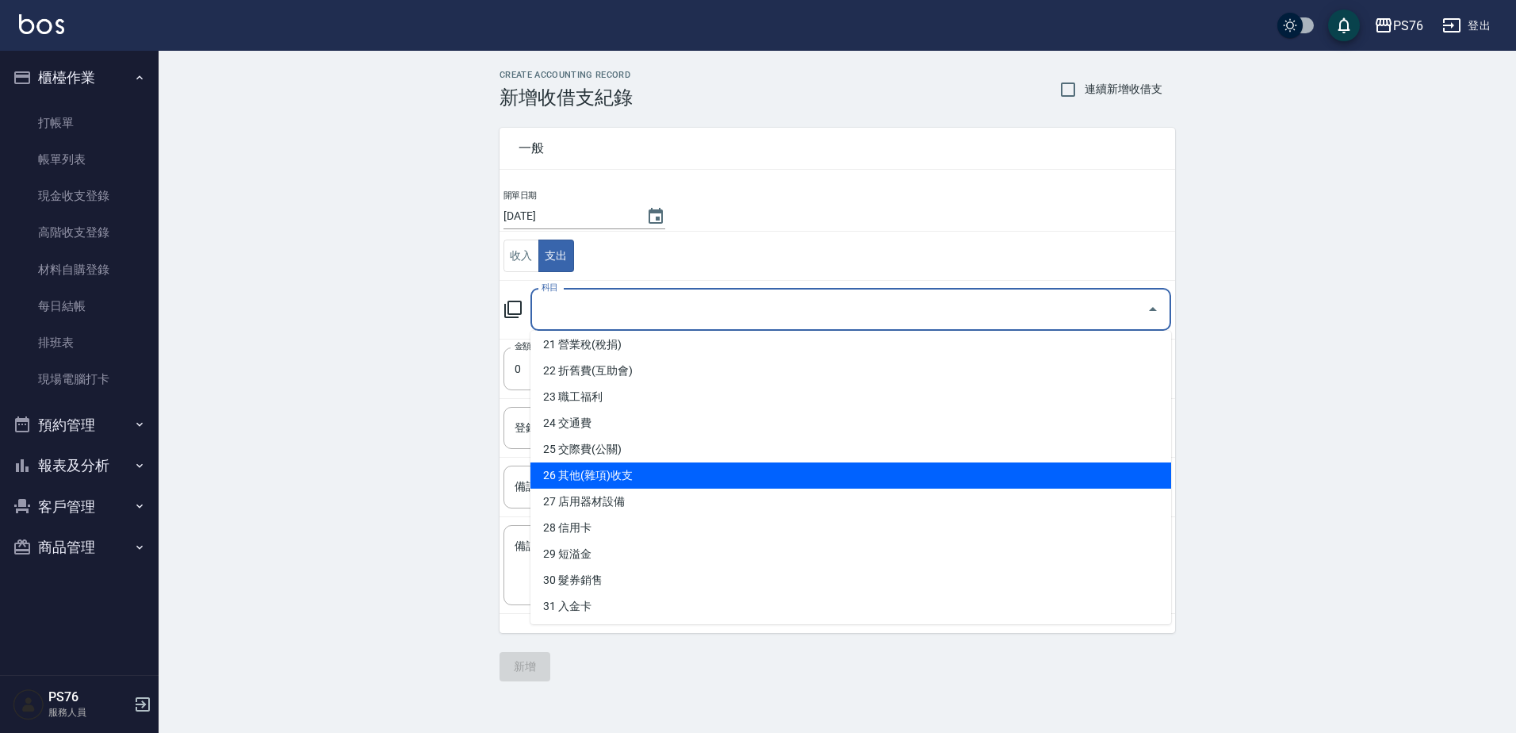
click at [612, 481] on li "26 其他(雜項)收支" at bounding box center [851, 475] width 641 height 26
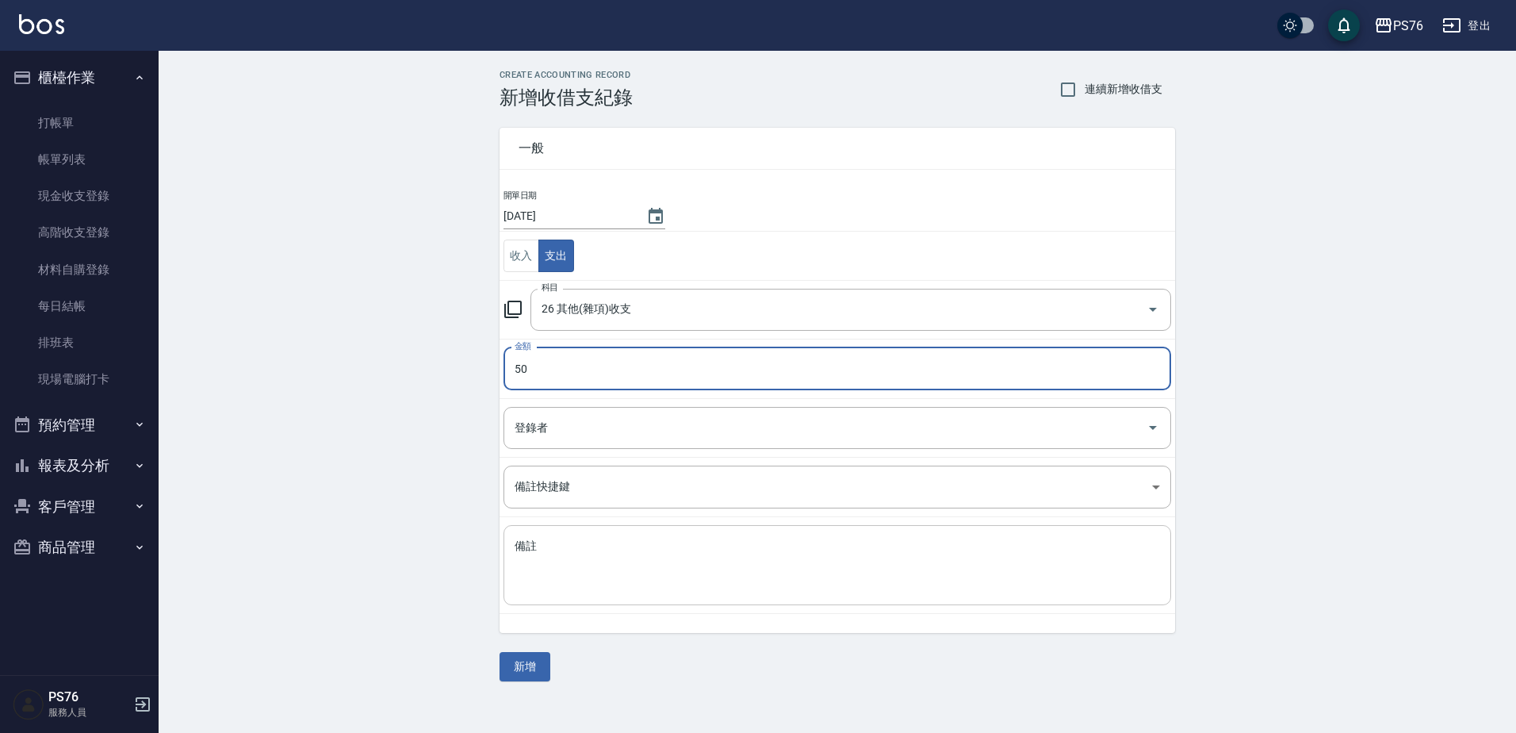
click at [590, 561] on textarea "備註" at bounding box center [838, 565] width 646 height 54
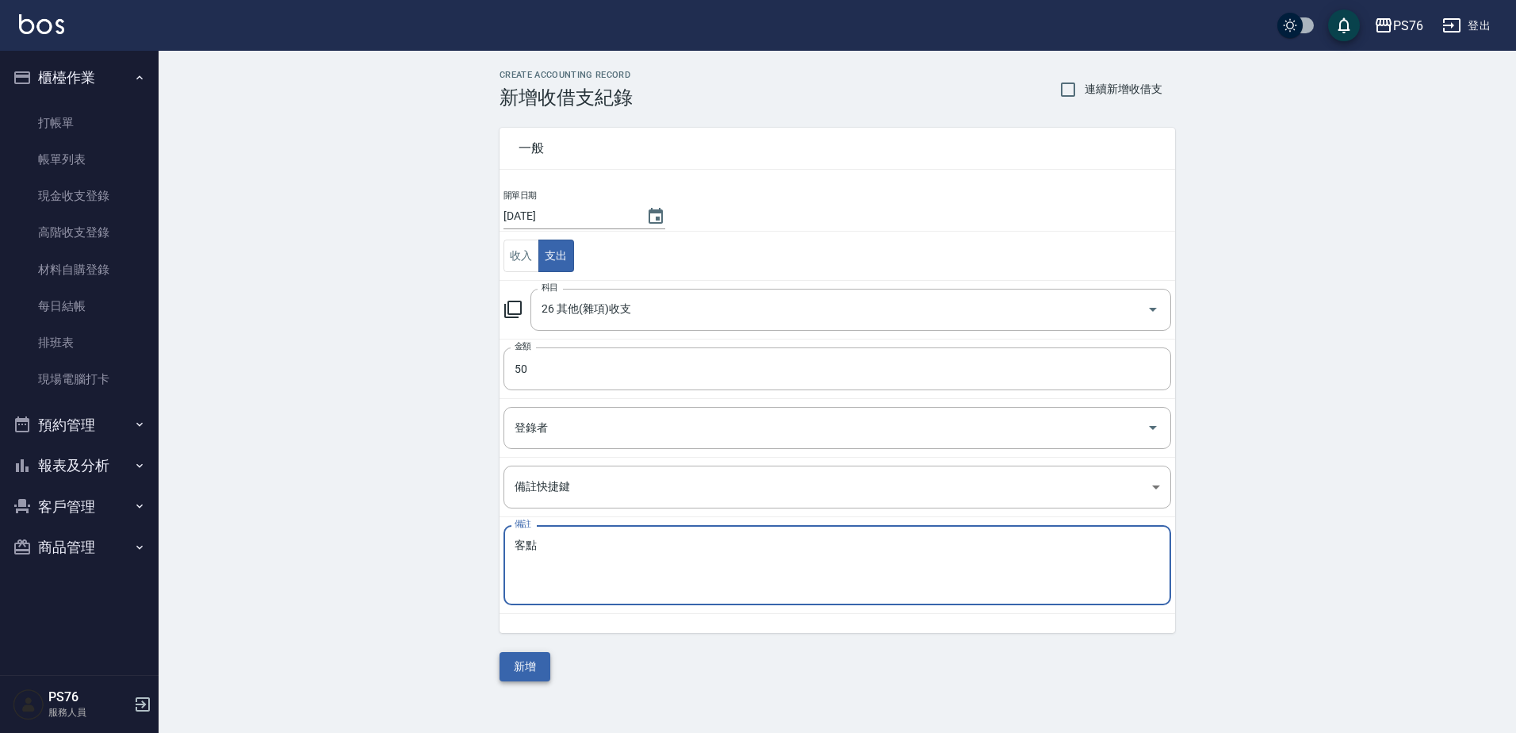
click at [540, 674] on button "新增" at bounding box center [525, 666] width 51 height 29
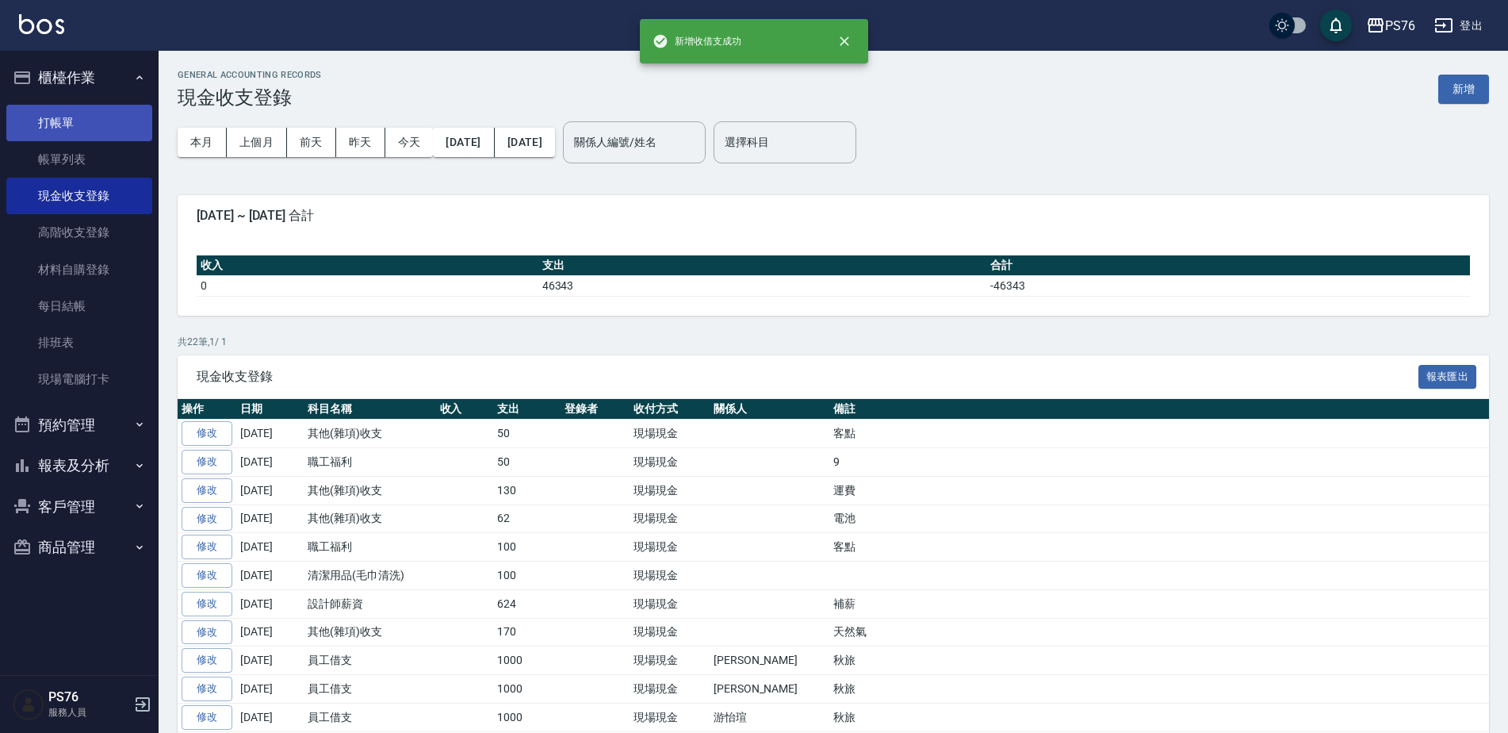
click at [76, 122] on link "打帳單" at bounding box center [79, 123] width 146 height 36
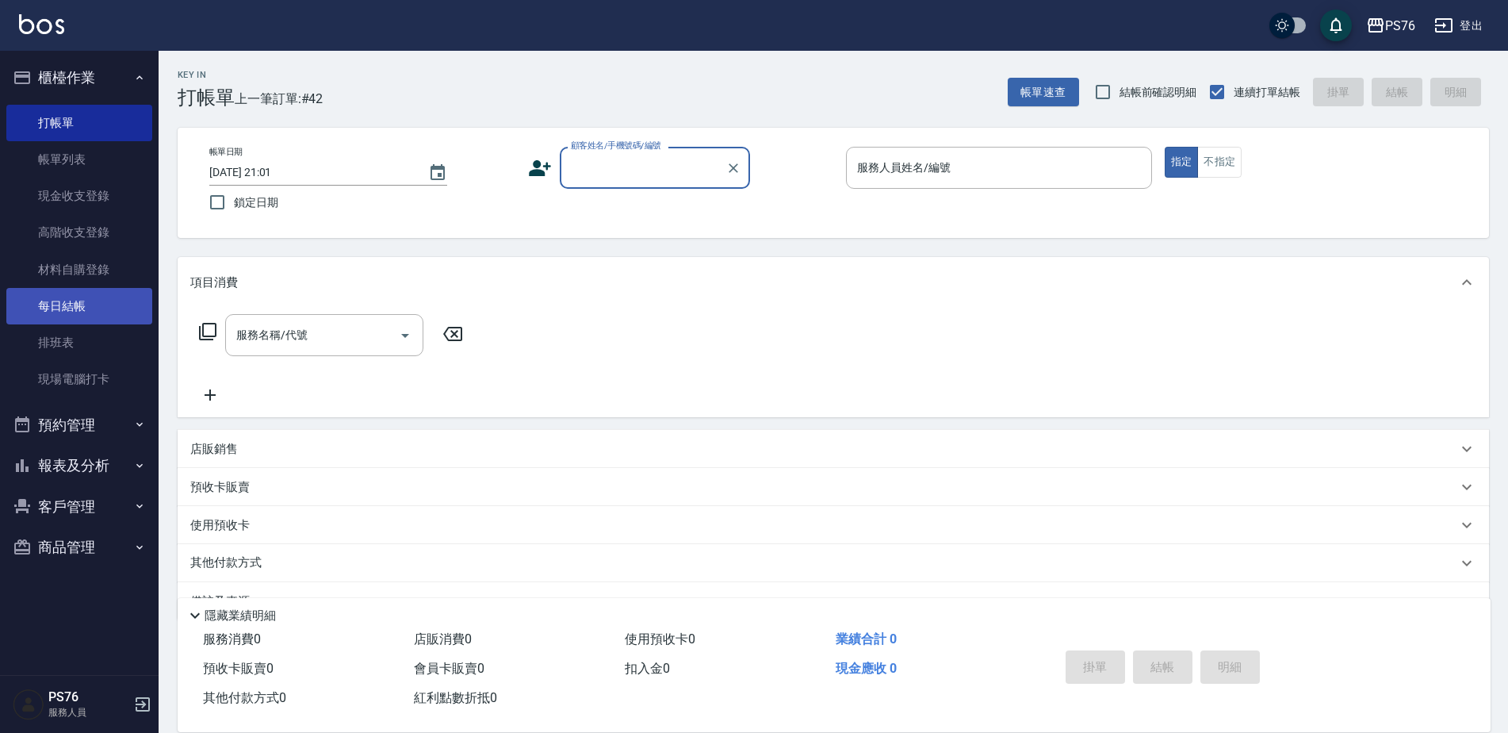
click at [91, 297] on link "每日結帳" at bounding box center [79, 306] width 146 height 36
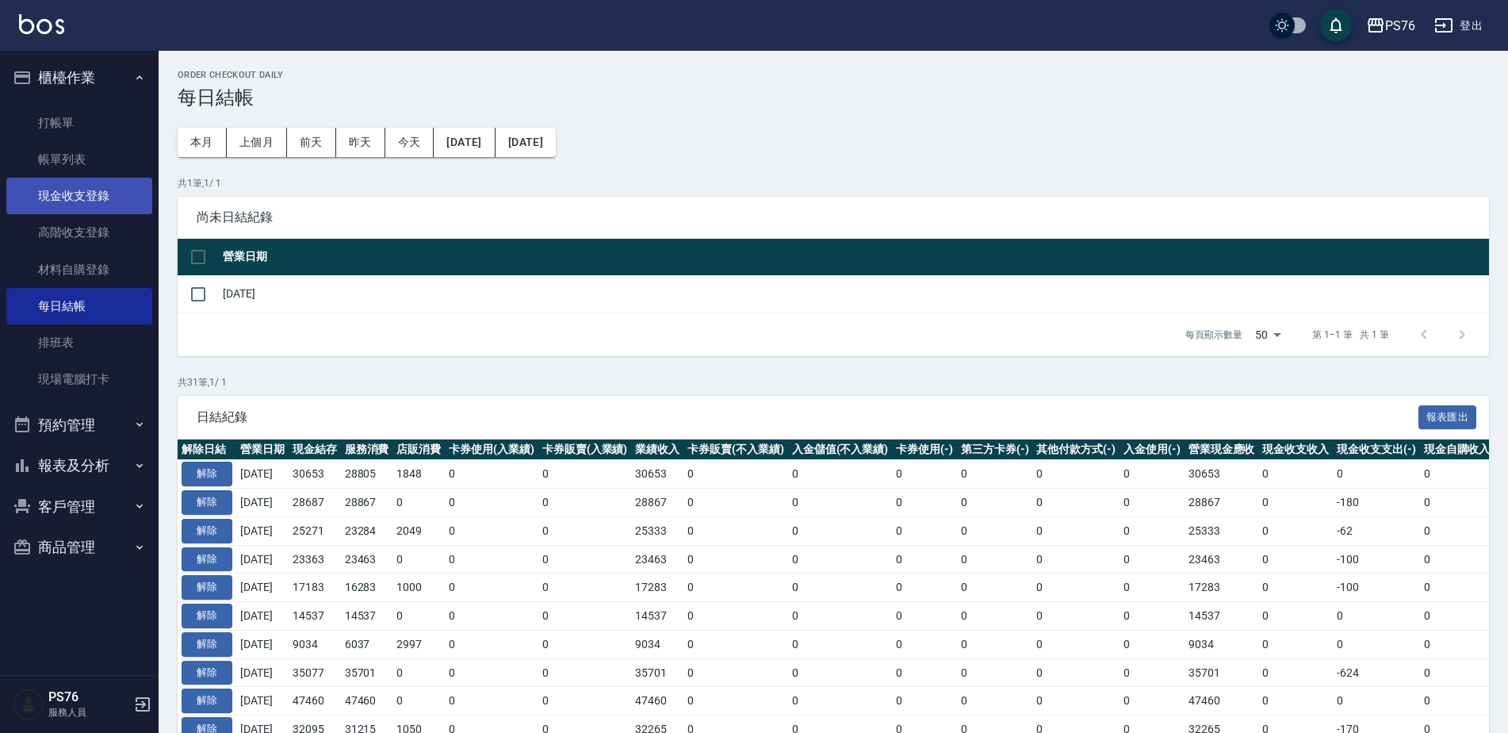
click at [88, 201] on link "現金收支登錄" at bounding box center [79, 196] width 146 height 36
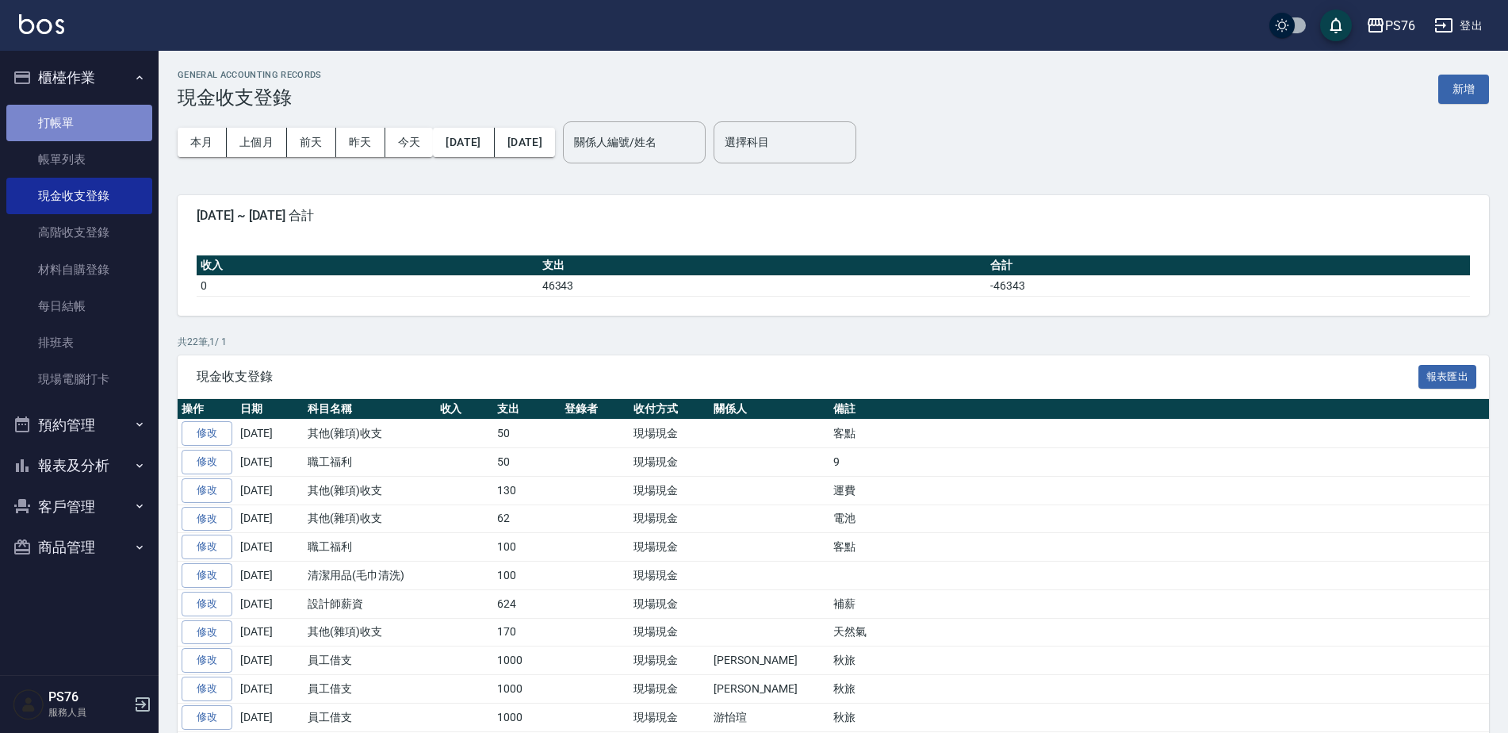
click at [85, 121] on link "打帳單" at bounding box center [79, 123] width 146 height 36
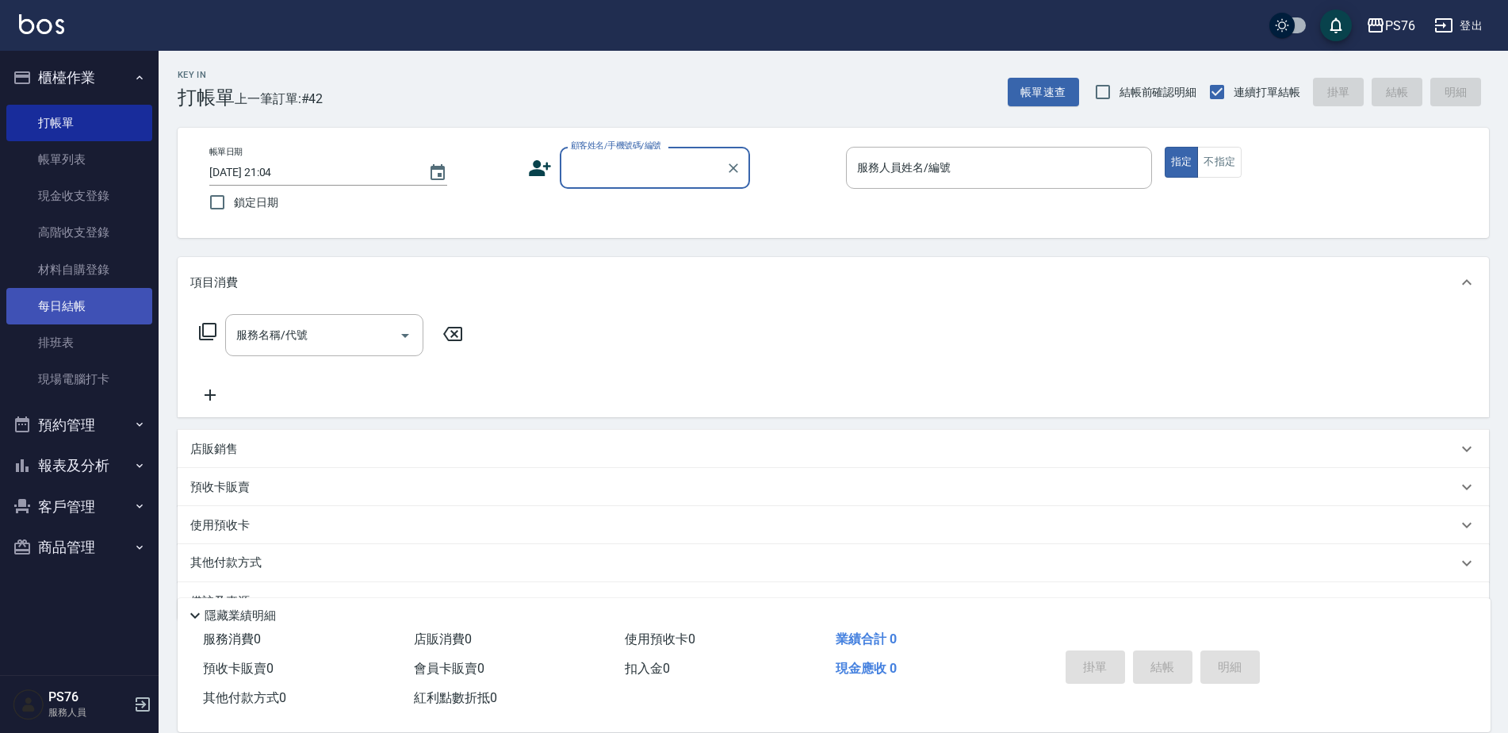
click at [107, 307] on link "每日結帳" at bounding box center [79, 306] width 146 height 36
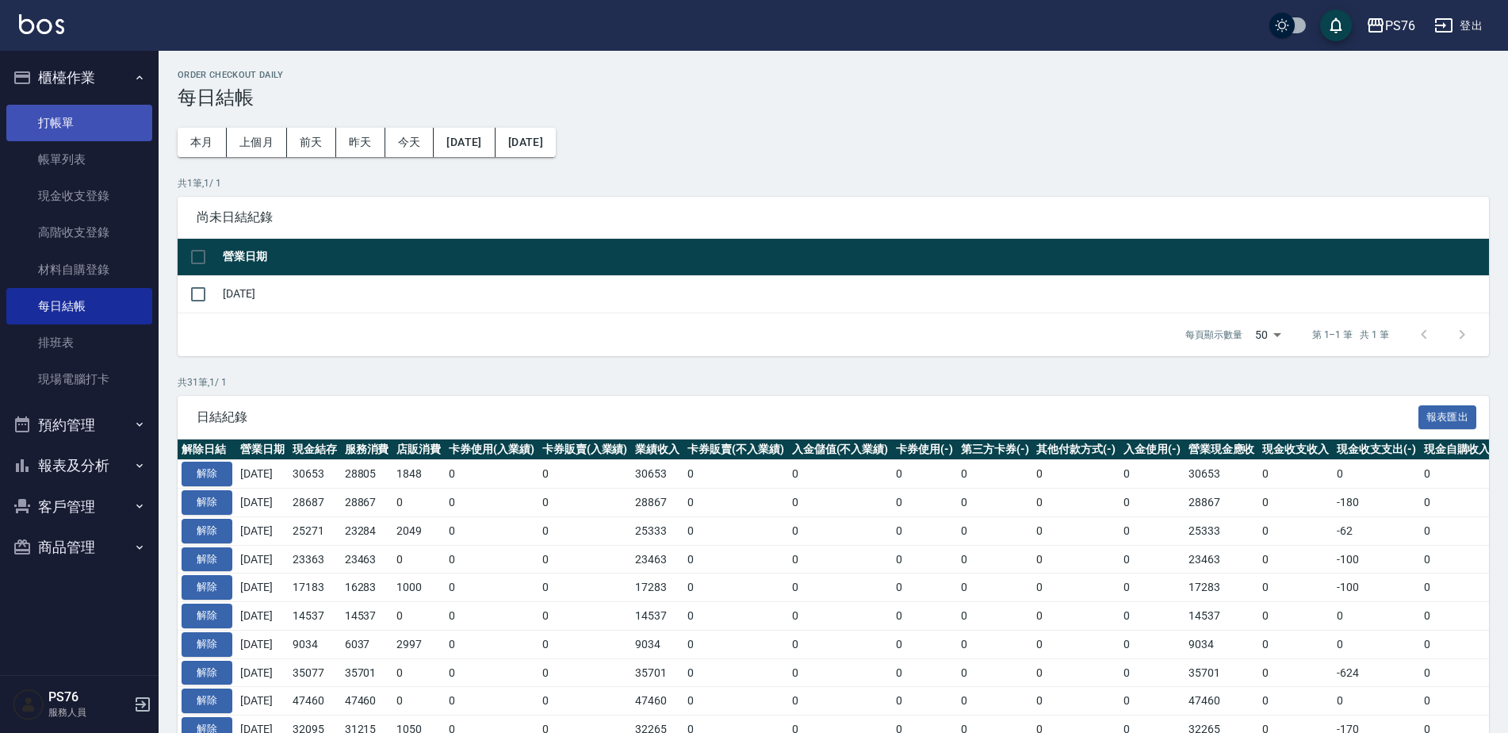
click at [57, 125] on link "打帳單" at bounding box center [79, 123] width 146 height 36
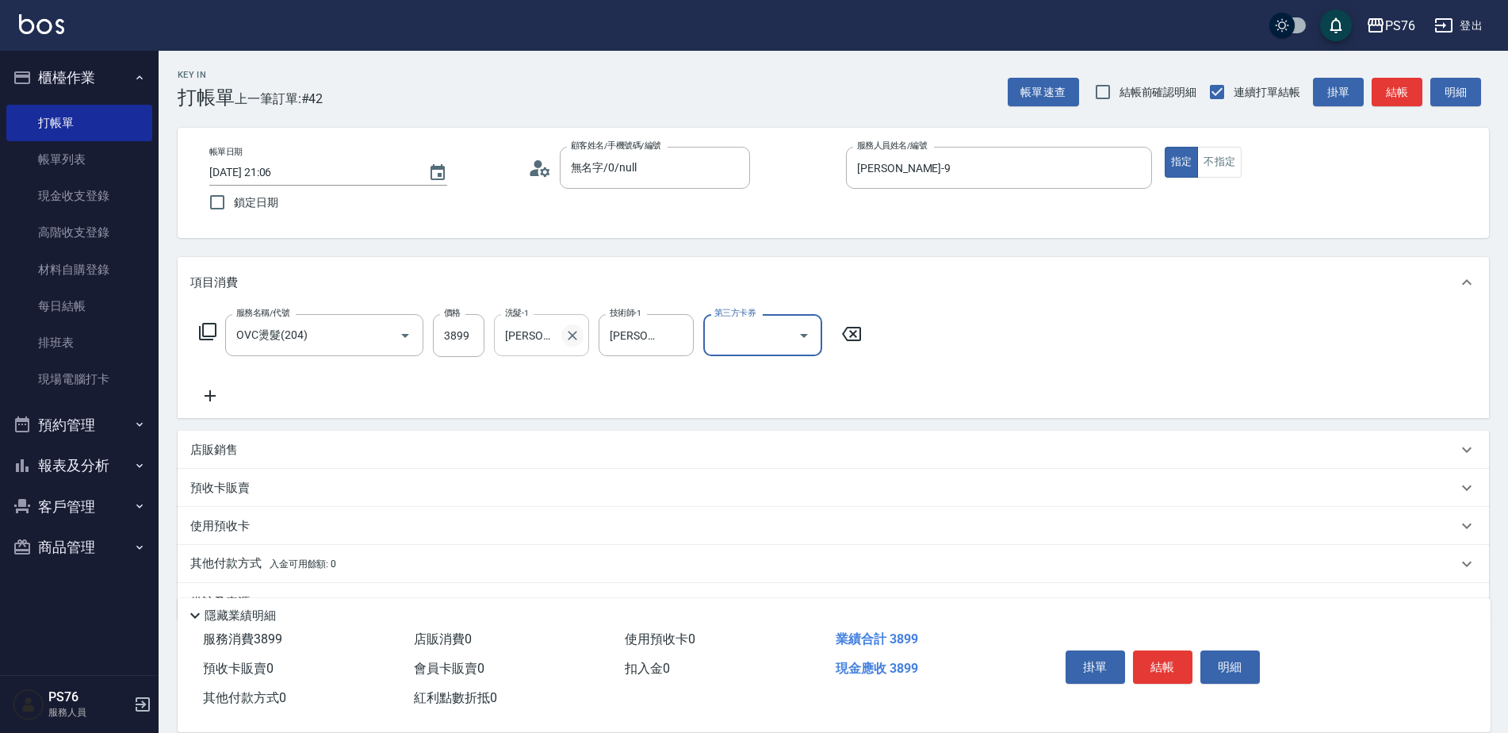
click at [569, 338] on icon "Clear" at bounding box center [573, 336] width 10 height 10
click at [546, 330] on input "洗髮-1" at bounding box center [541, 335] width 81 height 28
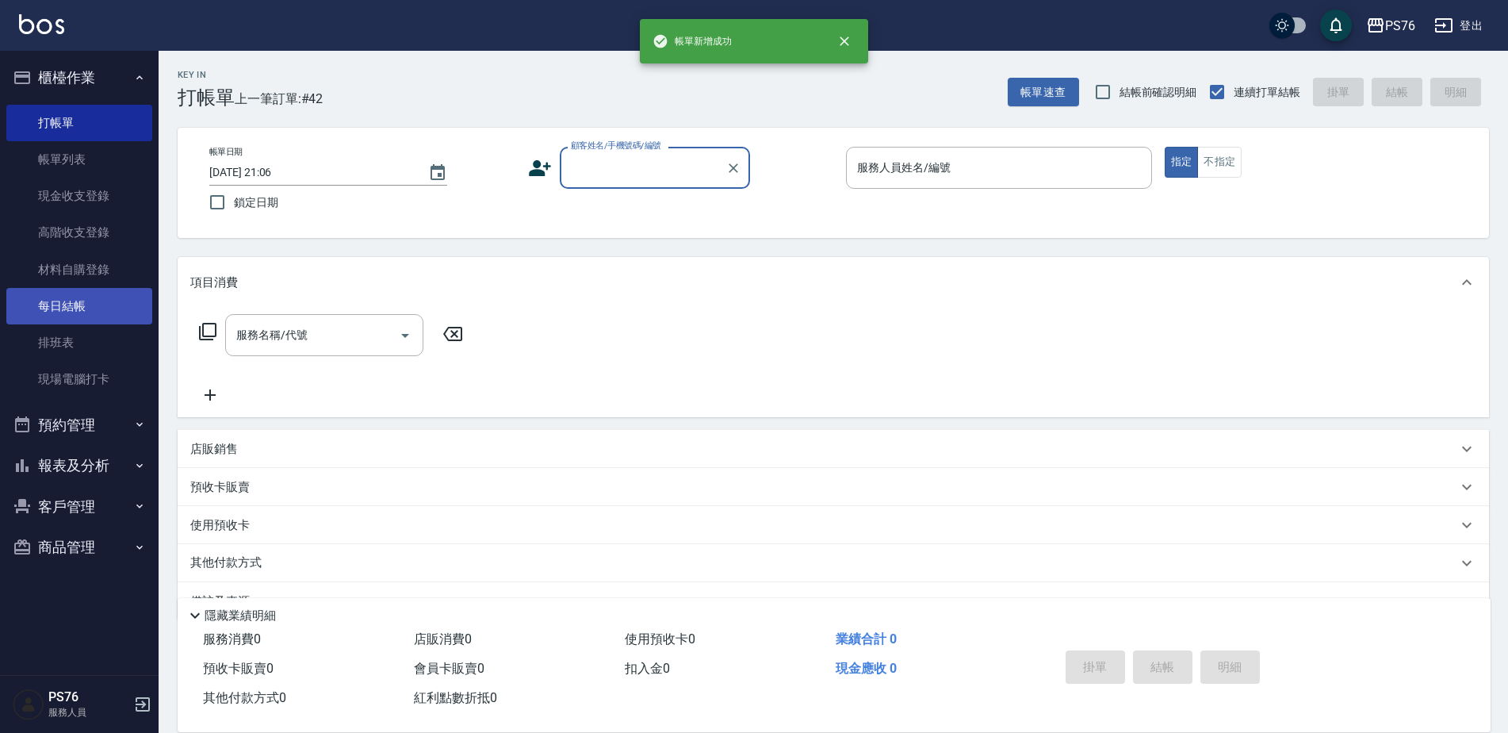
click at [83, 300] on link "每日結帳" at bounding box center [79, 306] width 146 height 36
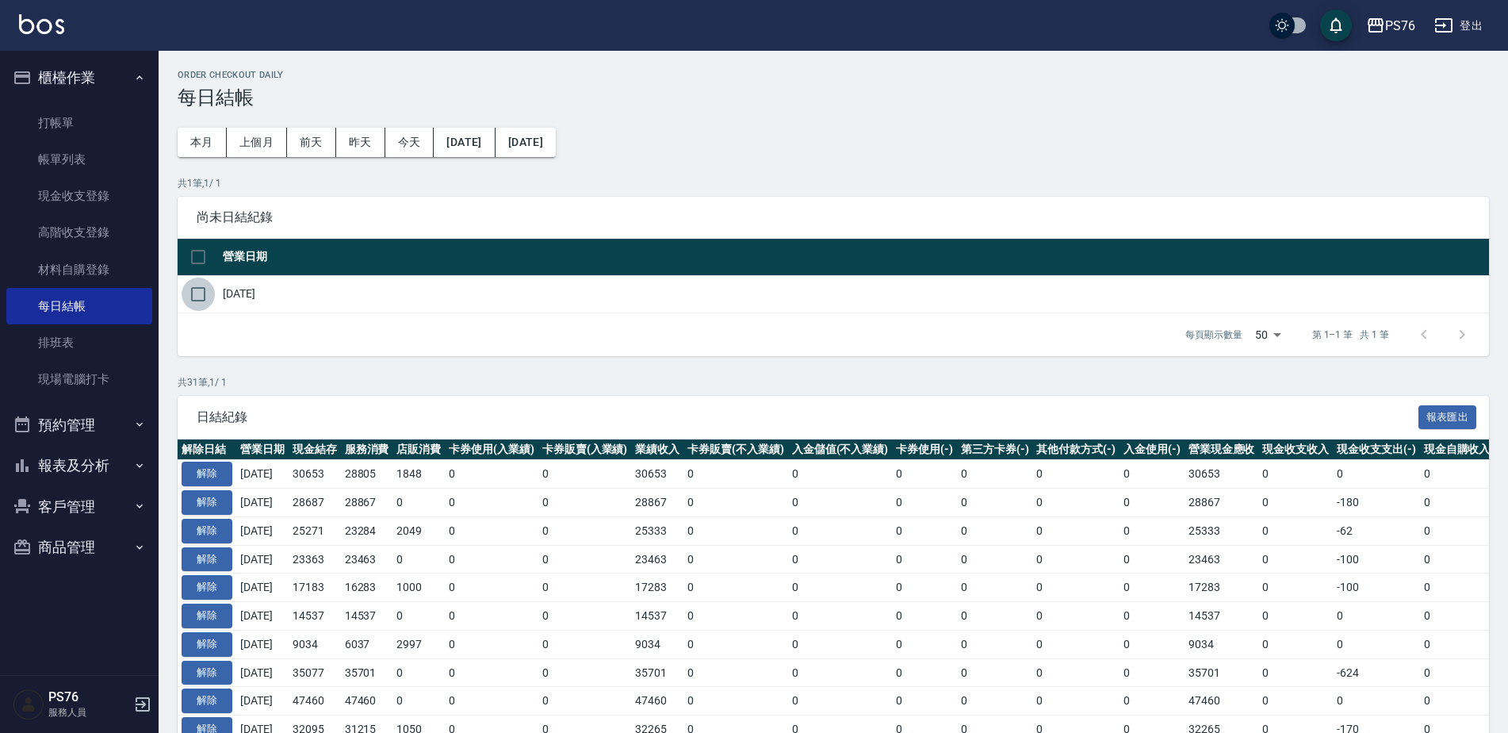
click at [208, 289] on input "checkbox" at bounding box center [198, 294] width 33 height 33
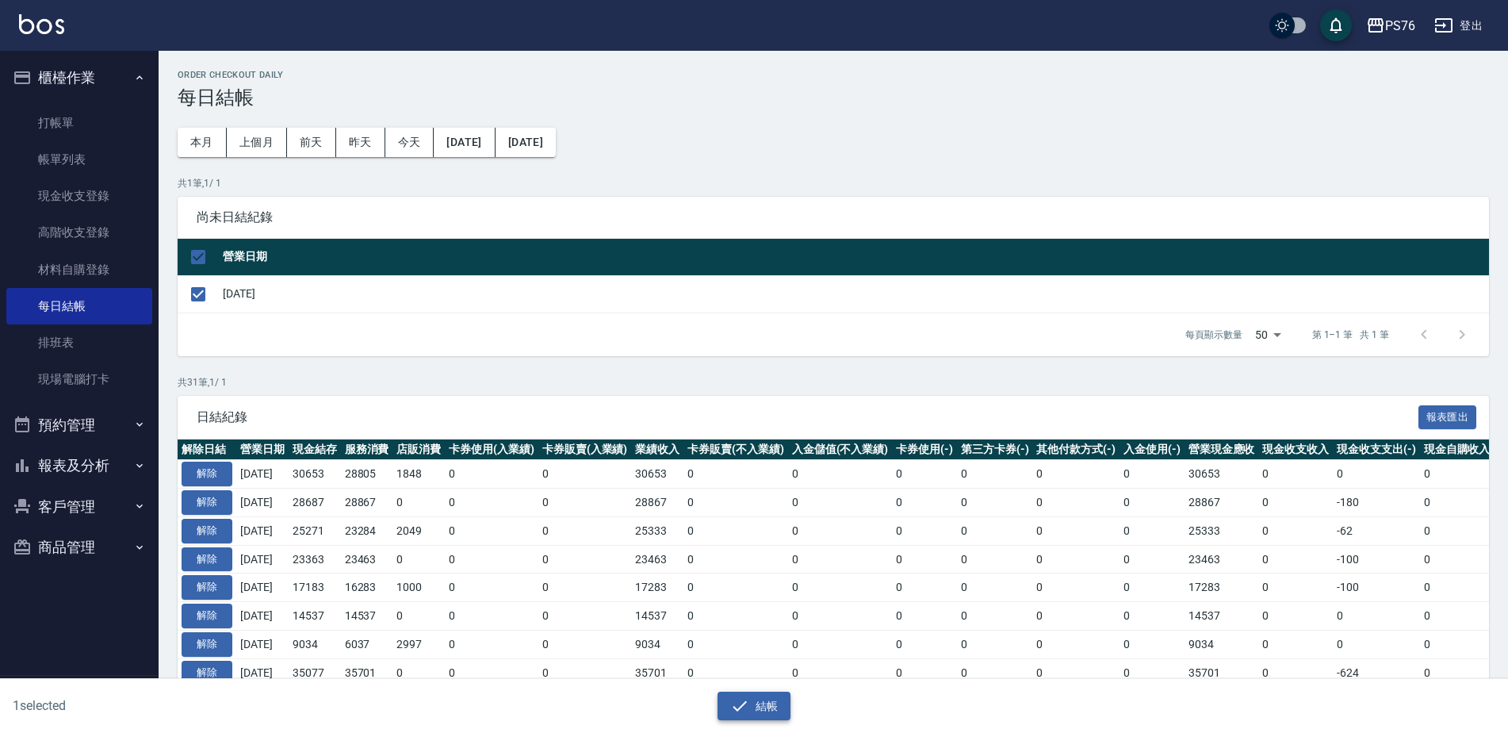
click at [740, 707] on icon "button" at bounding box center [740, 705] width 14 height 10
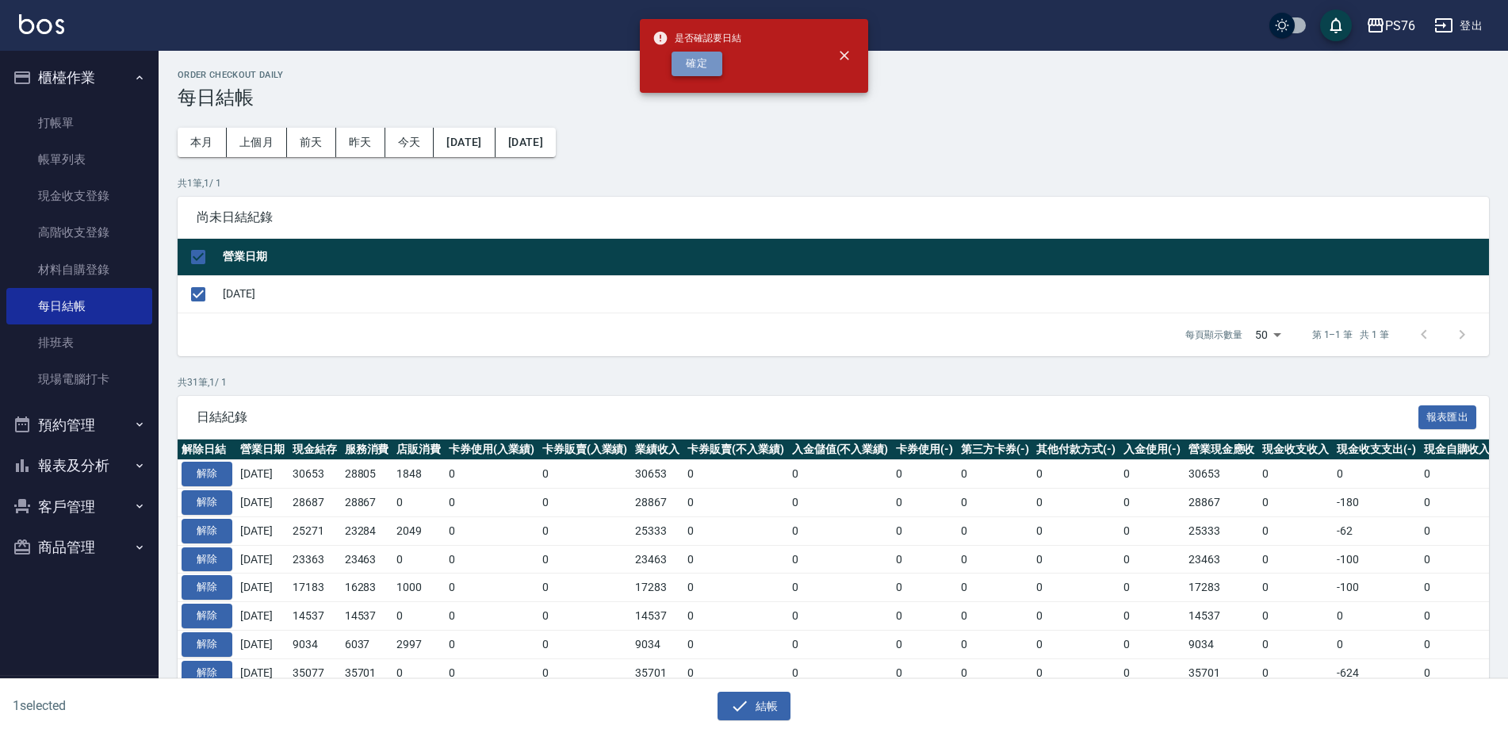
click at [683, 59] on button "確定" at bounding box center [697, 64] width 51 height 25
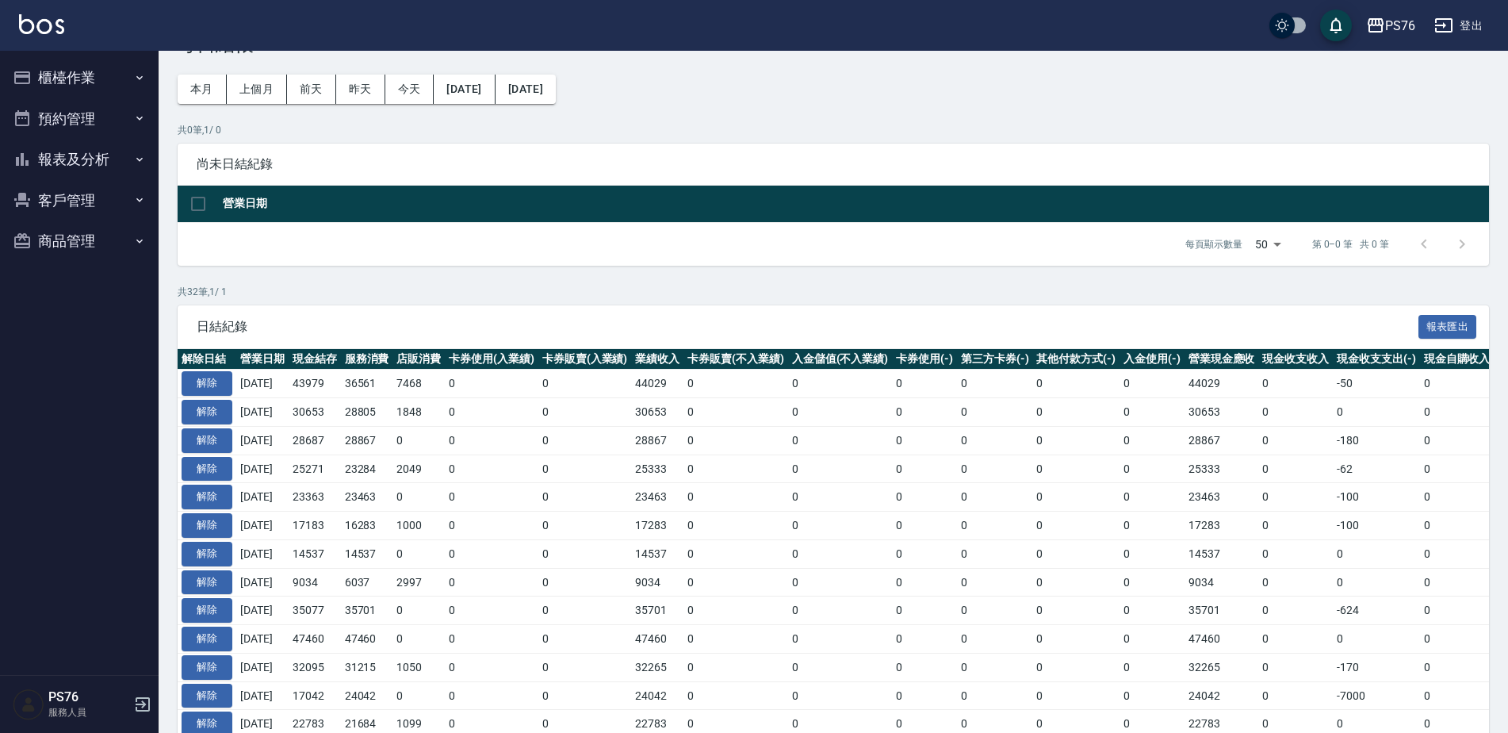
scroll to position [79, 0]
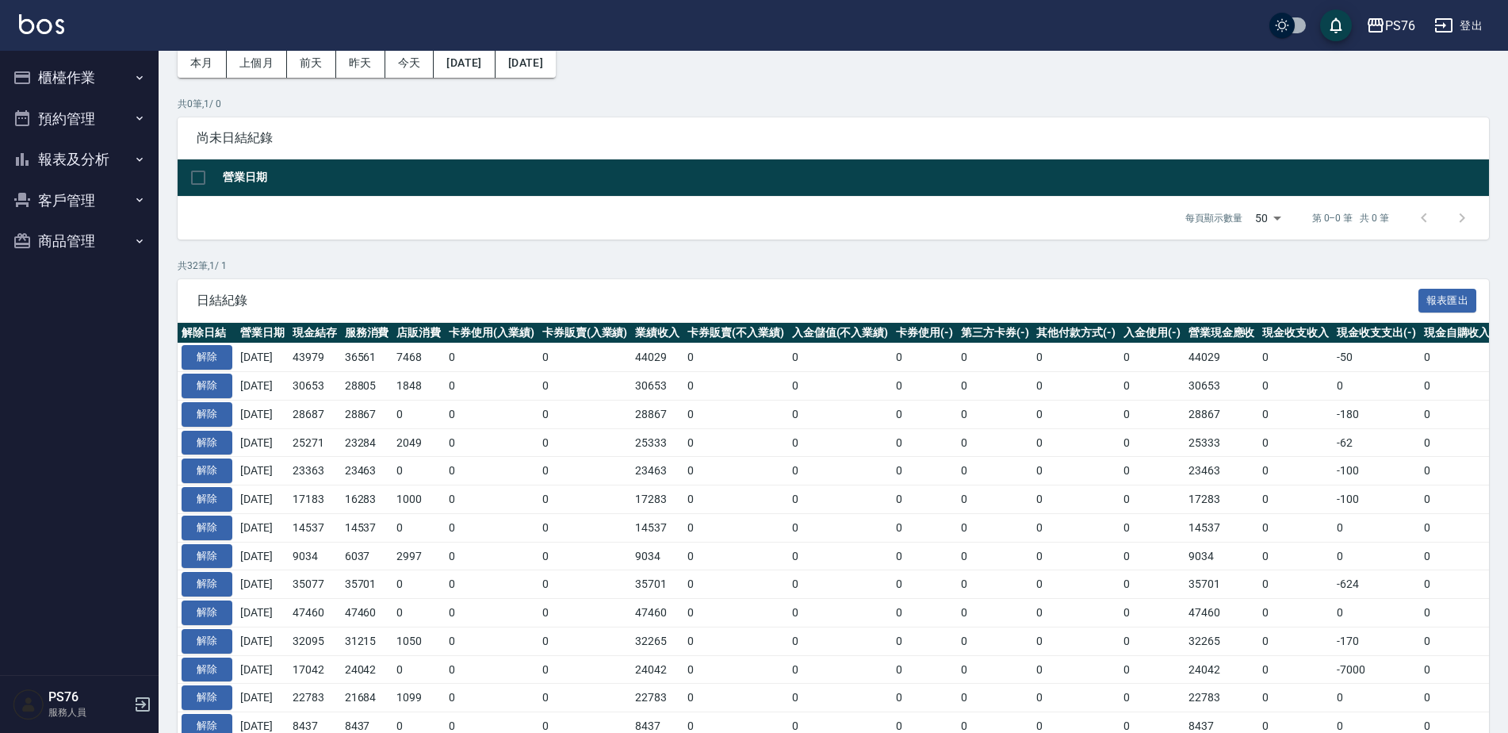
click at [90, 86] on button "櫃檯作業" at bounding box center [79, 77] width 146 height 41
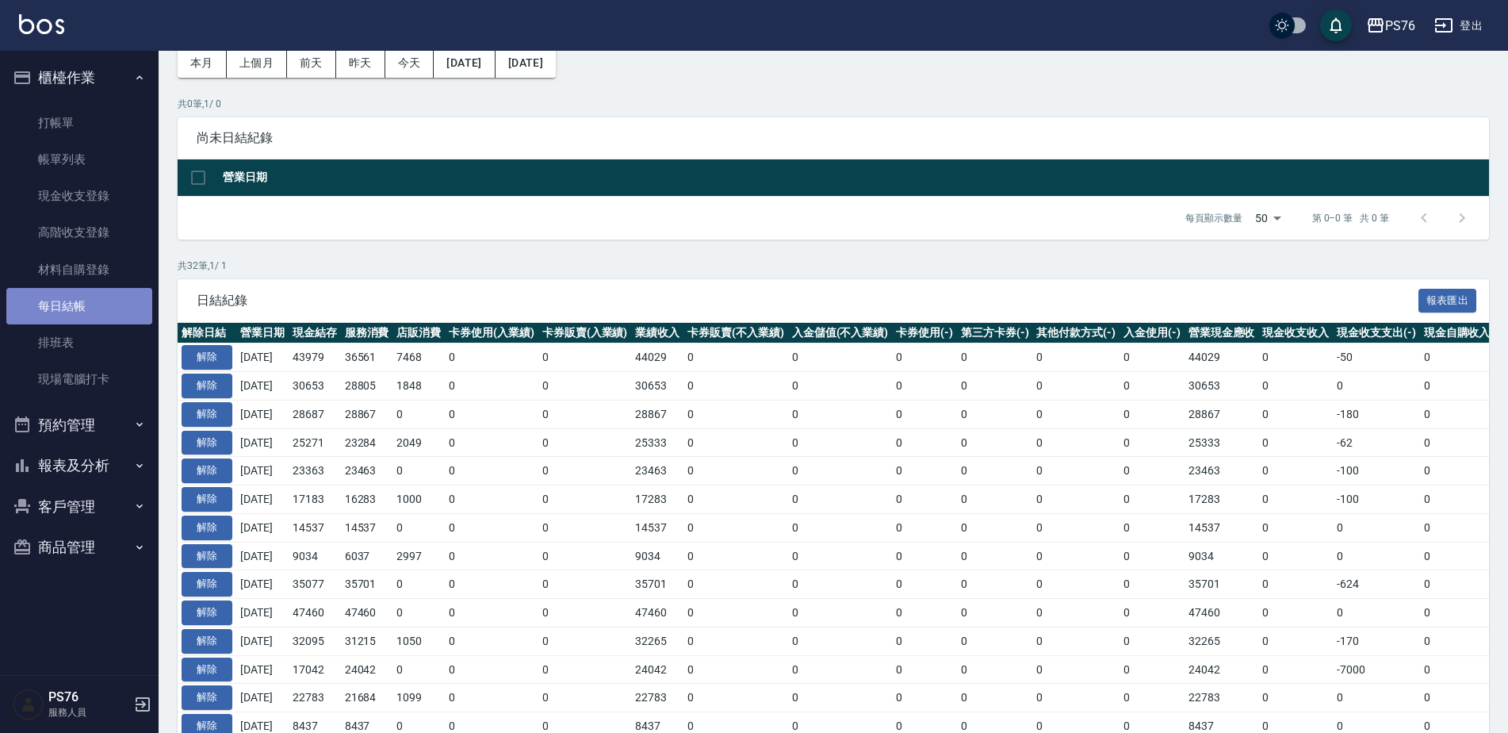
click at [82, 304] on link "每日結帳" at bounding box center [79, 306] width 146 height 36
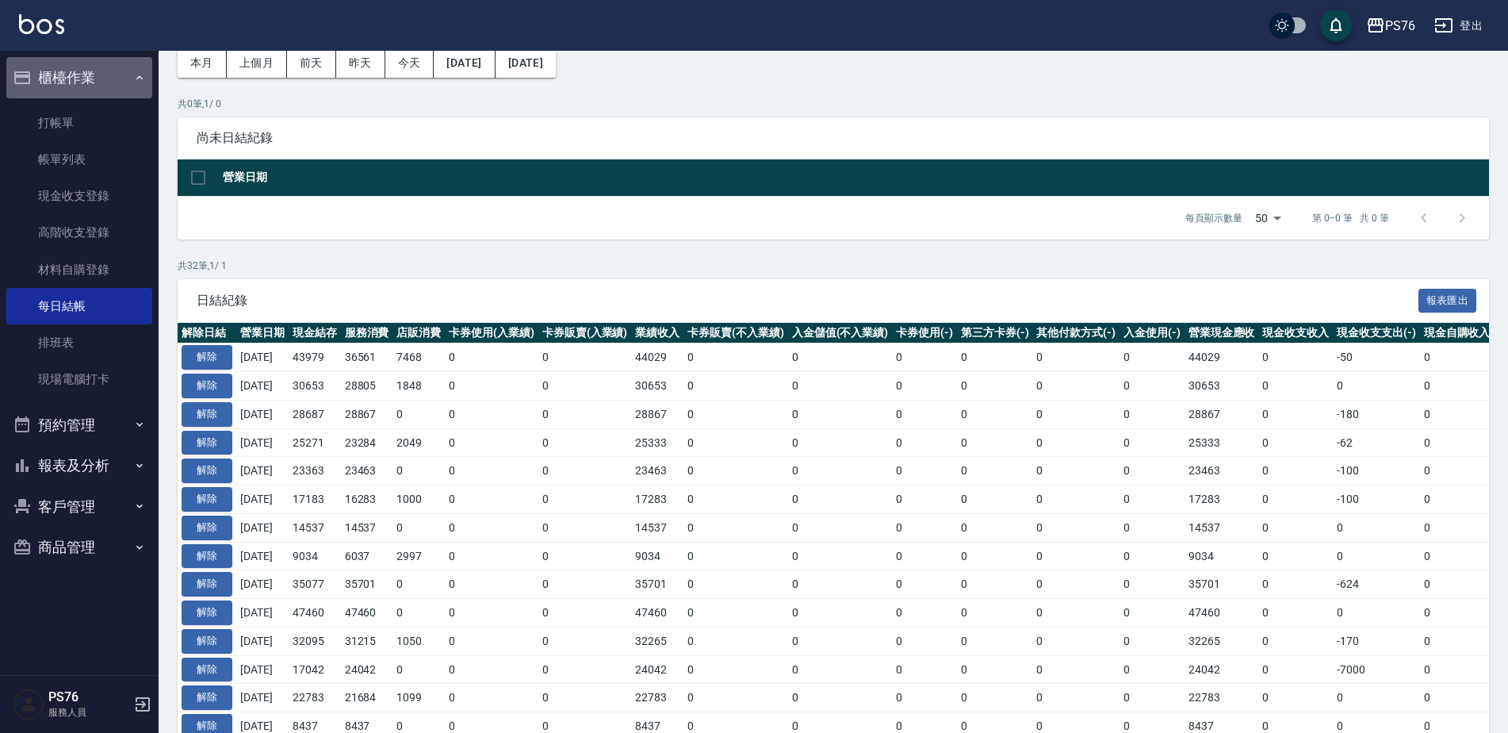
click at [78, 63] on button "櫃檯作業" at bounding box center [79, 77] width 146 height 41
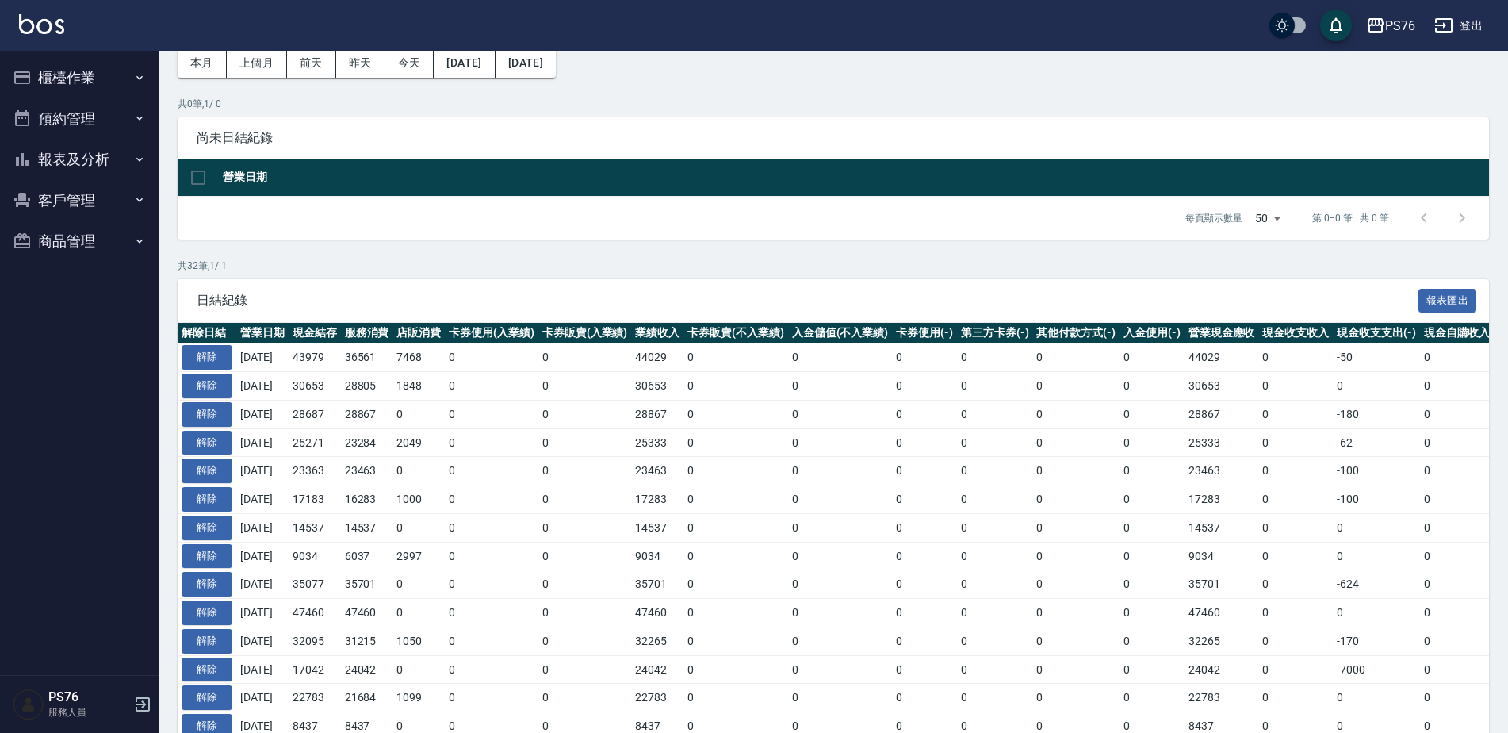
click at [91, 155] on button "報表及分析" at bounding box center [79, 159] width 146 height 41
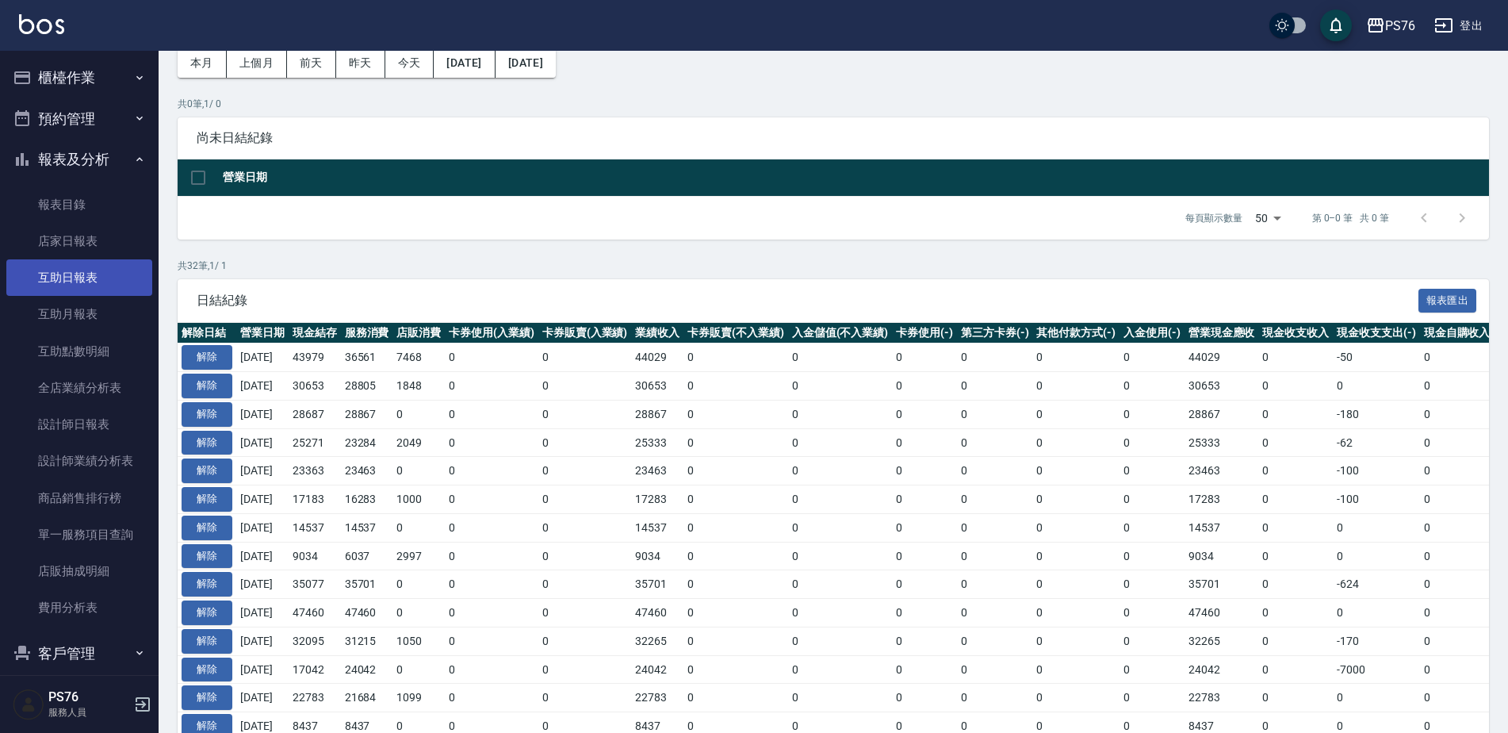
click at [86, 272] on link "互助日報表" at bounding box center [79, 277] width 146 height 36
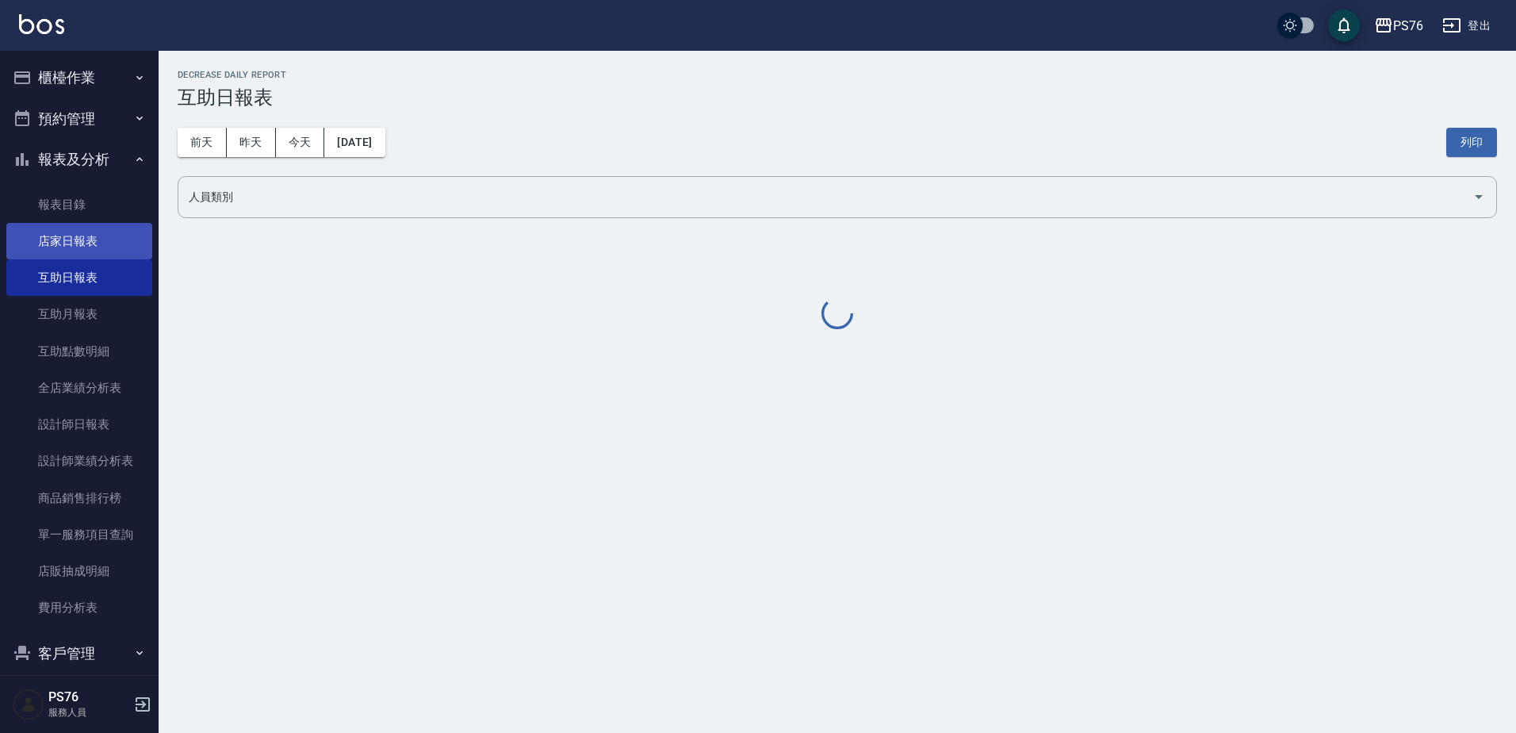
click at [76, 246] on link "店家日報表" at bounding box center [79, 241] width 146 height 36
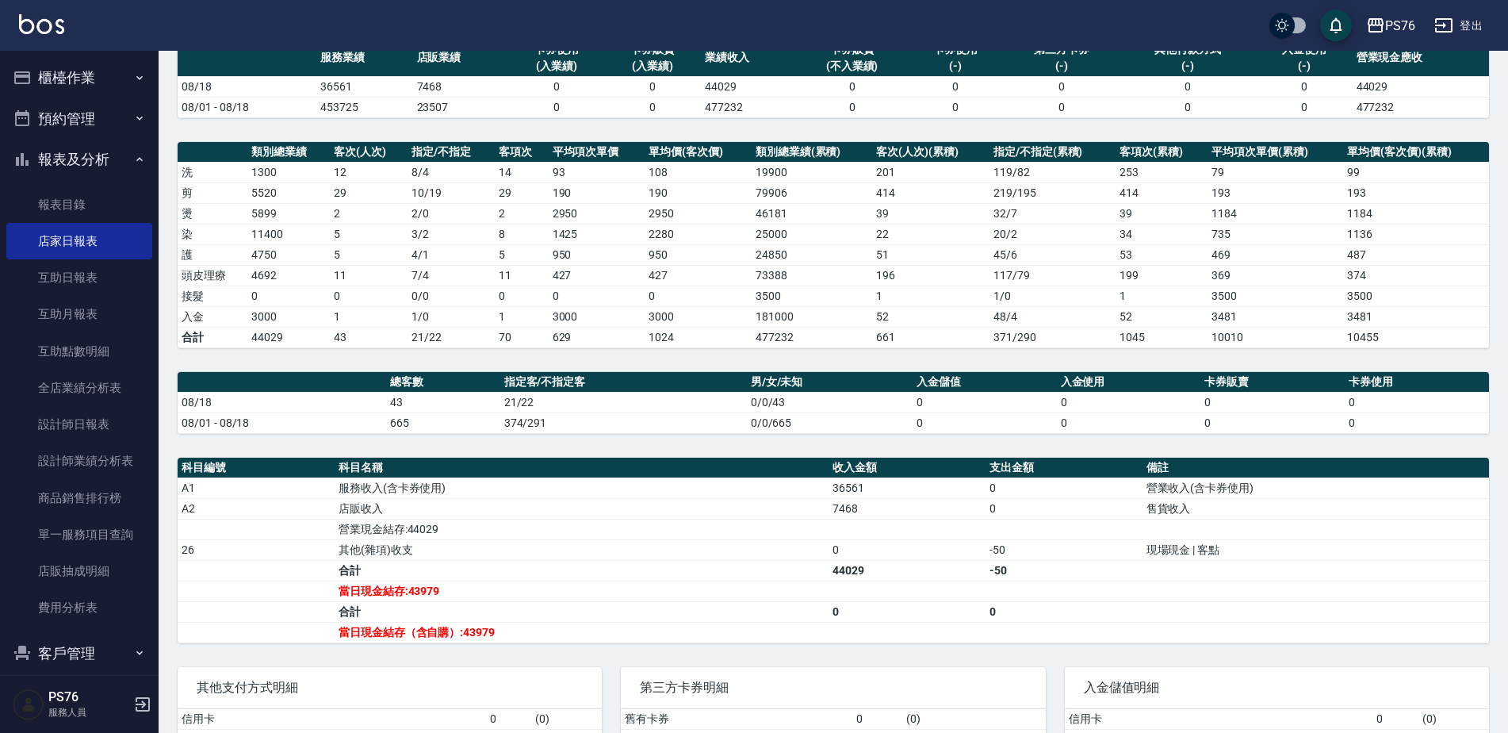
scroll to position [134, 0]
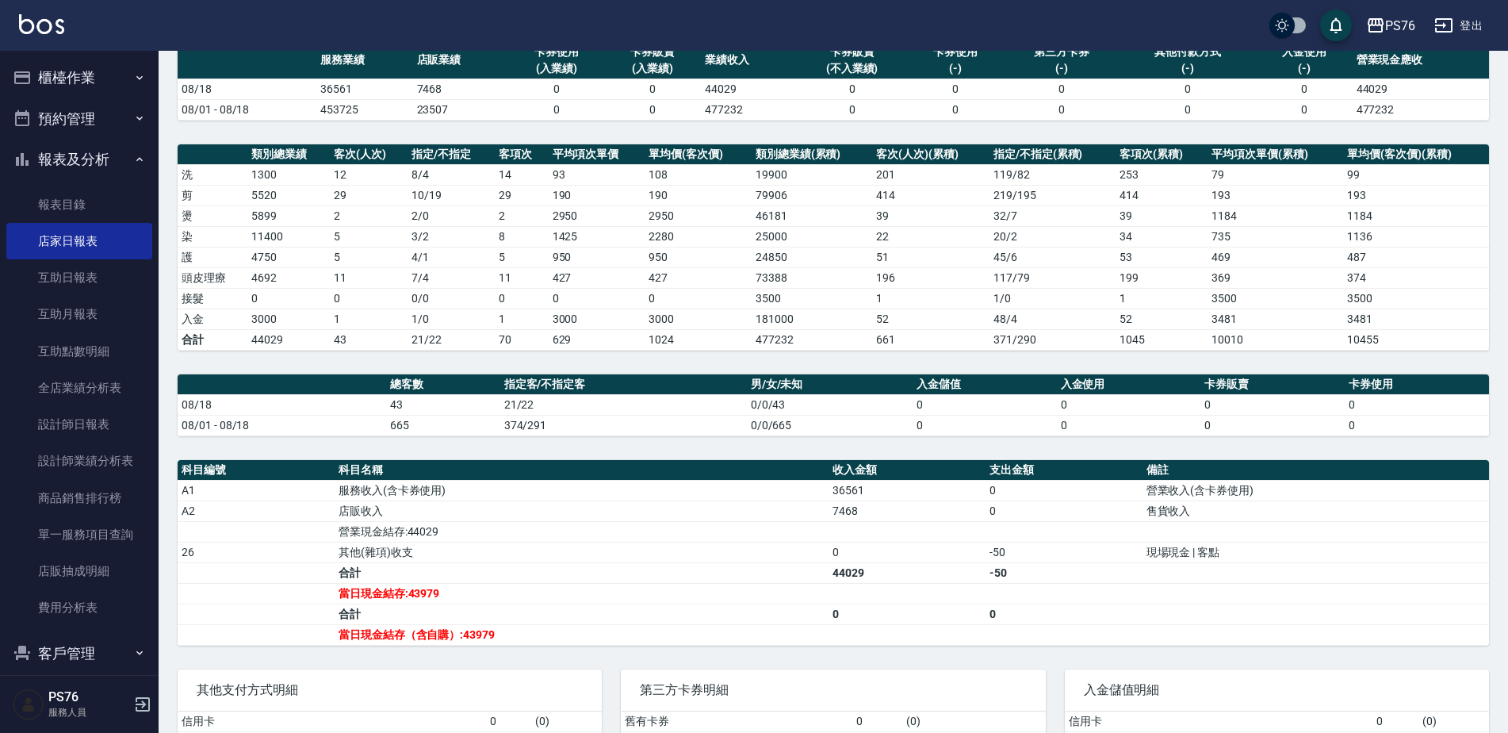
drag, startPoint x: 63, startPoint y: 162, endPoint x: 90, endPoint y: 102, distance: 65.7
click at [63, 162] on button "報表及分析" at bounding box center [79, 159] width 146 height 41
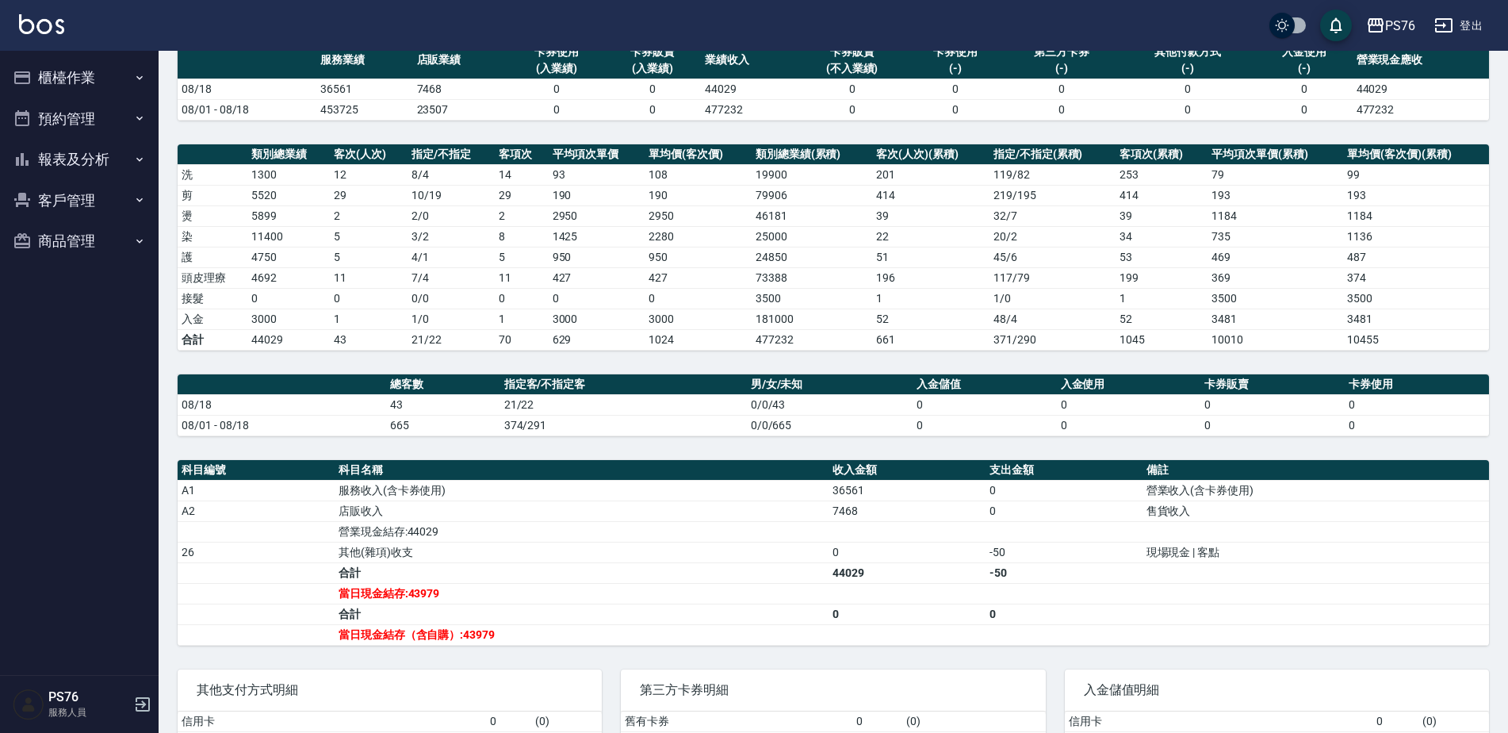
click at [94, 75] on button "櫃檯作業" at bounding box center [79, 77] width 146 height 41
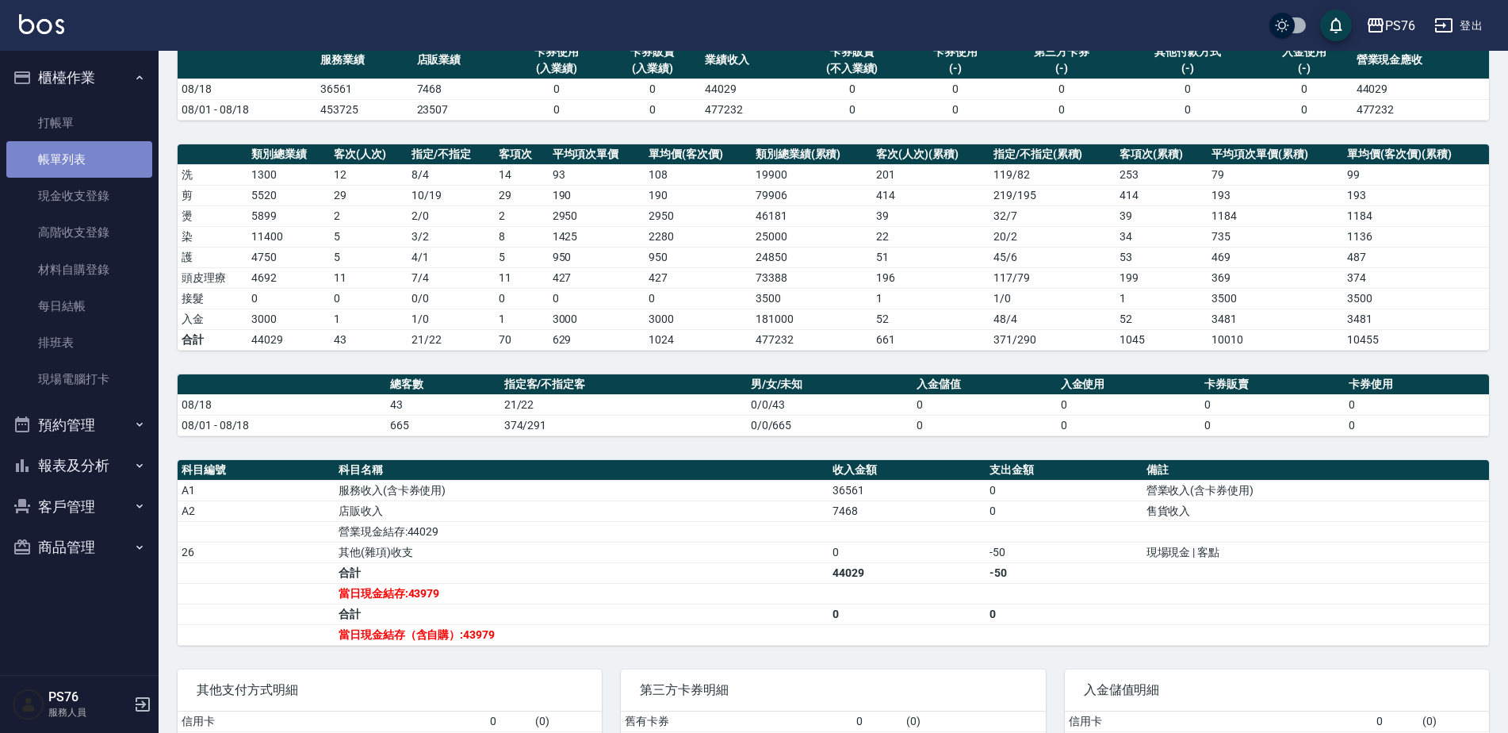
click at [92, 167] on link "帳單列表" at bounding box center [79, 159] width 146 height 36
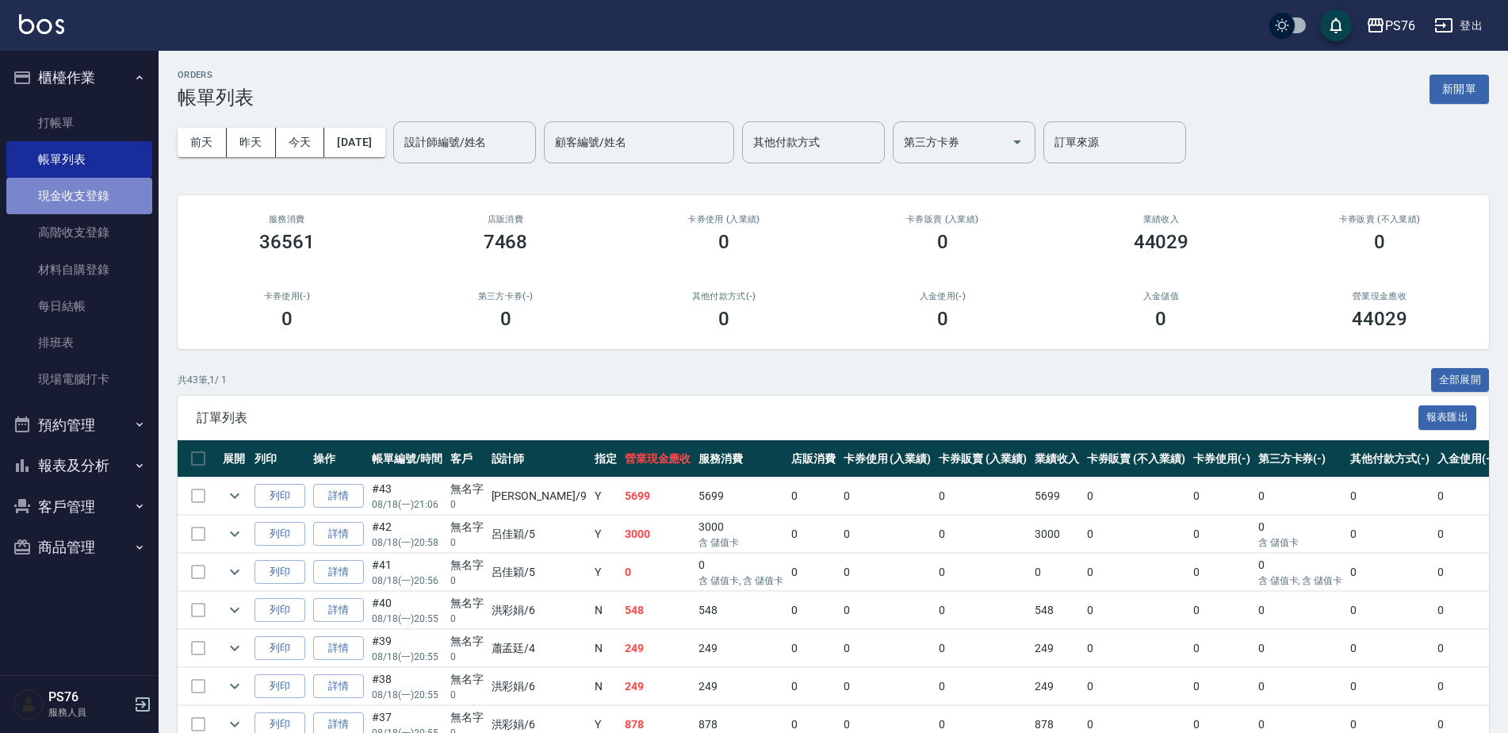
click at [95, 203] on link "現金收支登錄" at bounding box center [79, 196] width 146 height 36
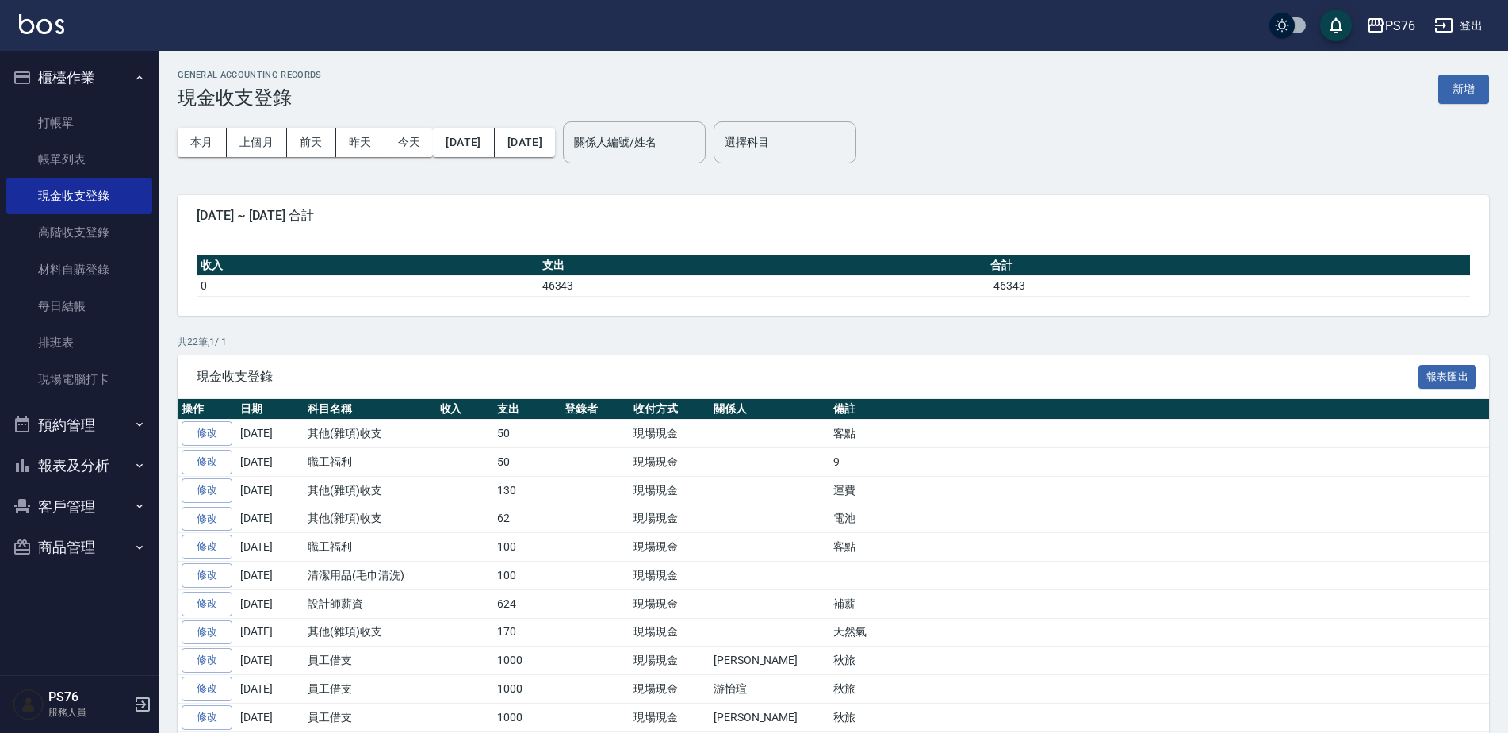
click at [1472, 88] on button "新增" at bounding box center [1464, 89] width 51 height 29
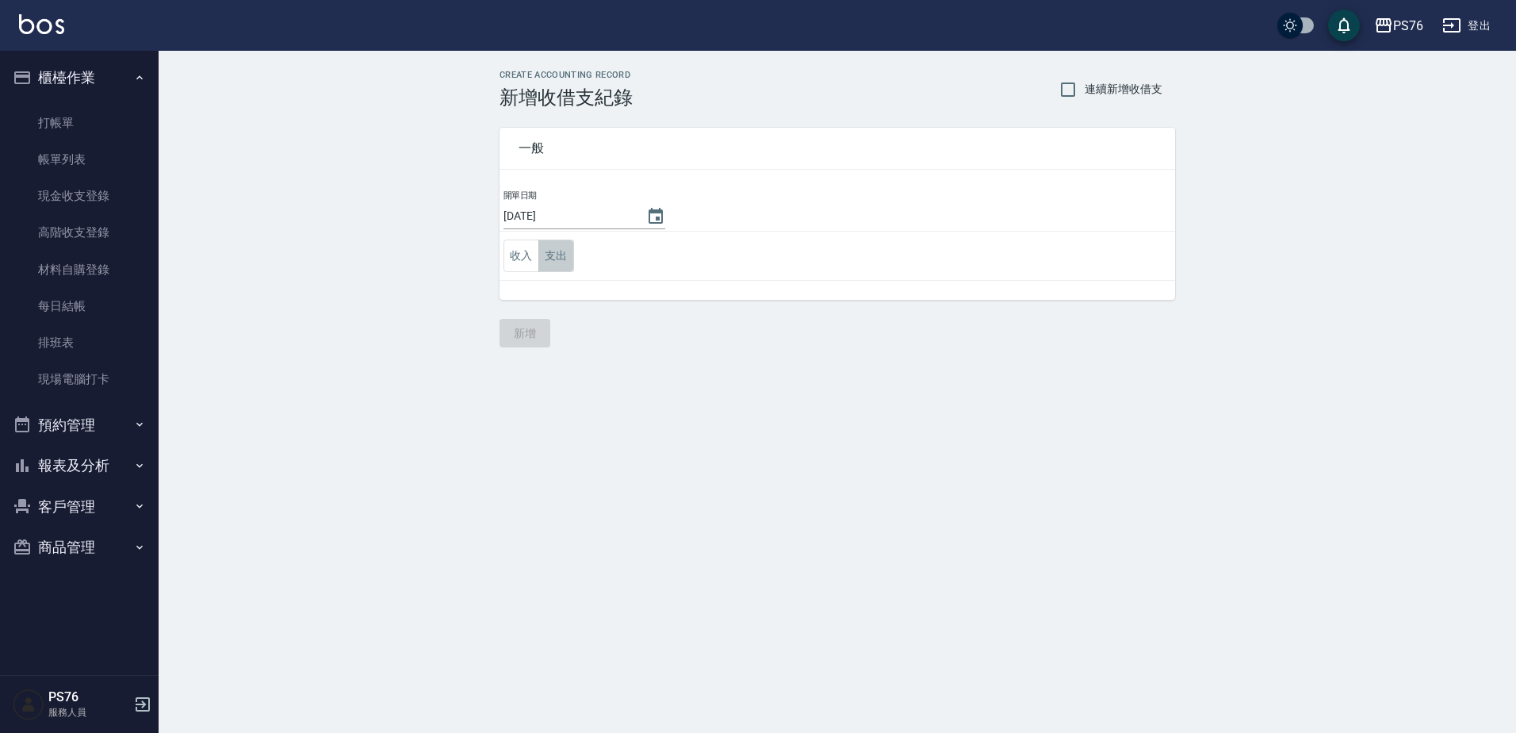
click at [567, 257] on button "支出" at bounding box center [556, 255] width 36 height 33
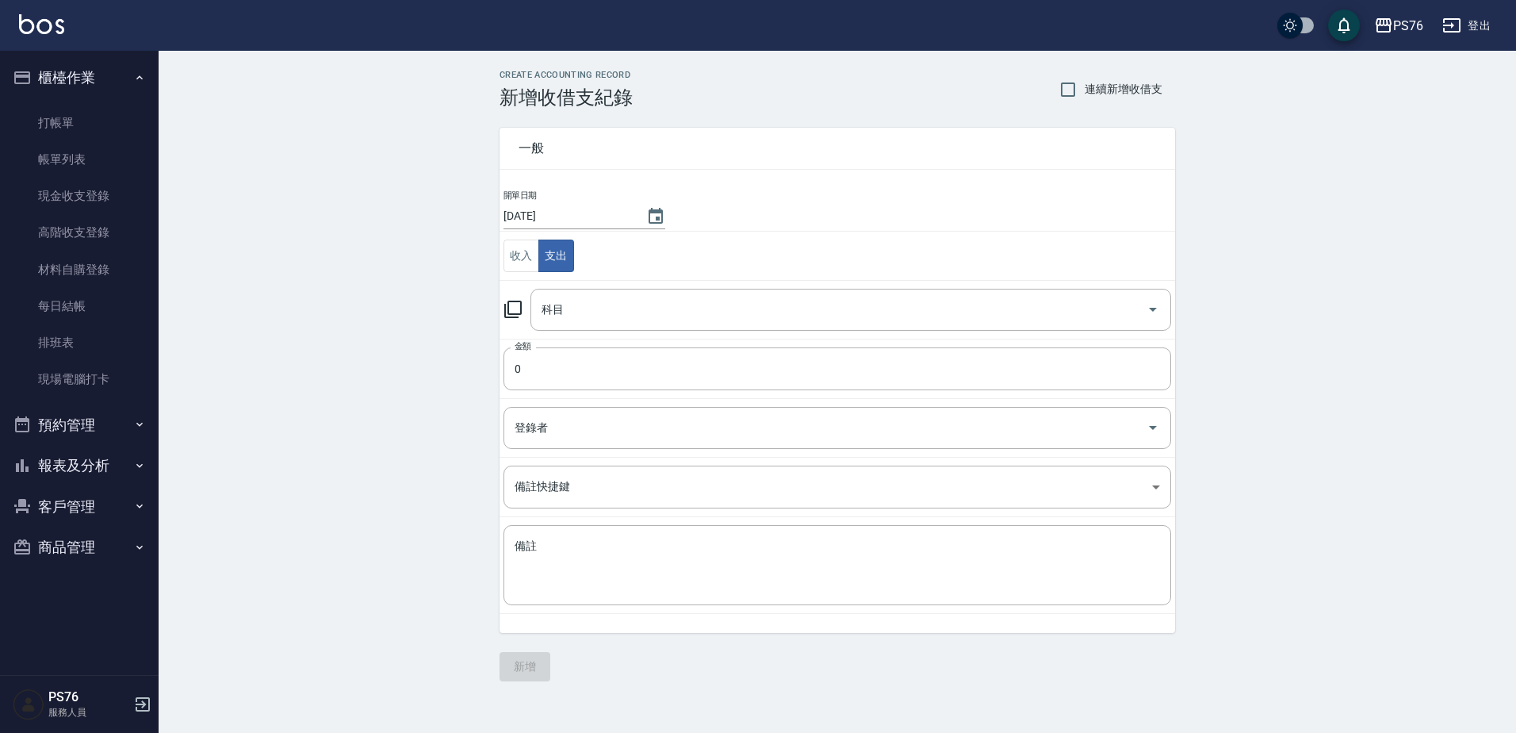
click at [663, 320] on input "科目" at bounding box center [839, 310] width 603 height 28
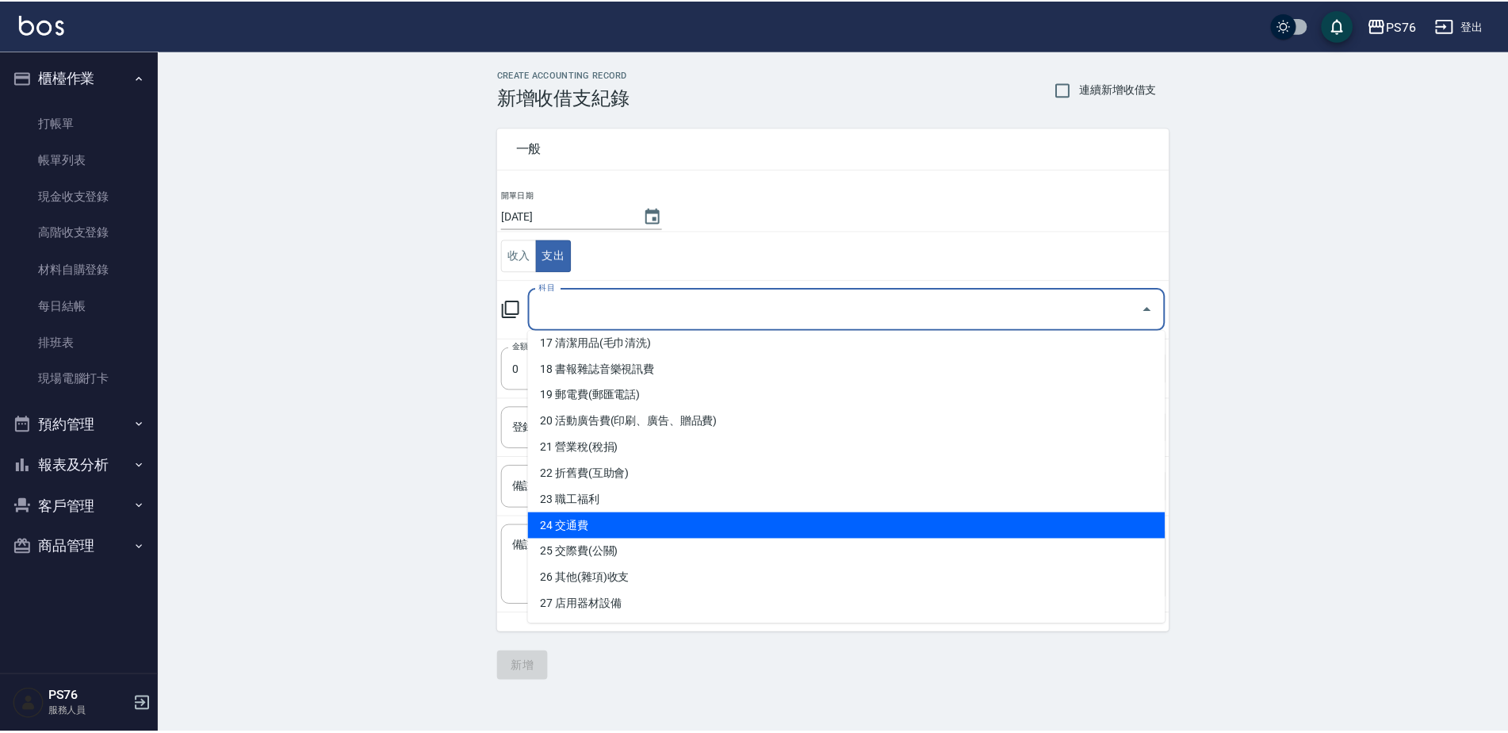
scroll to position [476, 0]
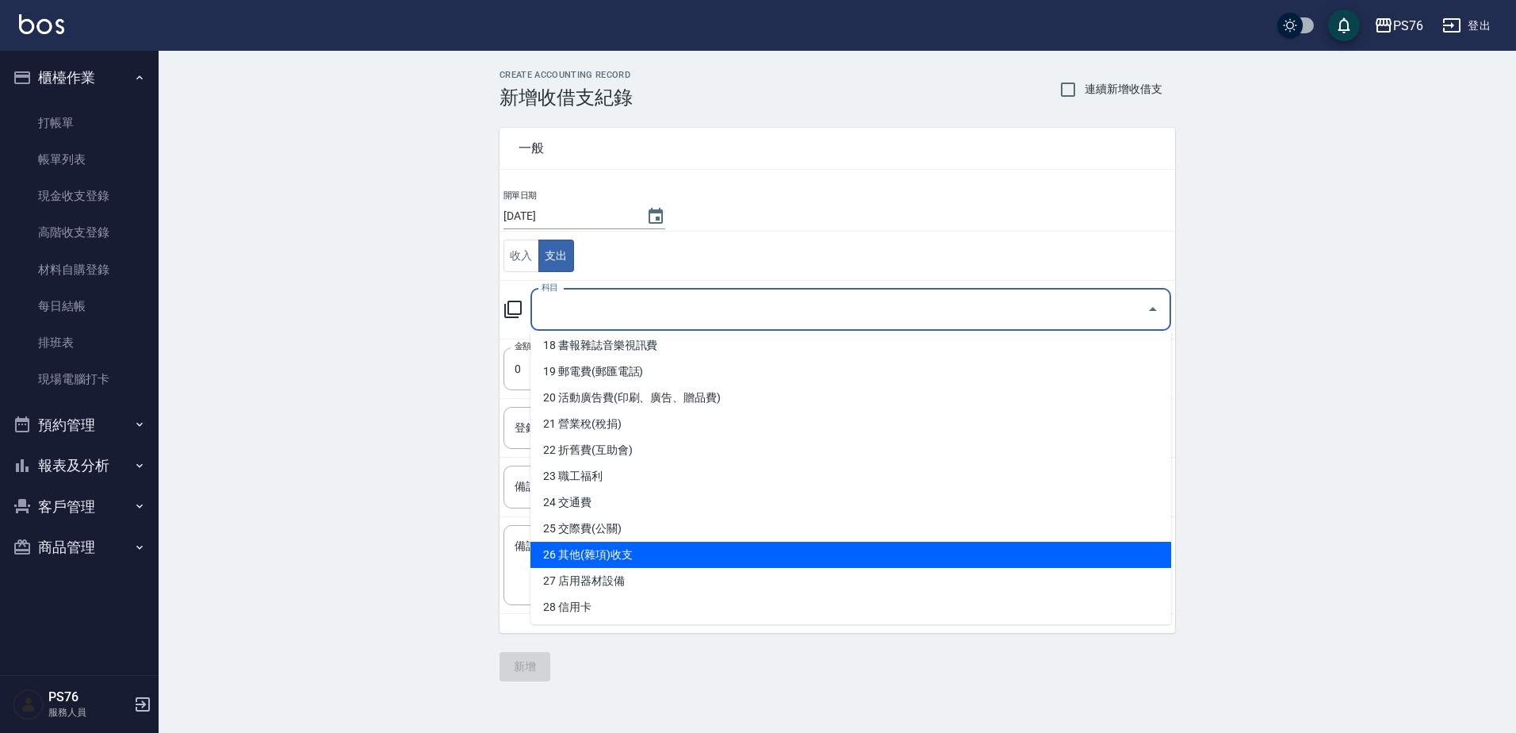
click at [624, 547] on li "26 其他(雜項)收支" at bounding box center [851, 555] width 641 height 26
type input "26 其他(雜項)收支"
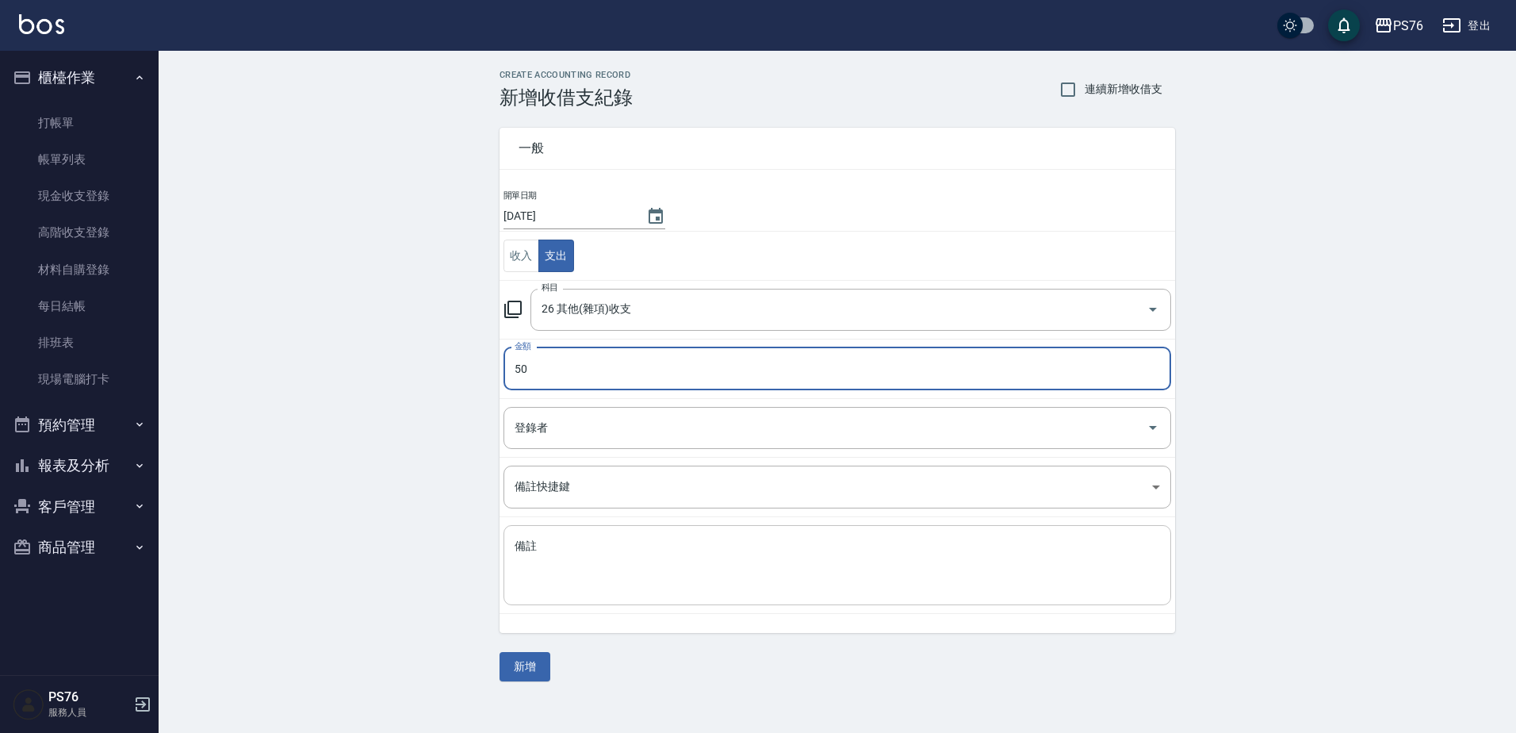
type input "50"
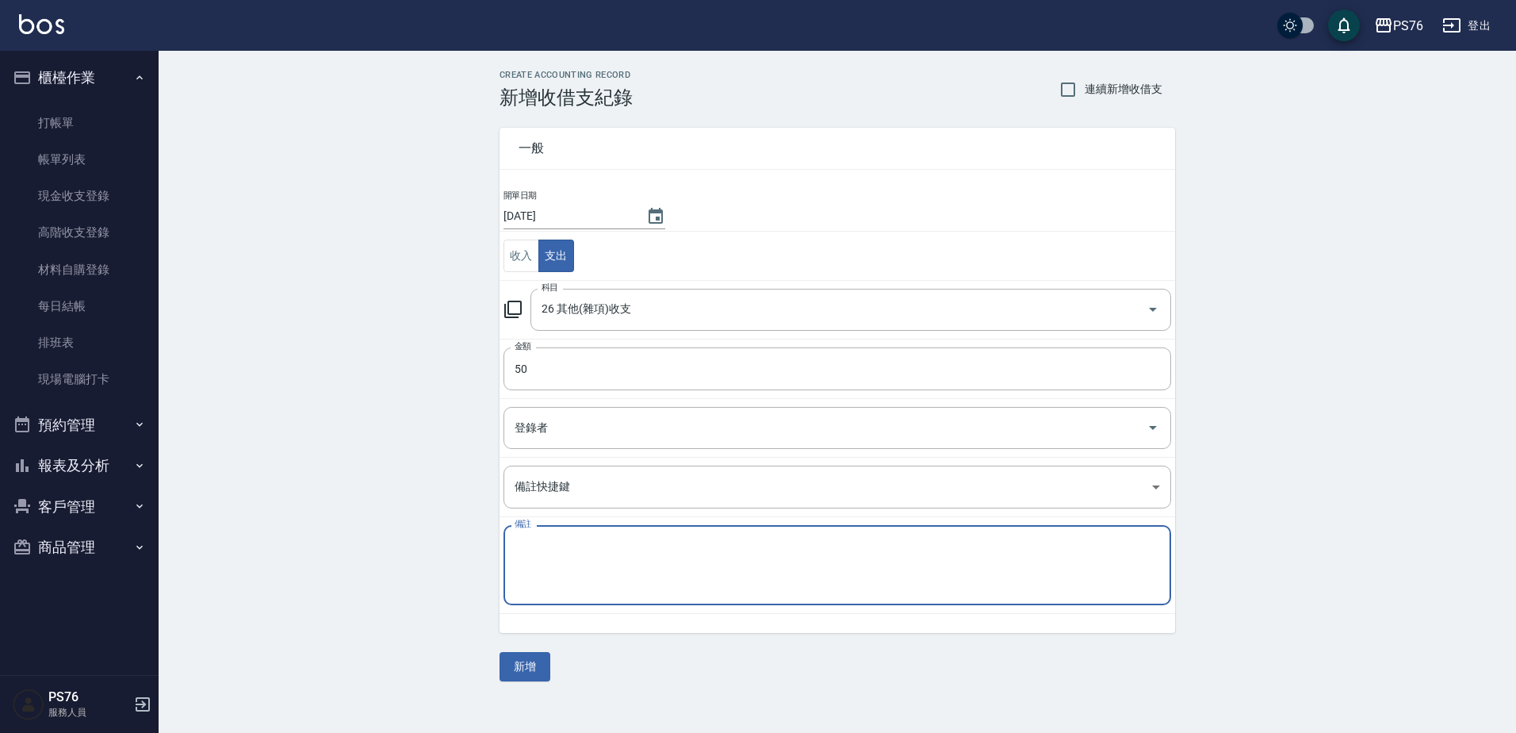
click at [628, 548] on textarea "備註" at bounding box center [838, 565] width 646 height 54
type textarea "F"
type textarea "客點"
click at [550, 651] on div "一般 開單日期 2025/08/18 收入 支出 科目 26 其他(雜項)收支 科目 金額 50 金額 登錄者 登錄者 備註快捷鍵 ​ 備註快捷鍵 備註 客點…" at bounding box center [838, 395] width 676 height 573
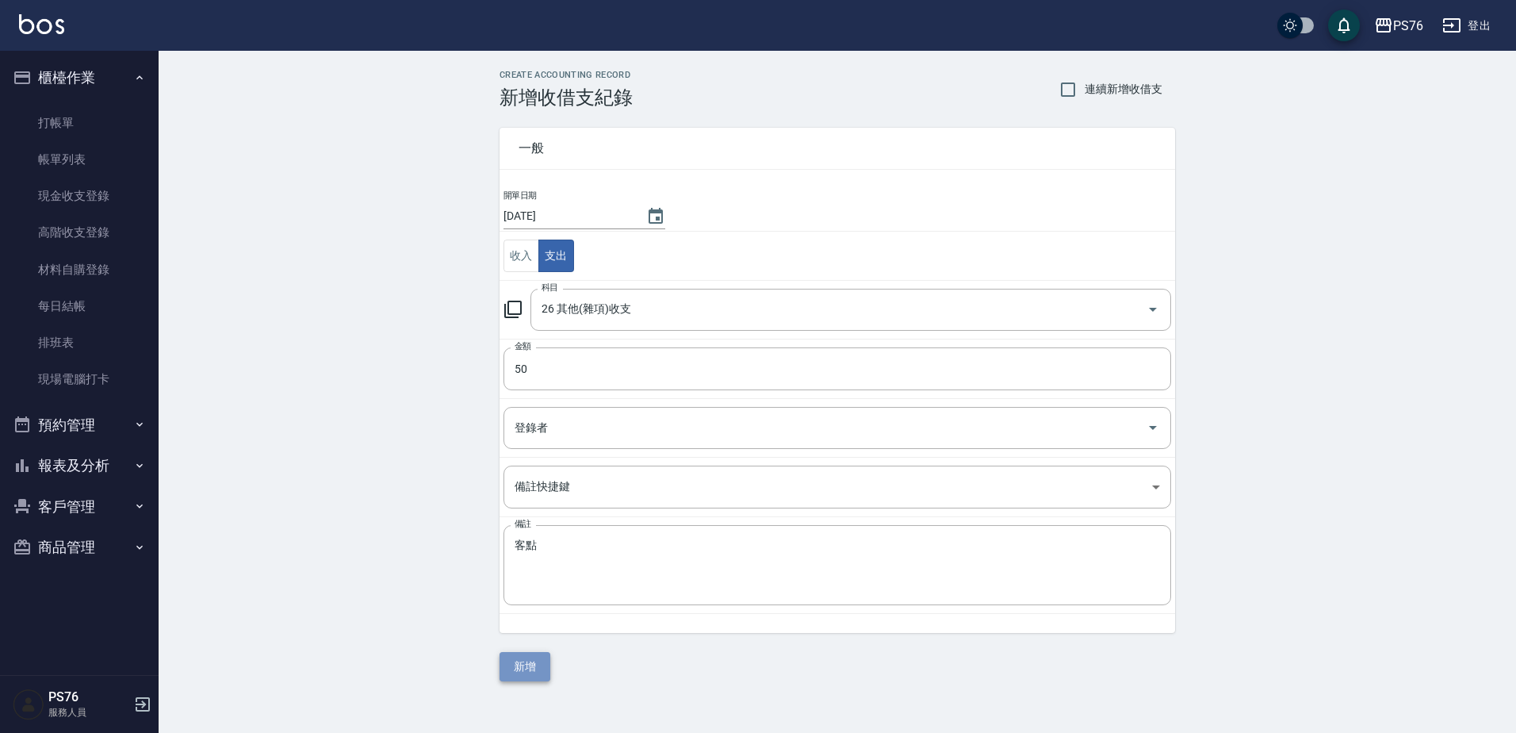
click at [533, 667] on button "新增" at bounding box center [525, 666] width 51 height 29
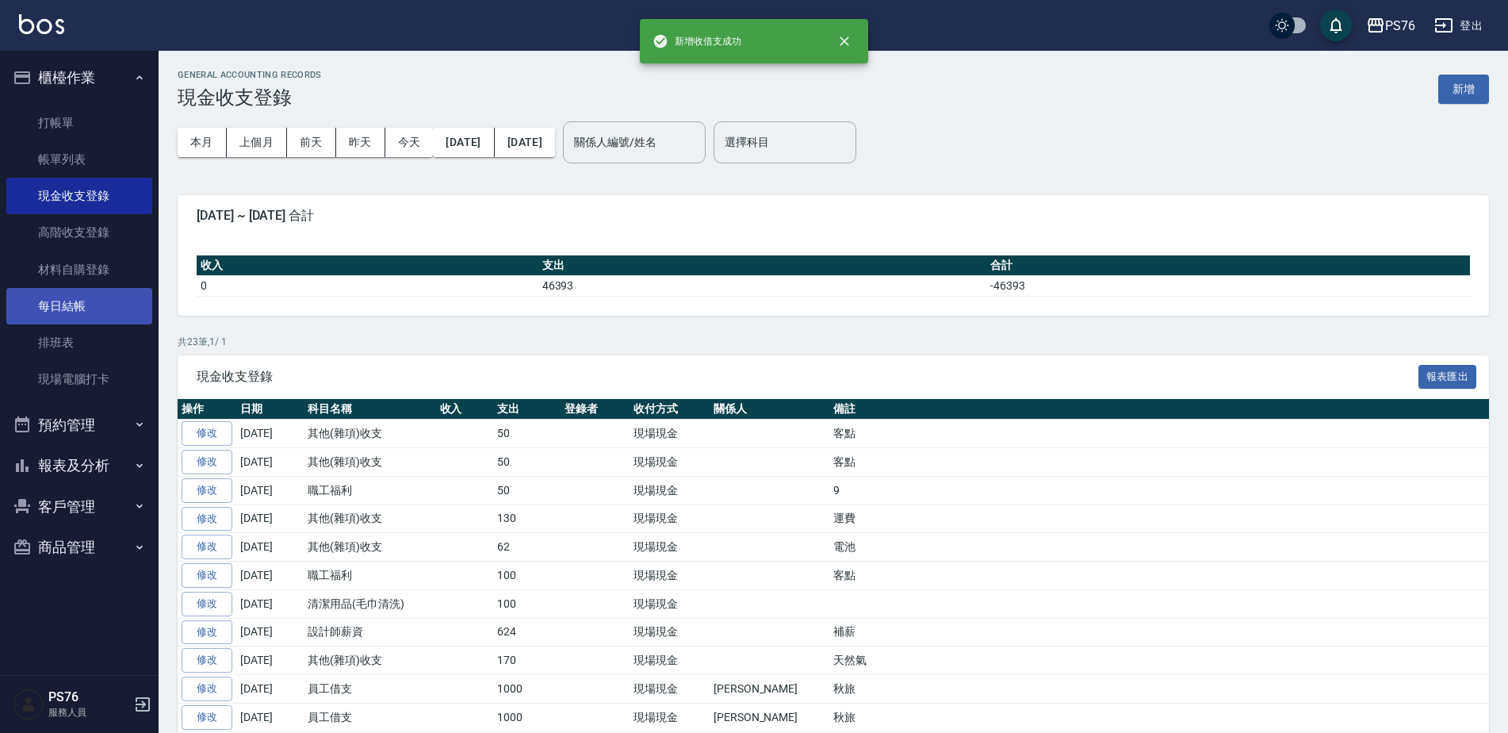
click at [93, 303] on link "每日結帳" at bounding box center [79, 306] width 146 height 36
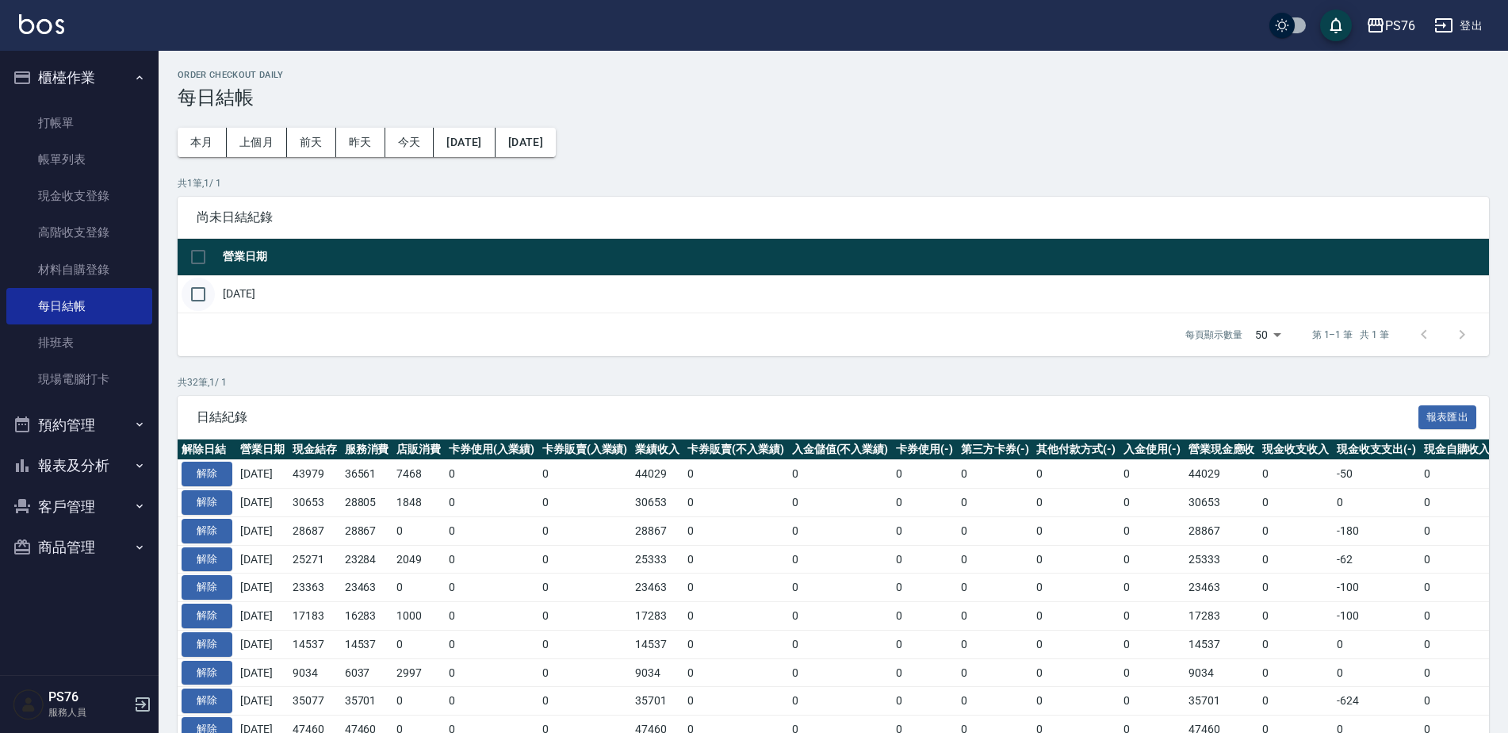
click at [204, 290] on input "checkbox" at bounding box center [198, 294] width 33 height 33
checkbox input "true"
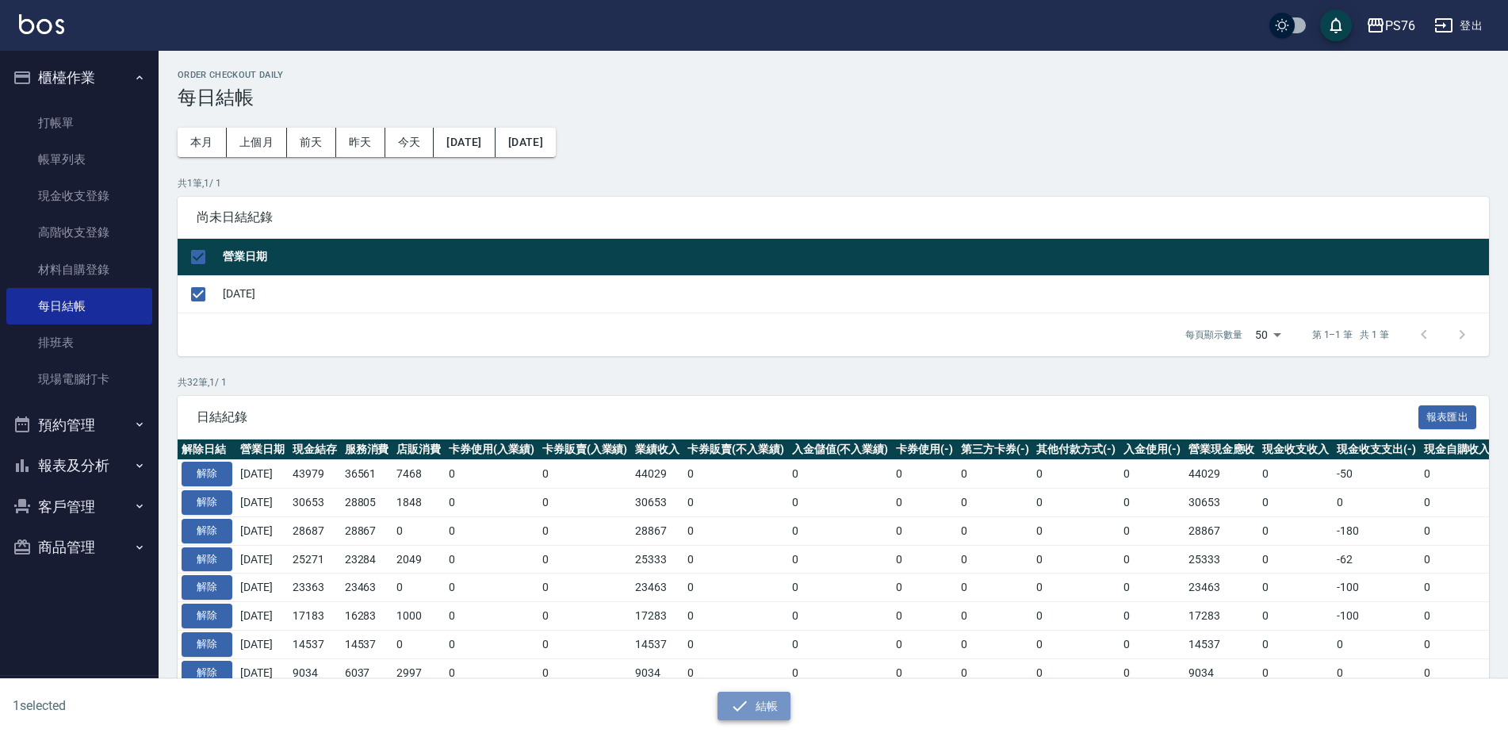
click at [769, 698] on button "結帳" at bounding box center [755, 706] width 74 height 29
click at [696, 79] on h2 "Order checkout daily" at bounding box center [834, 75] width 1312 height 10
click at [759, 707] on button "結帳" at bounding box center [755, 706] width 74 height 29
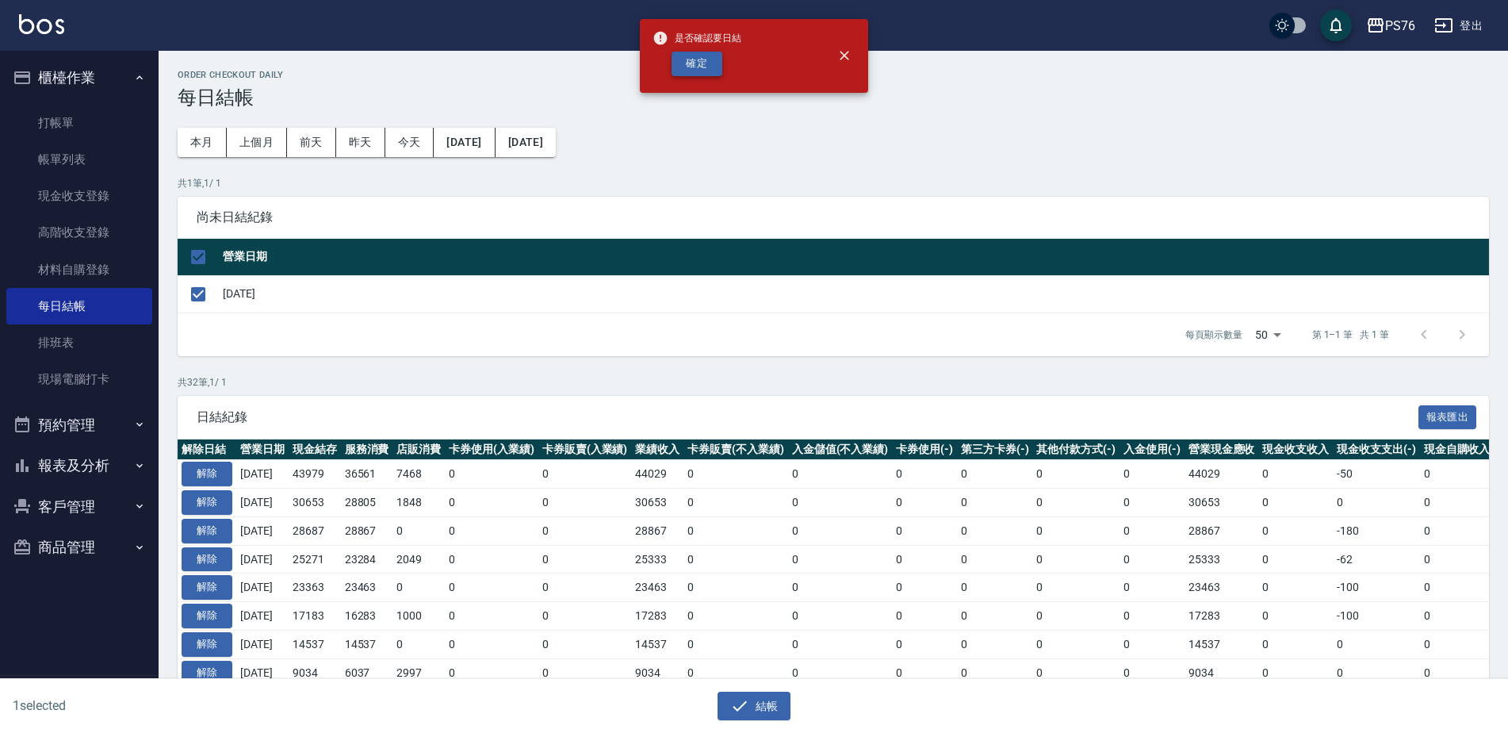
click at [711, 61] on button "確定" at bounding box center [697, 64] width 51 height 25
checkbox input "false"
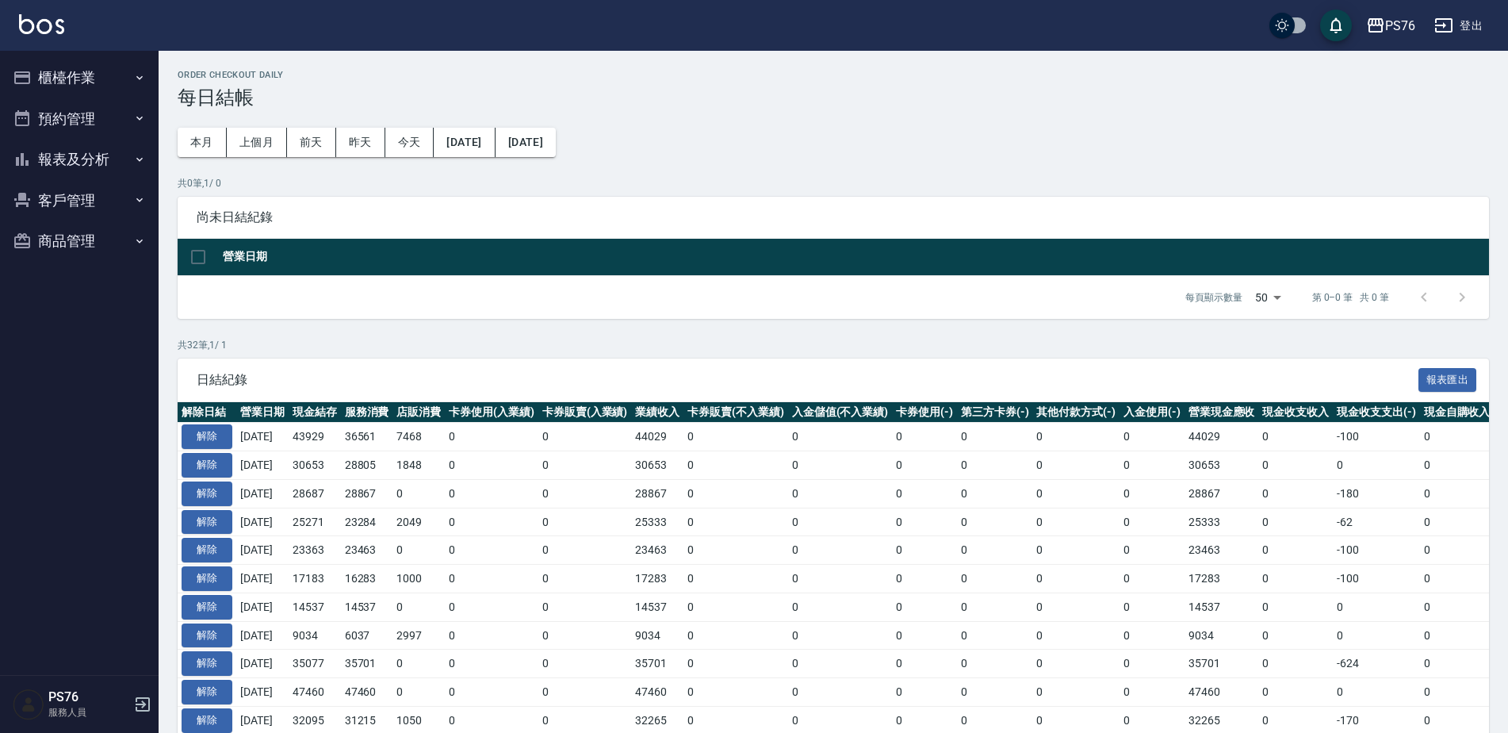
click at [102, 158] on button "報表及分析" at bounding box center [79, 159] width 146 height 41
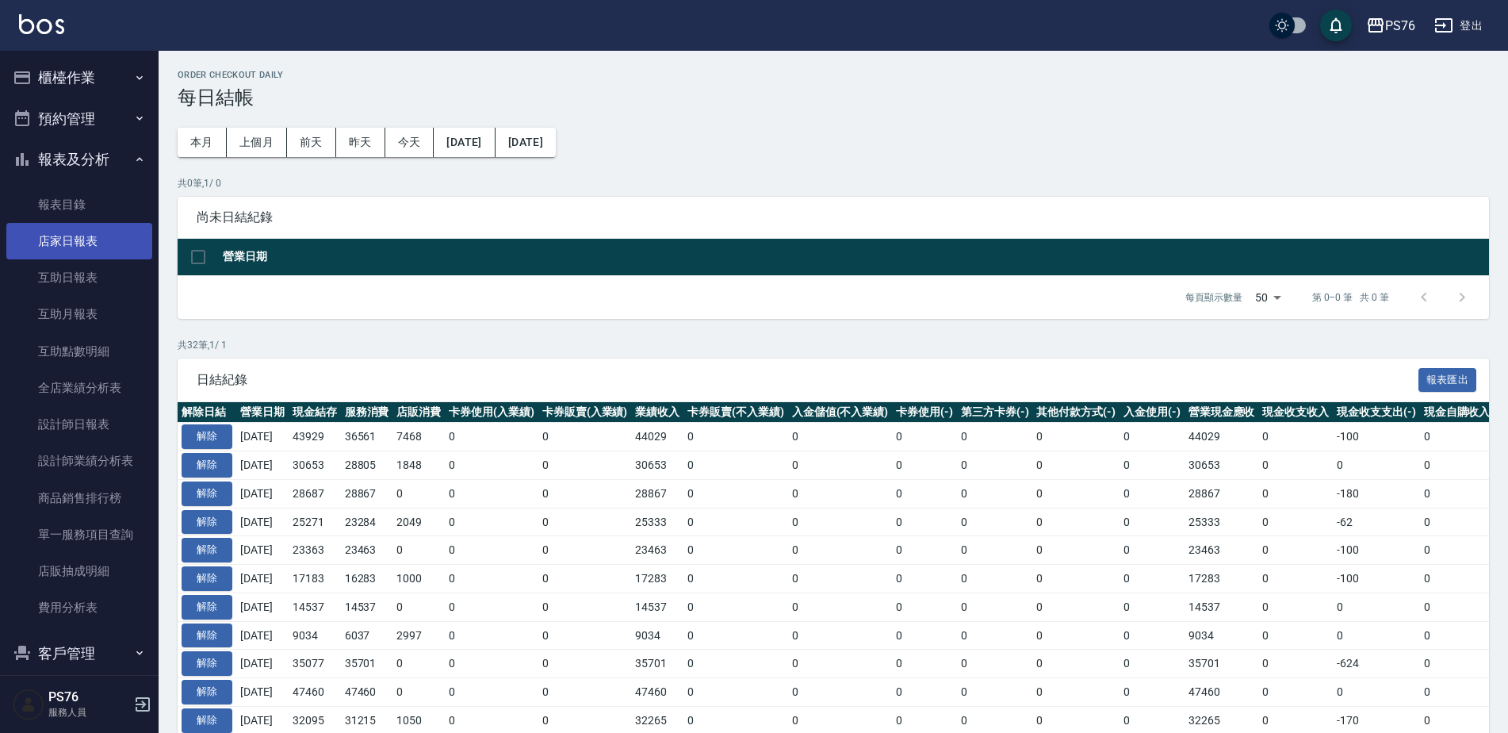
click at [86, 239] on link "店家日報表" at bounding box center [79, 241] width 146 height 36
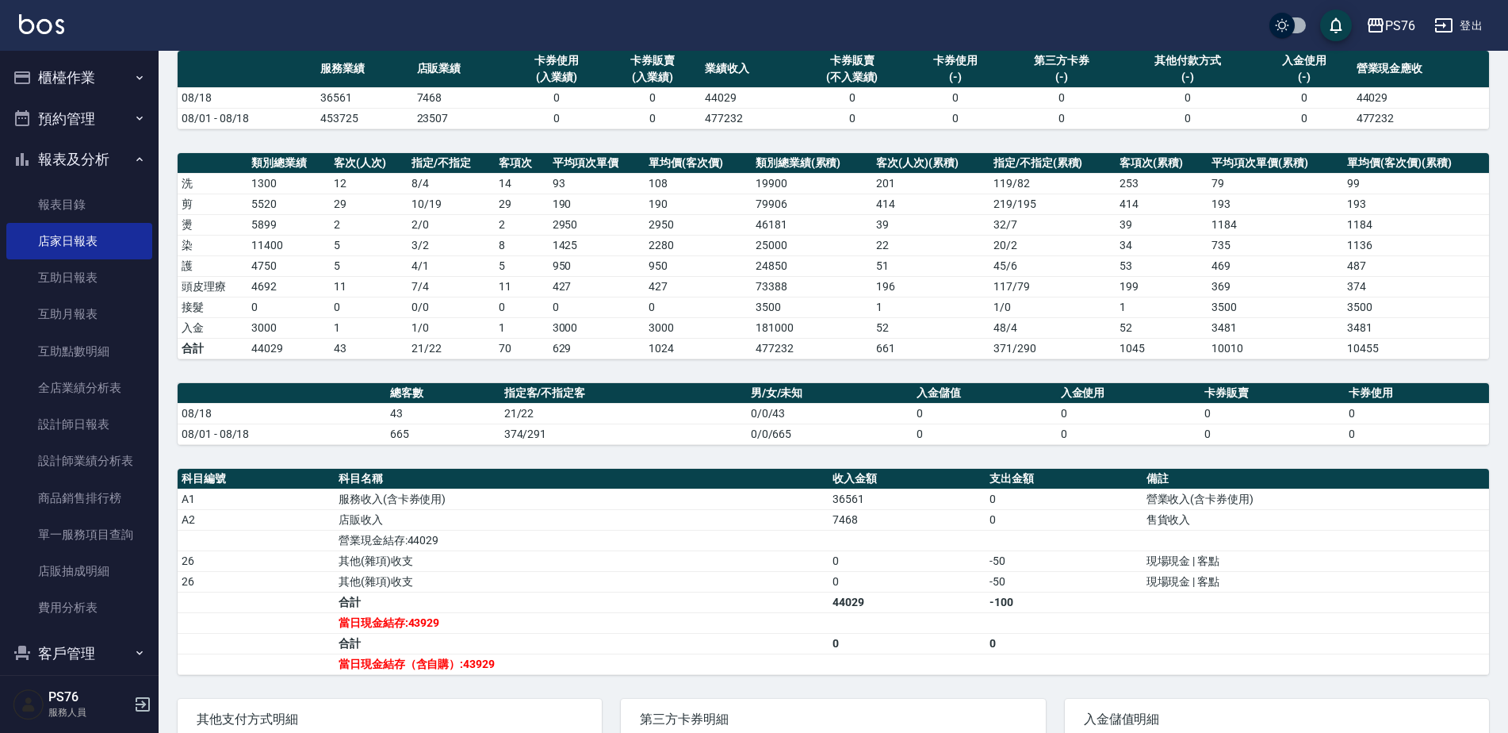
scroll to position [114, 0]
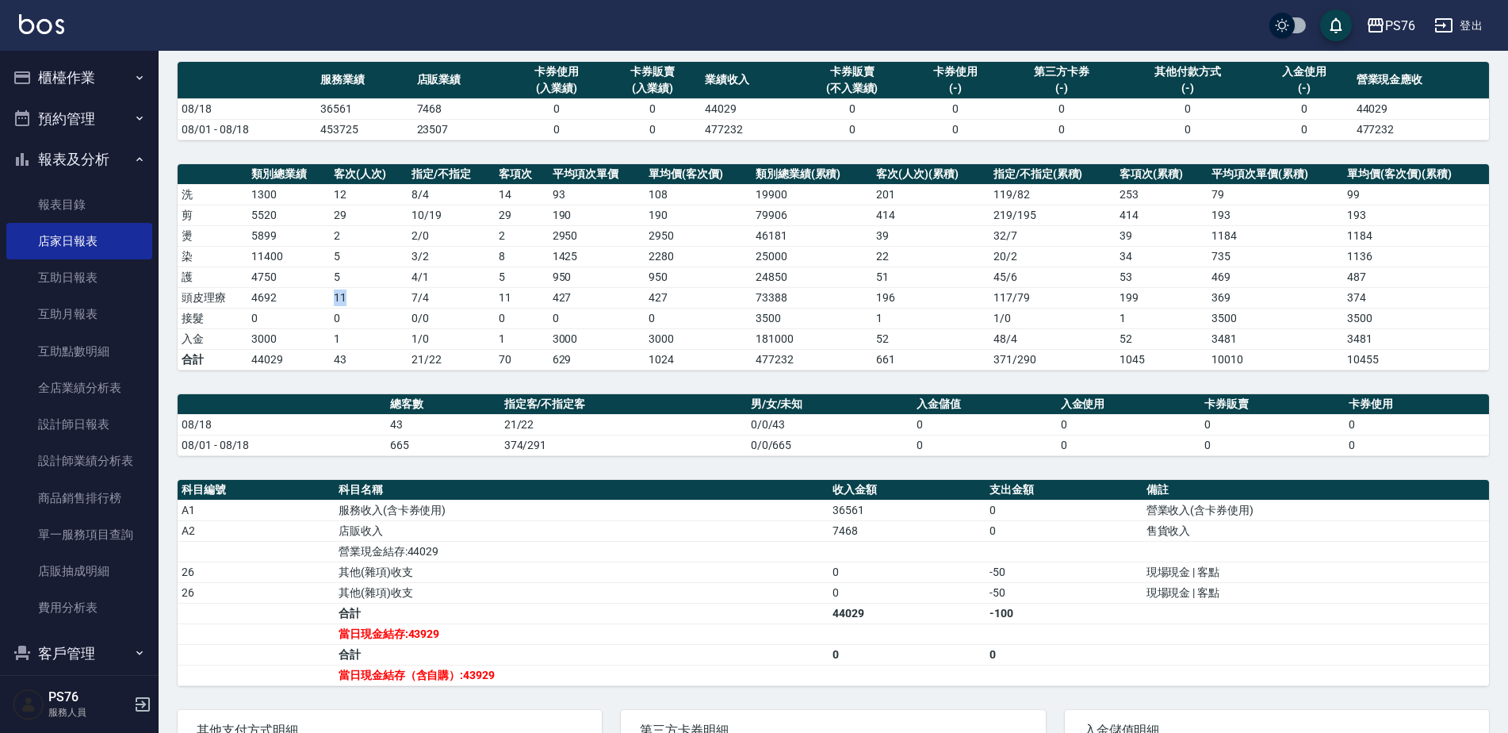
drag, startPoint x: 316, startPoint y: 291, endPoint x: 346, endPoint y: 291, distance: 29.3
click at [346, 291] on tr "頭皮理療 4692 11 7 / 4 11 427 427 73388 196 117 / 79 199 369 374" at bounding box center [834, 297] width 1312 height 21
drag, startPoint x: 243, startPoint y: 337, endPoint x: 281, endPoint y: 343, distance: 37.7
click at [281, 343] on tr "入金 3000 1 1 / 0 1 3000 3000 181000 52 48 / 4 52 3481 3481" at bounding box center [834, 338] width 1312 height 21
drag, startPoint x: 281, startPoint y: 343, endPoint x: 569, endPoint y: 430, distance: 301.5
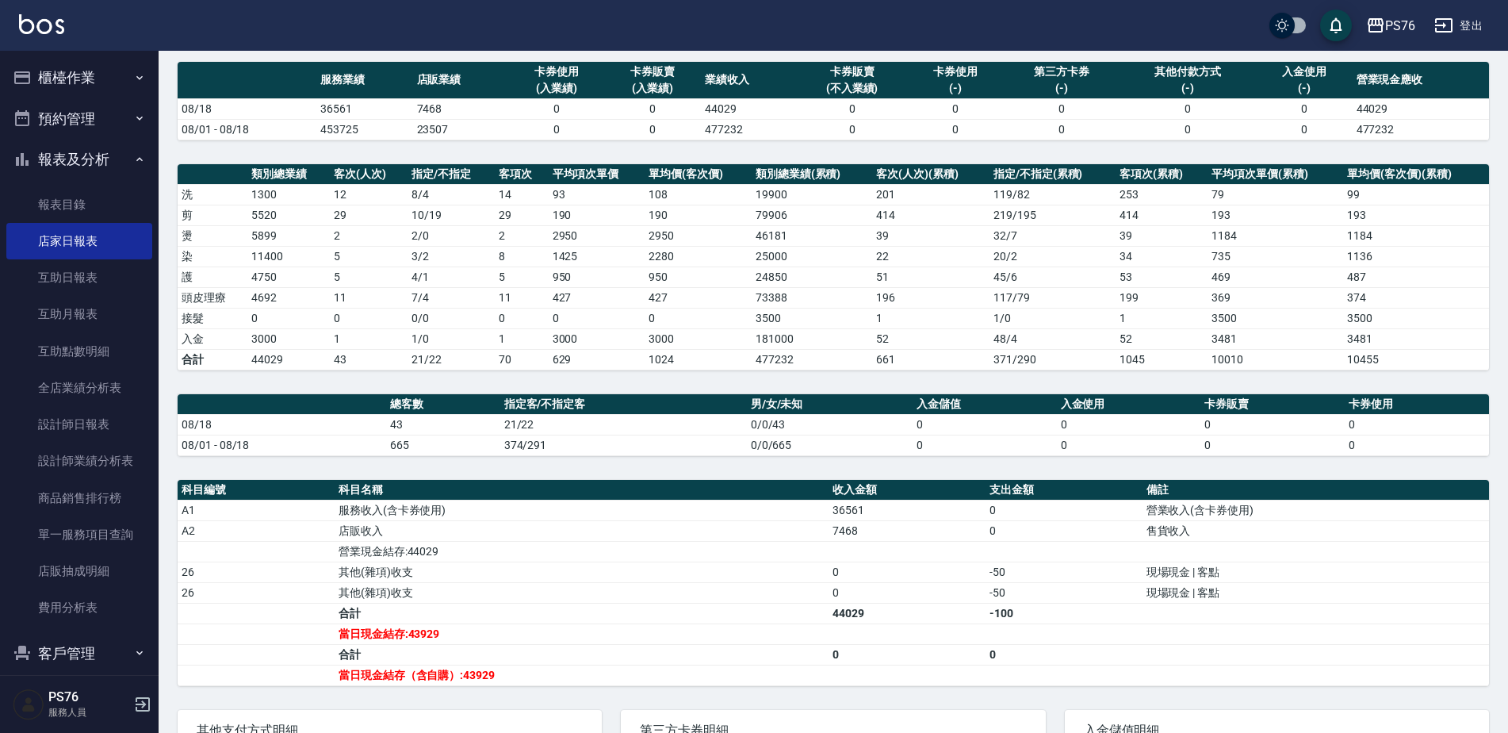
click at [560, 431] on td "21/22" at bounding box center [623, 424] width 247 height 21
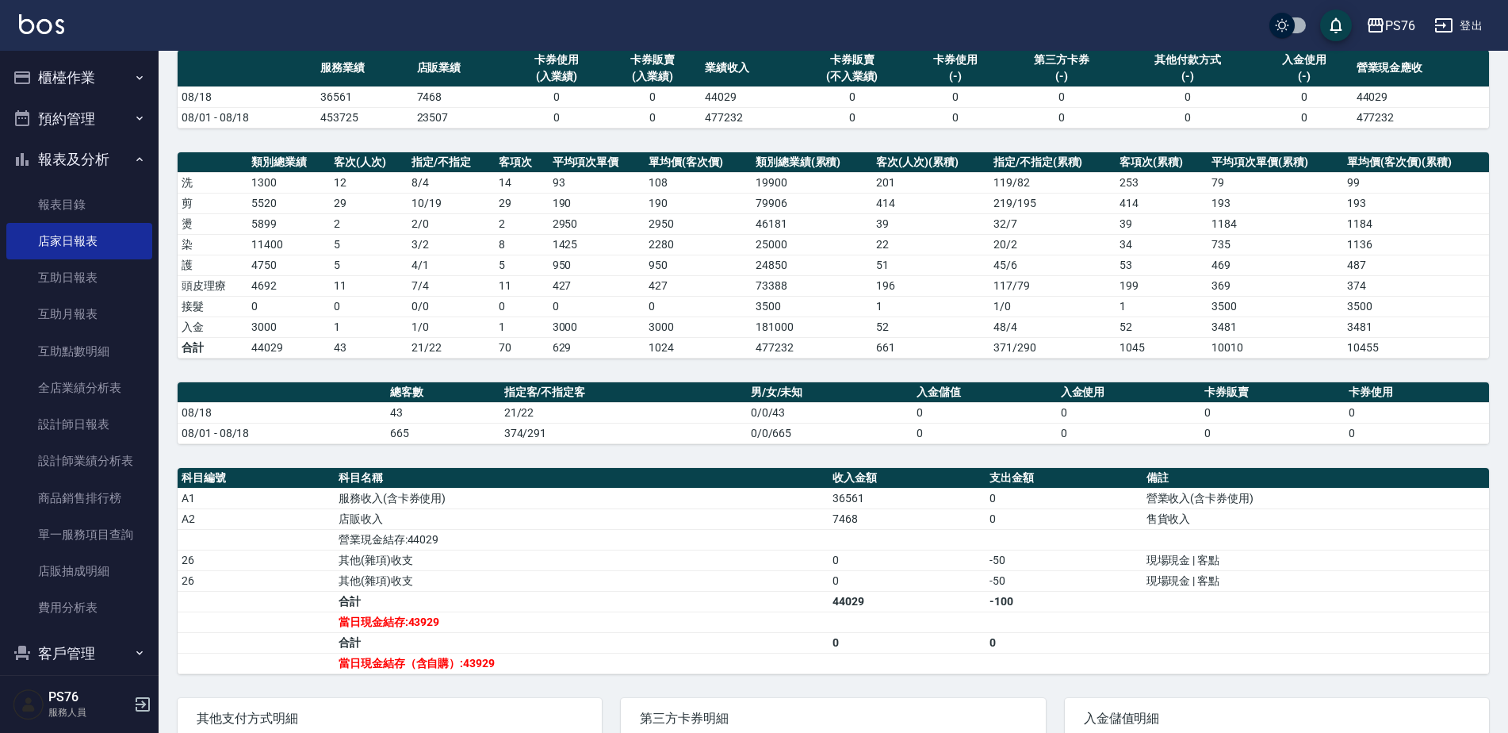
scroll to position [128, 0]
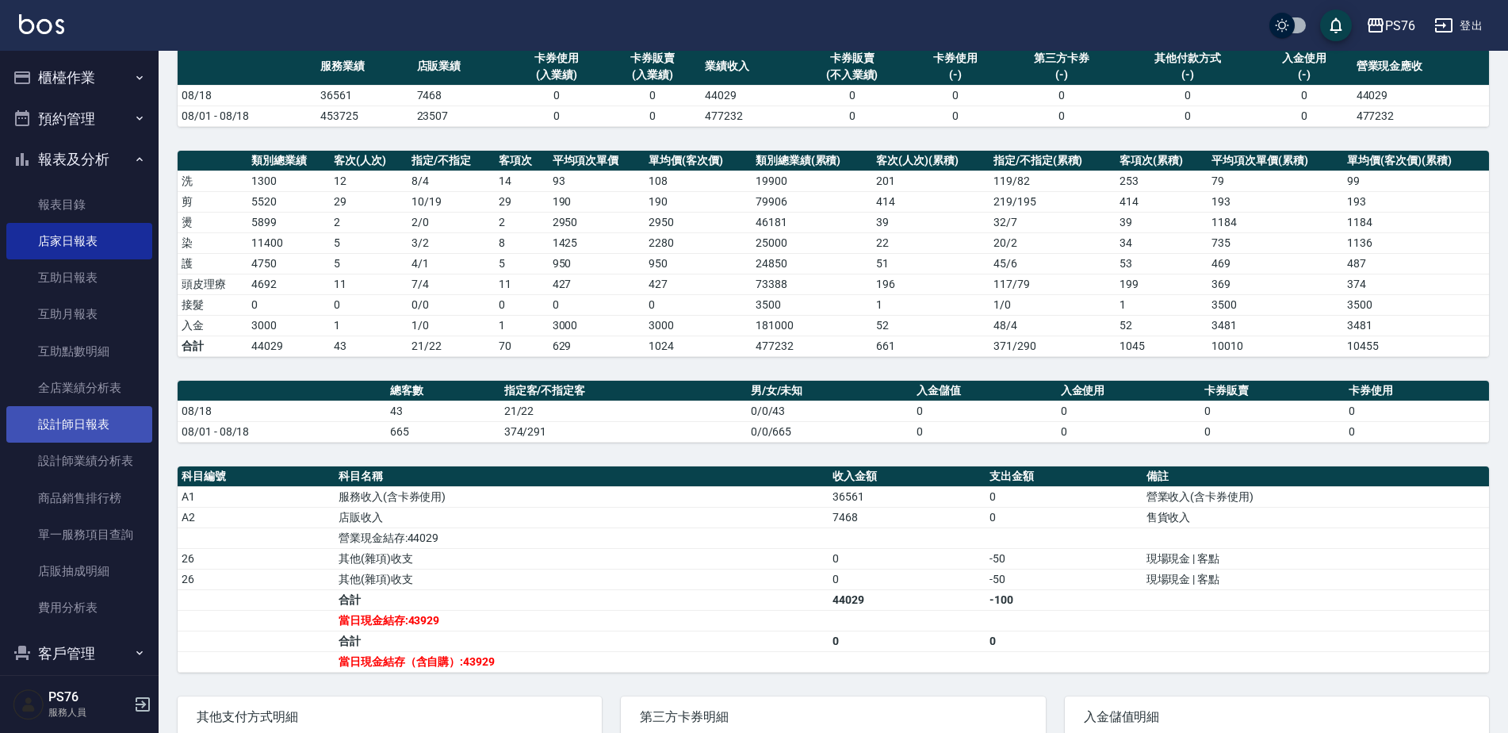
click at [102, 421] on link "設計師日報表" at bounding box center [79, 424] width 146 height 36
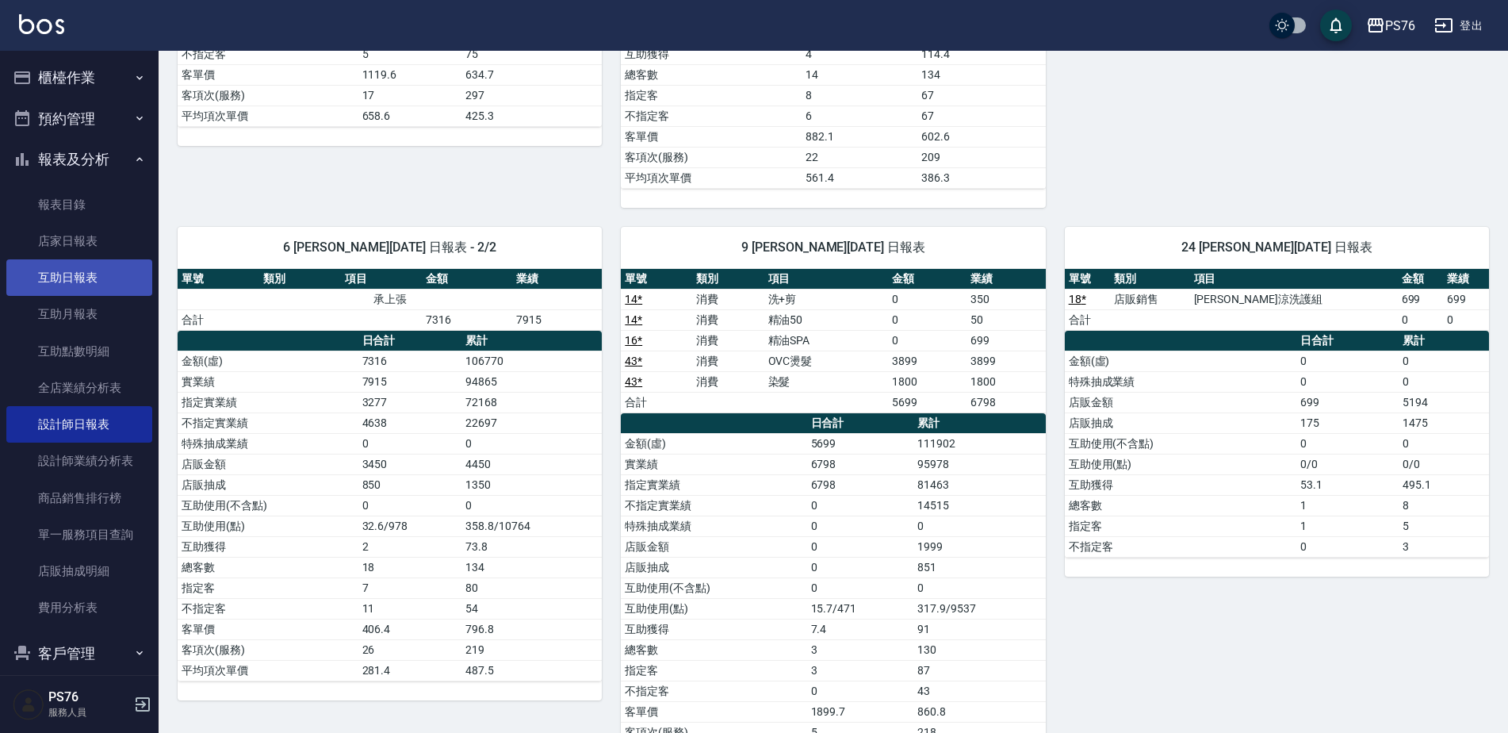
scroll to position [885, 0]
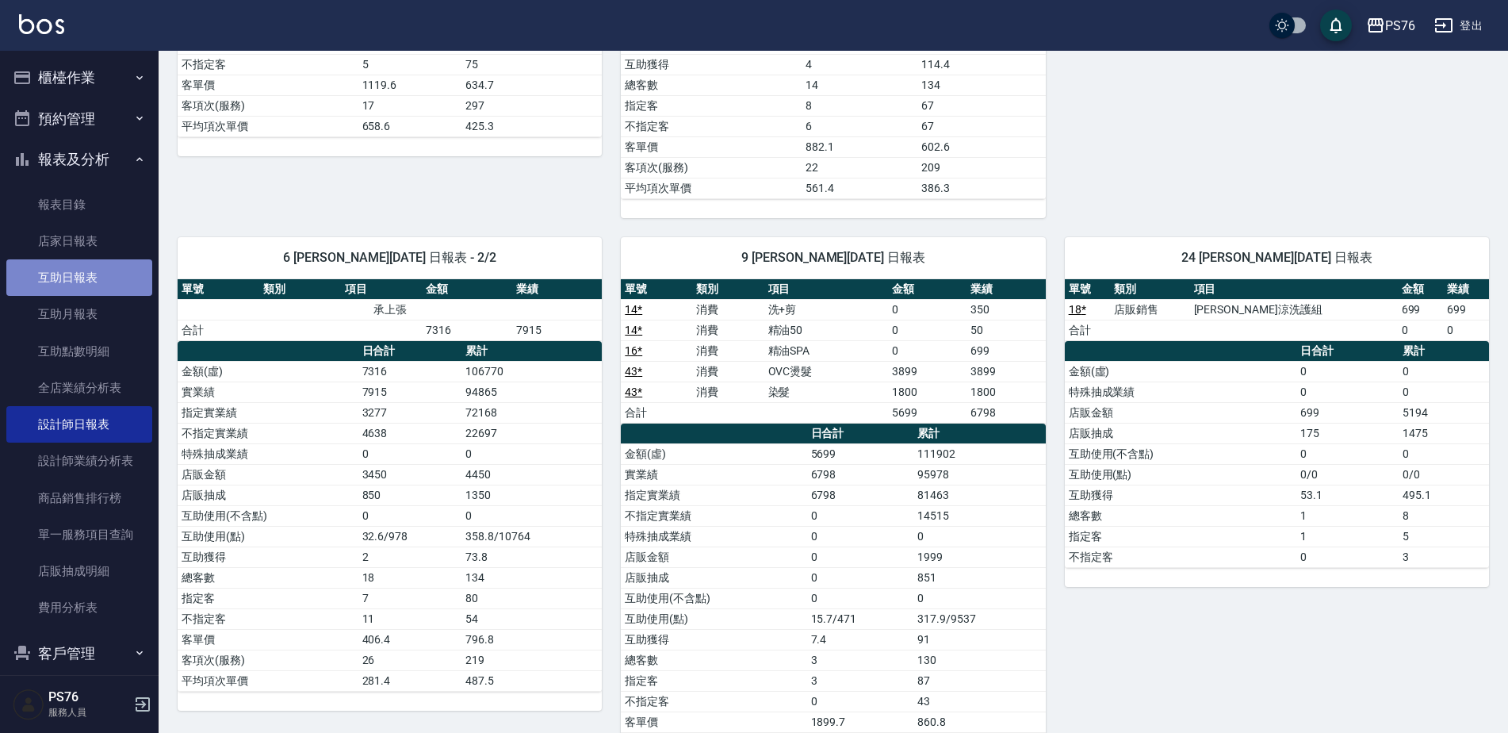
click at [87, 259] on link "互助日報表" at bounding box center [79, 277] width 146 height 36
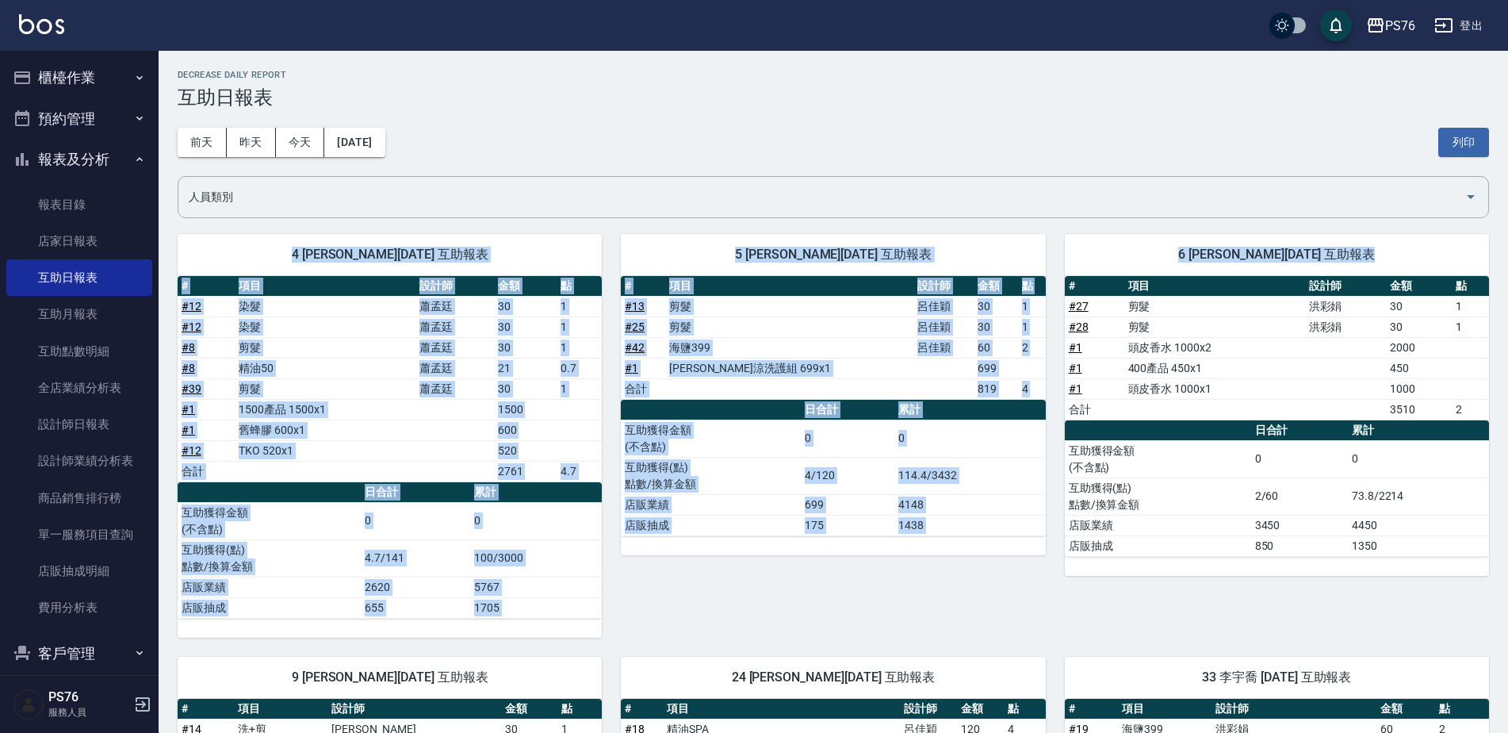
drag, startPoint x: 1507, startPoint y: 194, endPoint x: 1519, endPoint y: 357, distance: 163.0
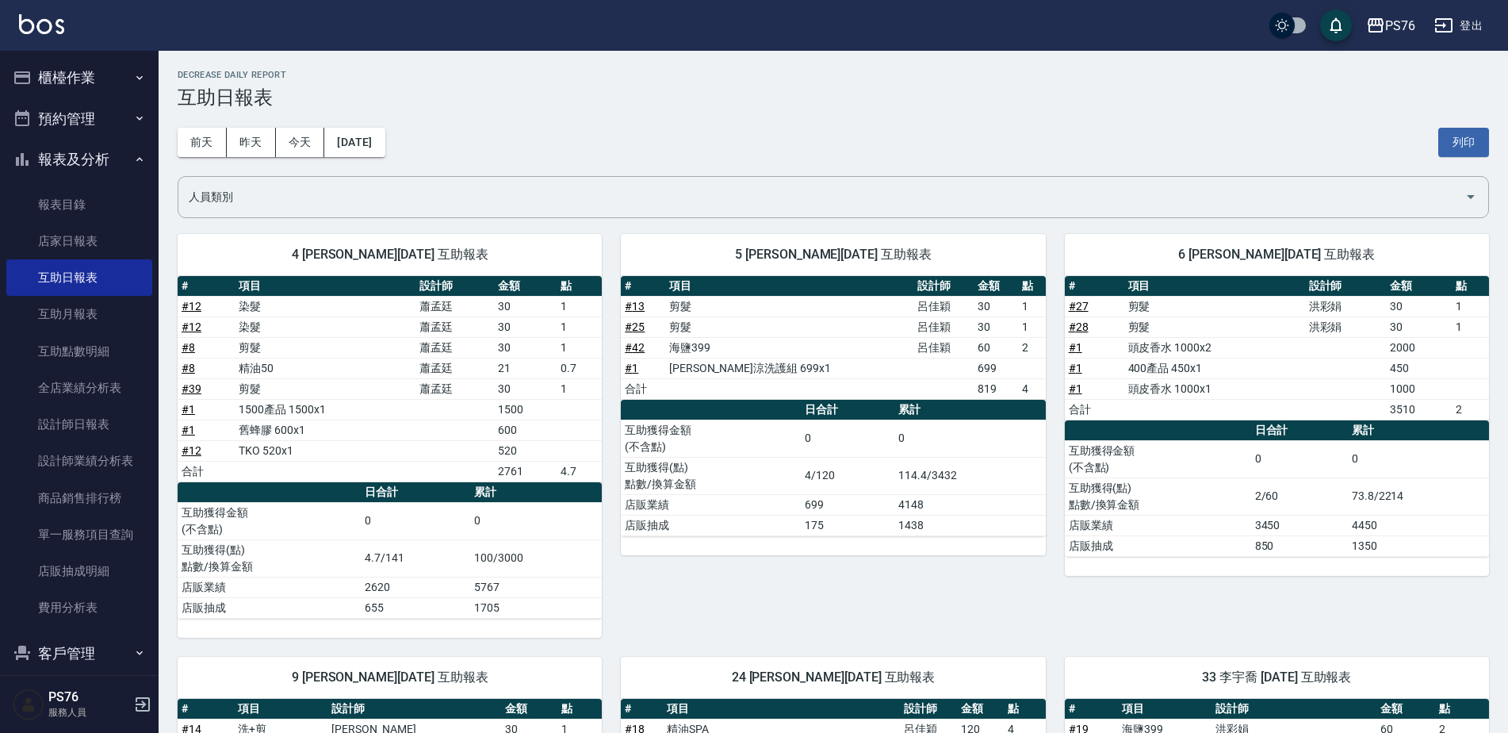
drag, startPoint x: 1519, startPoint y: 357, endPoint x: 1347, endPoint y: 506, distance: 227.1
click at [1347, 506] on td "2/60" at bounding box center [1299, 495] width 97 height 37
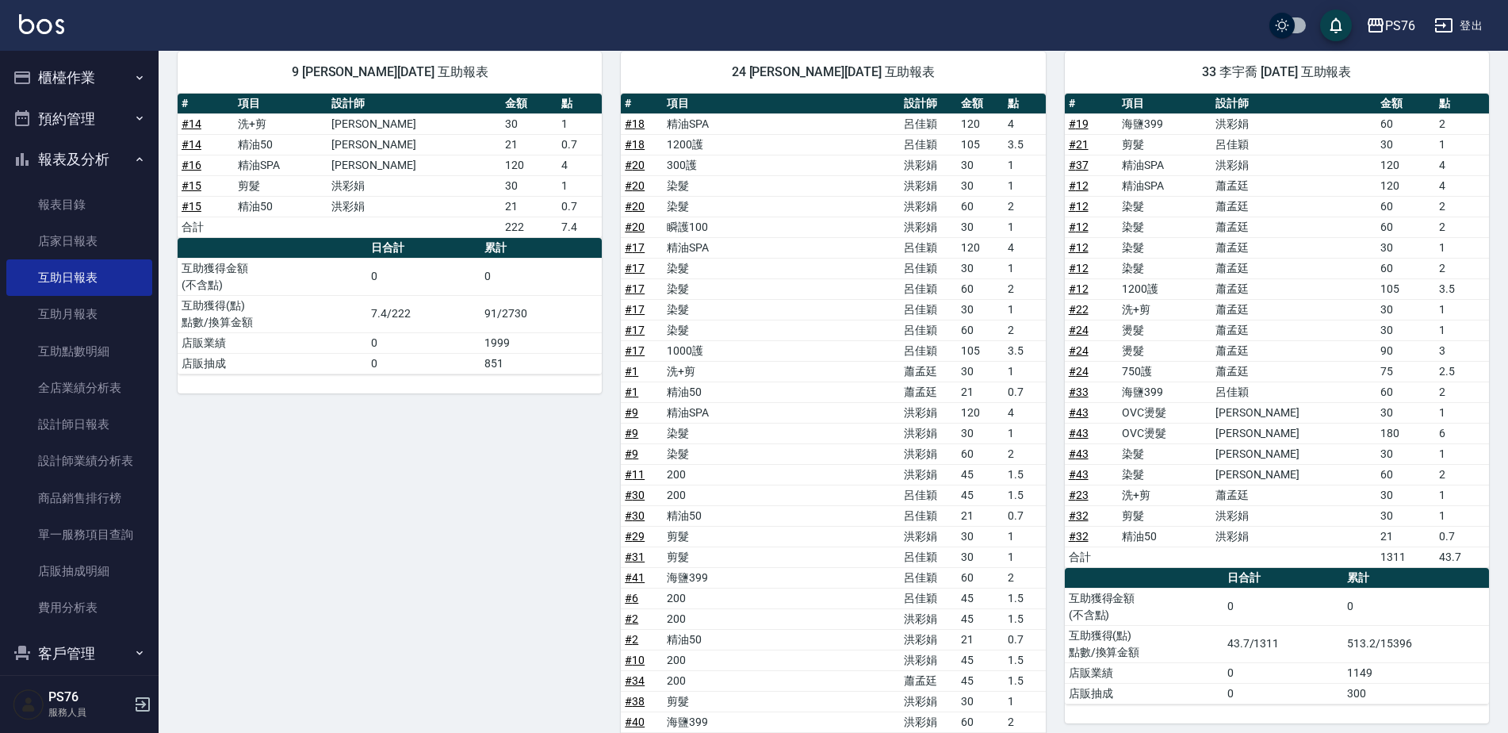
scroll to position [619, 0]
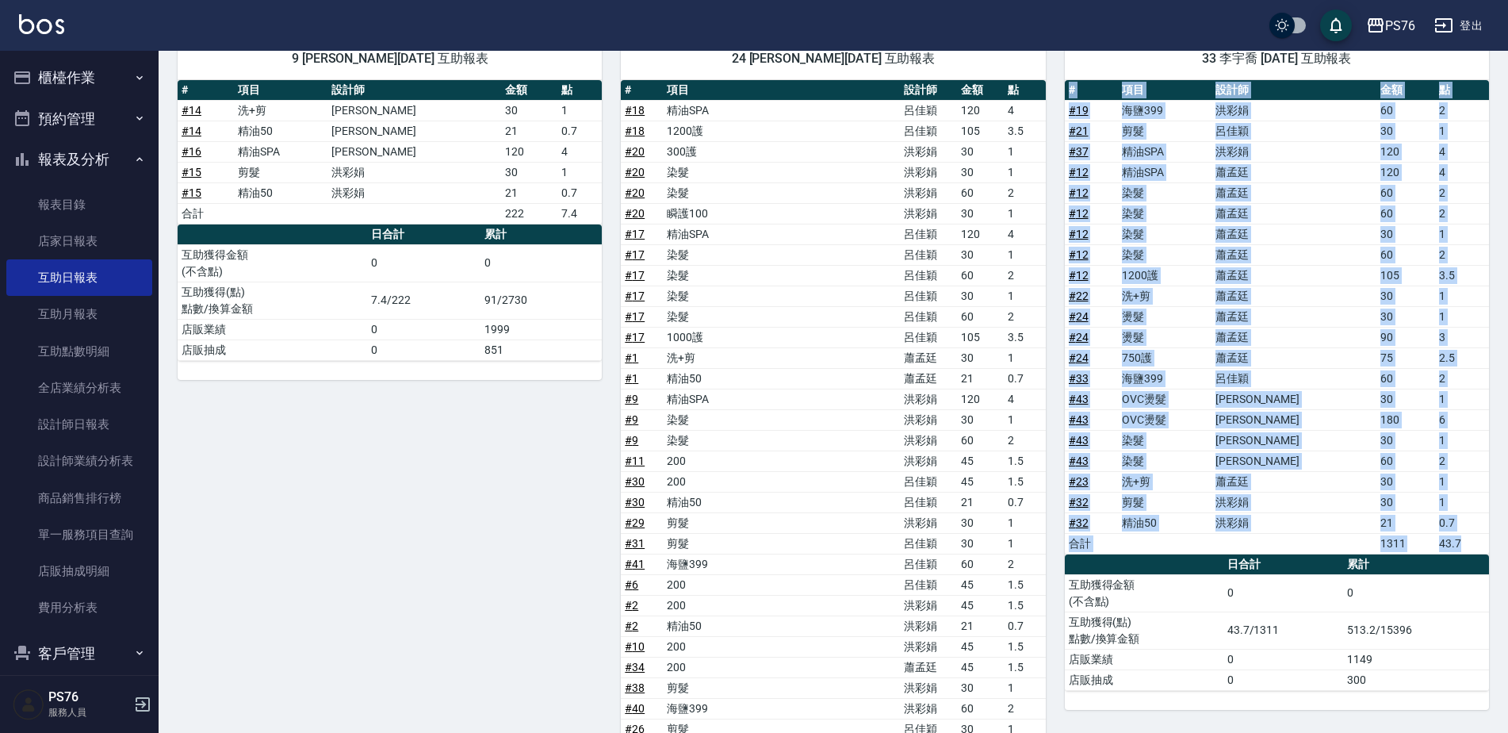
drag, startPoint x: 1501, startPoint y: 544, endPoint x: 1511, endPoint y: 680, distance: 136.0
click at [1508, 680] on html "PS76 登出 櫃檯作業 打帳單 帳單列表 現金收支登錄 高階收支登錄 材料自購登錄 每日結帳 排班表 現場電腦打卡 預約管理 預約管理 單日預約紀錄 單週預…" at bounding box center [754, 168] width 1508 height 1574
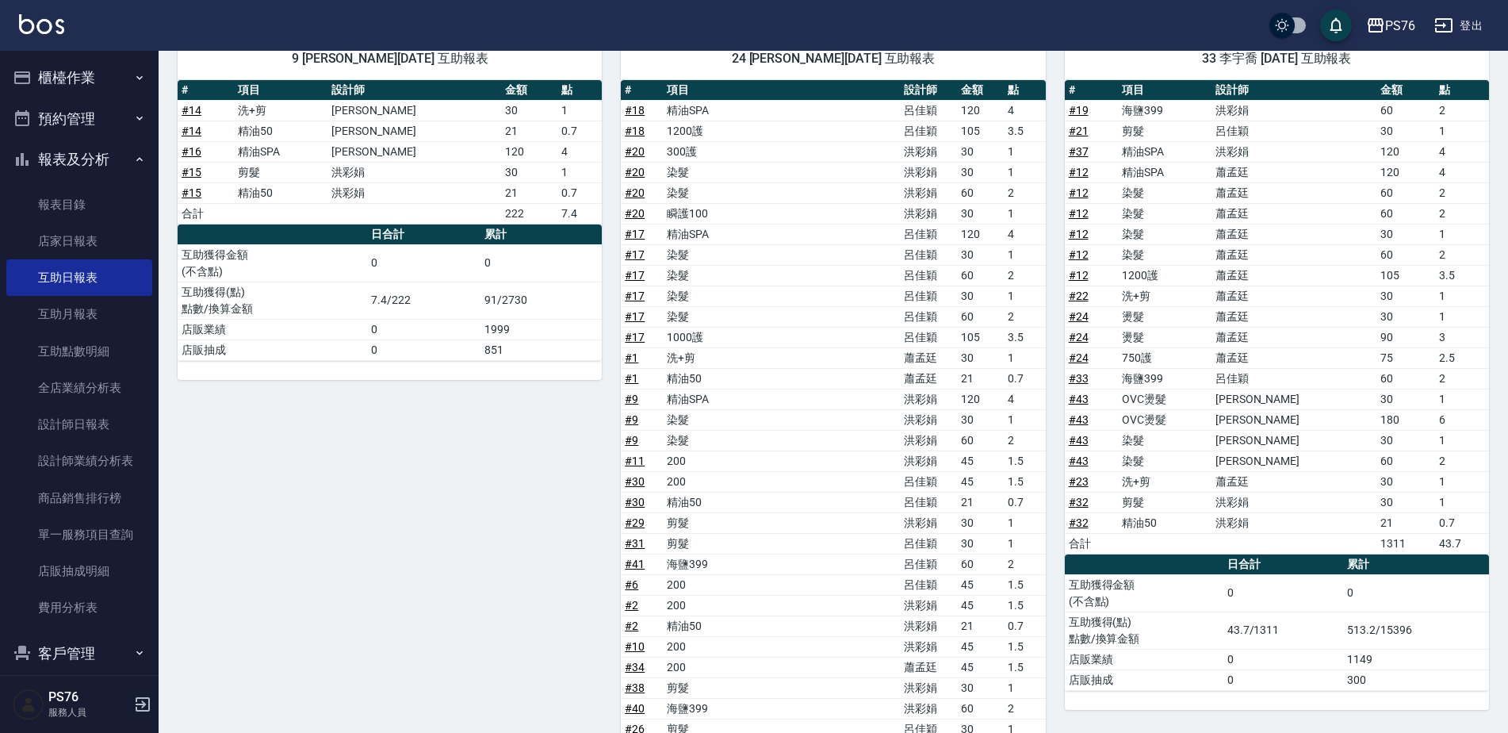
drag, startPoint x: 1346, startPoint y: 413, endPoint x: 1364, endPoint y: 403, distance: 21.0
click at [1347, 412] on tr "# 43 OVC燙髮 劉憶彤 180 6" at bounding box center [1277, 419] width 424 height 21
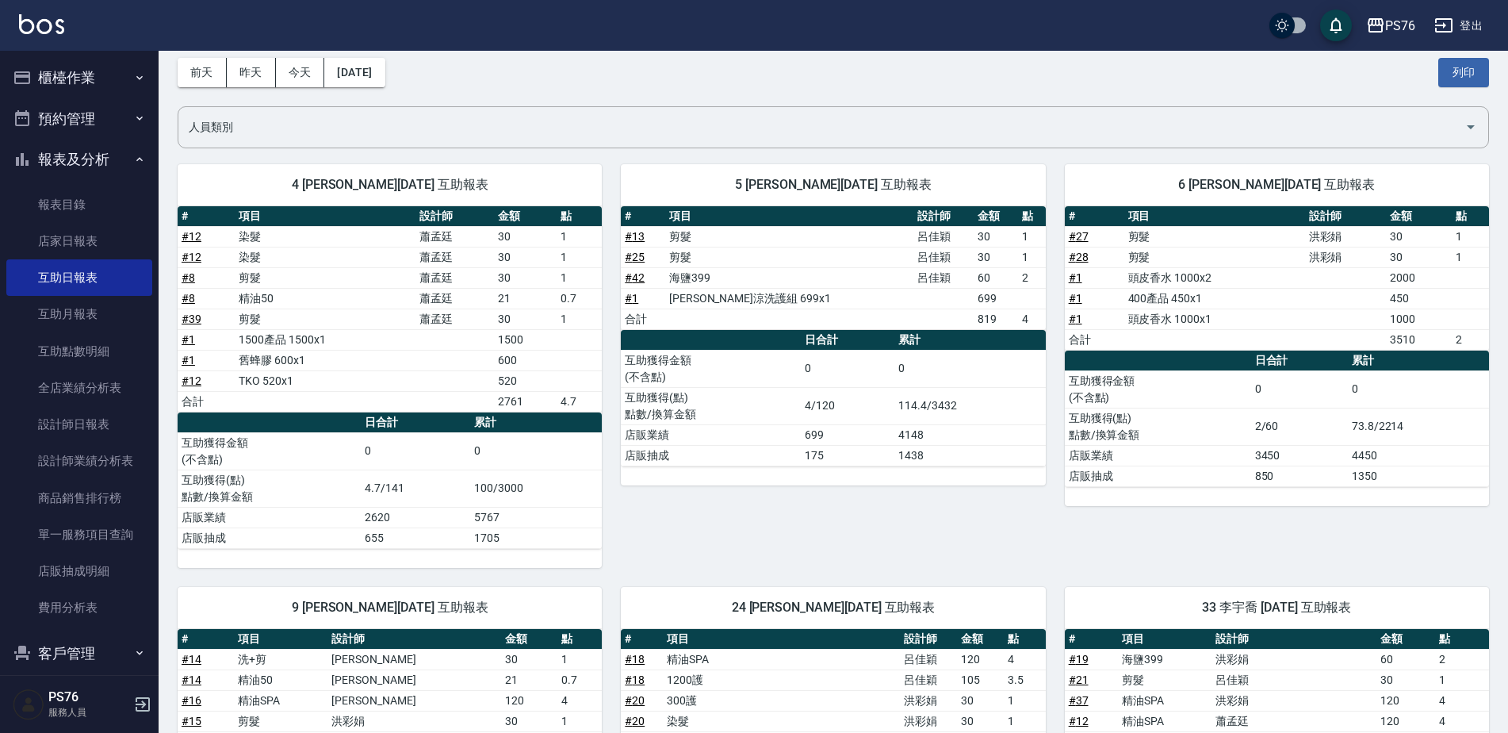
scroll to position [0, 0]
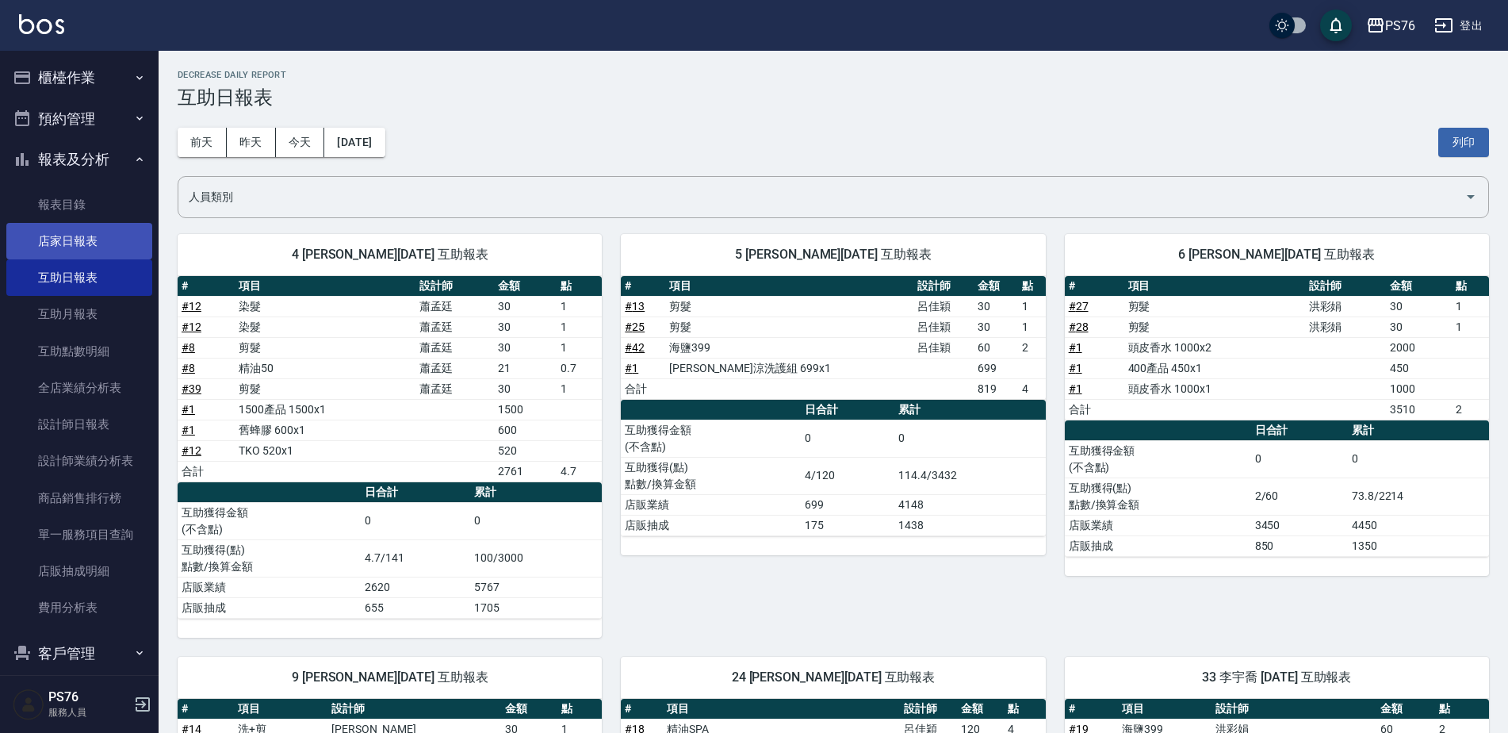
click at [107, 247] on link "店家日報表" at bounding box center [79, 241] width 146 height 36
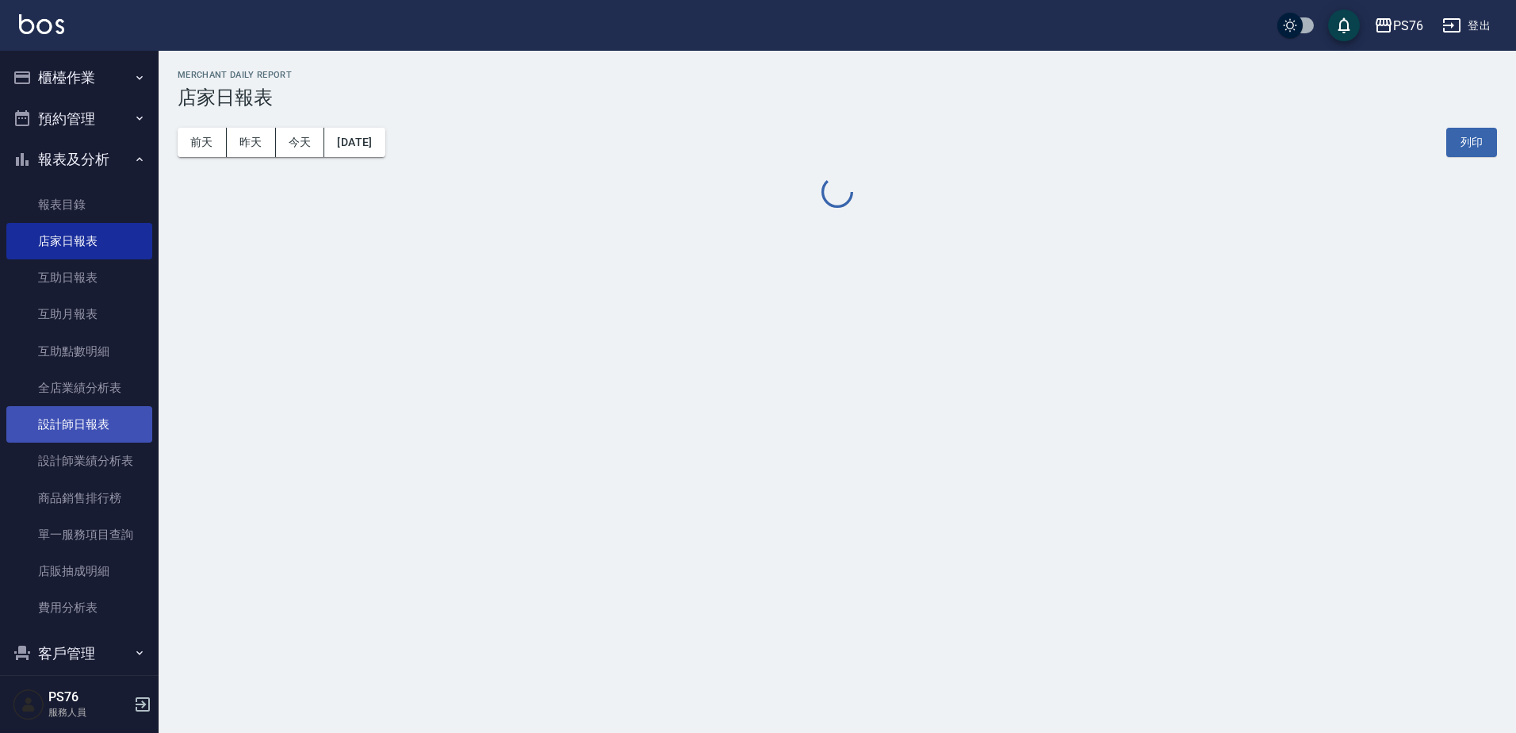
click at [77, 409] on link "設計師日報表" at bounding box center [79, 424] width 146 height 36
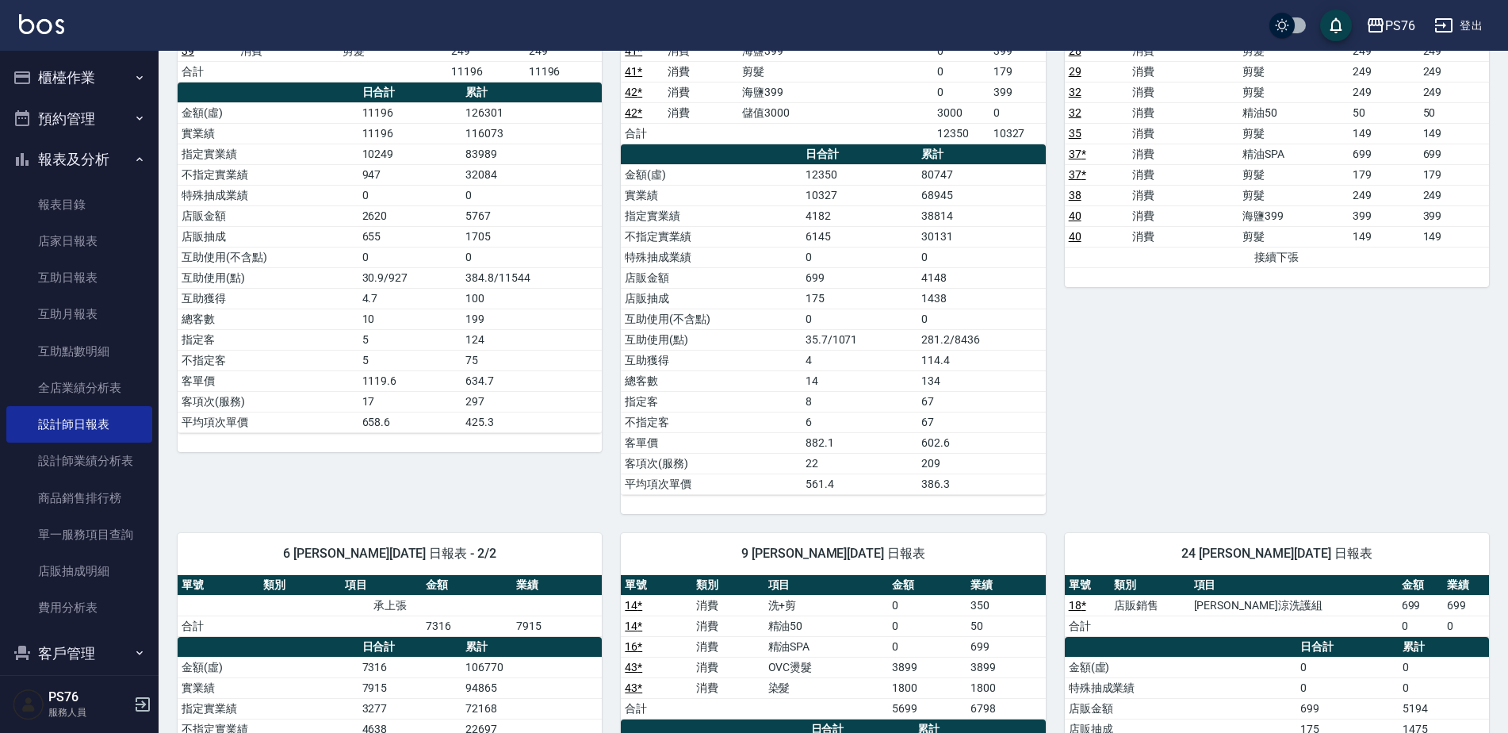
scroll to position [555, 0]
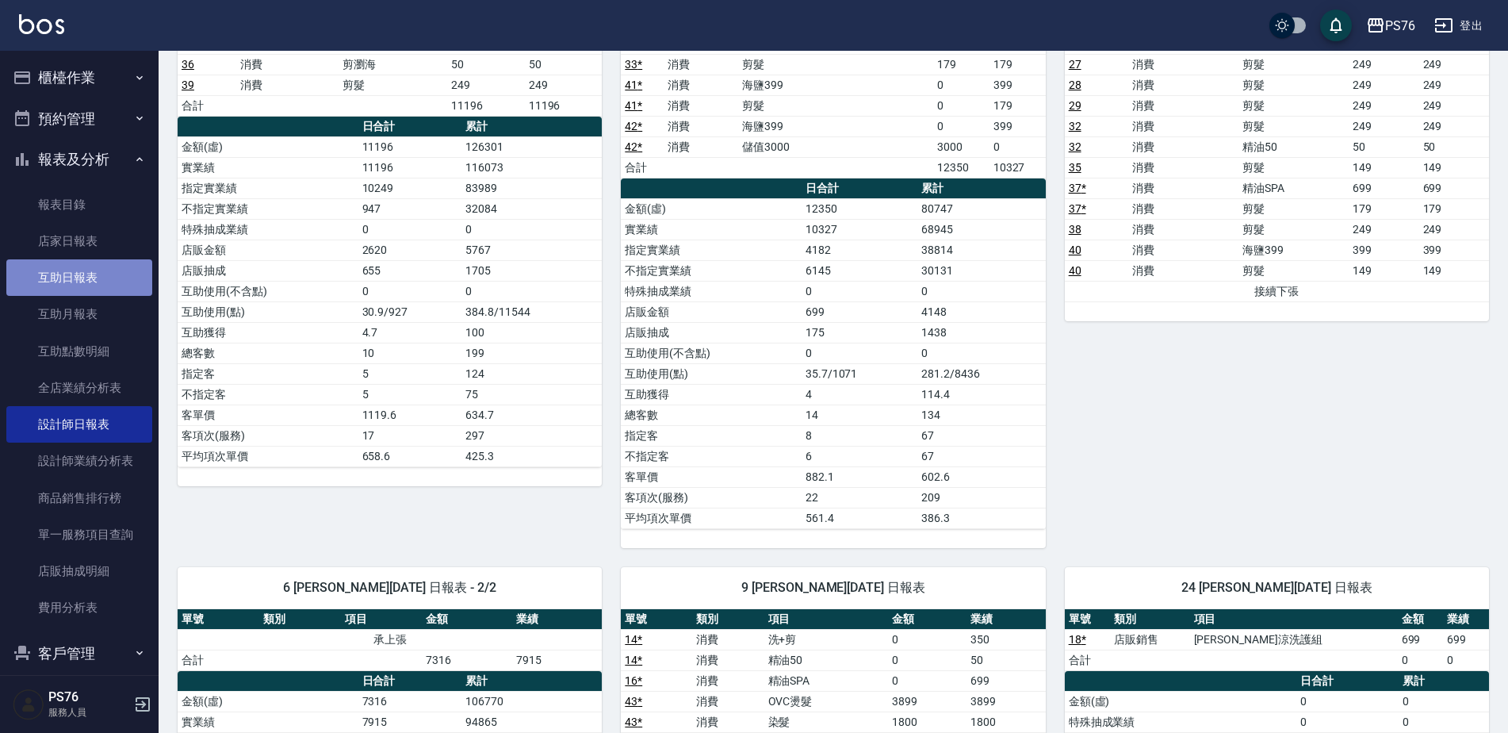
click at [91, 278] on link "互助日報表" at bounding box center [79, 277] width 146 height 36
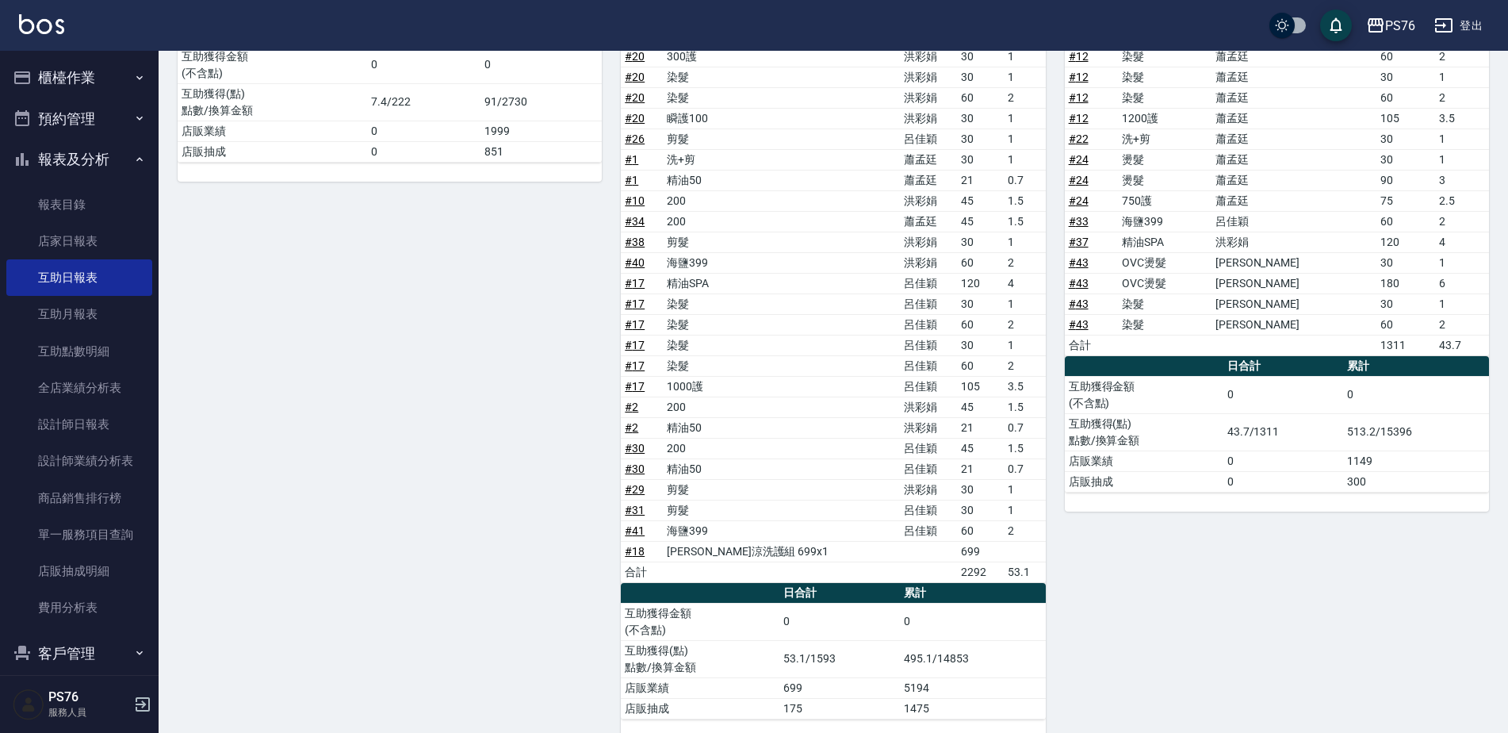
scroll to position [825, 0]
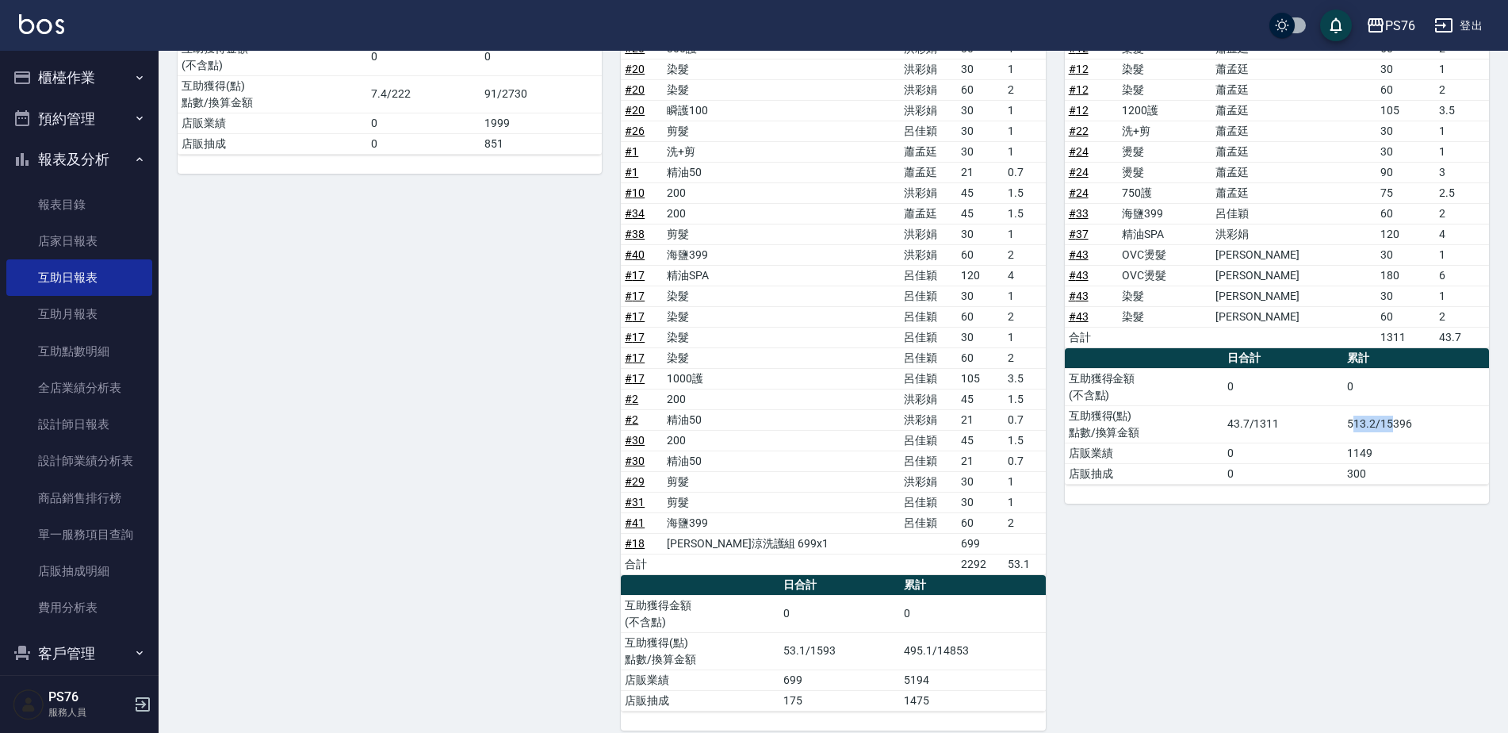
drag, startPoint x: 1352, startPoint y: 420, endPoint x: 1391, endPoint y: 420, distance: 38.9
click at [1391, 420] on td "513.2/15396" at bounding box center [1416, 423] width 146 height 37
drag, startPoint x: 1391, startPoint y: 420, endPoint x: 1436, endPoint y: 464, distance: 63.4
click at [1441, 456] on td "1149" at bounding box center [1416, 453] width 146 height 21
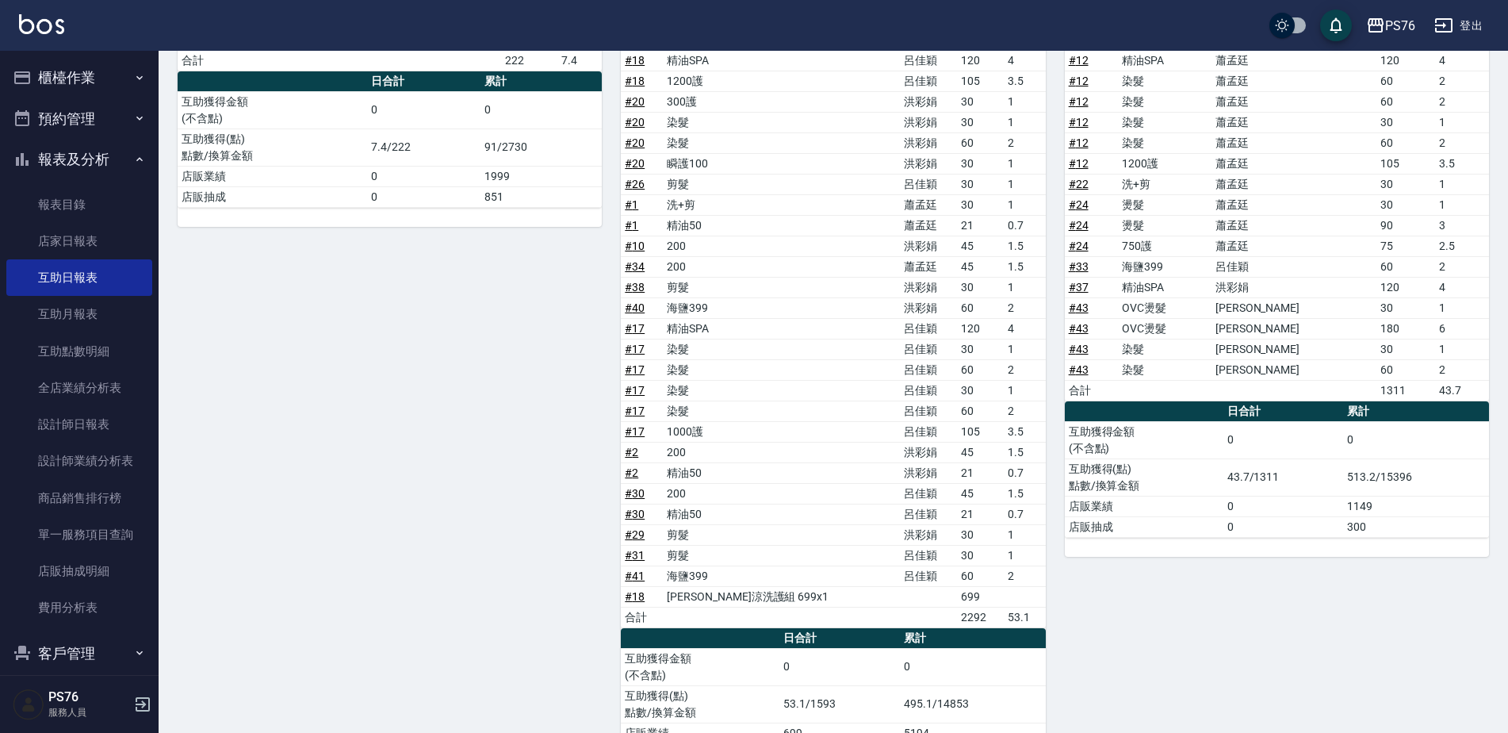
scroll to position [773, 0]
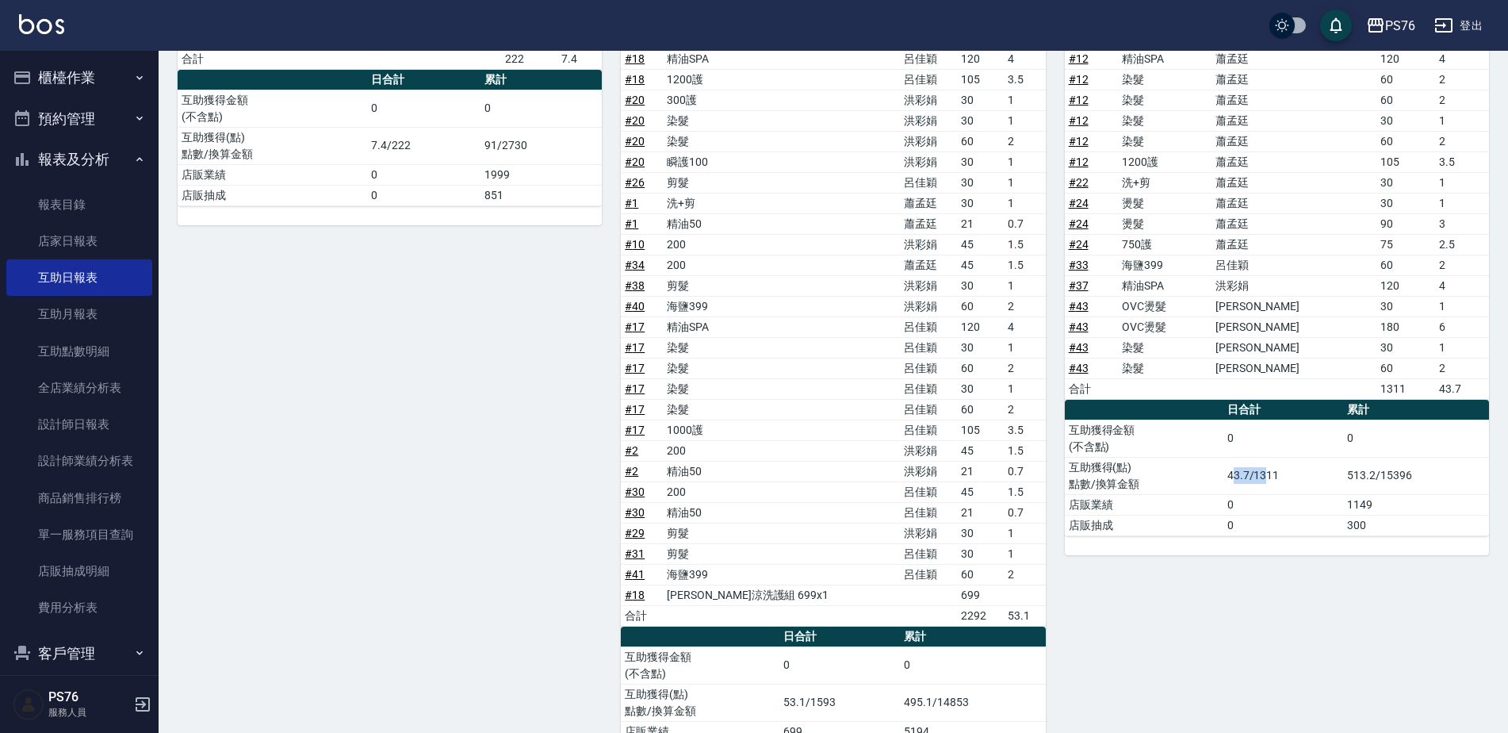
drag, startPoint x: 1234, startPoint y: 475, endPoint x: 1270, endPoint y: 479, distance: 35.9
click at [1270, 479] on td "43.7/1311" at bounding box center [1284, 475] width 121 height 37
drag, startPoint x: 1270, startPoint y: 479, endPoint x: 1272, endPoint y: 505, distance: 26.3
click at [1272, 505] on td "0" at bounding box center [1284, 504] width 121 height 21
click at [1439, 29] on icon "button" at bounding box center [1444, 25] width 19 height 19
